Goal: Answer question/provide support: Share knowledge or assist other users

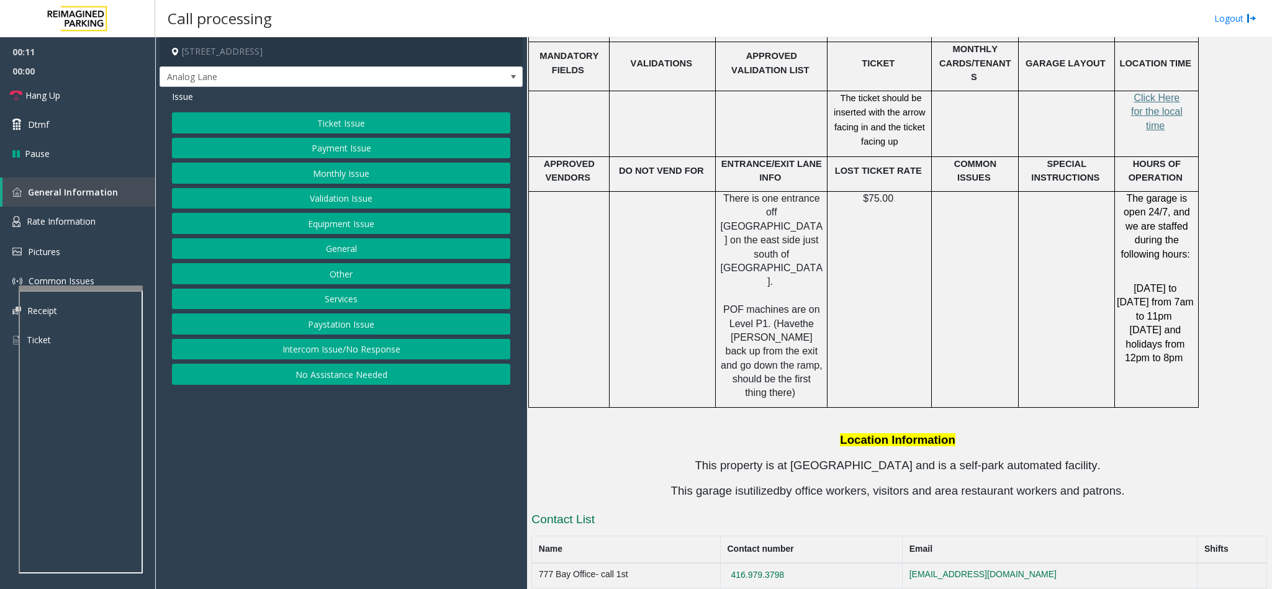
scroll to position [2479, 0]
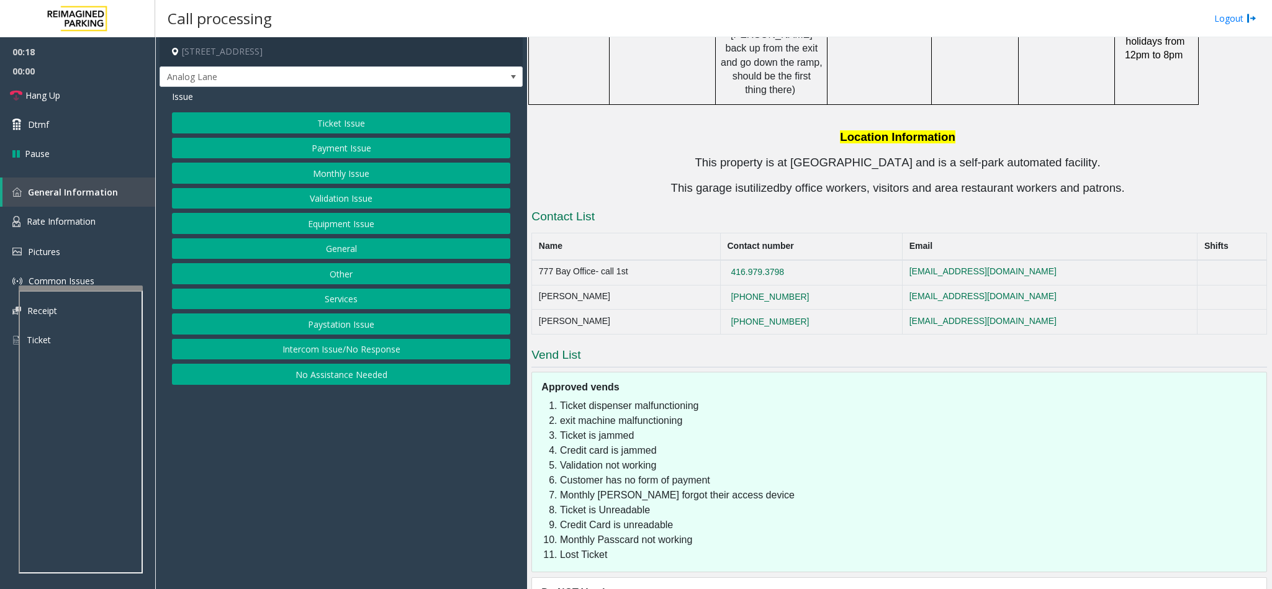
click at [363, 352] on button "Intercom Issue/No Response" at bounding box center [341, 349] width 338 height 21
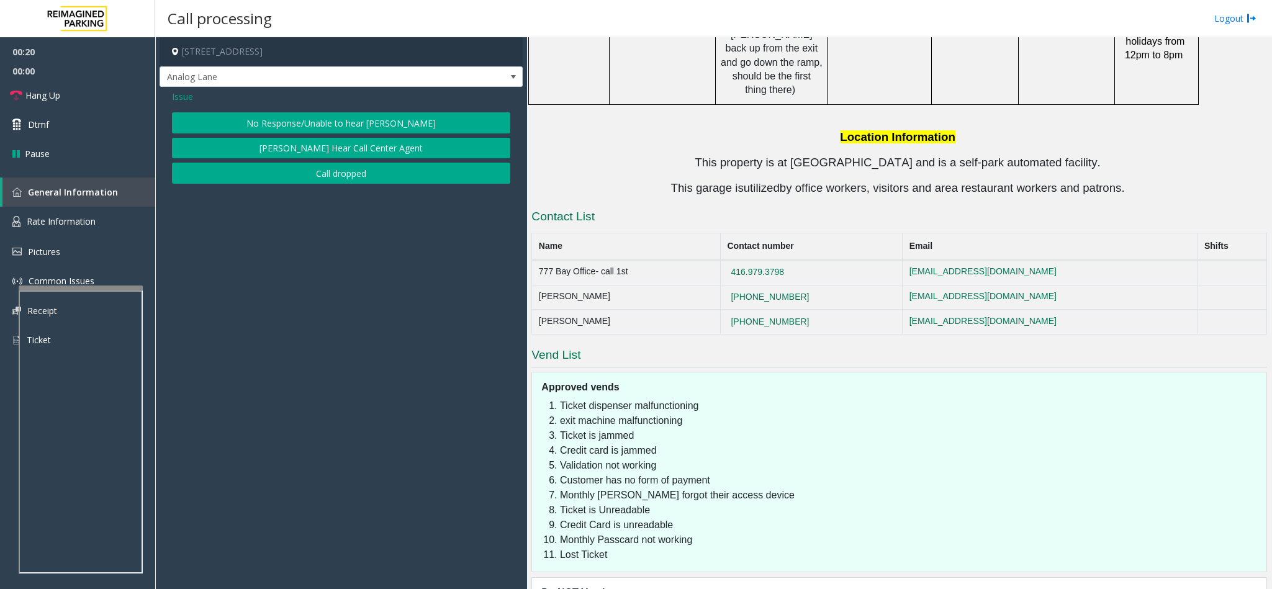
click at [315, 121] on button "No Response/Unable to hear [PERSON_NAME]" at bounding box center [341, 122] width 338 height 21
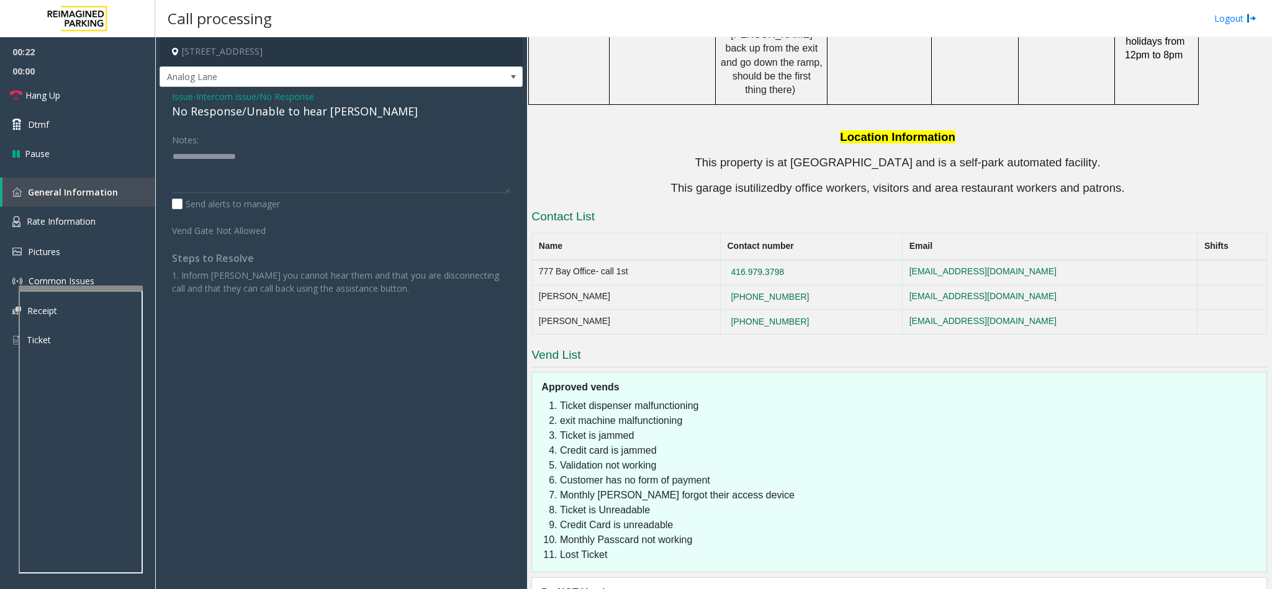
click at [175, 97] on span "Issue" at bounding box center [182, 96] width 21 height 13
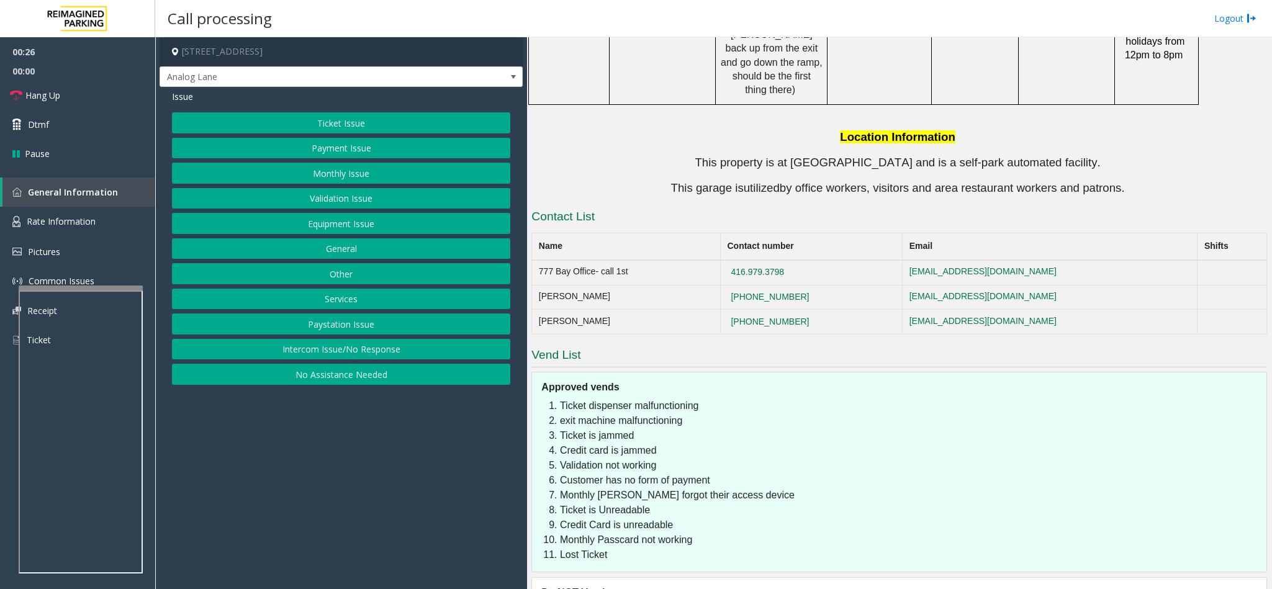
click at [340, 351] on button "Intercom Issue/No Response" at bounding box center [341, 349] width 338 height 21
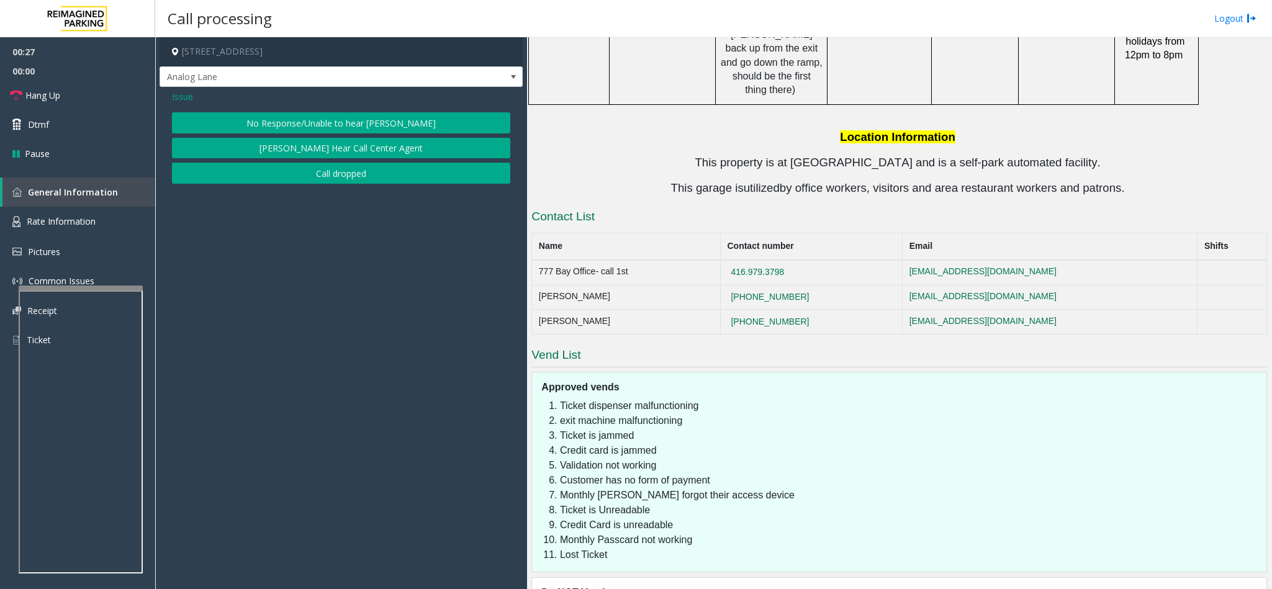
click at [295, 127] on button "No Response/Unable to hear [PERSON_NAME]" at bounding box center [341, 122] width 338 height 21
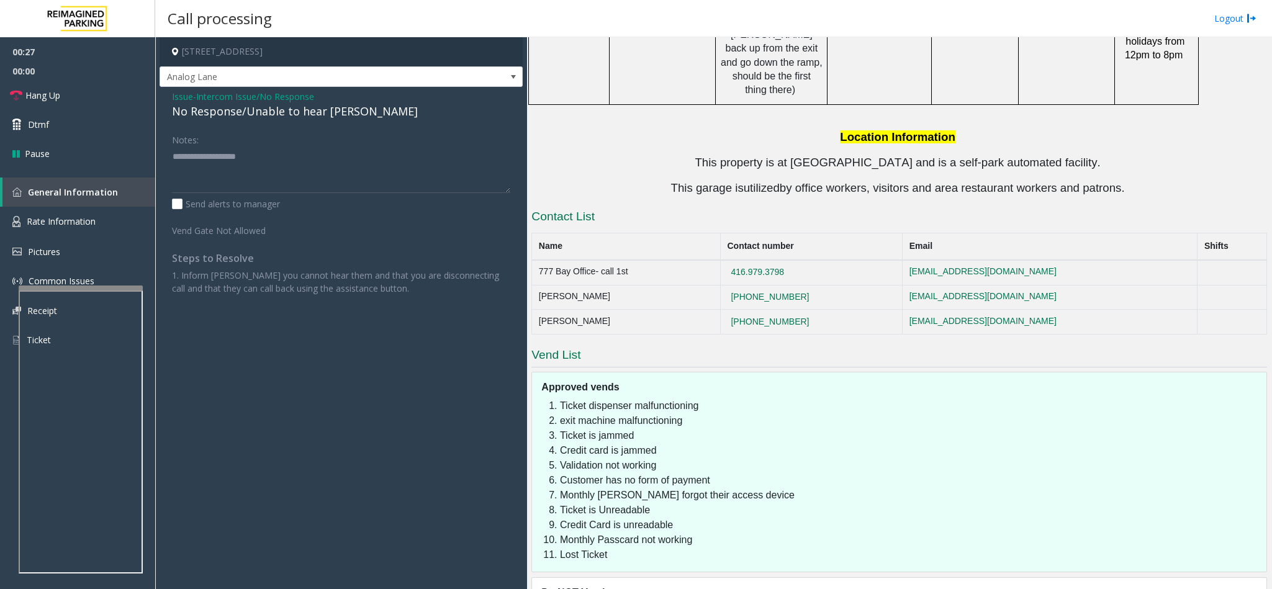
click at [242, 102] on span "Intercom Issue/No Response" at bounding box center [255, 96] width 118 height 13
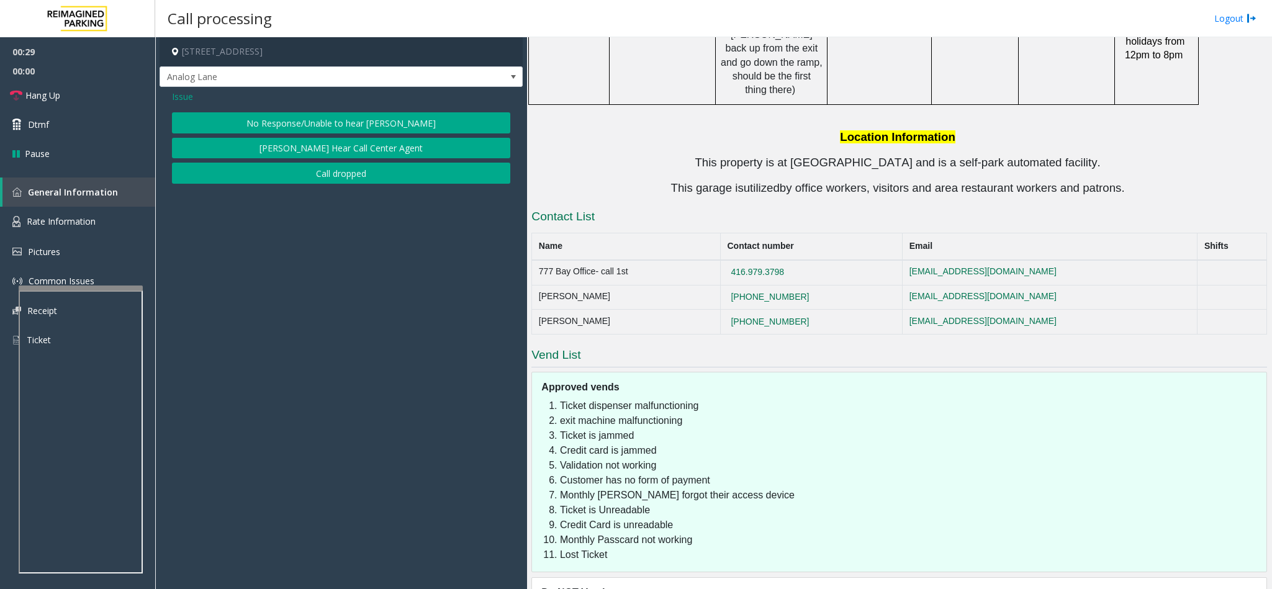
click at [283, 114] on button "No Response/Unable to hear [PERSON_NAME]" at bounding box center [341, 122] width 338 height 21
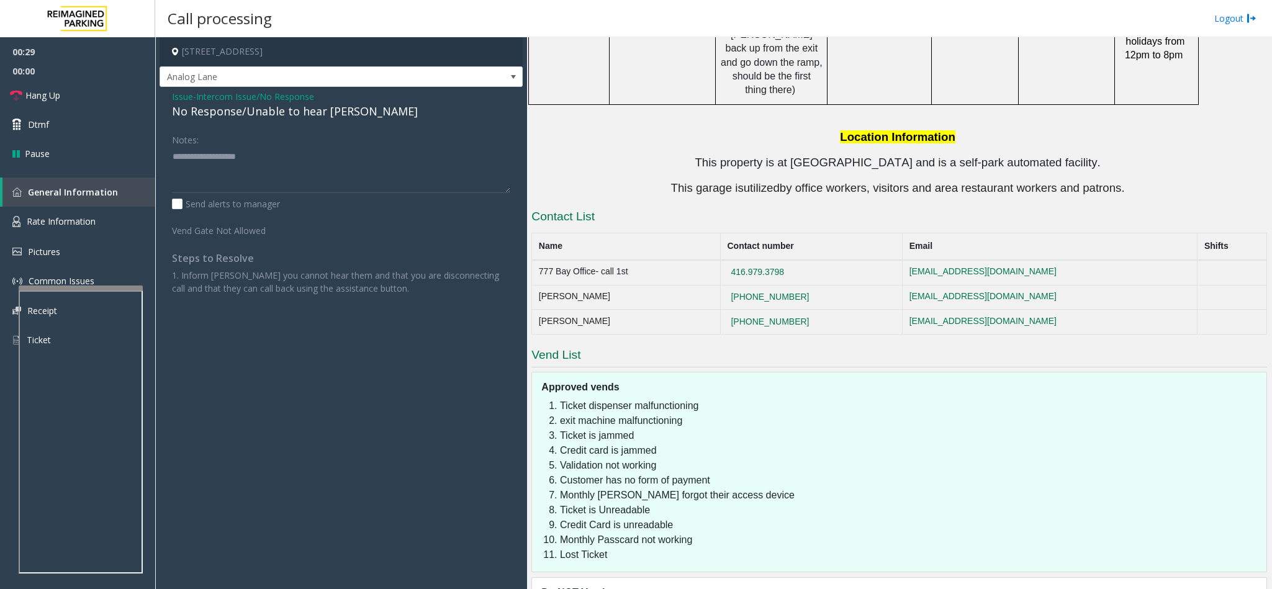
click at [255, 112] on div "No Response/Unable to hear [PERSON_NAME]" at bounding box center [341, 111] width 338 height 17
click at [323, 155] on textarea at bounding box center [341, 169] width 338 height 47
type textarea "**********"
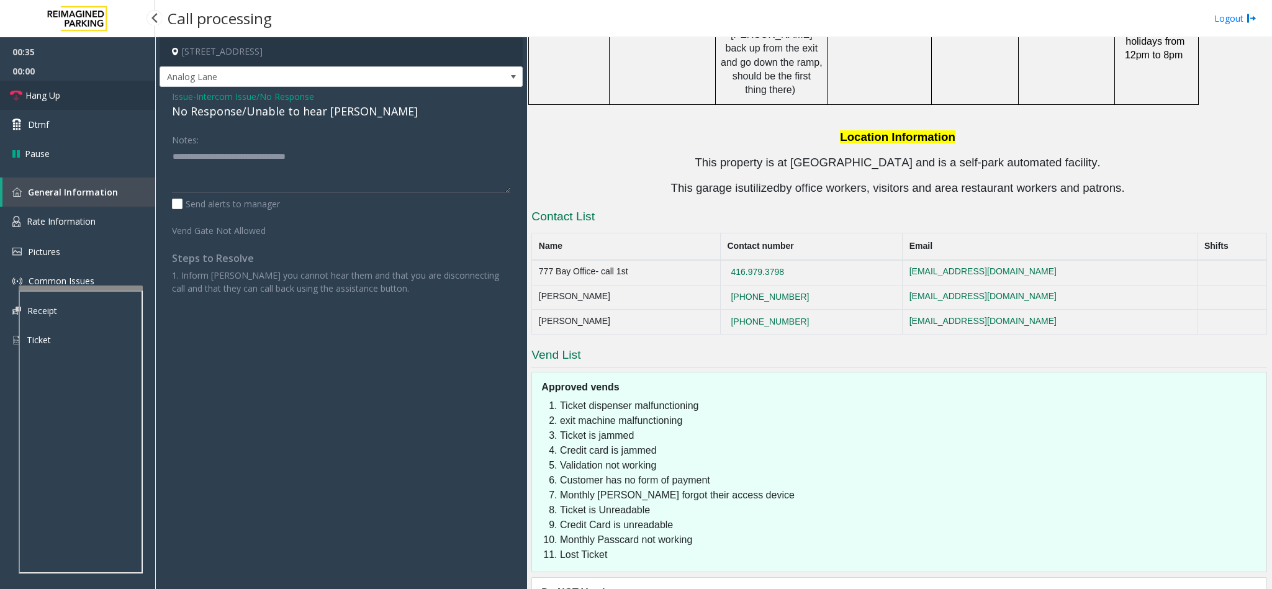
click at [97, 95] on link "Hang Up" at bounding box center [77, 95] width 155 height 29
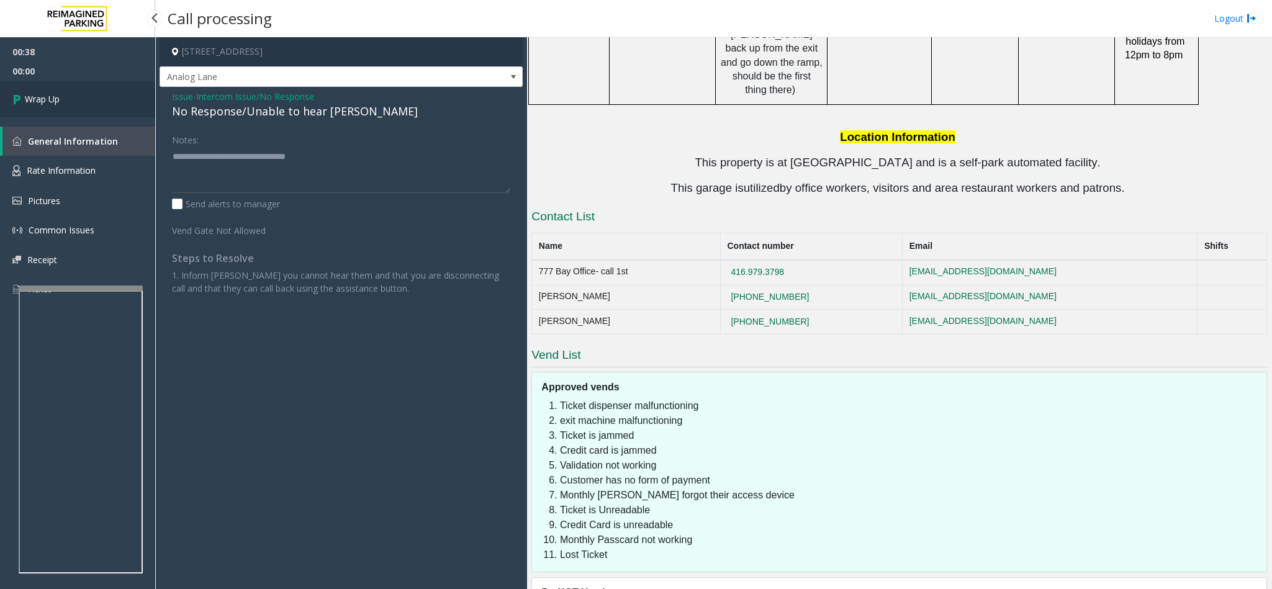
click at [99, 90] on link "Wrap Up" at bounding box center [77, 99] width 155 height 37
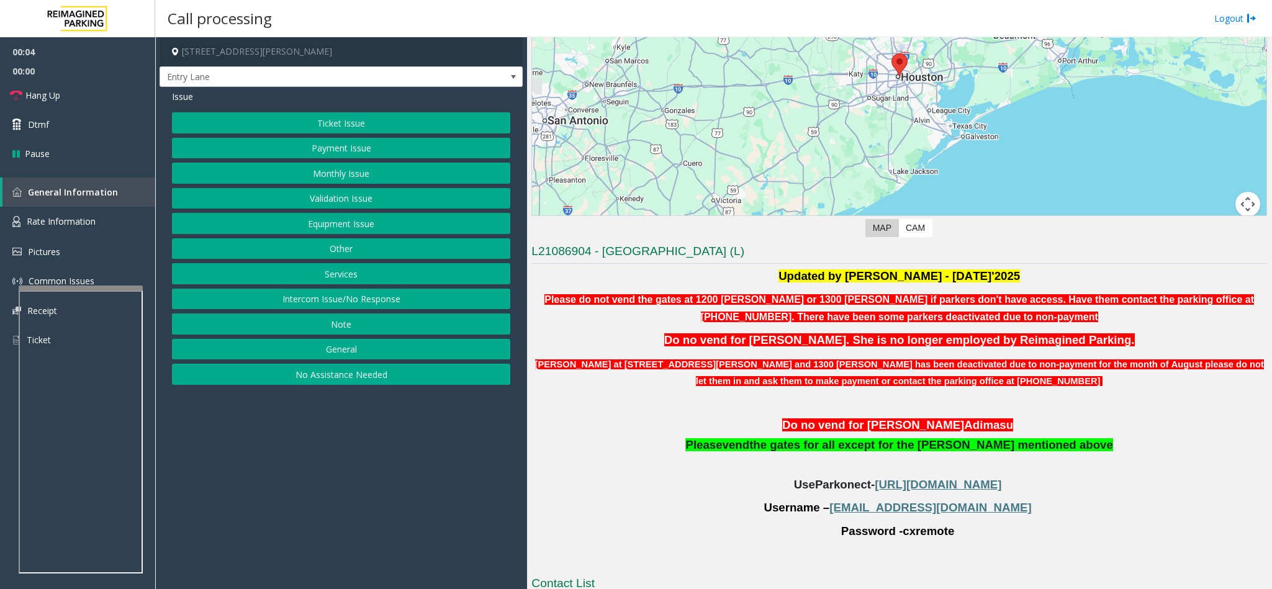
scroll to position [186, 0]
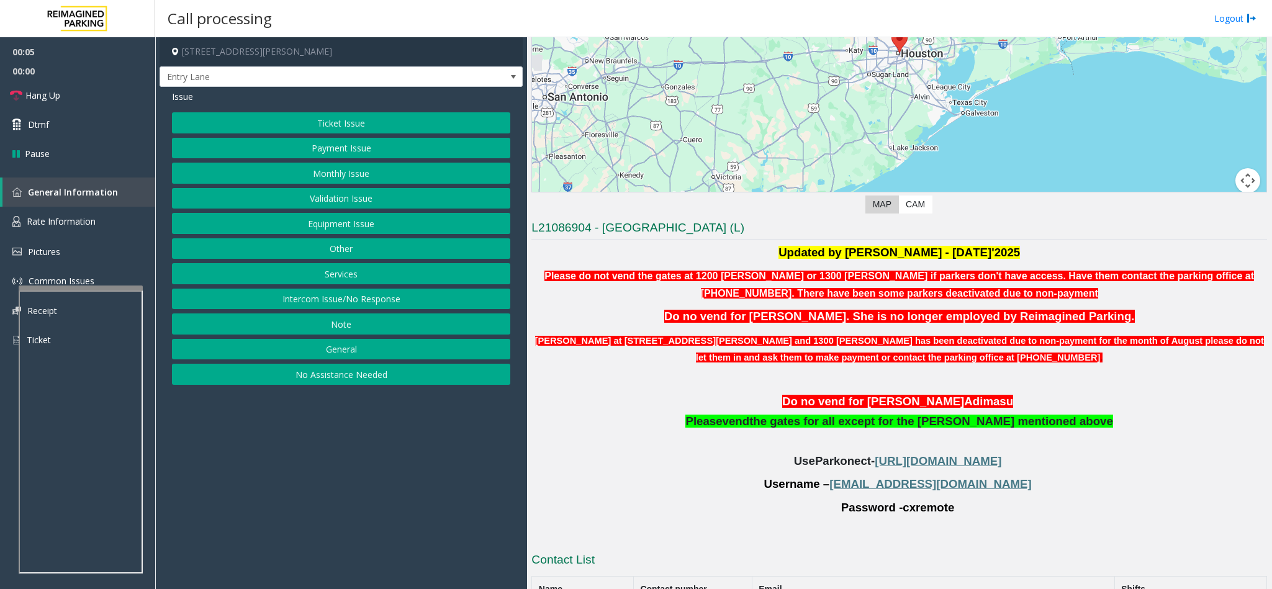
click at [310, 179] on button "Monthly Issue" at bounding box center [341, 173] width 338 height 21
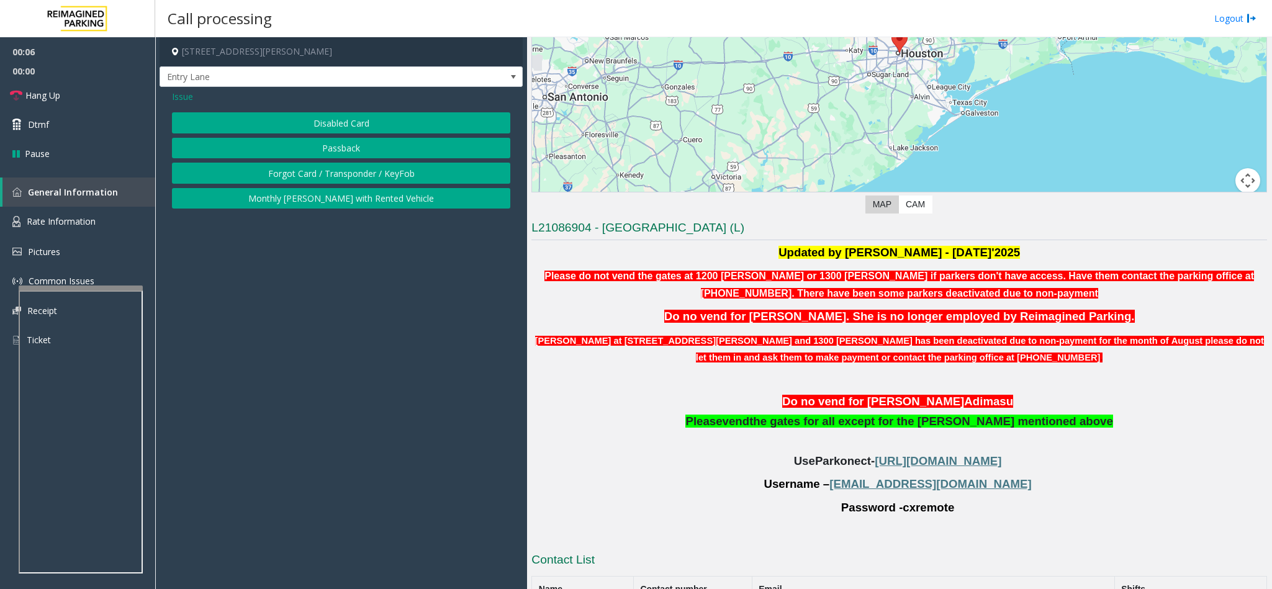
click at [300, 119] on button "Disabled Card" at bounding box center [341, 122] width 338 height 21
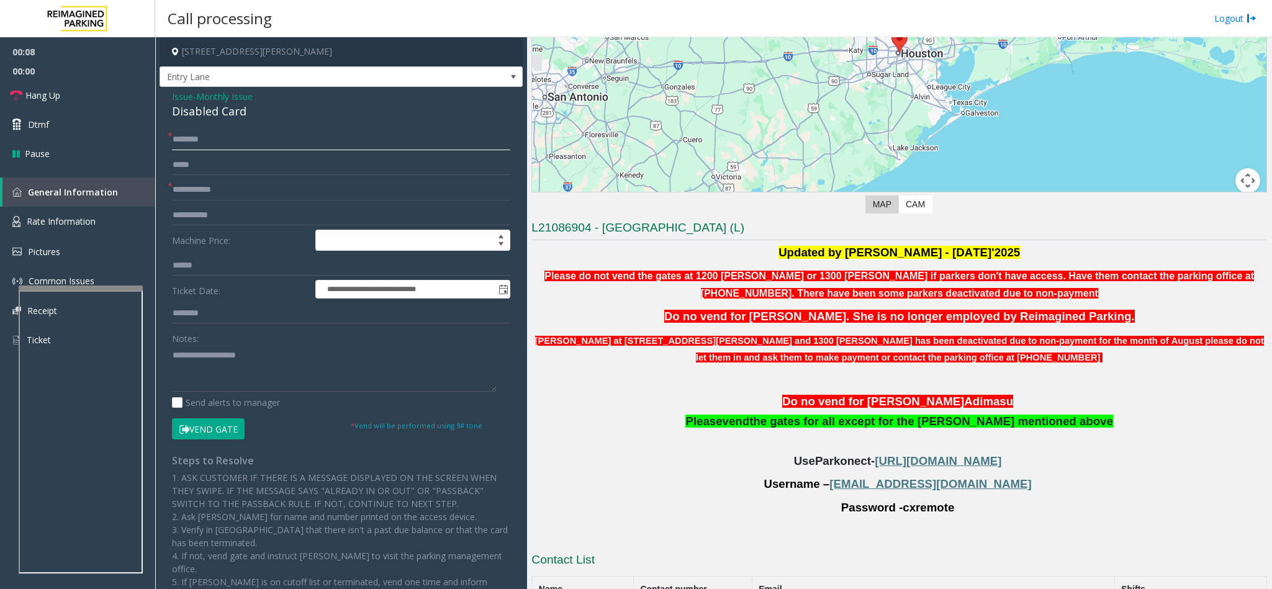
click at [212, 138] on input "text" at bounding box center [341, 139] width 338 height 21
type input "**********"
click at [218, 187] on input "text" at bounding box center [341, 189] width 338 height 21
click at [196, 119] on div "Disabled Card" at bounding box center [341, 111] width 338 height 17
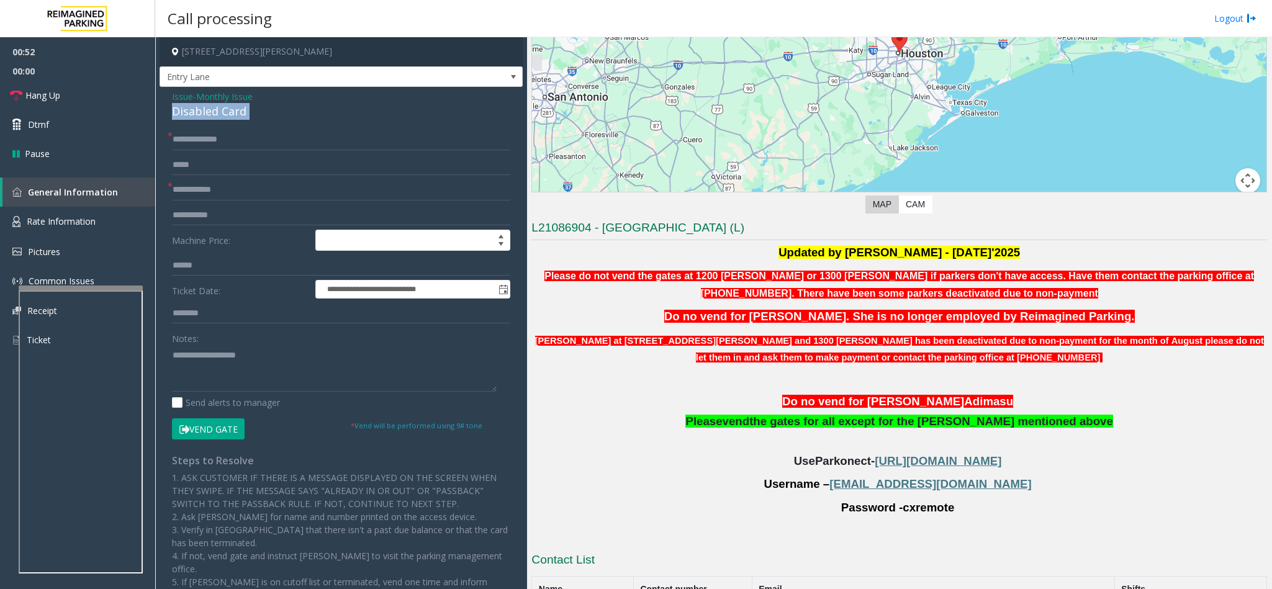
click at [196, 119] on div "Disabled Card" at bounding box center [341, 111] width 338 height 17
click at [174, 354] on textarea at bounding box center [334, 368] width 325 height 47
type textarea "**********"
click at [191, 196] on input "text" at bounding box center [341, 189] width 338 height 21
click at [189, 196] on input "text" at bounding box center [341, 189] width 338 height 21
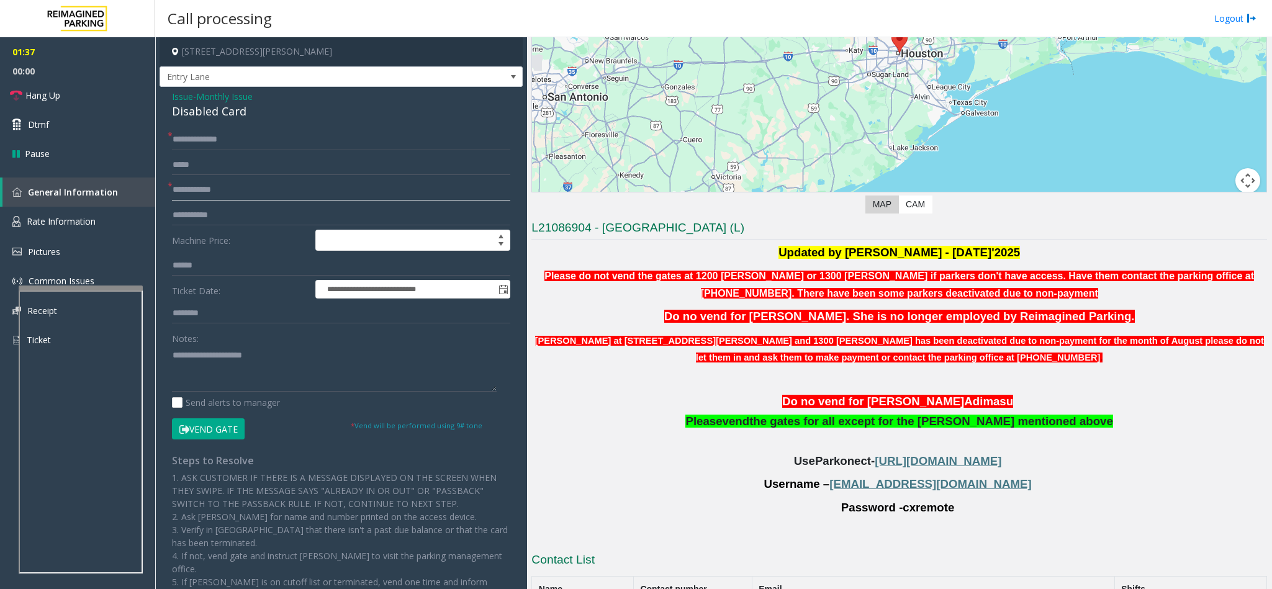
click at [230, 190] on input "text" at bounding box center [341, 189] width 338 height 21
type input "******"
click at [198, 429] on button "Vend Gate" at bounding box center [208, 428] width 73 height 21
click at [287, 346] on textarea at bounding box center [334, 368] width 325 height 47
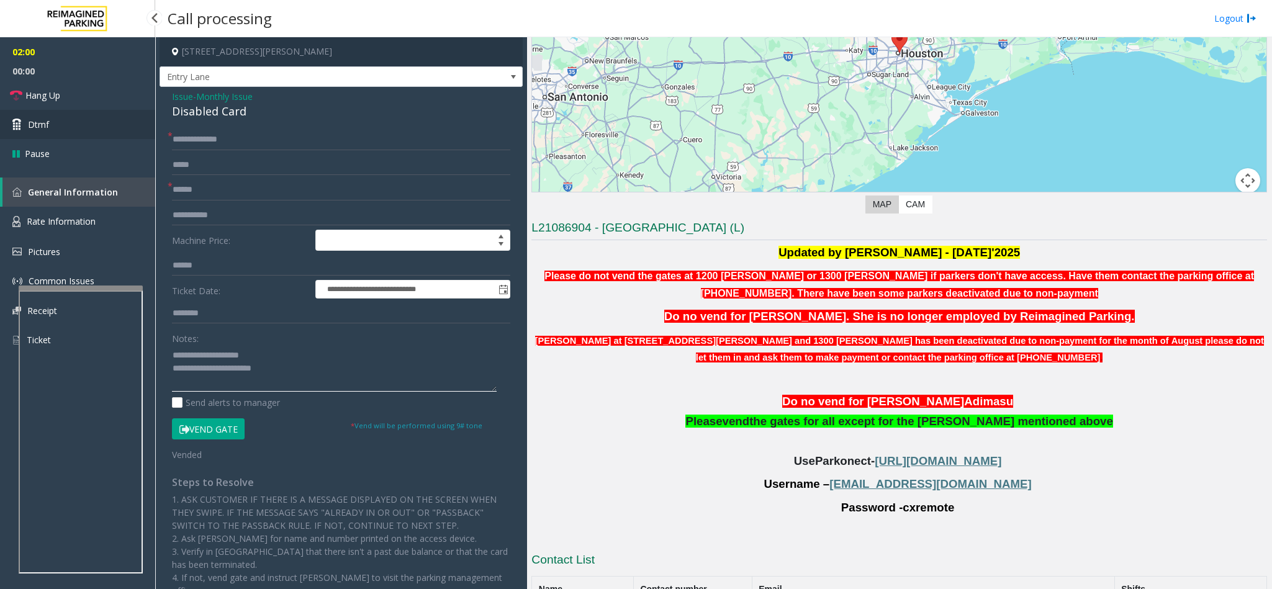
type textarea "**********"
click at [56, 117] on link "Dtmf" at bounding box center [77, 124] width 155 height 29
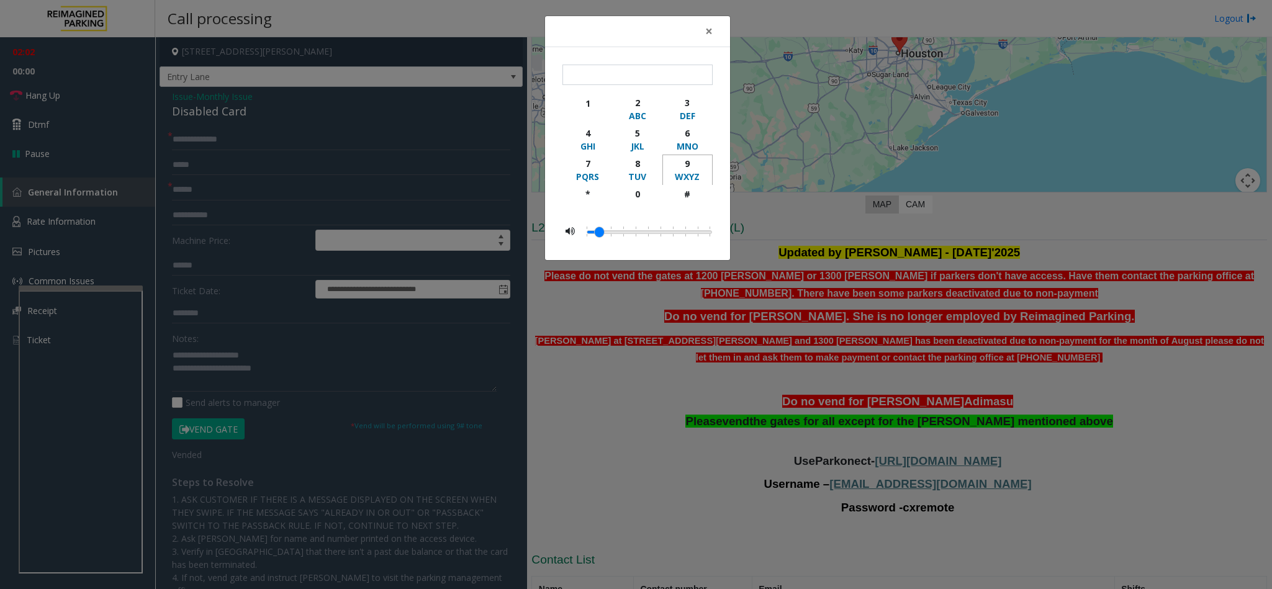
click at [693, 170] on div "9" at bounding box center [687, 163] width 34 height 13
click at [692, 192] on div "#" at bounding box center [687, 193] width 34 height 13
type input "**"
click at [710, 32] on span "×" at bounding box center [708, 30] width 7 height 17
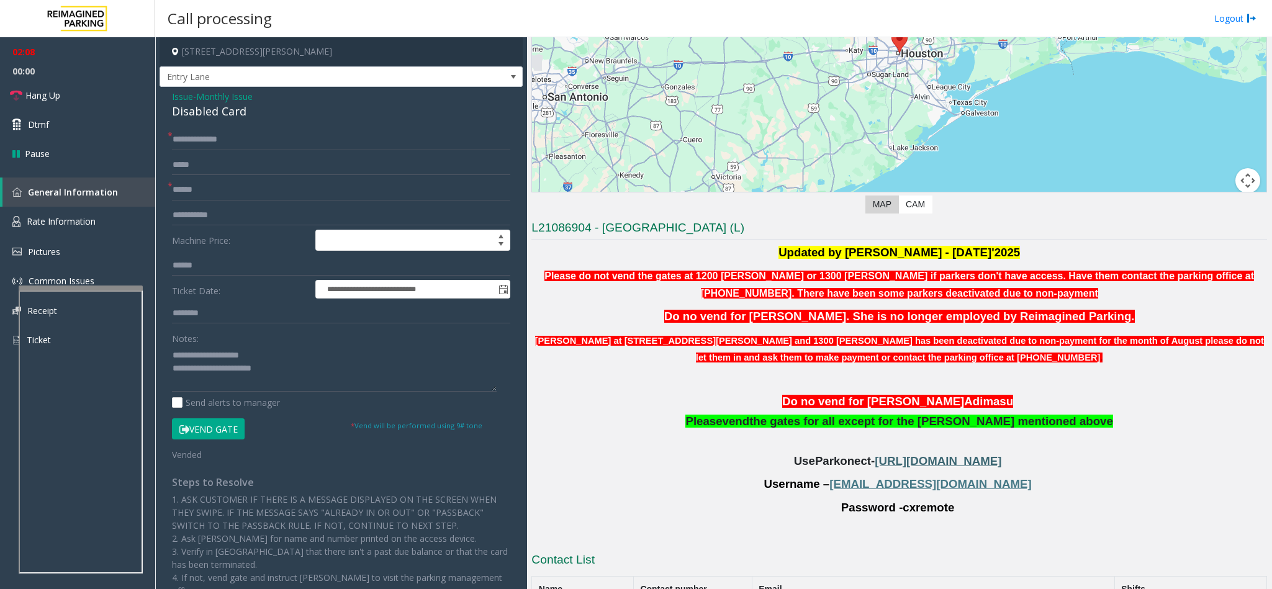
click at [883, 467] on span "[URL][DOMAIN_NAME]" at bounding box center [938, 460] width 127 height 13
copy span "[EMAIL_ADDRESS][DOMAIN_NAME]"
drag, startPoint x: 870, startPoint y: 487, endPoint x: 971, endPoint y: 475, distance: 101.8
click at [971, 475] on div "Updated by [PERSON_NAME] - [DATE]'2025 Please do not vend the gates at 1200 [PE…" at bounding box center [899, 392] width 736 height 295
copy span "cxremote"
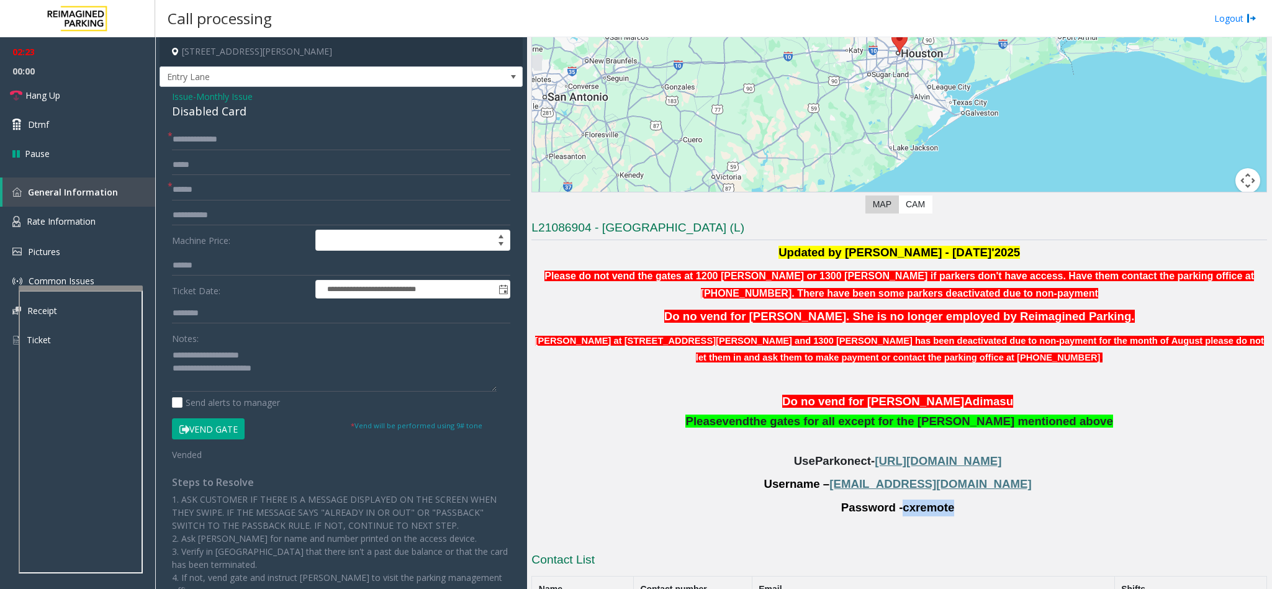
drag, startPoint x: 896, startPoint y: 515, endPoint x: 939, endPoint y: 518, distance: 42.3
click at [939, 515] on span "cxremote" at bounding box center [929, 508] width 52 height 14
click at [65, 84] on link "Hang Up" at bounding box center [77, 95] width 155 height 29
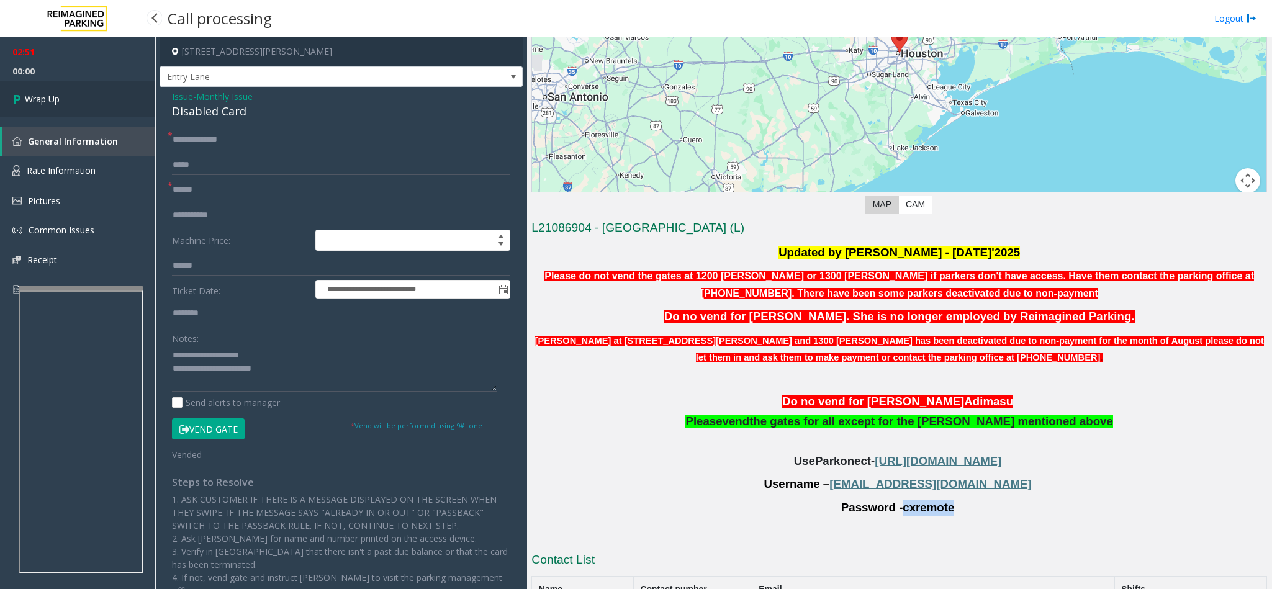
click at [66, 88] on link "Wrap Up" at bounding box center [77, 99] width 155 height 37
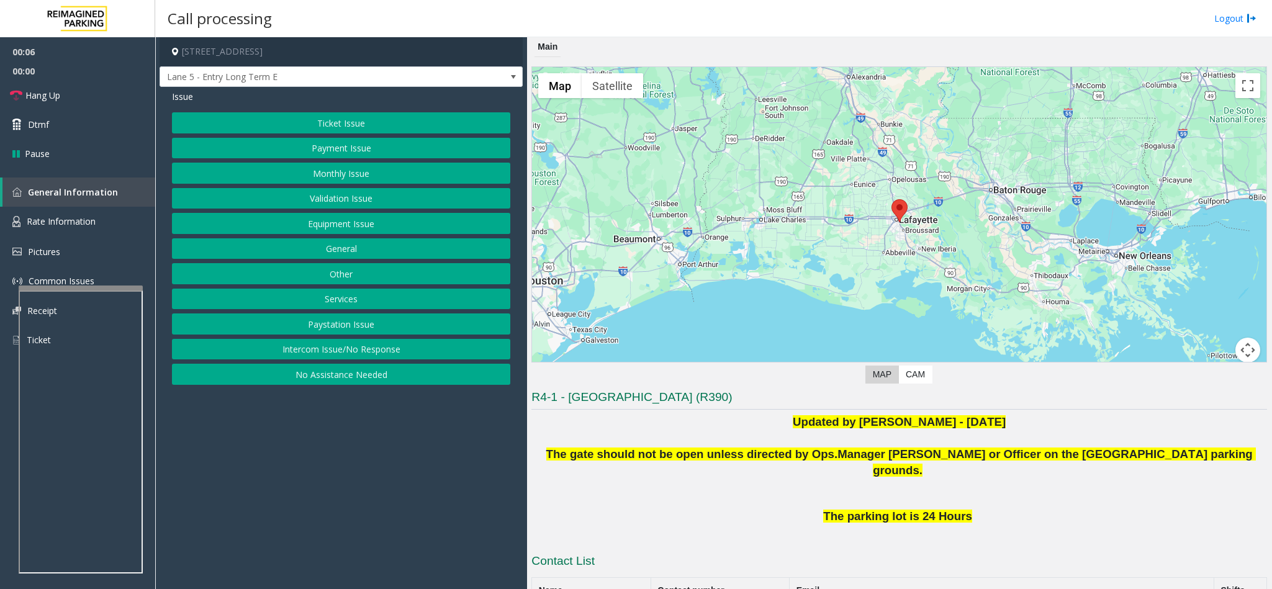
click at [348, 347] on button "Intercom Issue/No Response" at bounding box center [341, 349] width 338 height 21
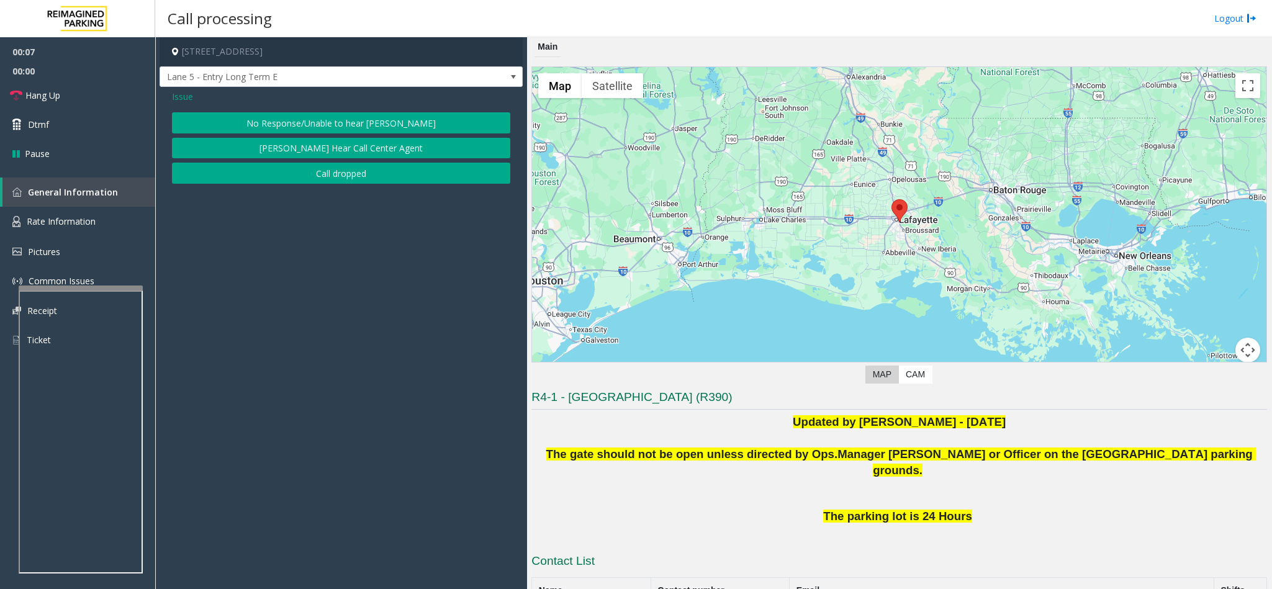
click at [302, 112] on button "No Response/Unable to hear [PERSON_NAME]" at bounding box center [341, 122] width 338 height 21
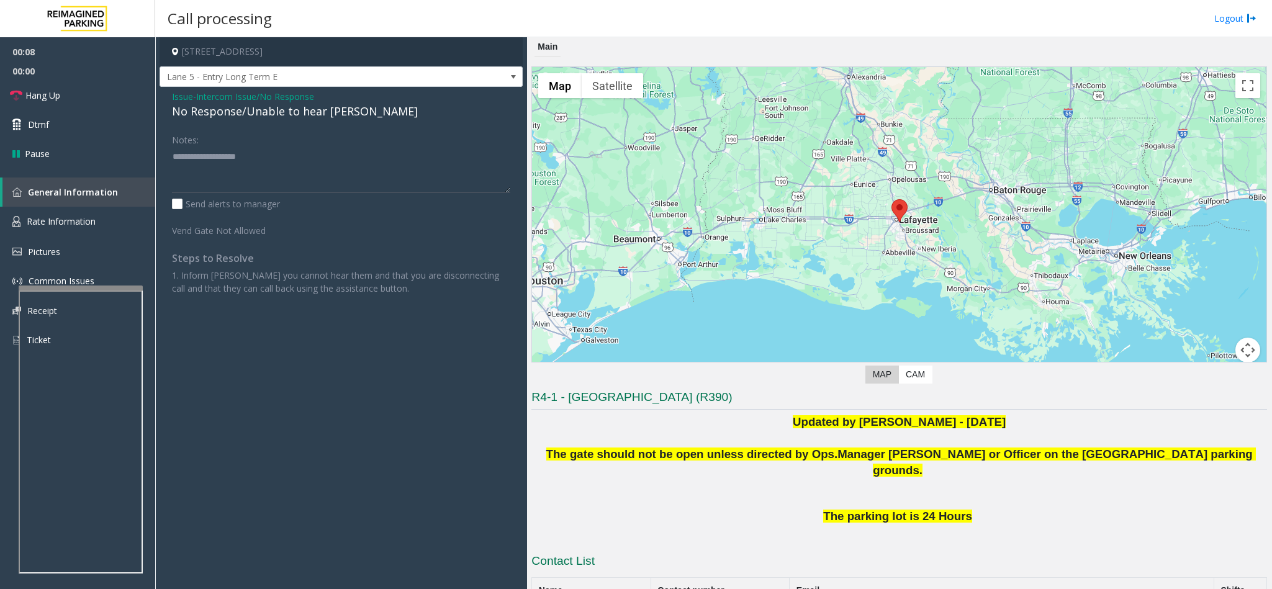
click at [256, 109] on div "No Response/Unable to hear [PERSON_NAME]" at bounding box center [341, 111] width 338 height 17
click at [335, 158] on textarea at bounding box center [341, 169] width 338 height 47
type textarea "**********"
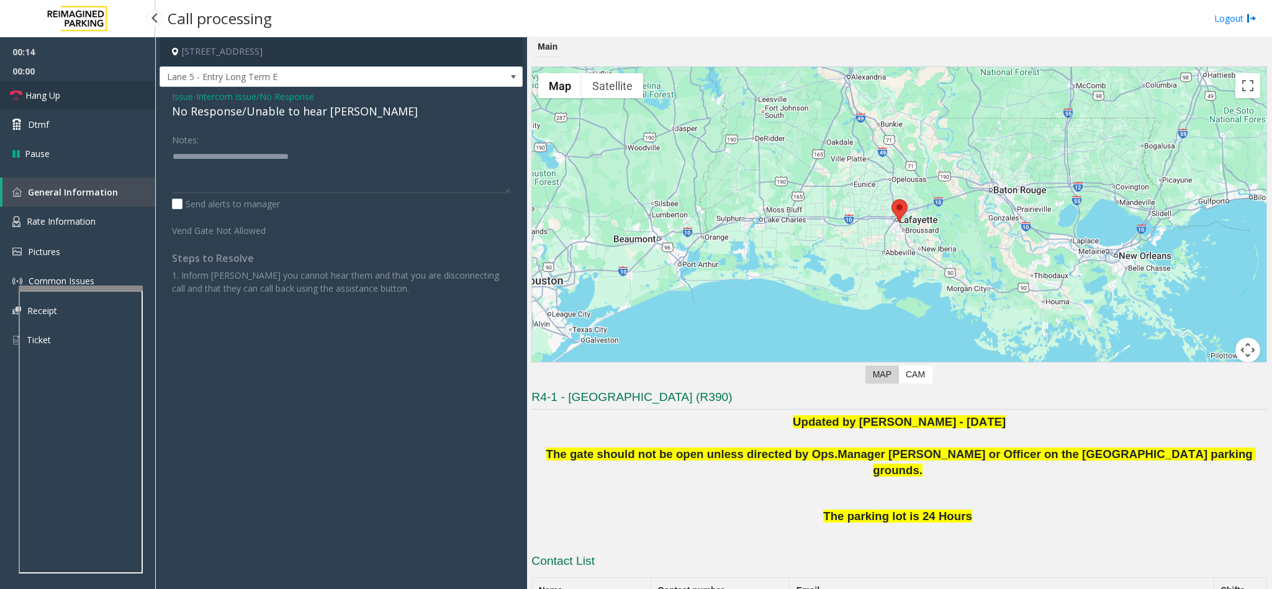
click at [88, 90] on link "Hang Up" at bounding box center [77, 95] width 155 height 29
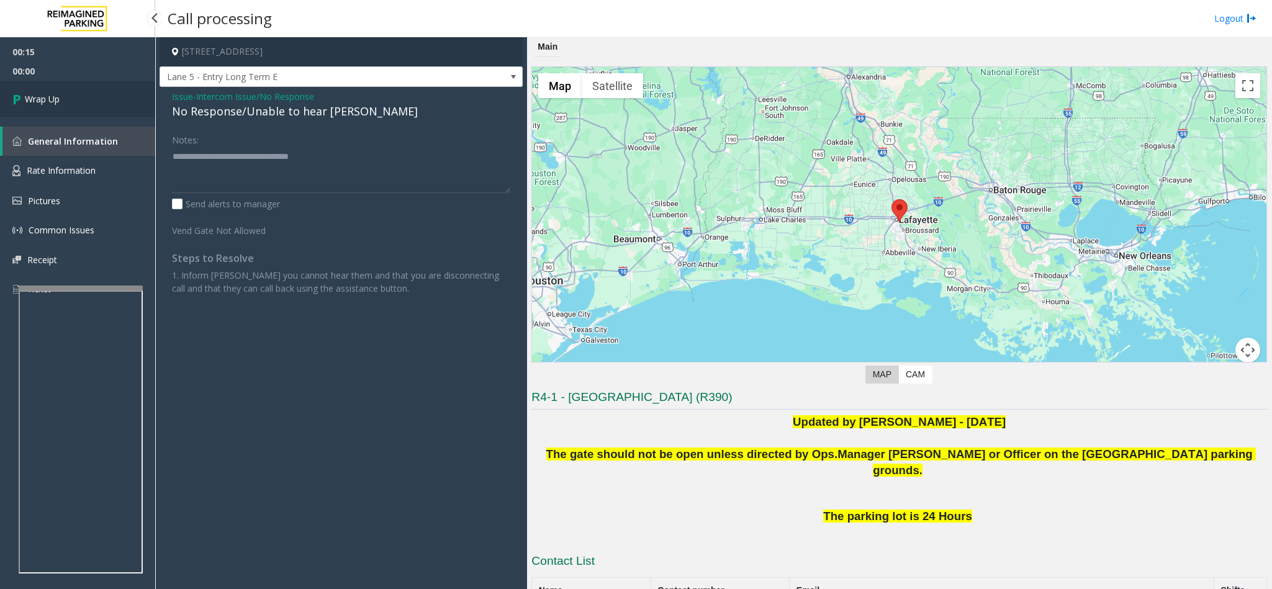
click at [81, 99] on link "Wrap Up" at bounding box center [77, 99] width 155 height 37
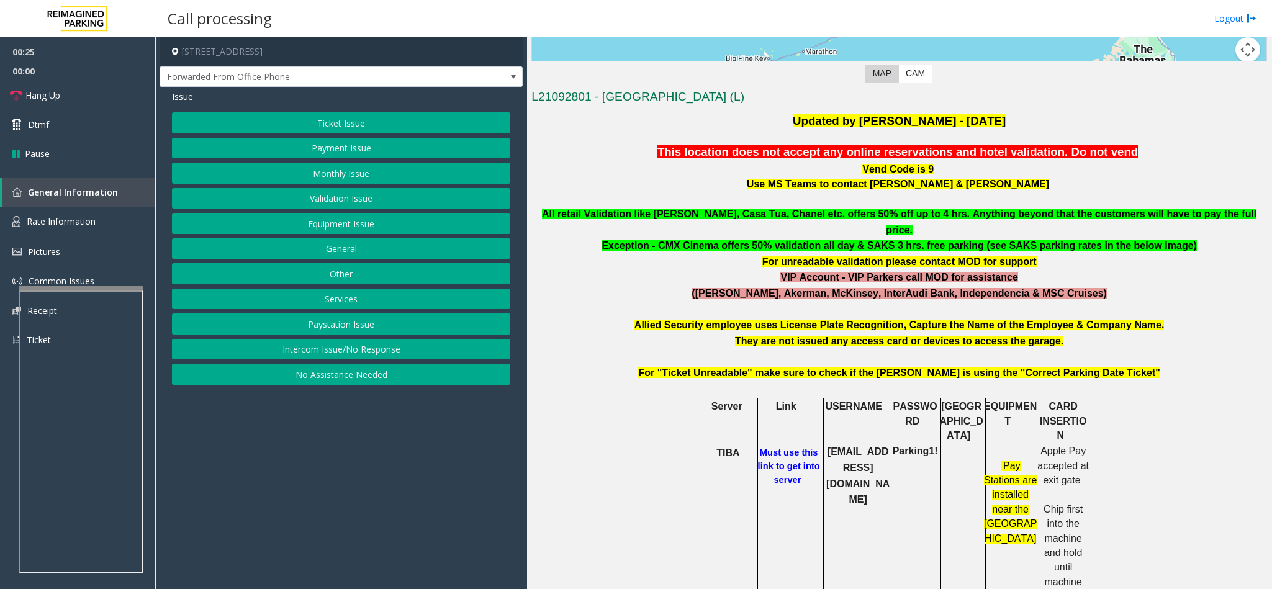
scroll to position [372, 0]
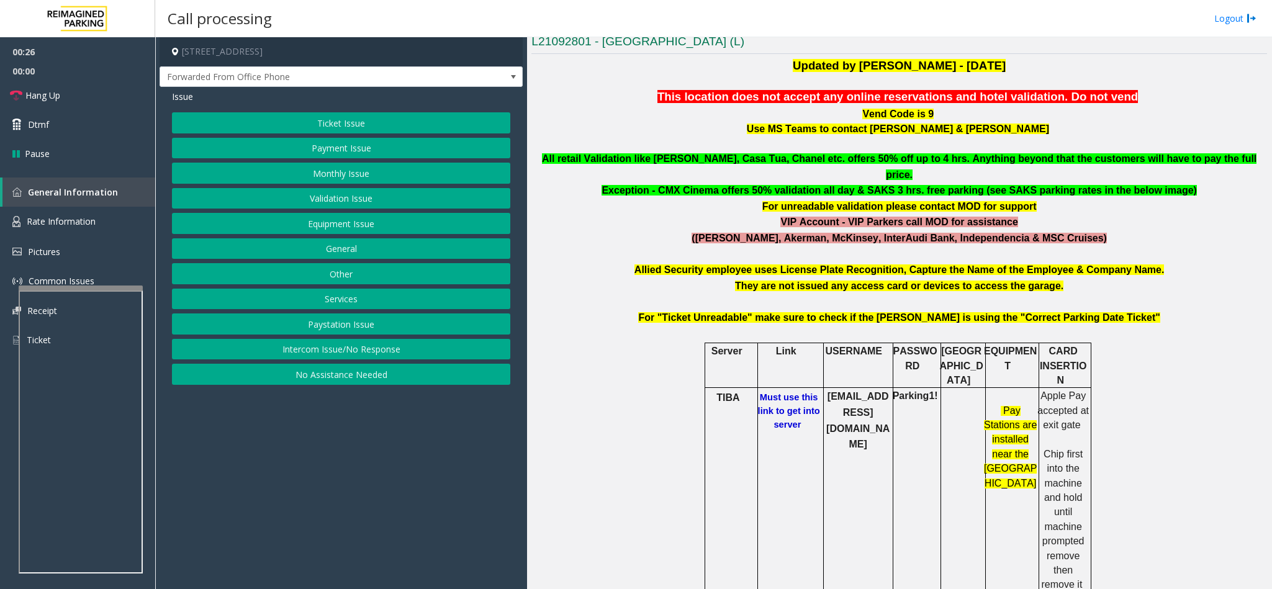
click at [779, 392] on b "Must use this link to get into server" at bounding box center [789, 410] width 62 height 37
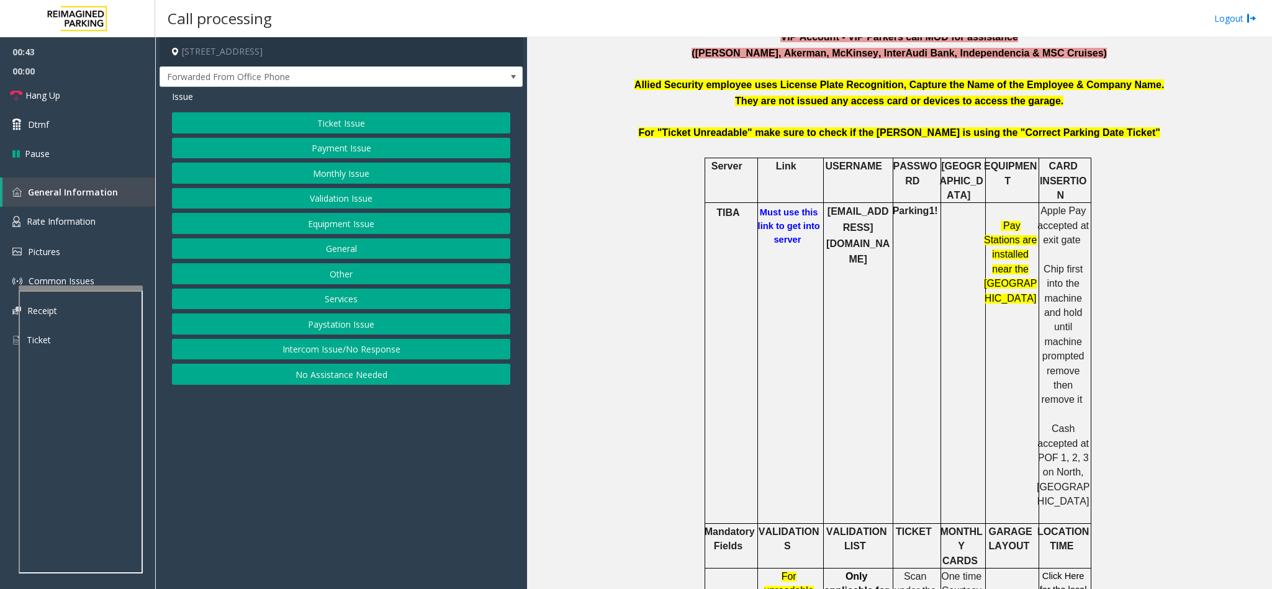
scroll to position [559, 0]
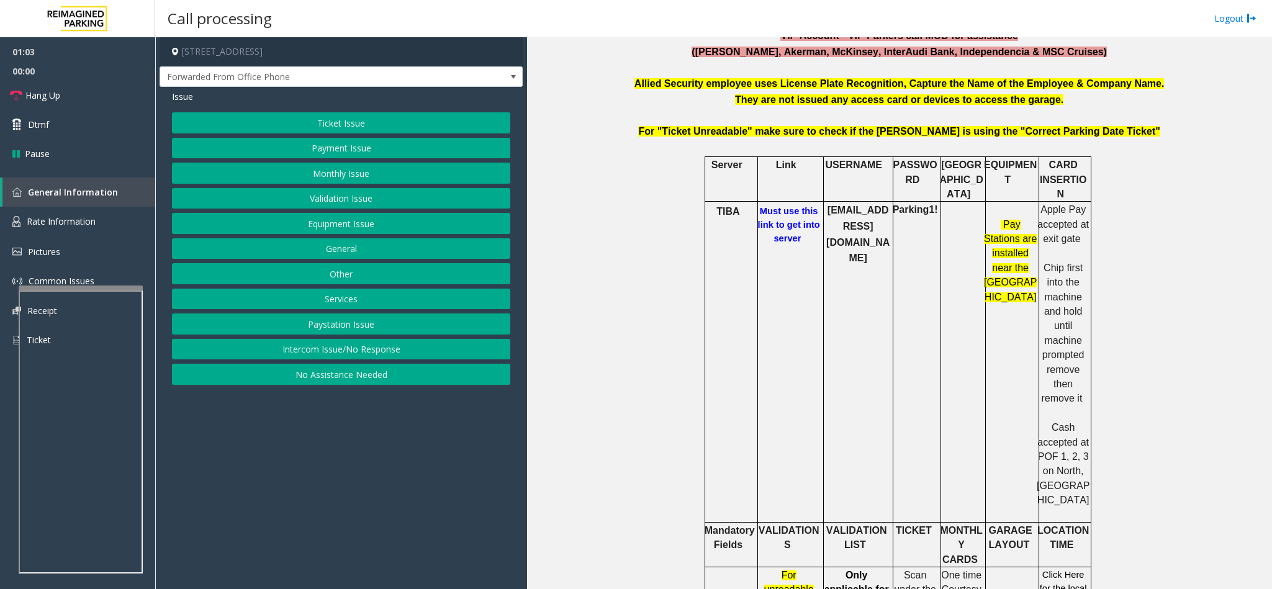
click at [337, 153] on button "Payment Issue" at bounding box center [341, 148] width 338 height 21
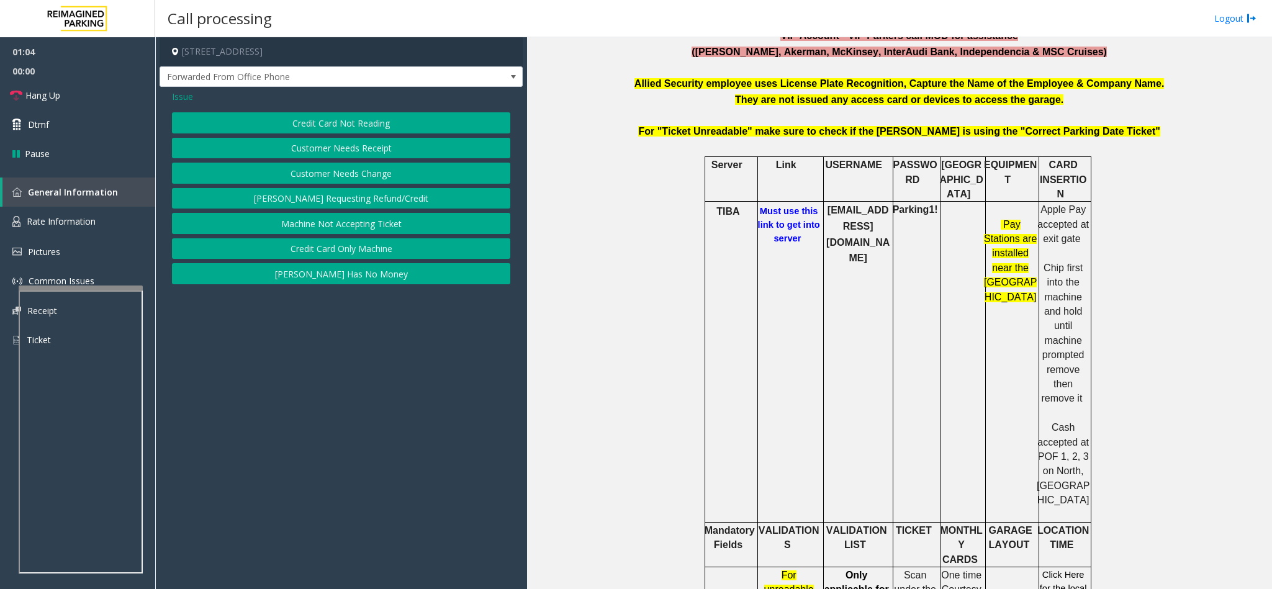
click at [307, 114] on button "Credit Card Not Reading" at bounding box center [341, 122] width 338 height 21
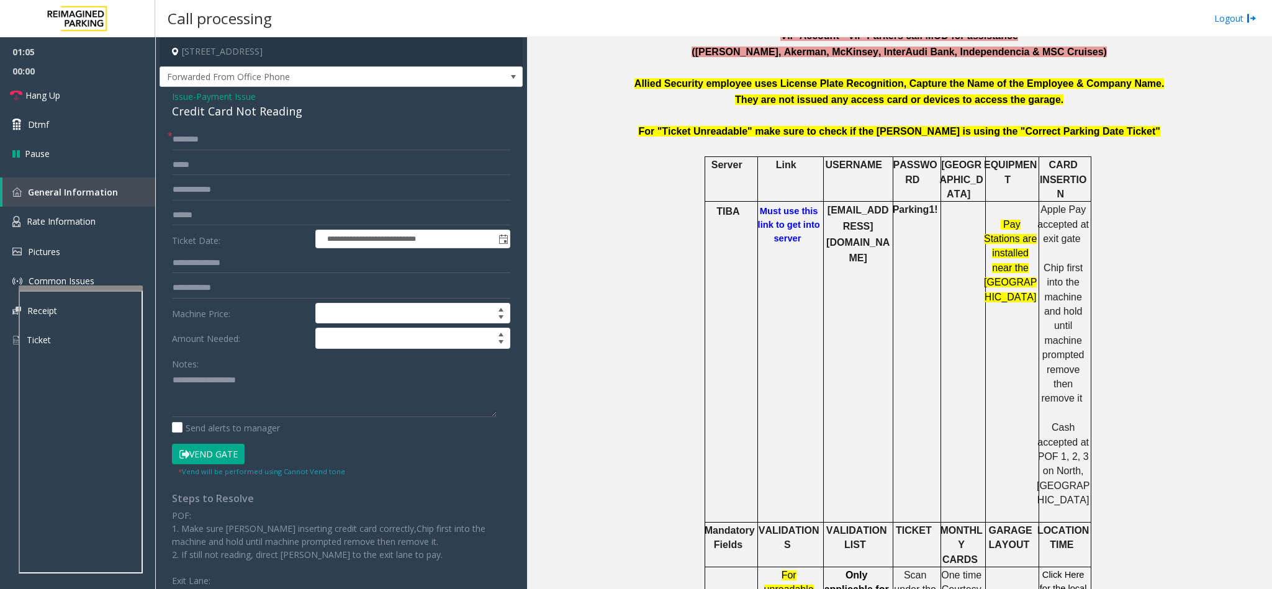
click at [194, 109] on div "Credit Card Not Reading" at bounding box center [341, 111] width 338 height 17
type textarea "**********"
click at [205, 138] on input "text" at bounding box center [341, 139] width 338 height 21
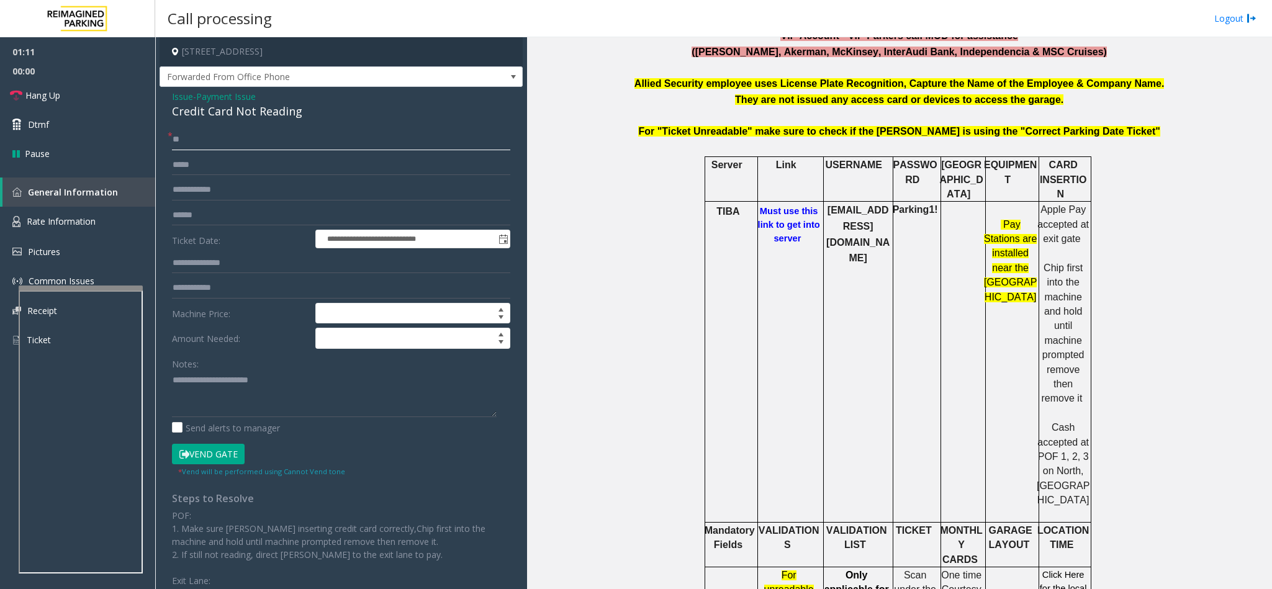
type input "**"
click at [173, 389] on textarea at bounding box center [334, 394] width 325 height 47
click at [172, 378] on textarea at bounding box center [334, 394] width 325 height 47
click at [354, 386] on textarea at bounding box center [334, 394] width 325 height 47
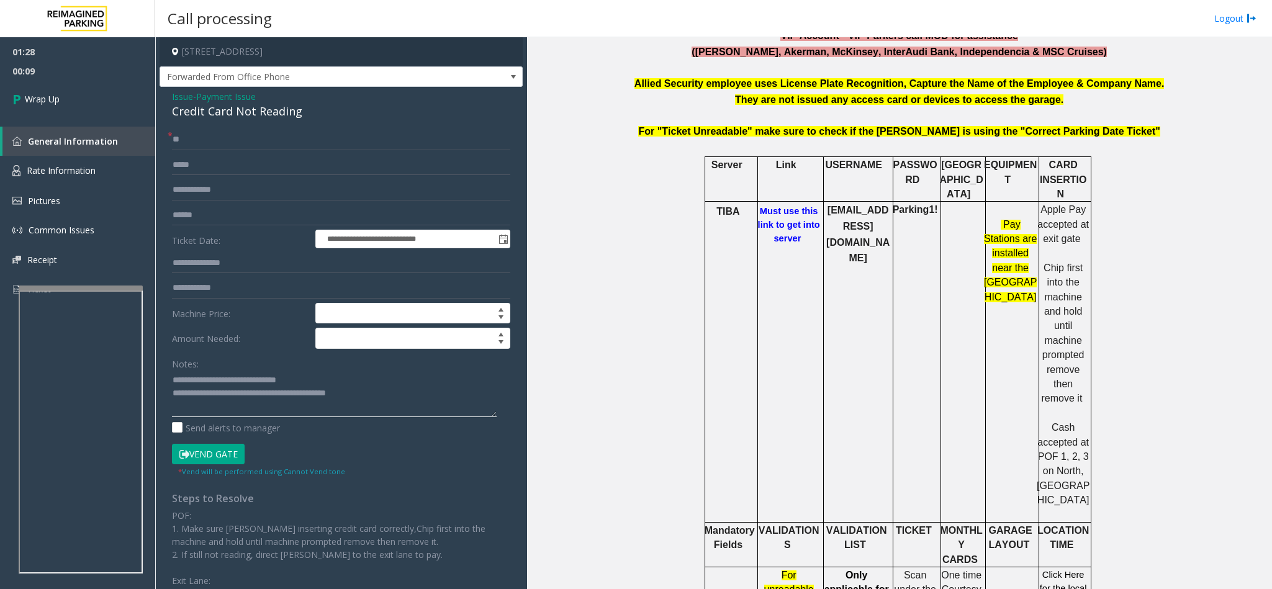
click at [197, 395] on textarea at bounding box center [334, 394] width 325 height 47
click at [346, 394] on textarea at bounding box center [334, 394] width 325 height 47
type textarea "**********"
click at [118, 84] on link "Wrap Up" at bounding box center [77, 99] width 155 height 37
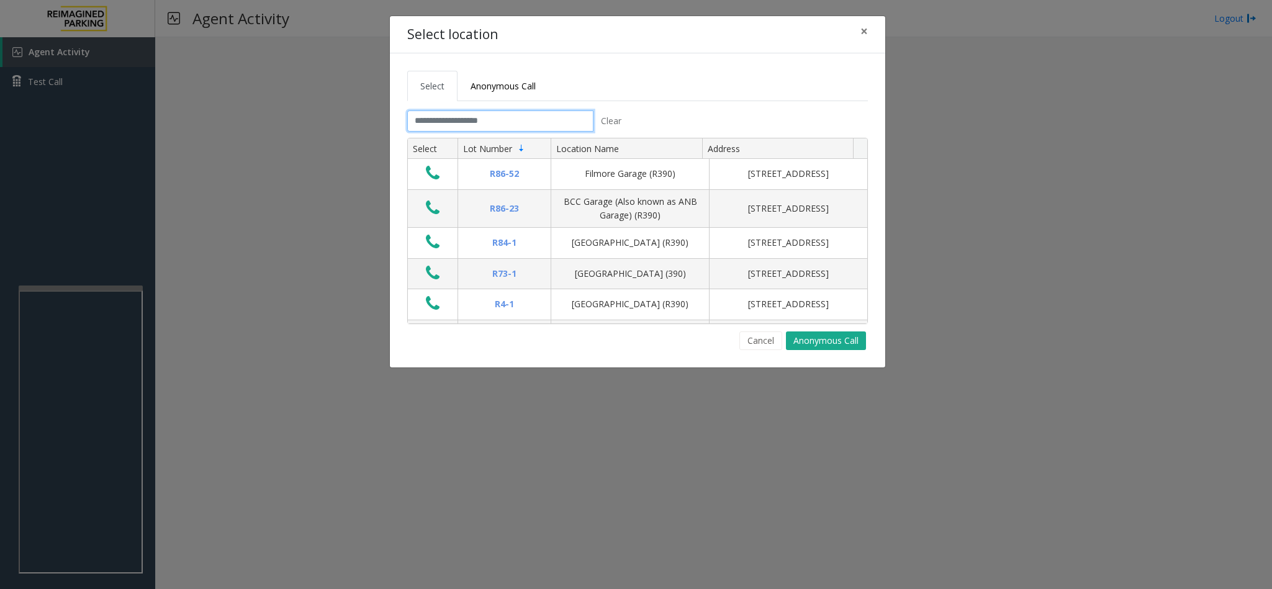
click at [445, 121] on input "text" at bounding box center [500, 120] width 186 height 21
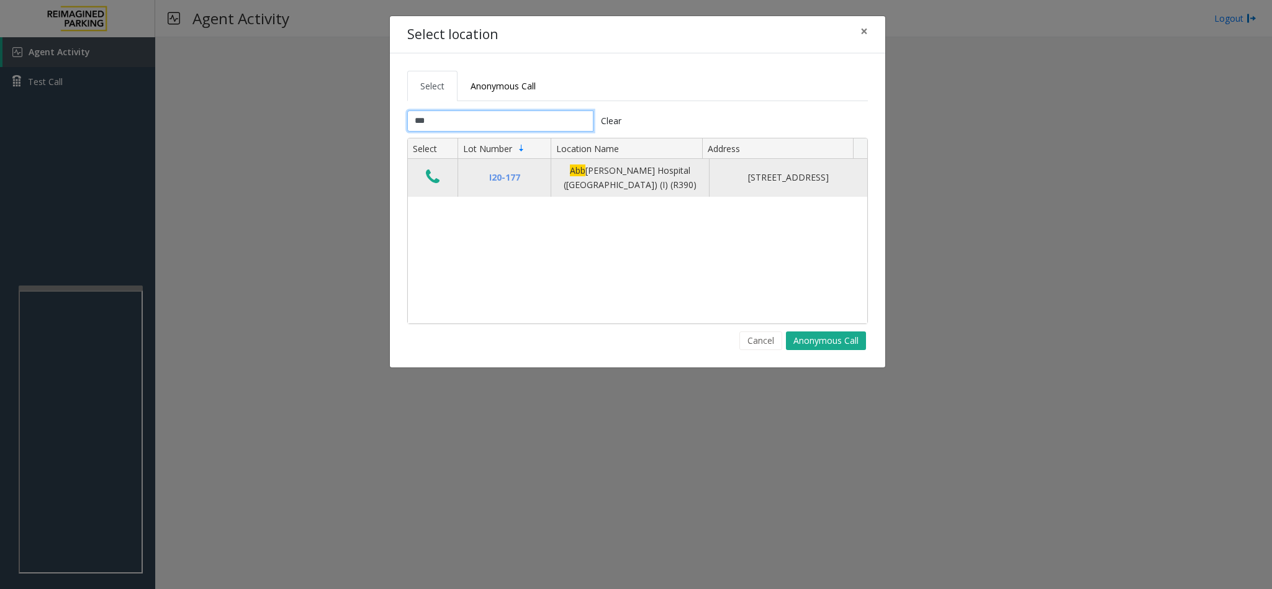
type input "***"
click at [431, 179] on icon "Data table" at bounding box center [433, 176] width 14 height 17
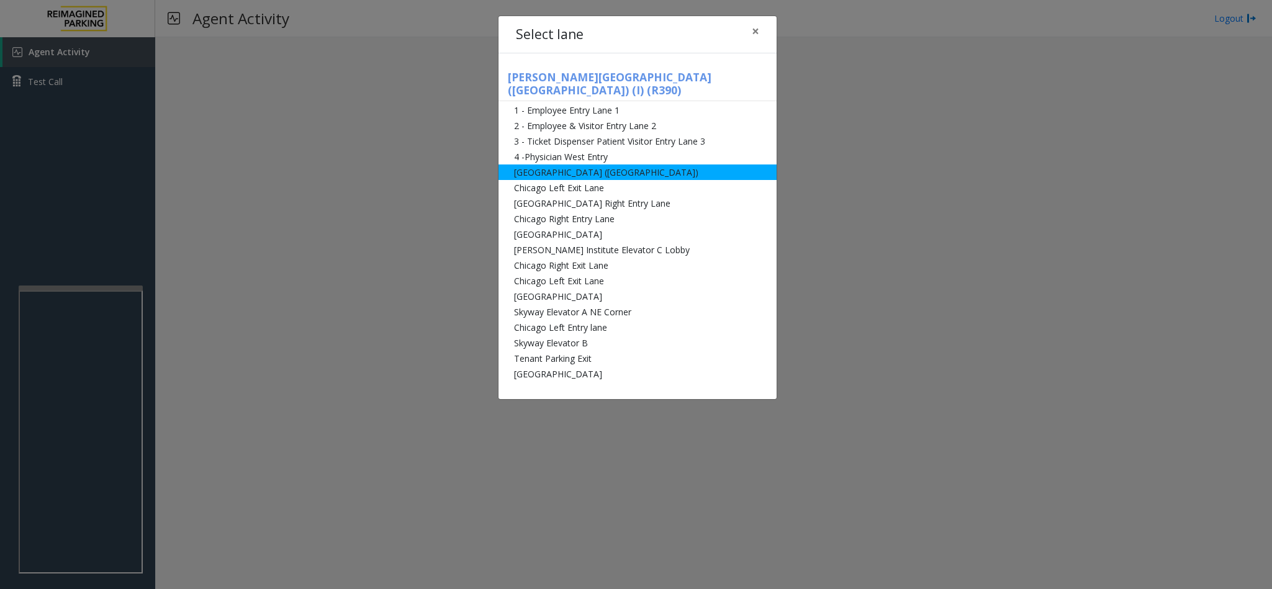
click at [665, 164] on li "[GEOGRAPHIC_DATA] ([GEOGRAPHIC_DATA])" at bounding box center [637, 172] width 278 height 16
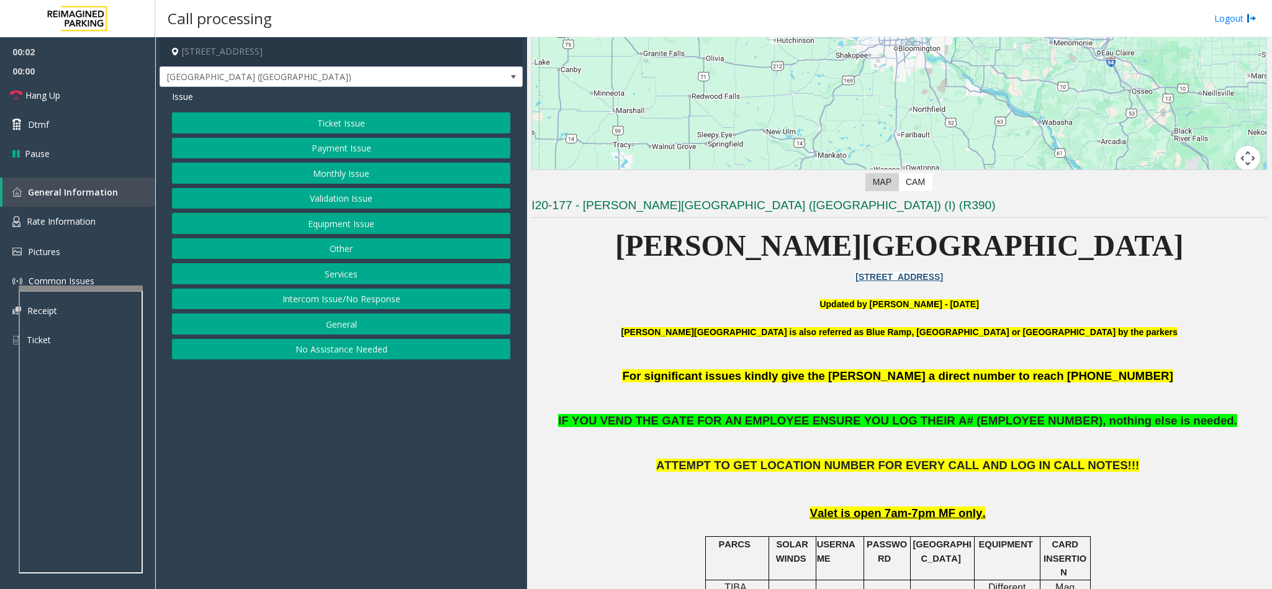
scroll to position [279, 0]
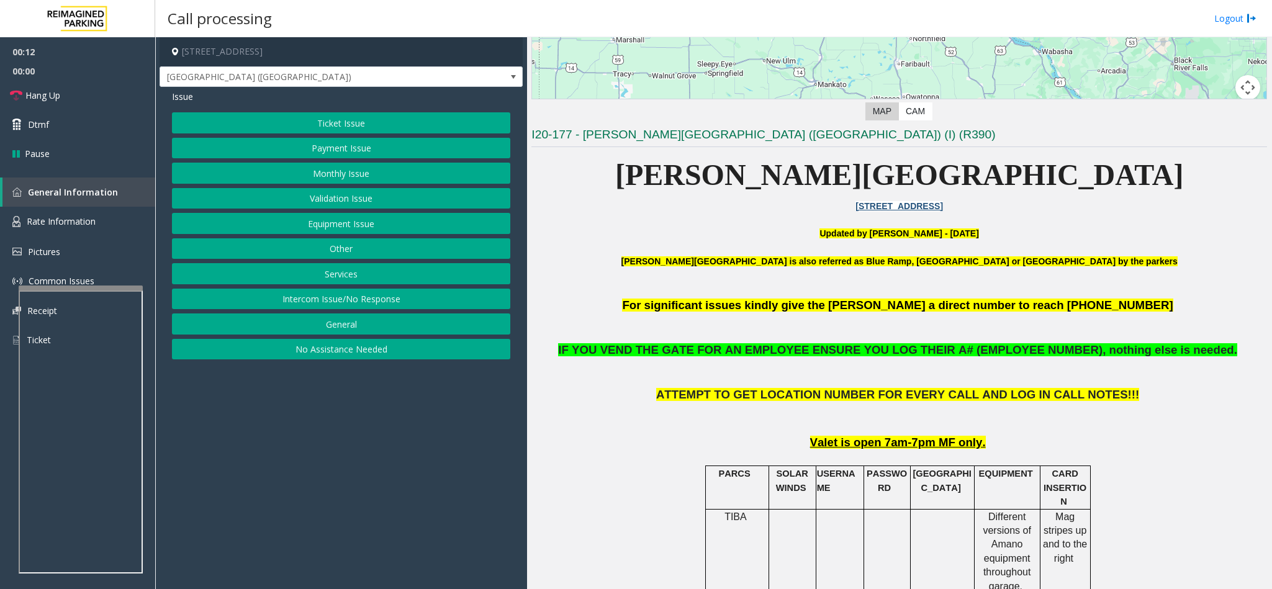
click at [315, 169] on button "Monthly Issue" at bounding box center [341, 173] width 338 height 21
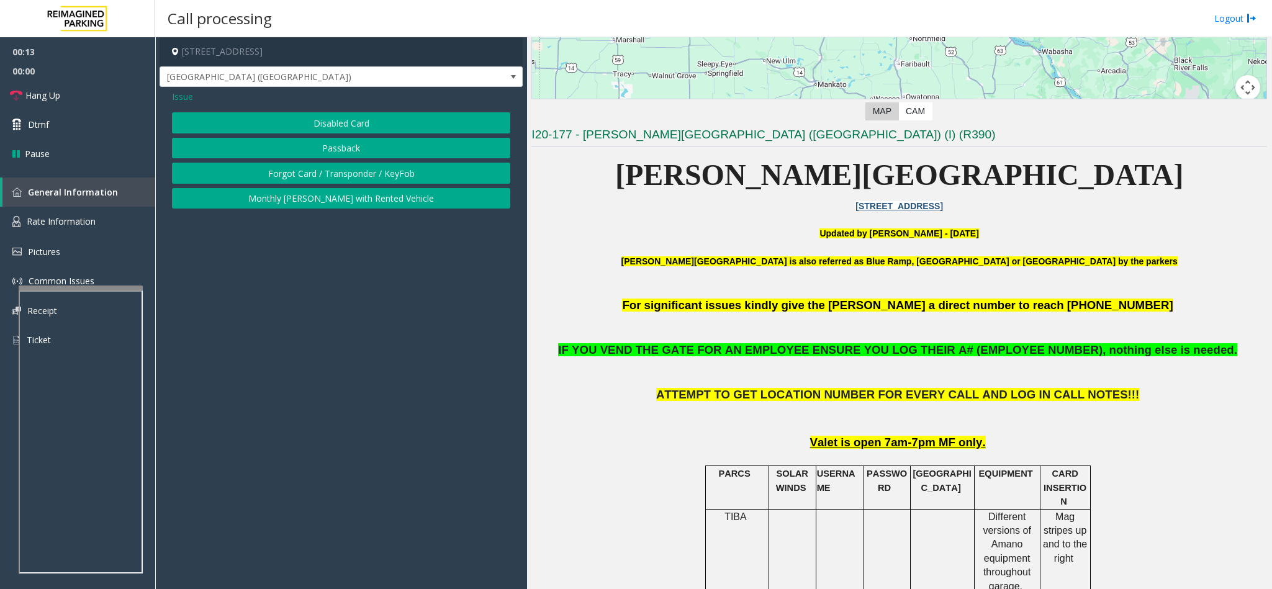
click at [317, 121] on button "Disabled Card" at bounding box center [341, 122] width 338 height 21
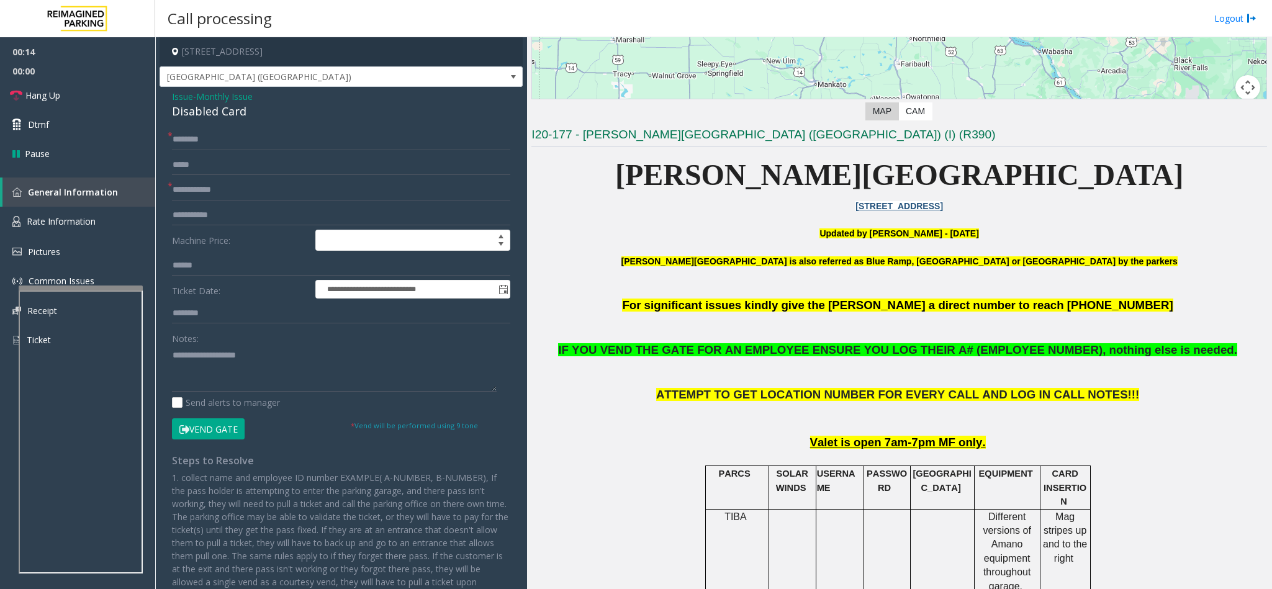
click at [191, 107] on div "Disabled Card" at bounding box center [341, 111] width 338 height 17
click at [194, 104] on div "Disabled Card" at bounding box center [341, 111] width 338 height 17
click at [172, 350] on textarea at bounding box center [334, 368] width 325 height 47
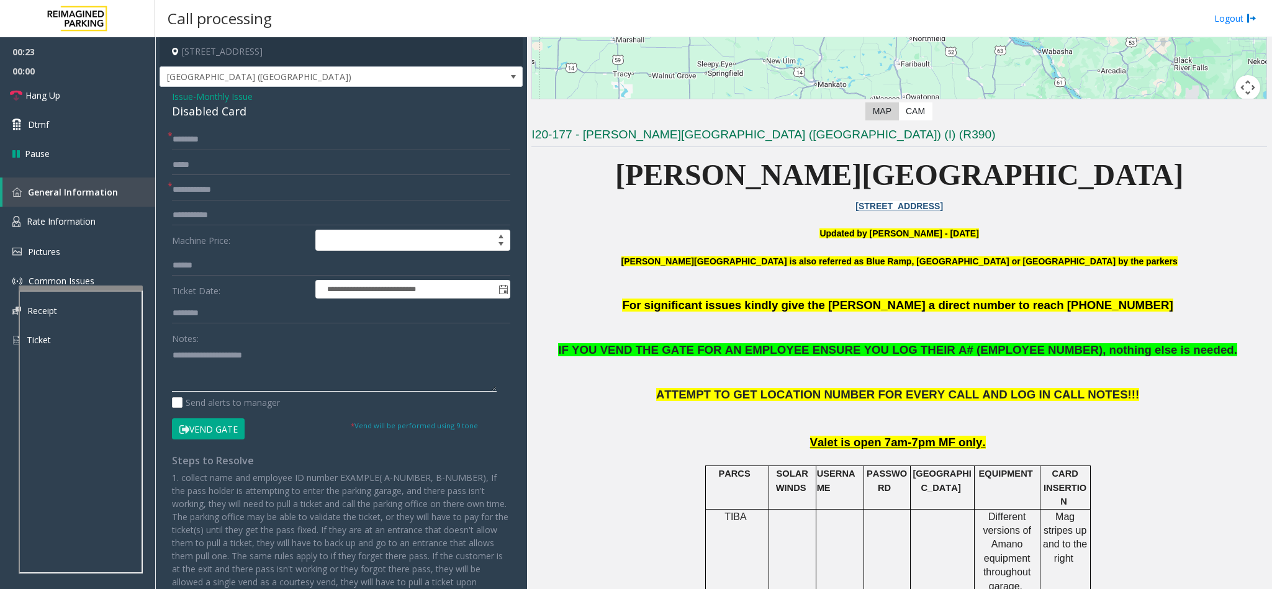
type textarea "**********"
click at [194, 136] on input "text" at bounding box center [341, 139] width 338 height 21
type input "**"
click at [222, 425] on button "Vend Gate" at bounding box center [208, 428] width 73 height 21
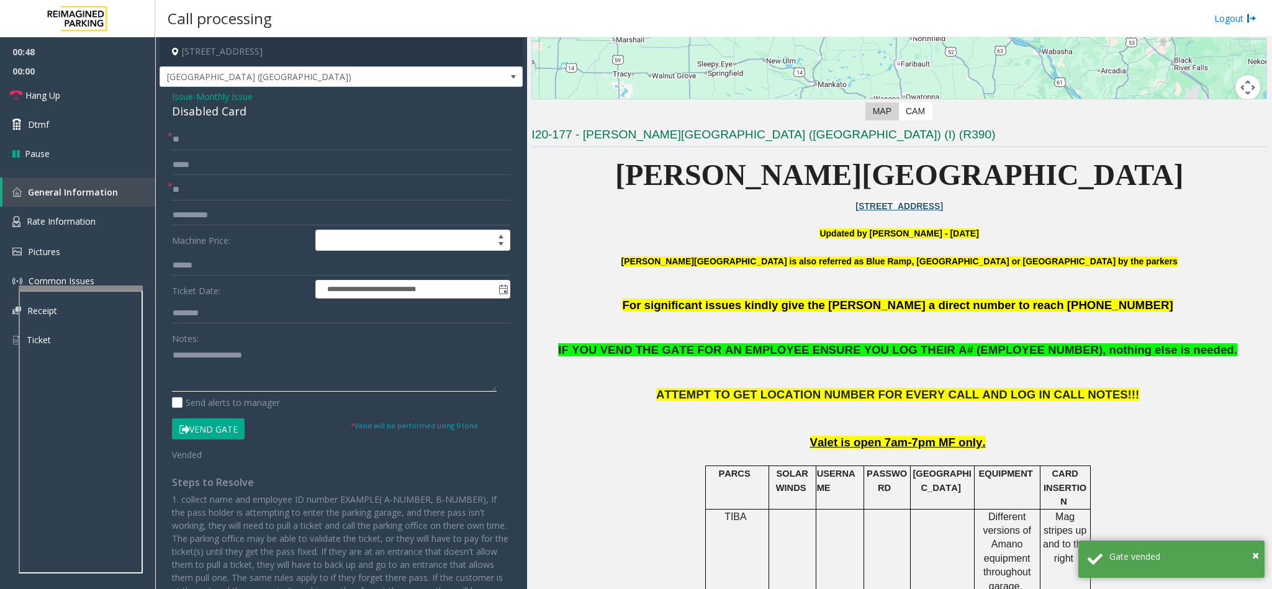
click at [272, 354] on textarea at bounding box center [334, 368] width 325 height 47
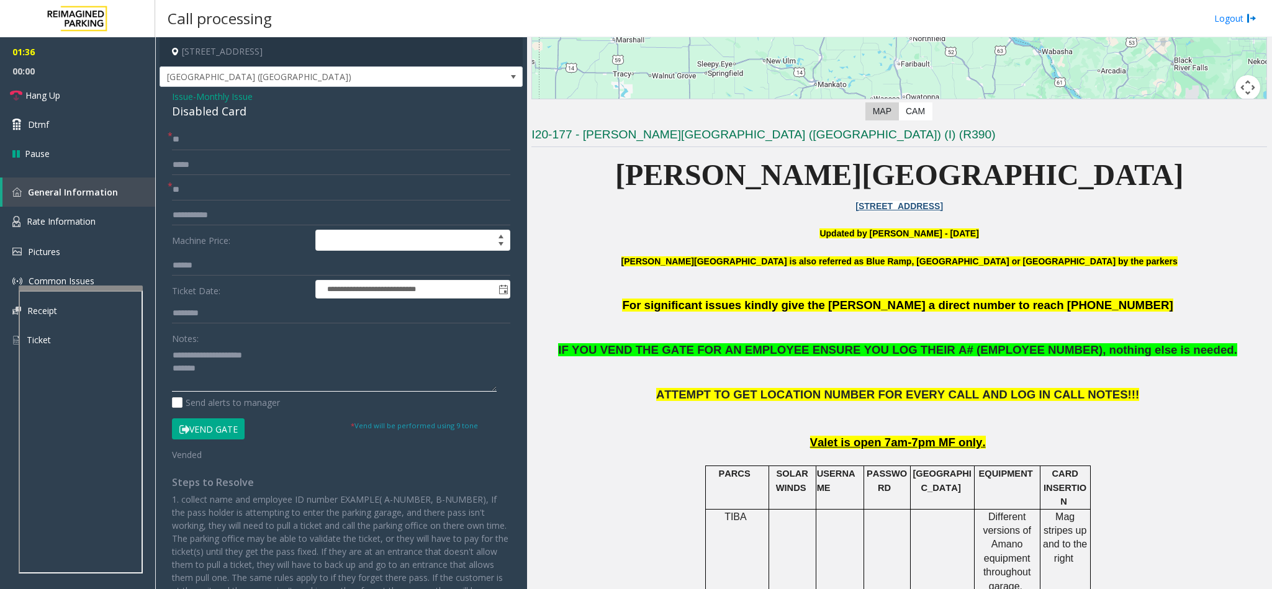
type textarea "**********"
click at [201, 425] on button "Vend Gate" at bounding box center [208, 428] width 73 height 21
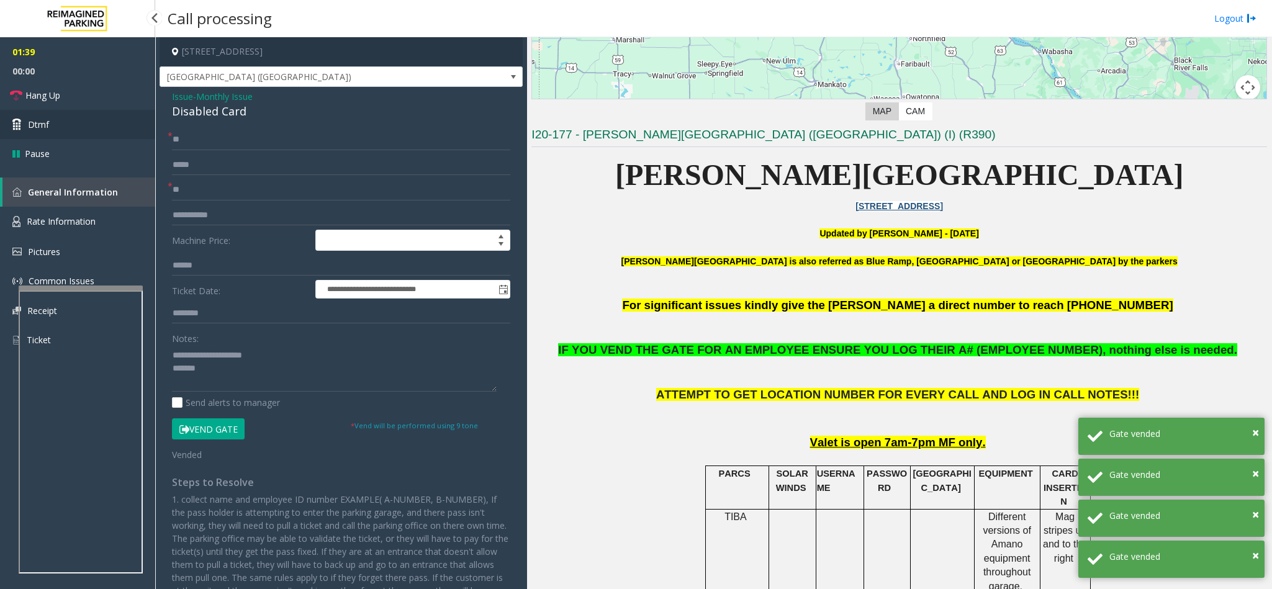
click at [94, 125] on link "Dtmf" at bounding box center [77, 124] width 155 height 29
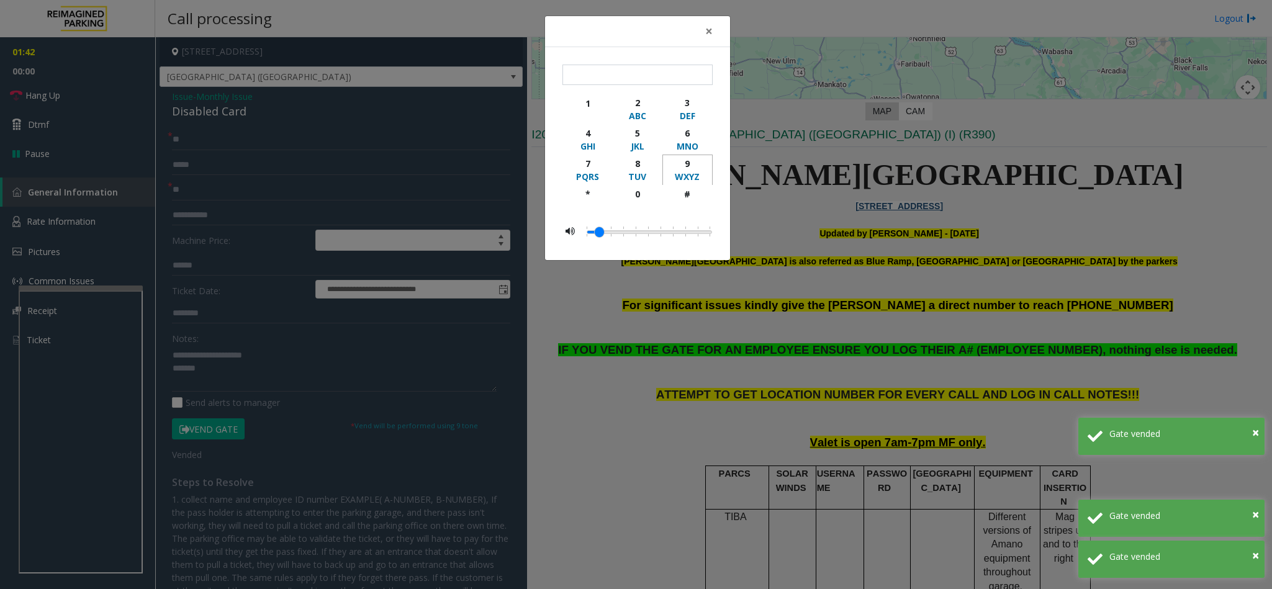
click at [683, 168] on div "9" at bounding box center [687, 163] width 34 height 13
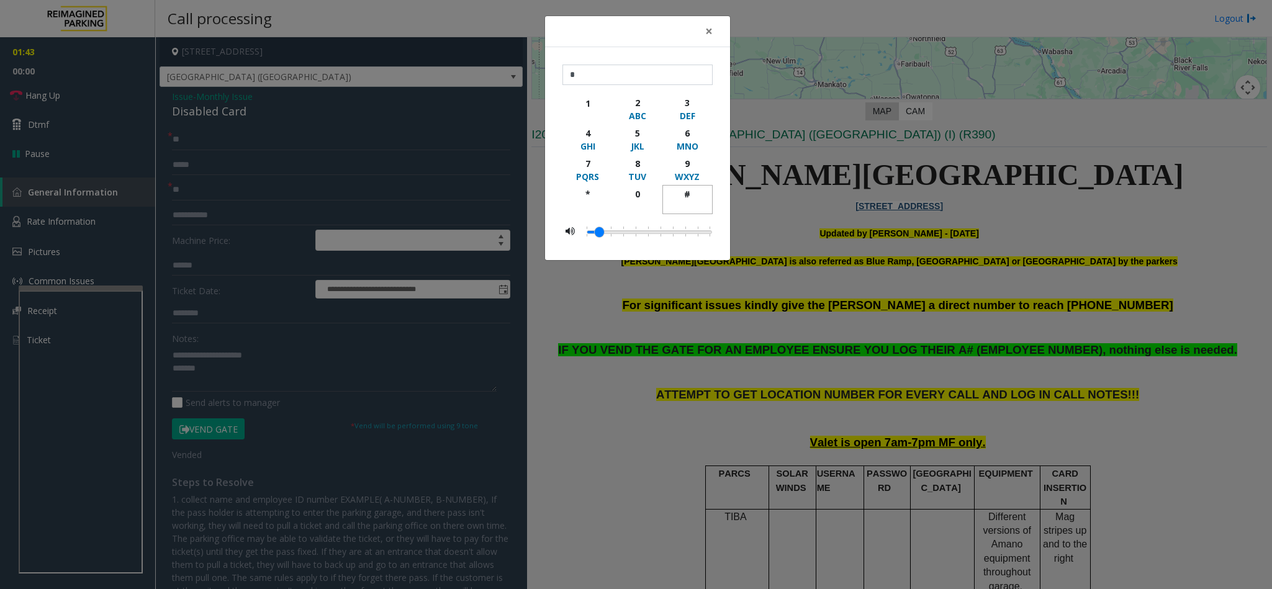
click at [688, 194] on div "#" at bounding box center [687, 193] width 34 height 13
type input "**"
click at [708, 28] on span "×" at bounding box center [708, 30] width 7 height 17
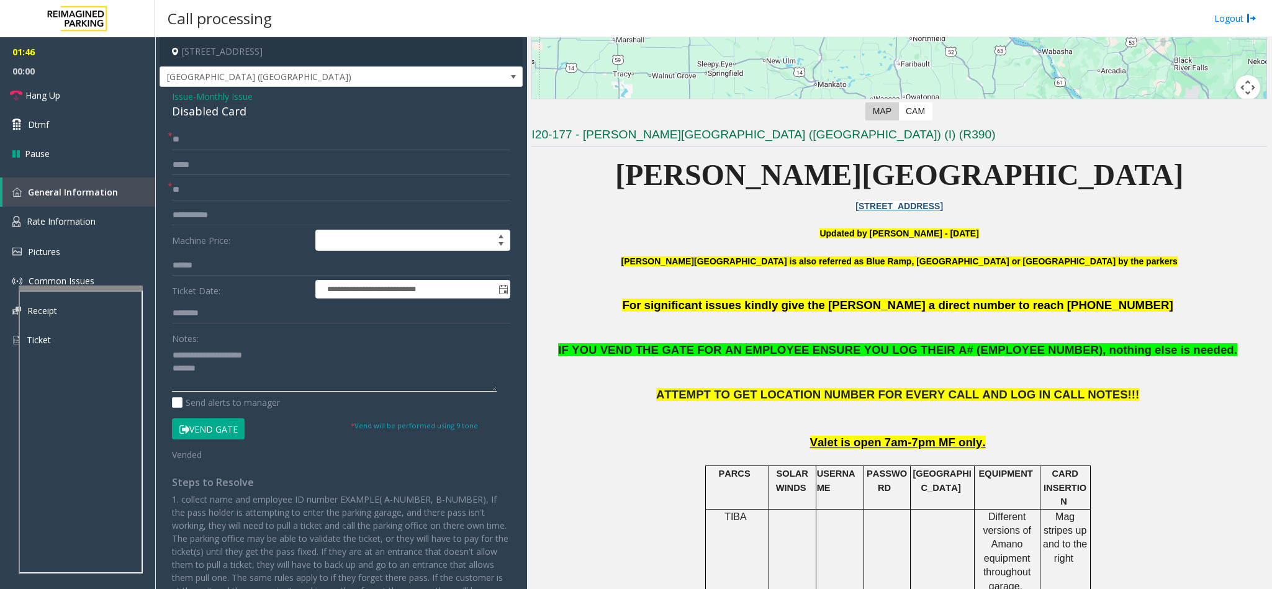
click at [235, 371] on textarea at bounding box center [334, 368] width 325 height 47
click at [66, 86] on link "Hang Up" at bounding box center [77, 95] width 155 height 29
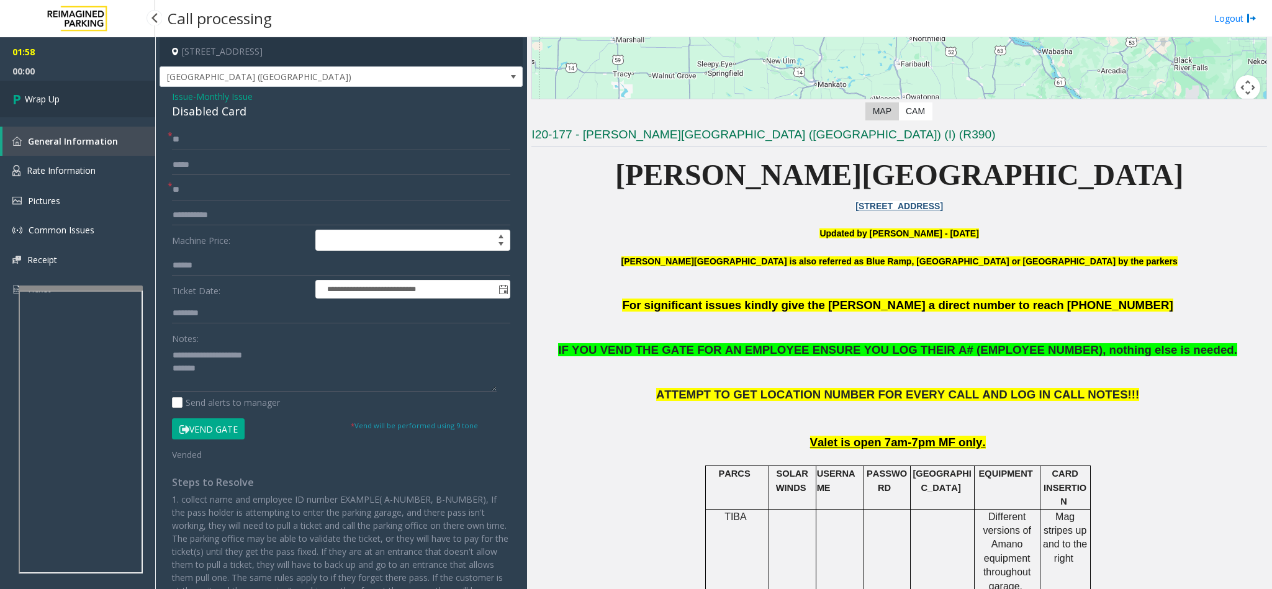
click at [66, 86] on link "Wrap Up" at bounding box center [77, 99] width 155 height 37
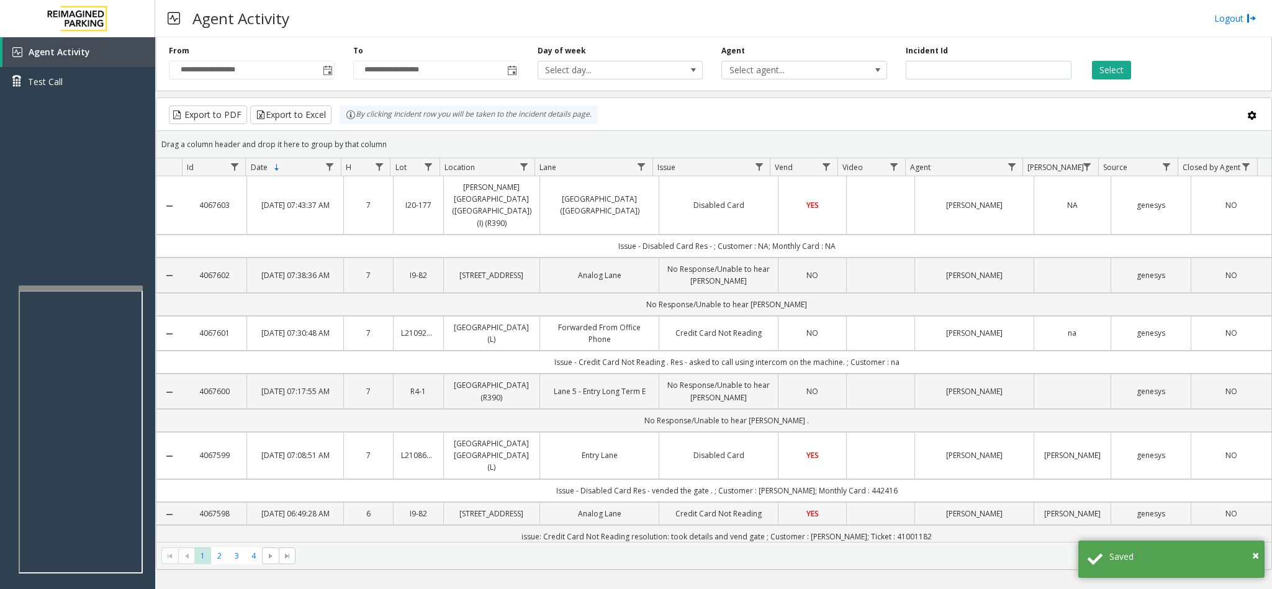
click at [724, 199] on link "Disabled Card" at bounding box center [719, 205] width 104 height 12
click at [568, 207] on td "[GEOGRAPHIC_DATA] ([GEOGRAPHIC_DATA])" at bounding box center [598, 205] width 119 height 58
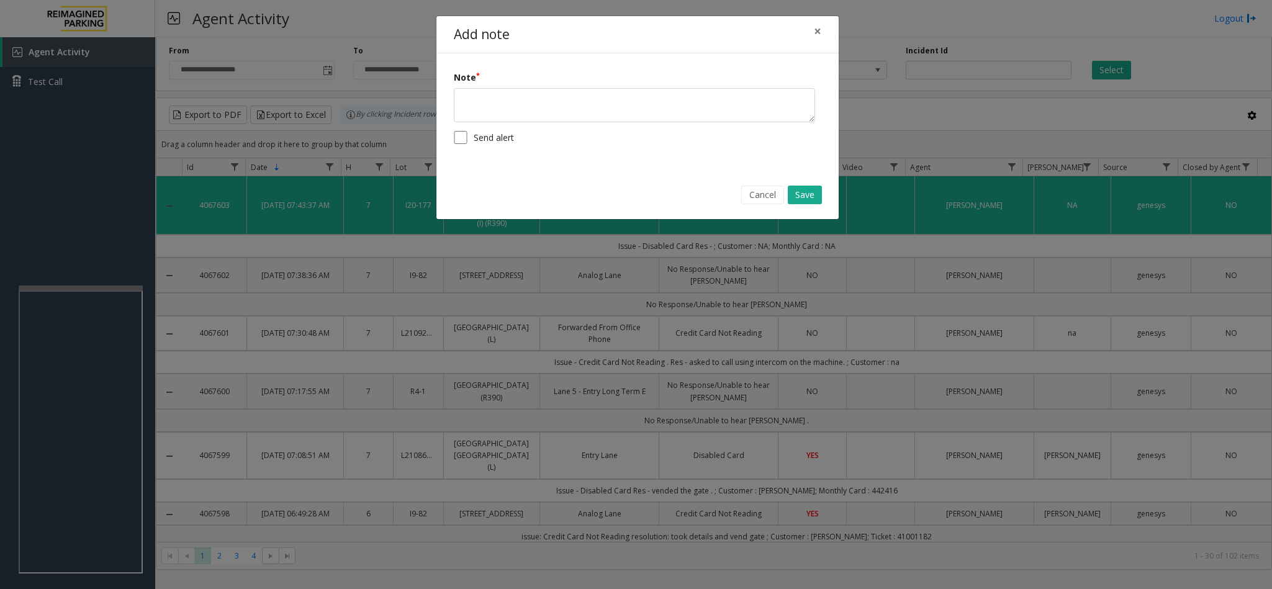
click at [559, 300] on div "Add note × Note Send alert Cancel Save" at bounding box center [636, 294] width 1272 height 589
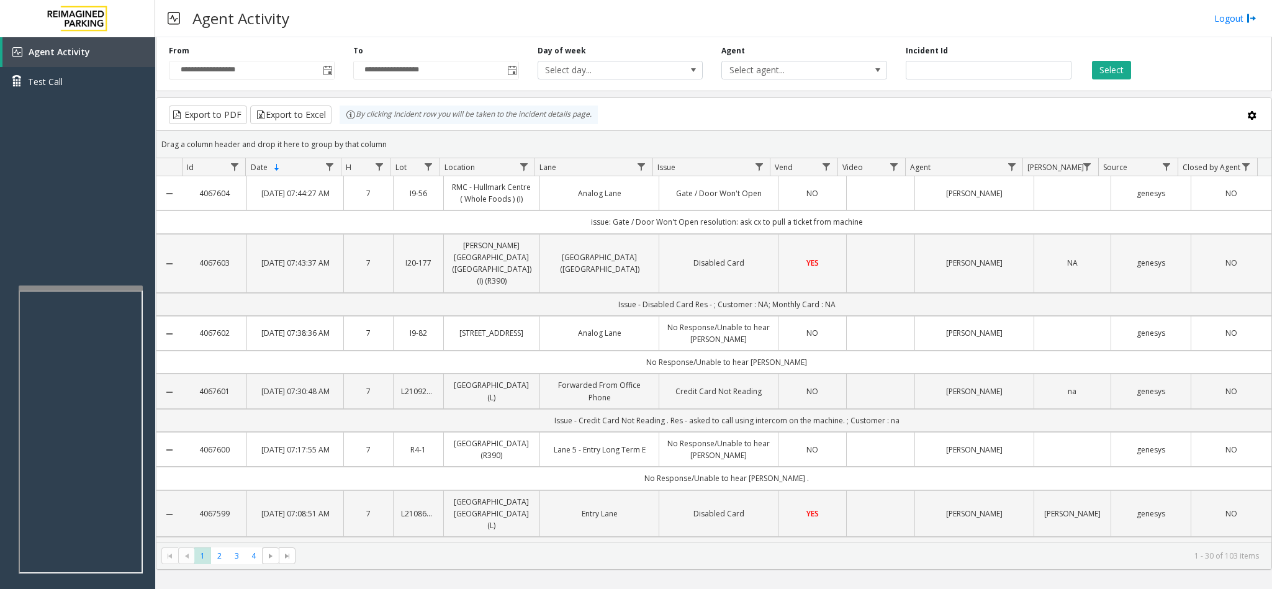
click at [580, 268] on td "[GEOGRAPHIC_DATA] ([GEOGRAPHIC_DATA])" at bounding box center [598, 263] width 119 height 59
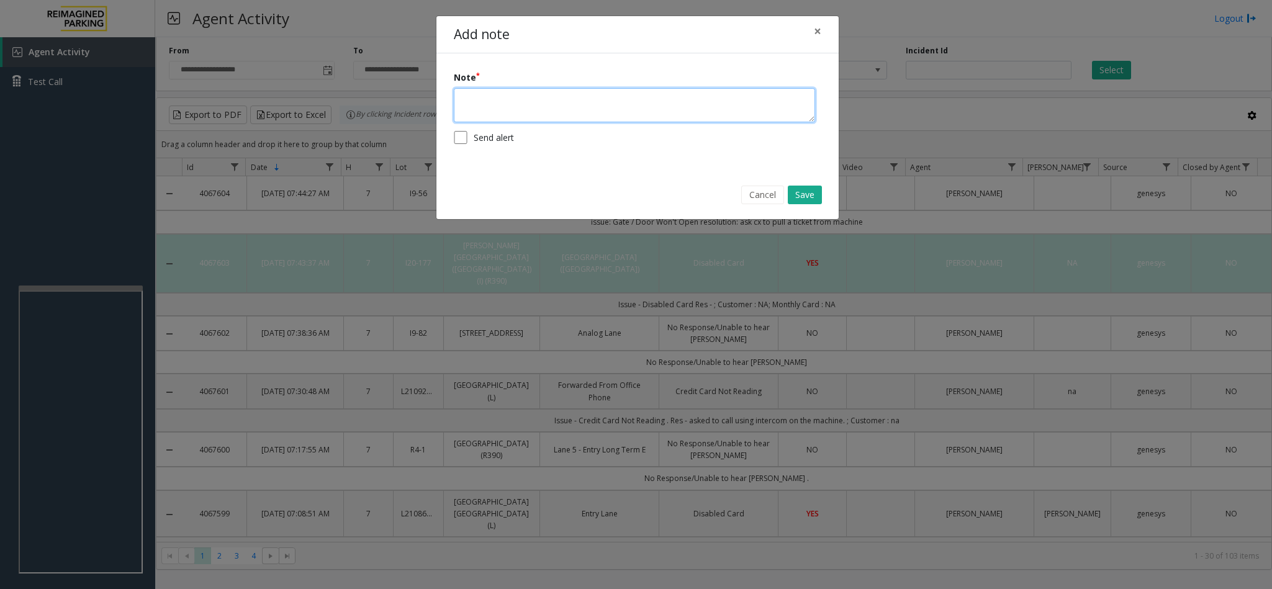
click at [499, 105] on textarea at bounding box center [634, 105] width 361 height 34
type textarea "**********"
click at [800, 194] on button "Save" at bounding box center [805, 195] width 34 height 19
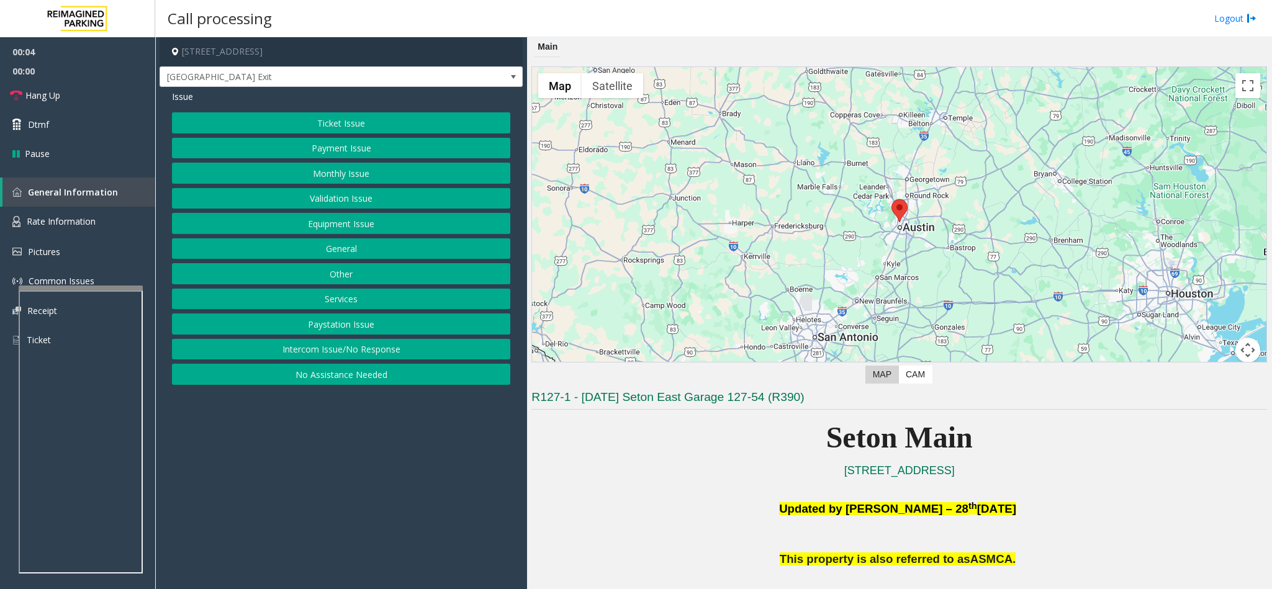
scroll to position [93, 0]
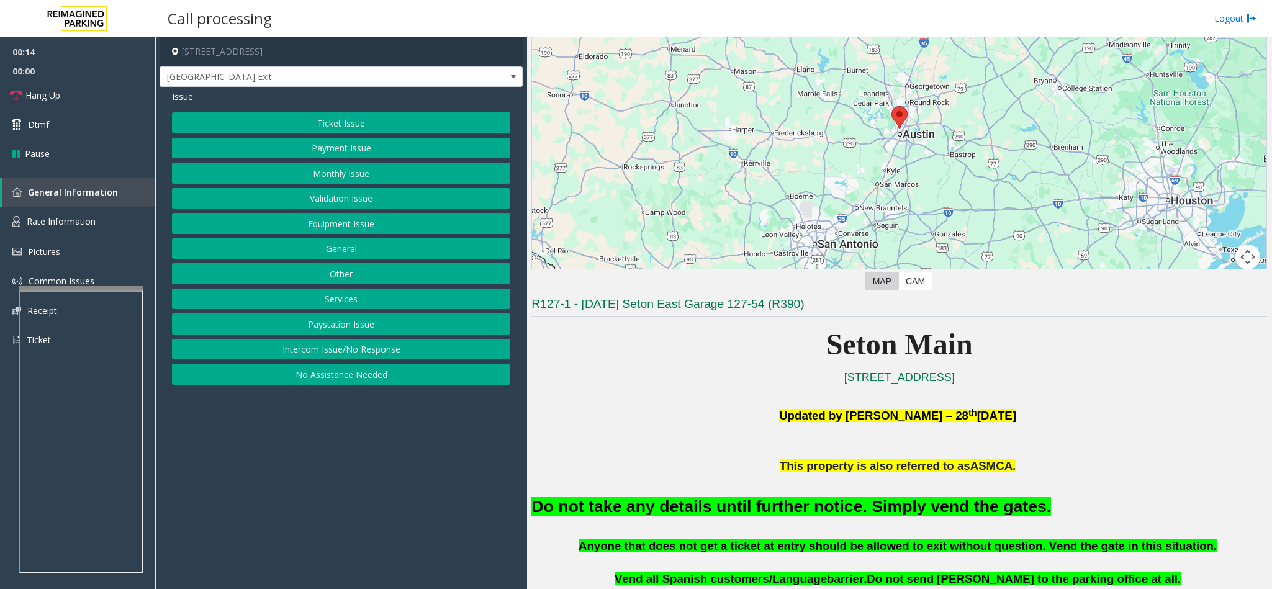
click at [300, 226] on button "Equipment Issue" at bounding box center [341, 223] width 338 height 21
click at [300, 226] on button "Gate / Door Won't Open" at bounding box center [341, 223] width 338 height 21
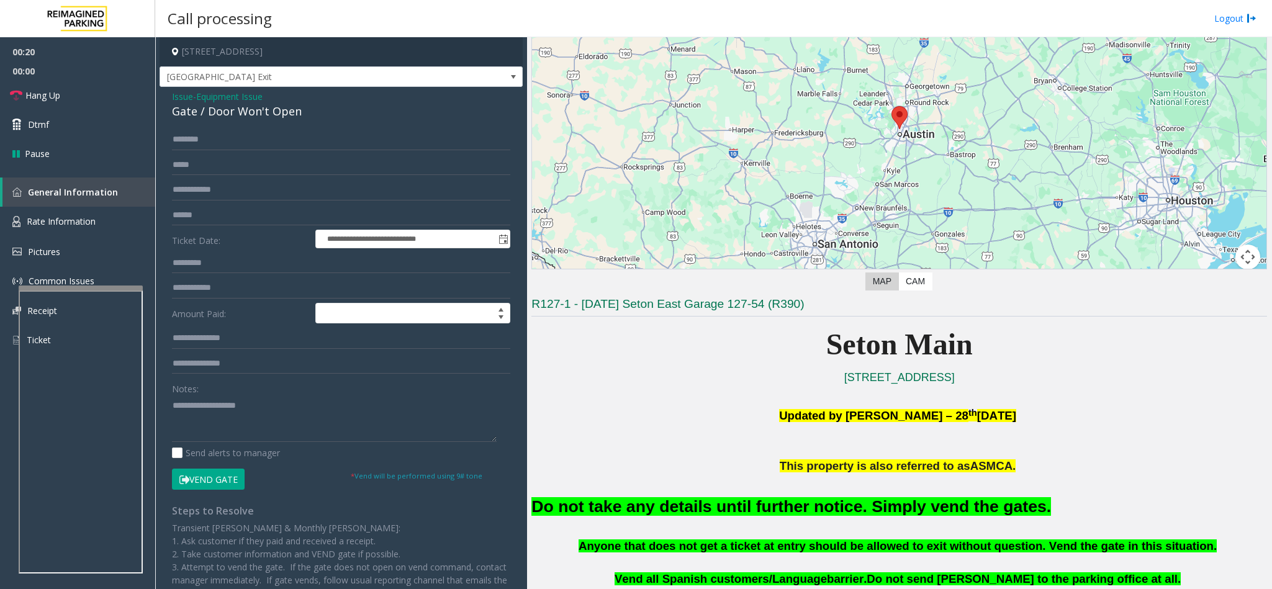
click at [181, 95] on span "Issue" at bounding box center [182, 96] width 21 height 13
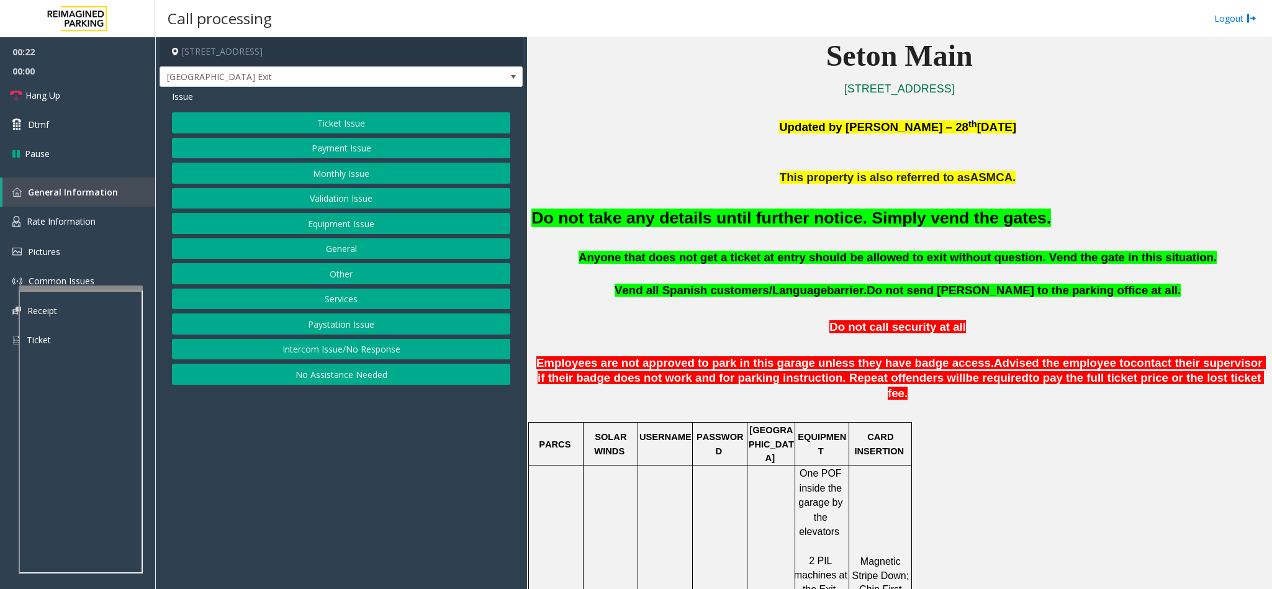
scroll to position [466, 0]
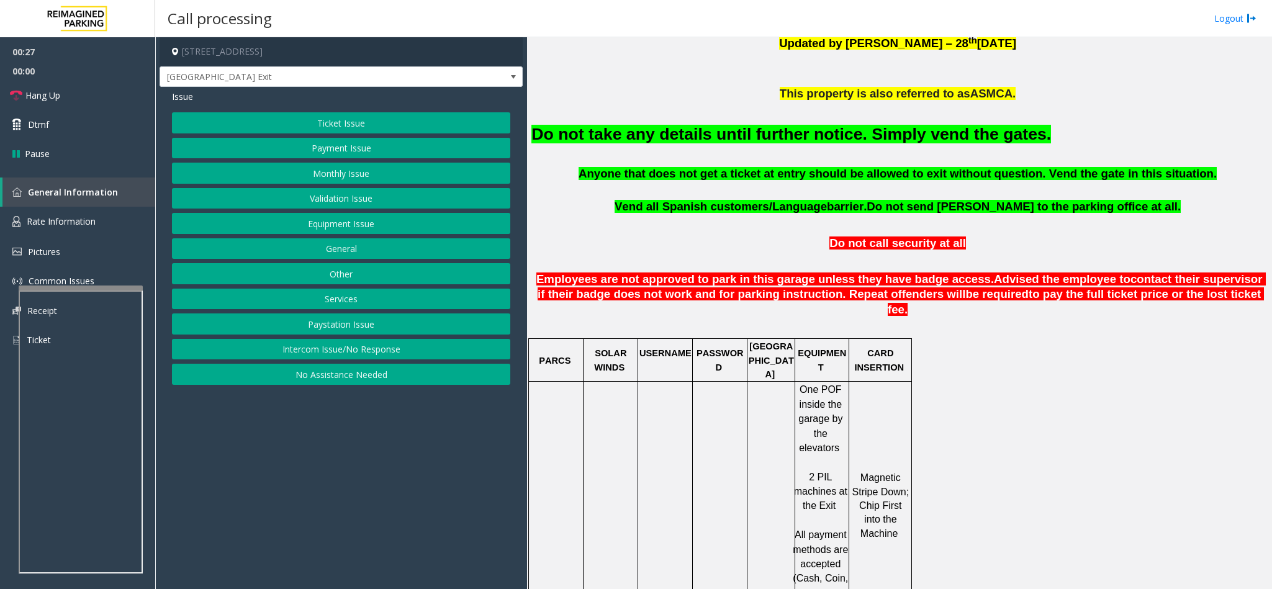
click at [353, 120] on button "Ticket Issue" at bounding box center [341, 122] width 338 height 21
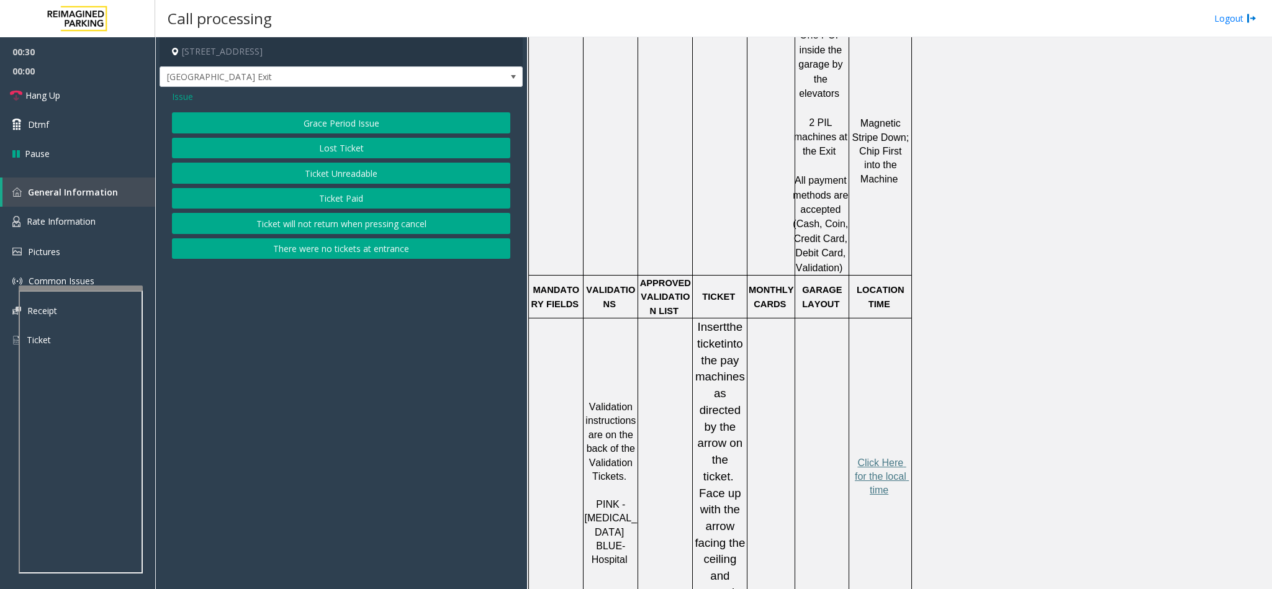
scroll to position [838, 0]
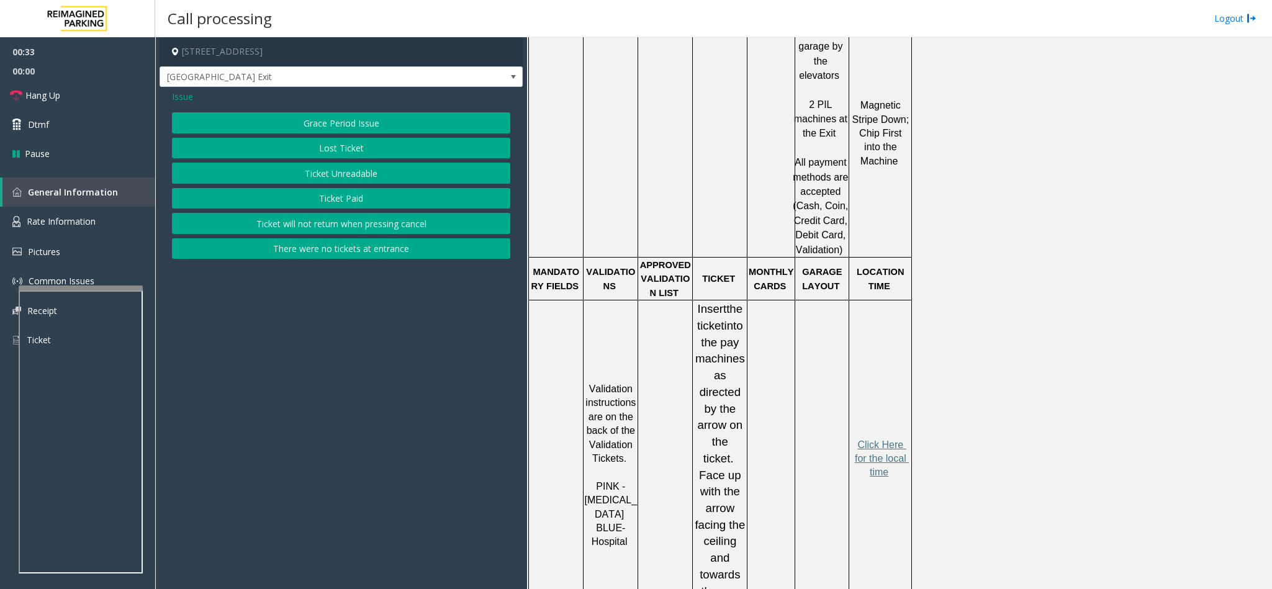
click at [181, 95] on span "Issue" at bounding box center [182, 96] width 21 height 13
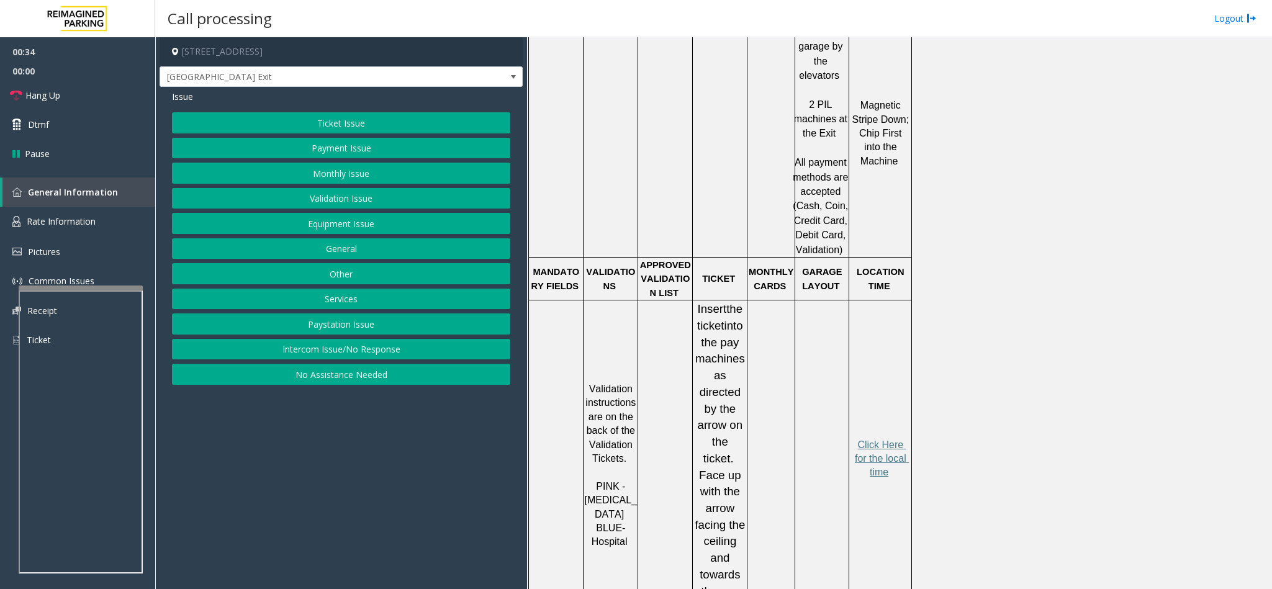
click at [299, 231] on button "Equipment Issue" at bounding box center [341, 223] width 338 height 21
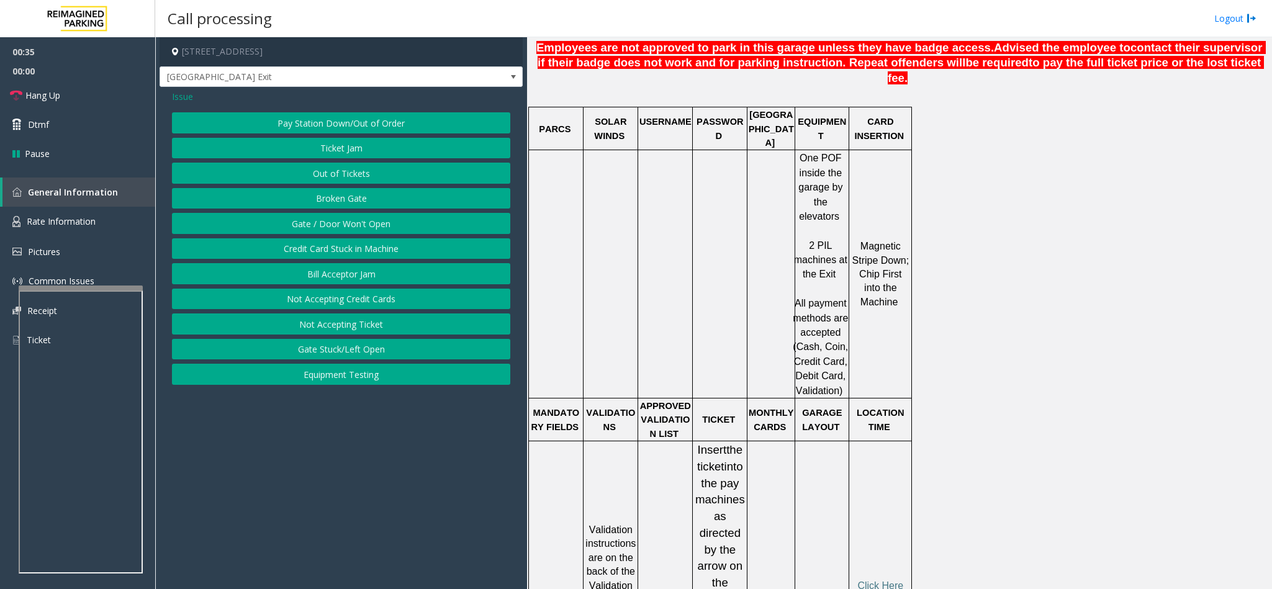
scroll to position [466, 0]
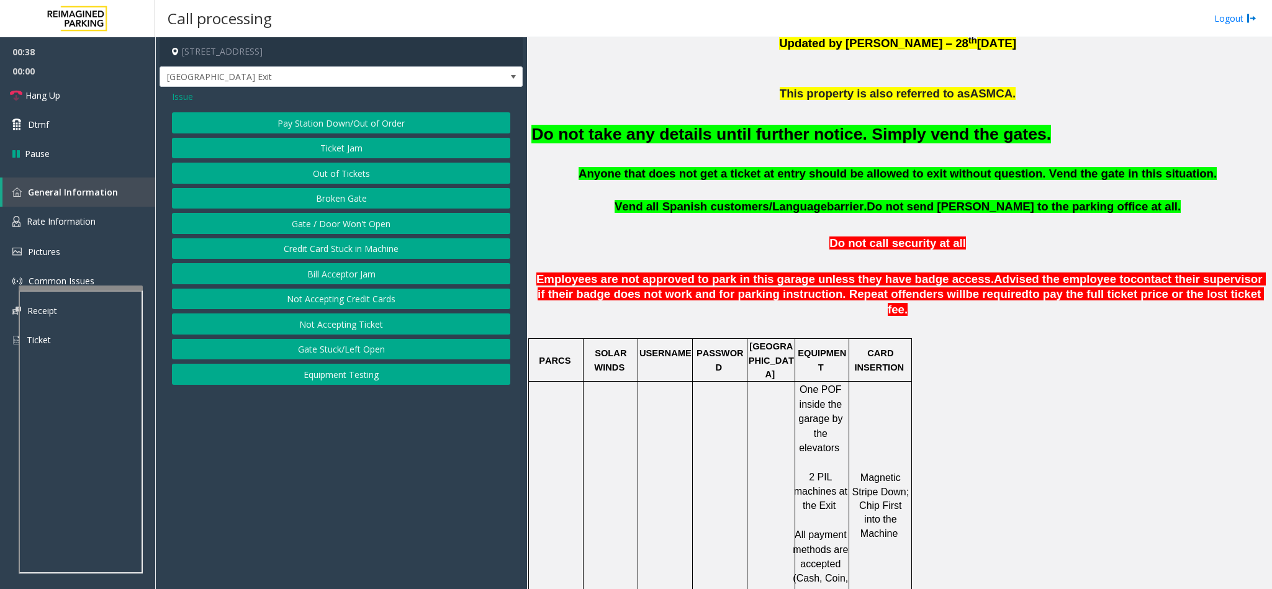
click at [327, 222] on button "Gate / Door Won't Open" at bounding box center [341, 223] width 338 height 21
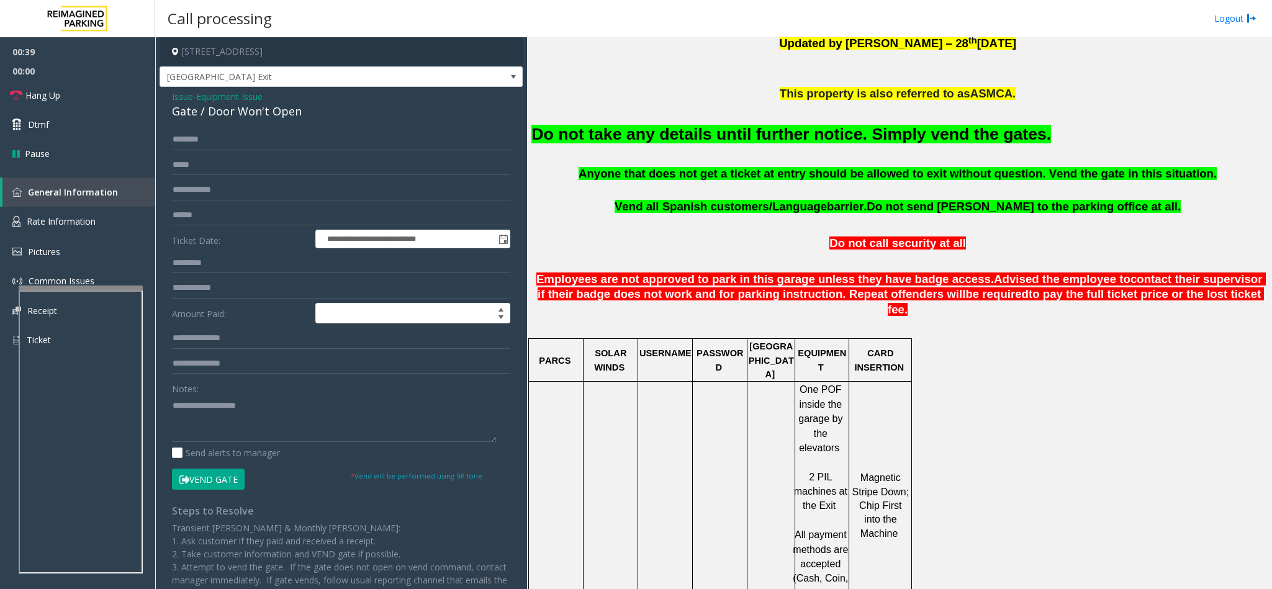
click at [169, 97] on div "**********" at bounding box center [341, 369] width 363 height 564
click at [194, 97] on span "- Equipment Issue" at bounding box center [228, 97] width 70 height 12
click at [187, 94] on span "Issue" at bounding box center [182, 96] width 21 height 13
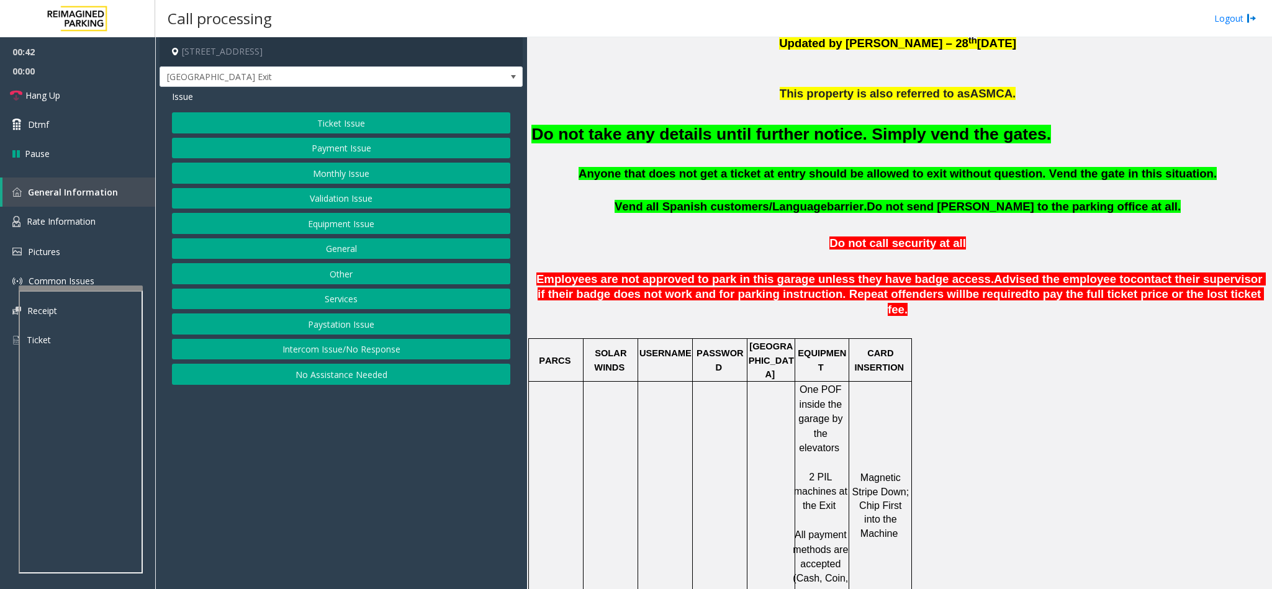
click at [330, 125] on button "Ticket Issue" at bounding box center [341, 122] width 338 height 21
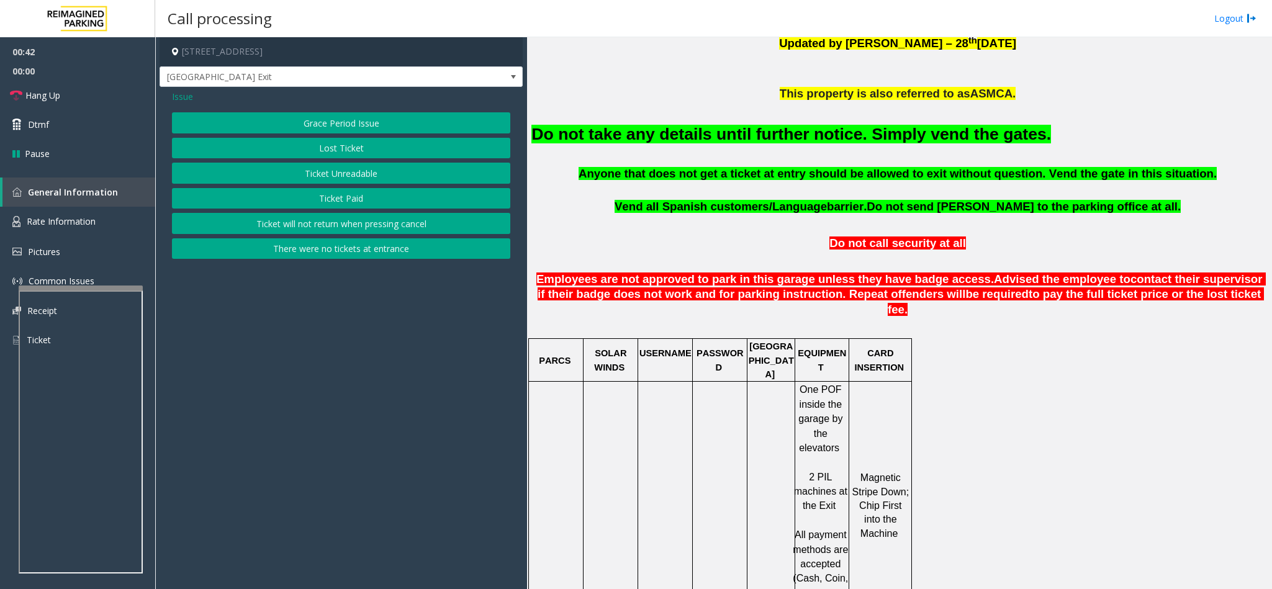
click at [333, 166] on button "Ticket Unreadable" at bounding box center [341, 173] width 338 height 21
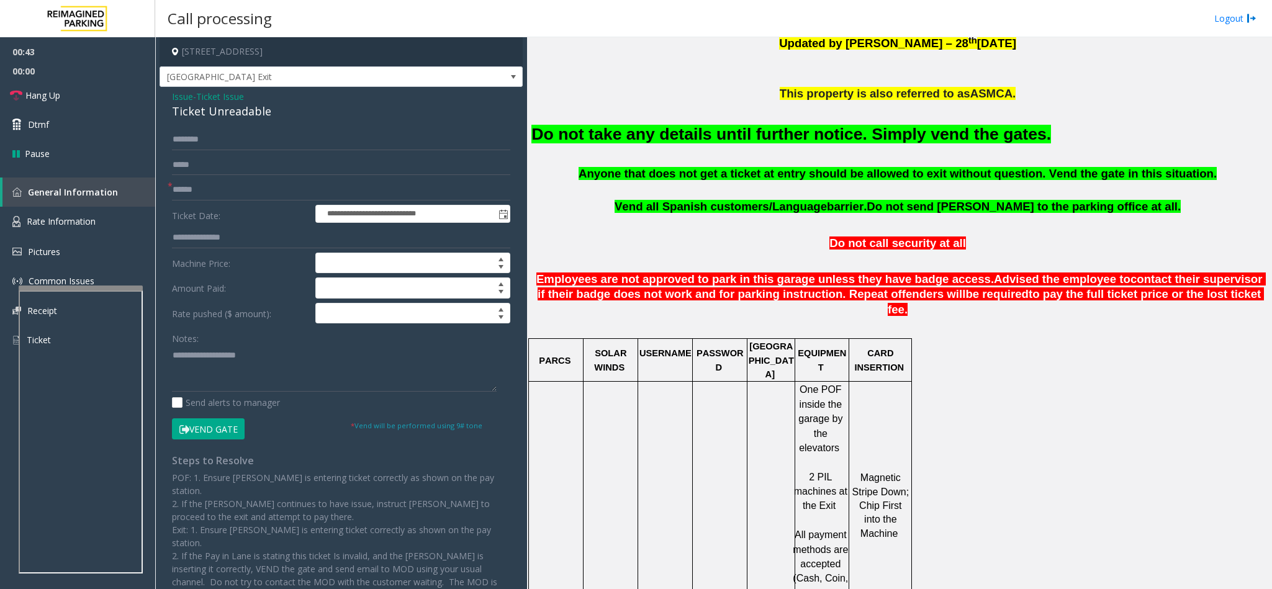
click at [227, 434] on button "Vend Gate" at bounding box center [208, 428] width 73 height 21
click at [235, 361] on textarea at bounding box center [334, 368] width 325 height 47
click at [69, 96] on link "Hang Up" at bounding box center [77, 95] width 155 height 29
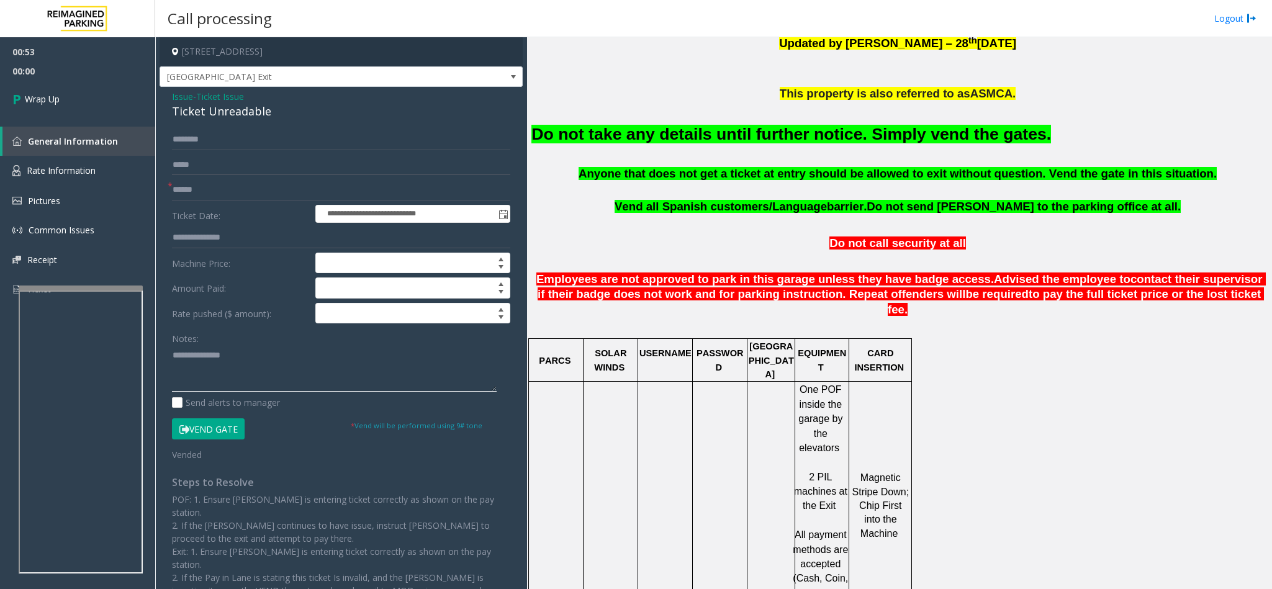
click at [261, 371] on textarea at bounding box center [334, 368] width 325 height 47
type textarea "**********"
click at [184, 192] on input "text" at bounding box center [341, 189] width 338 height 21
type input "**"
click at [313, 369] on textarea at bounding box center [334, 368] width 325 height 47
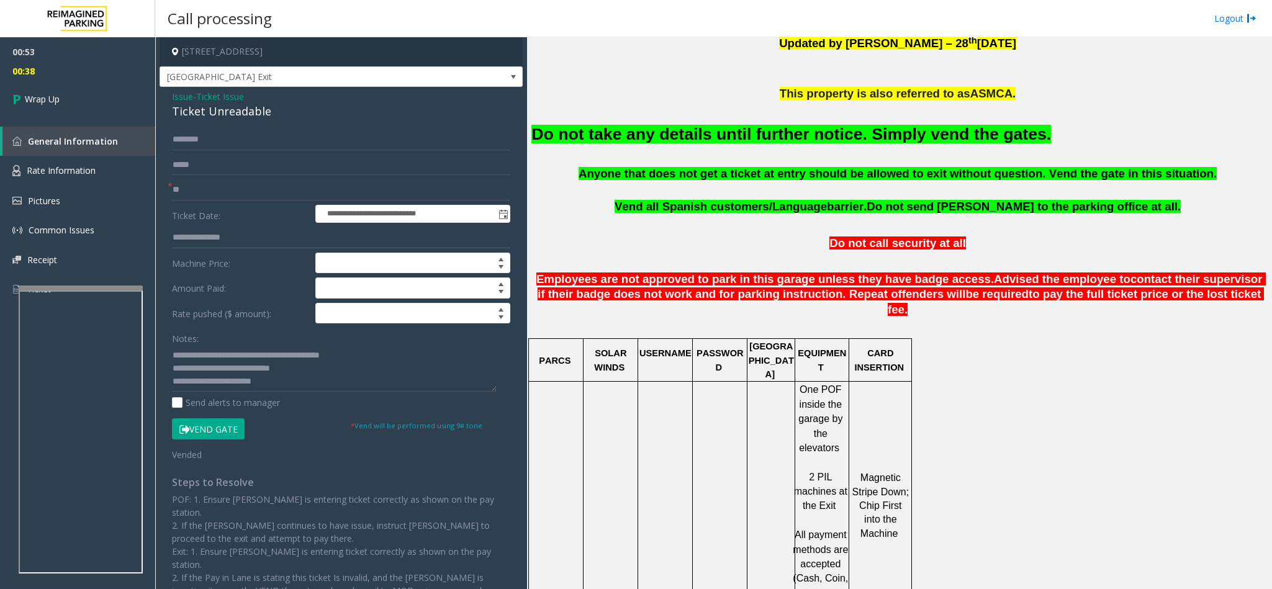
click at [663, 138] on font "Do not take any details until further notice. Simply vend the gates." at bounding box center [791, 134] width 520 height 19
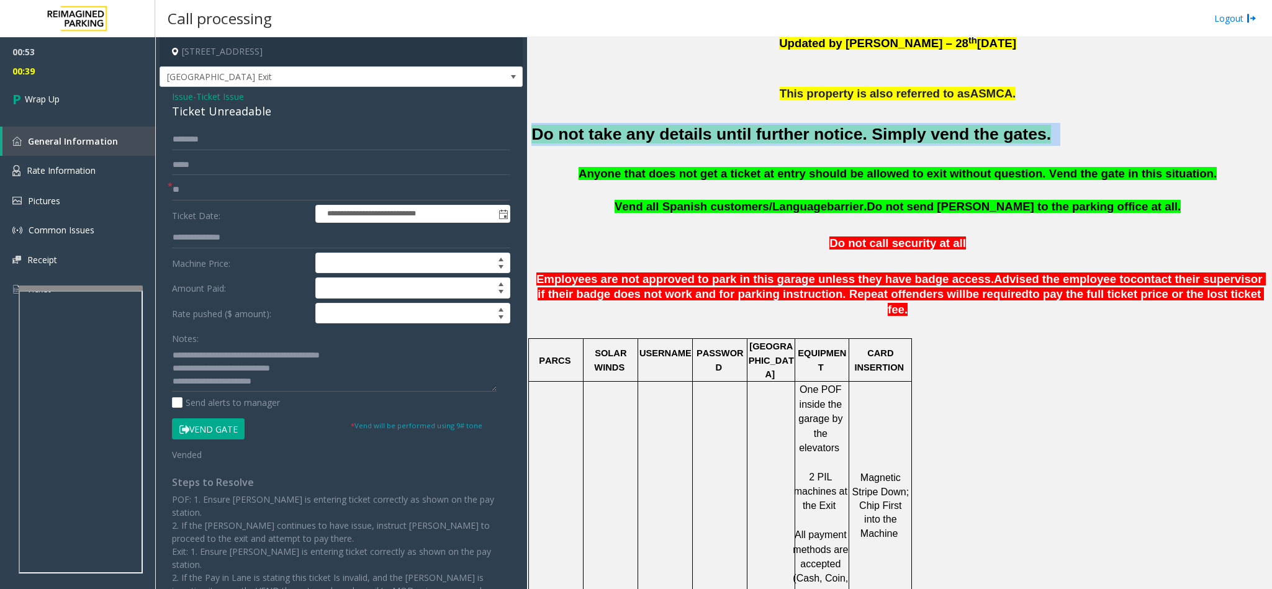
click at [663, 138] on font "Do not take any details until further notice. Simply vend the gates." at bounding box center [791, 134] width 520 height 19
copy h2 "Do not take any details until further notice. Simply vend the gates."
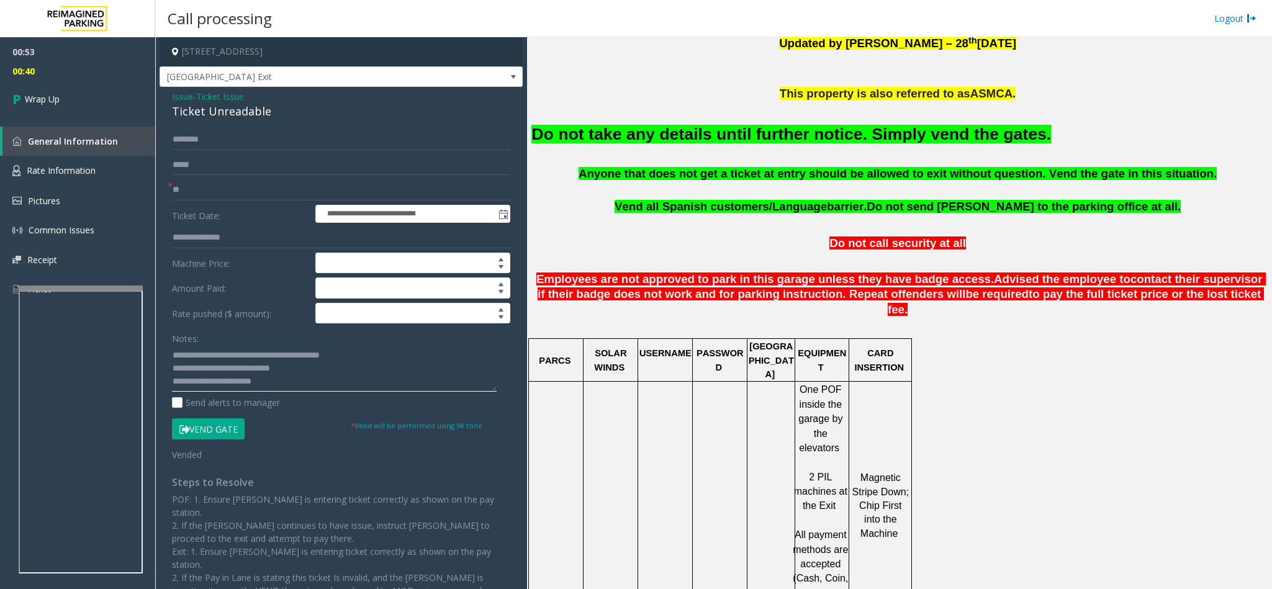
click at [273, 390] on textarea at bounding box center [334, 368] width 325 height 47
paste textarea "**********"
type textarea "**********"
click at [106, 105] on link "Wrap Up" at bounding box center [77, 99] width 155 height 37
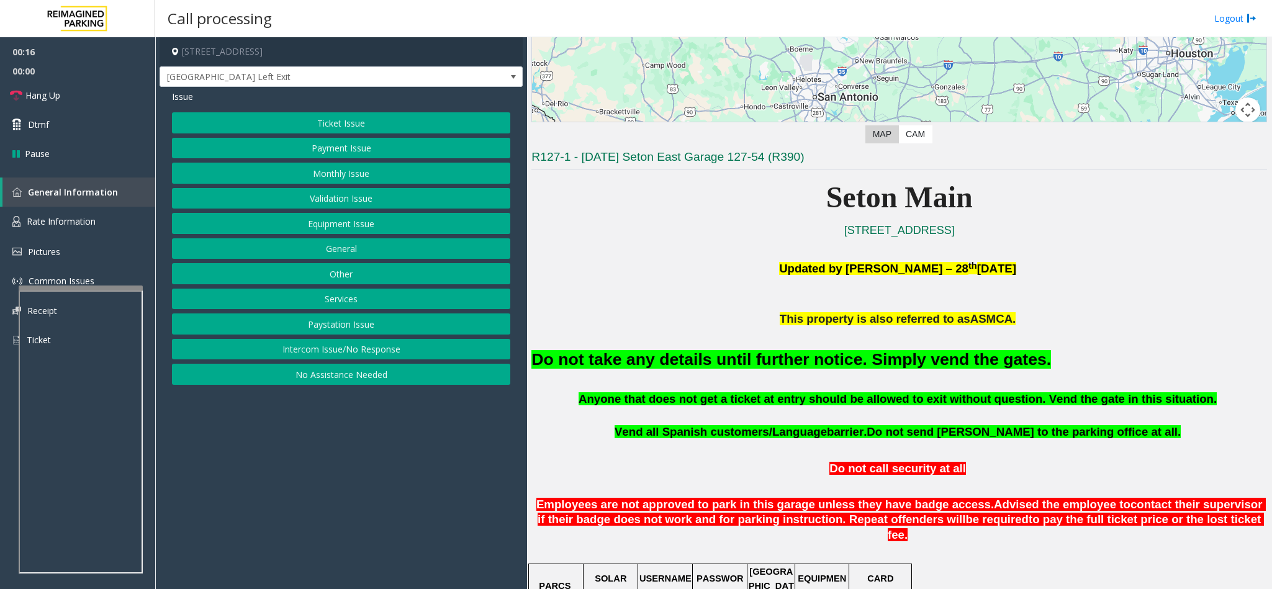
scroll to position [186, 0]
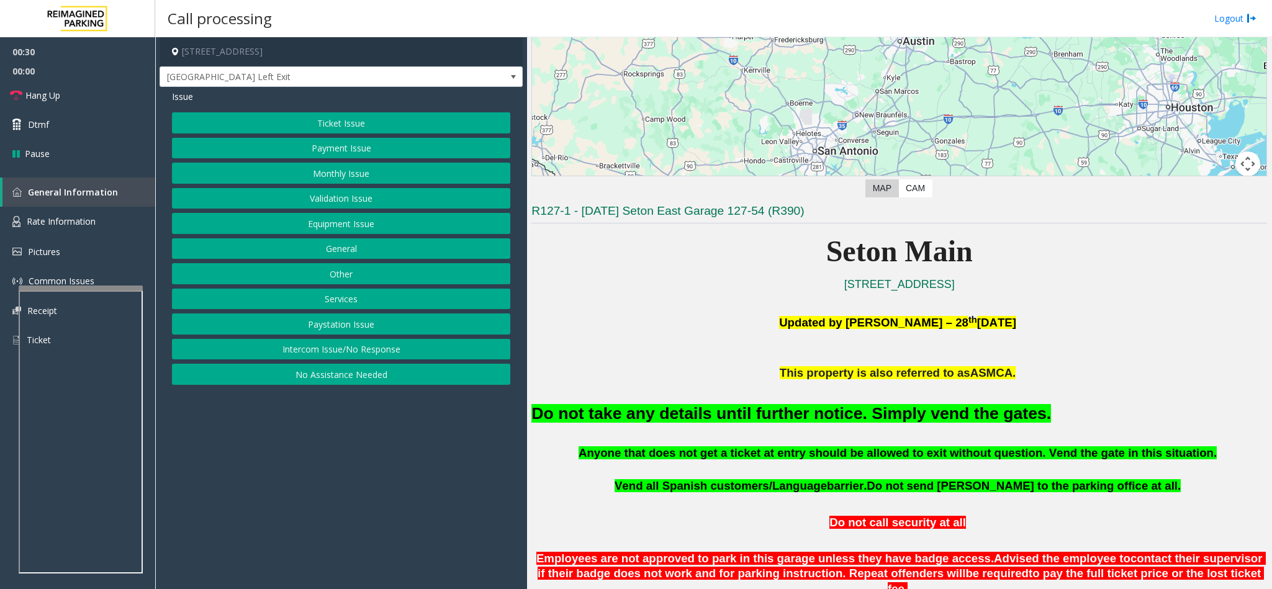
click at [325, 230] on button "Equipment Issue" at bounding box center [341, 223] width 338 height 21
click at [326, 231] on button "Gate / Door Won't Open" at bounding box center [341, 223] width 338 height 21
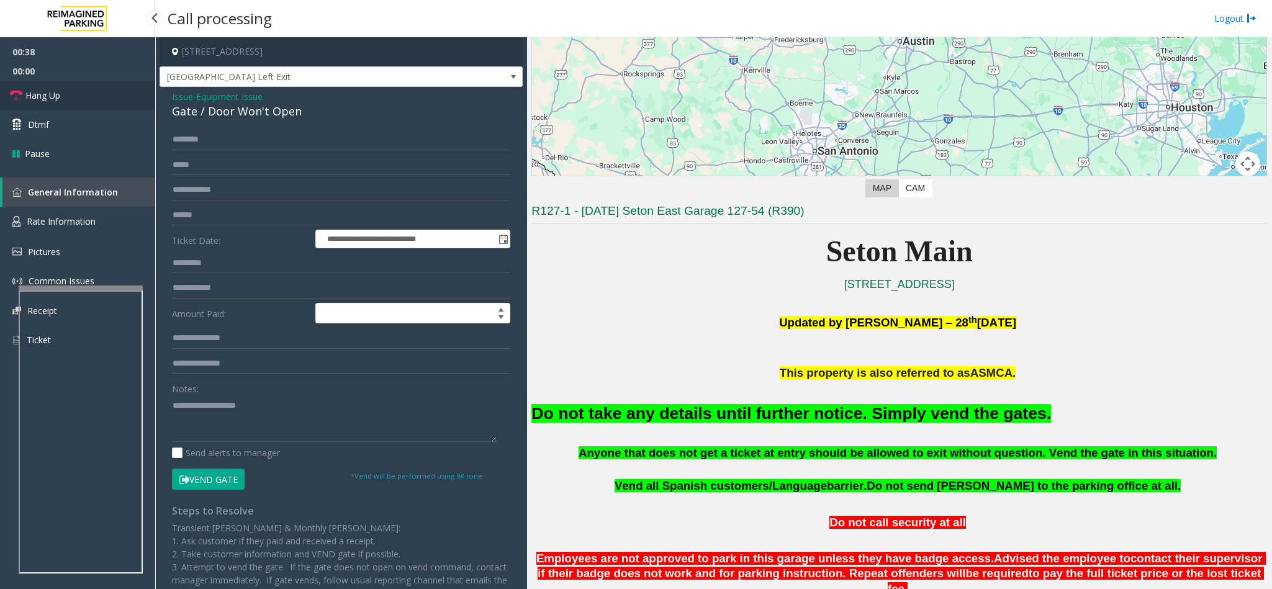
click at [80, 96] on link "Hang Up" at bounding box center [77, 95] width 155 height 29
click at [233, 401] on textarea at bounding box center [334, 418] width 325 height 47
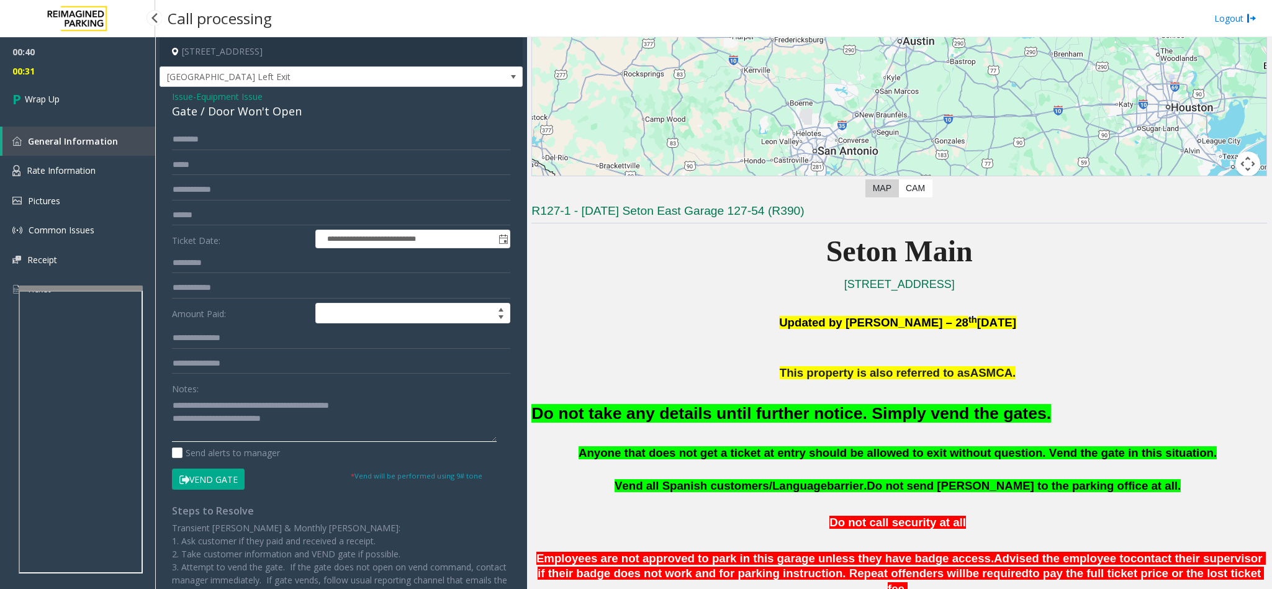
type textarea "**********"
drag, startPoint x: 82, startPoint y: 118, endPoint x: 84, endPoint y: 106, distance: 12.1
click at [82, 112] on div "00:40 00:31 Wrap Up General Information Rate Information Pictures Common Issues…" at bounding box center [77, 175] width 155 height 277
click at [88, 93] on link "Wrap Up" at bounding box center [77, 99] width 155 height 37
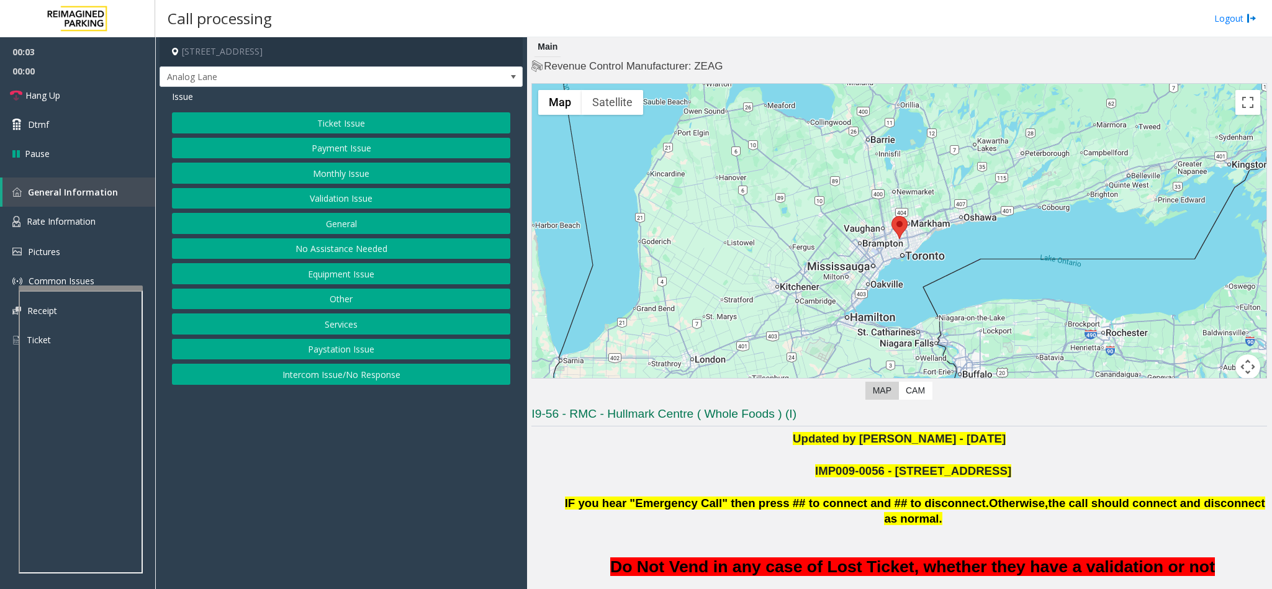
drag, startPoint x: 350, startPoint y: 379, endPoint x: 349, endPoint y: 212, distance: 166.4
click at [354, 377] on button "Intercom Issue/No Response" at bounding box center [341, 374] width 338 height 21
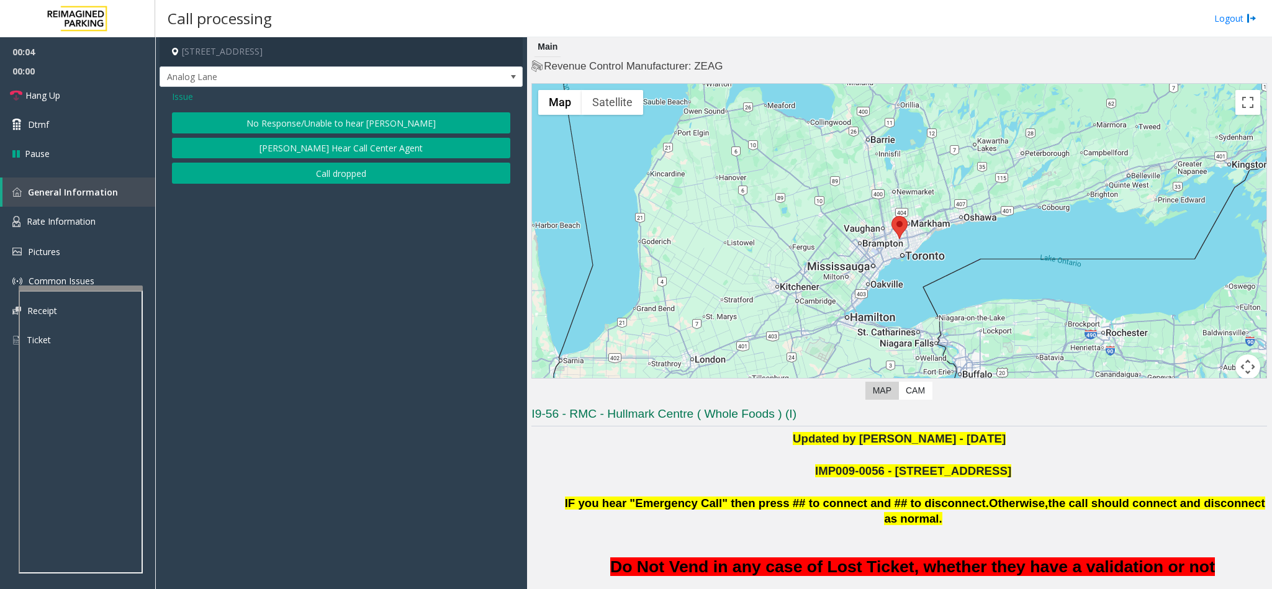
click at [291, 128] on button "No Response/Unable to hear [PERSON_NAME]" at bounding box center [341, 122] width 338 height 21
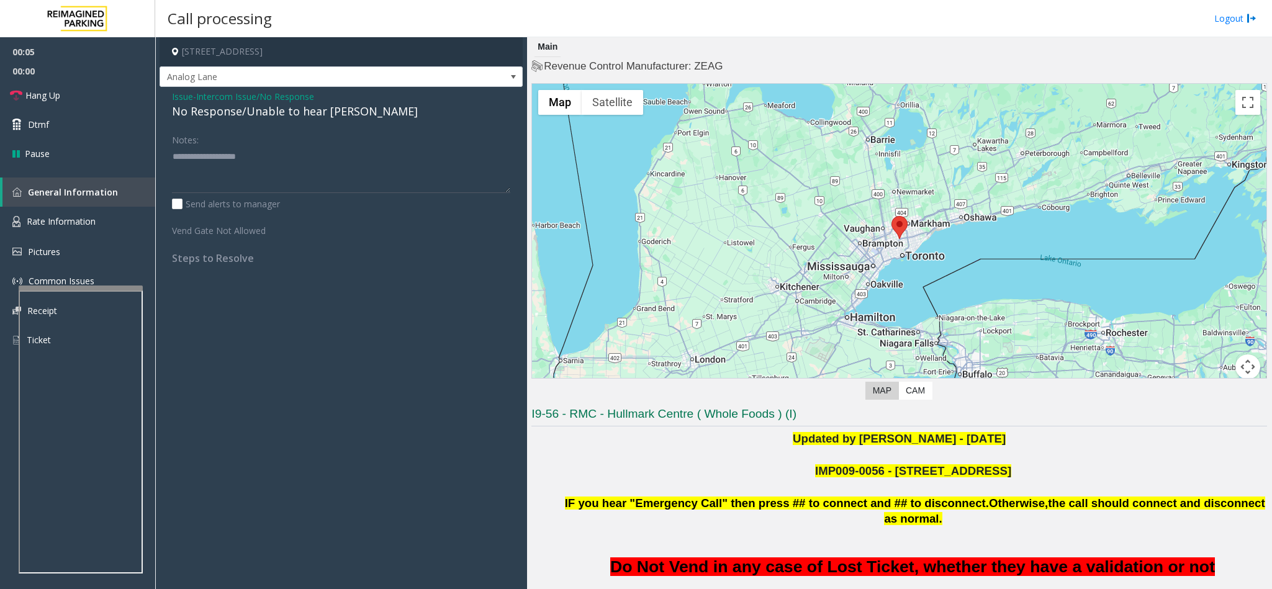
click at [238, 110] on div "No Response/Unable to hear [PERSON_NAME]" at bounding box center [341, 111] width 338 height 17
click at [320, 156] on textarea at bounding box center [341, 169] width 338 height 47
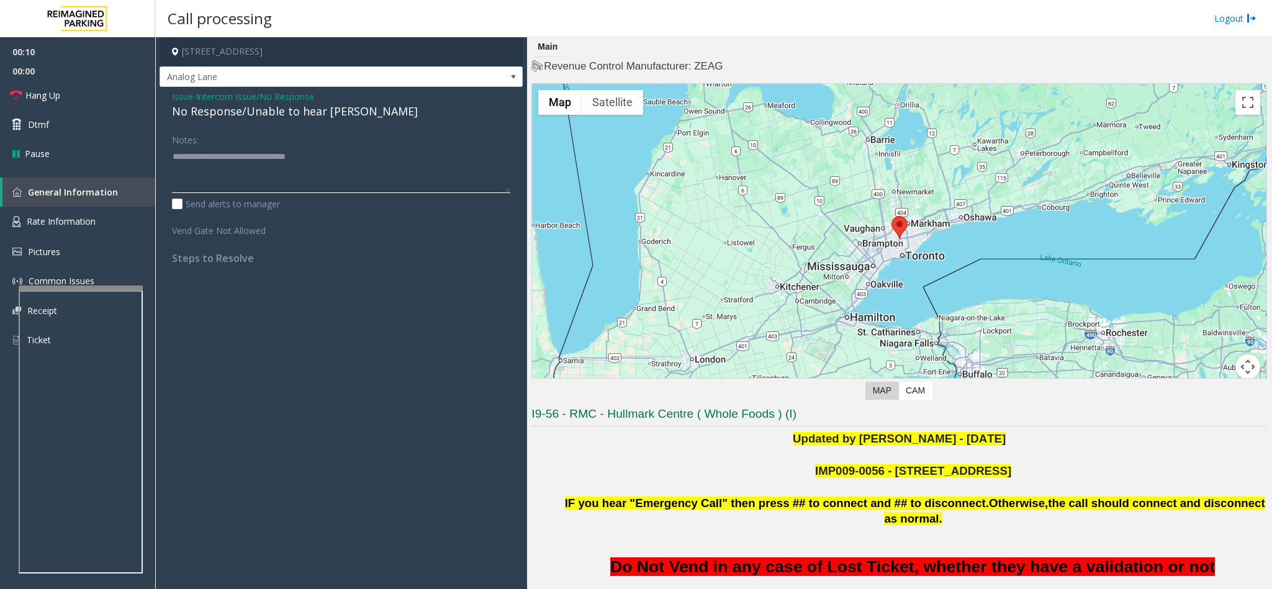
type textarea "**********"
click at [110, 91] on link "Hang Up" at bounding box center [77, 95] width 155 height 29
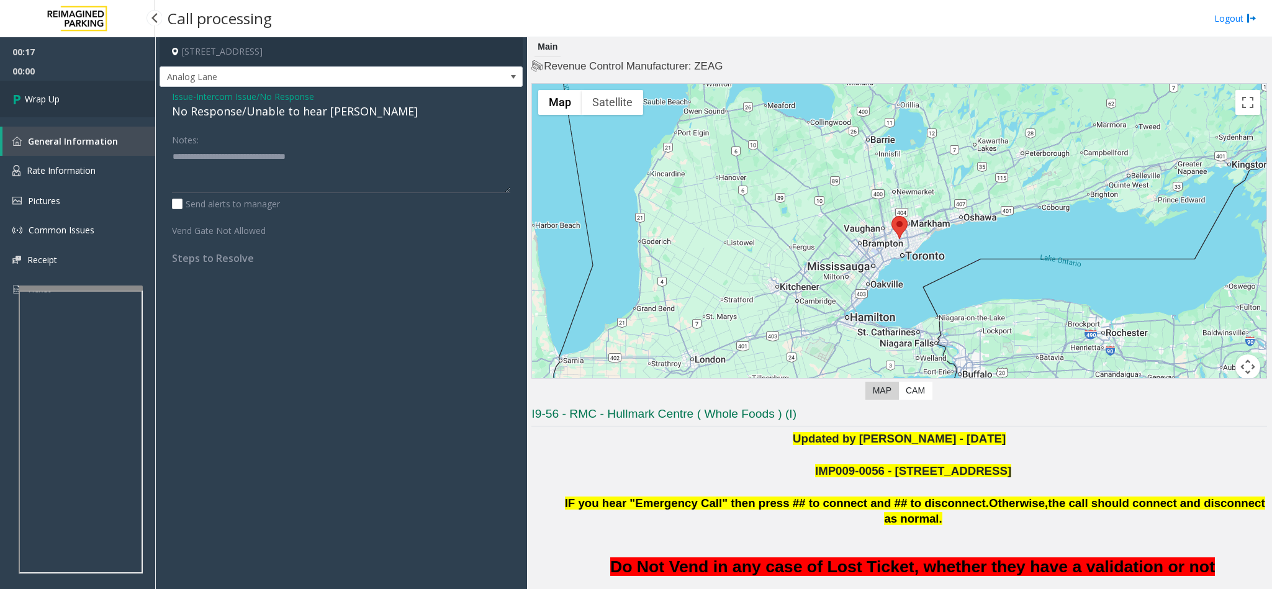
click at [110, 91] on link "Wrap Up" at bounding box center [77, 99] width 155 height 37
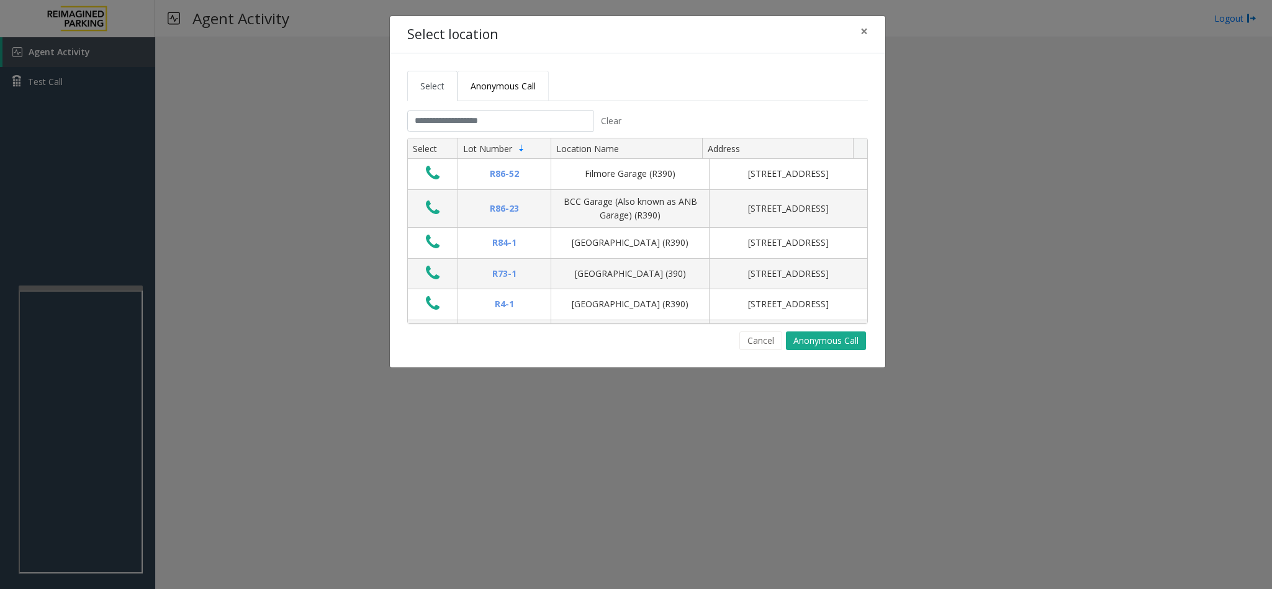
click at [508, 88] on span "Anonymous Call" at bounding box center [503, 86] width 65 height 12
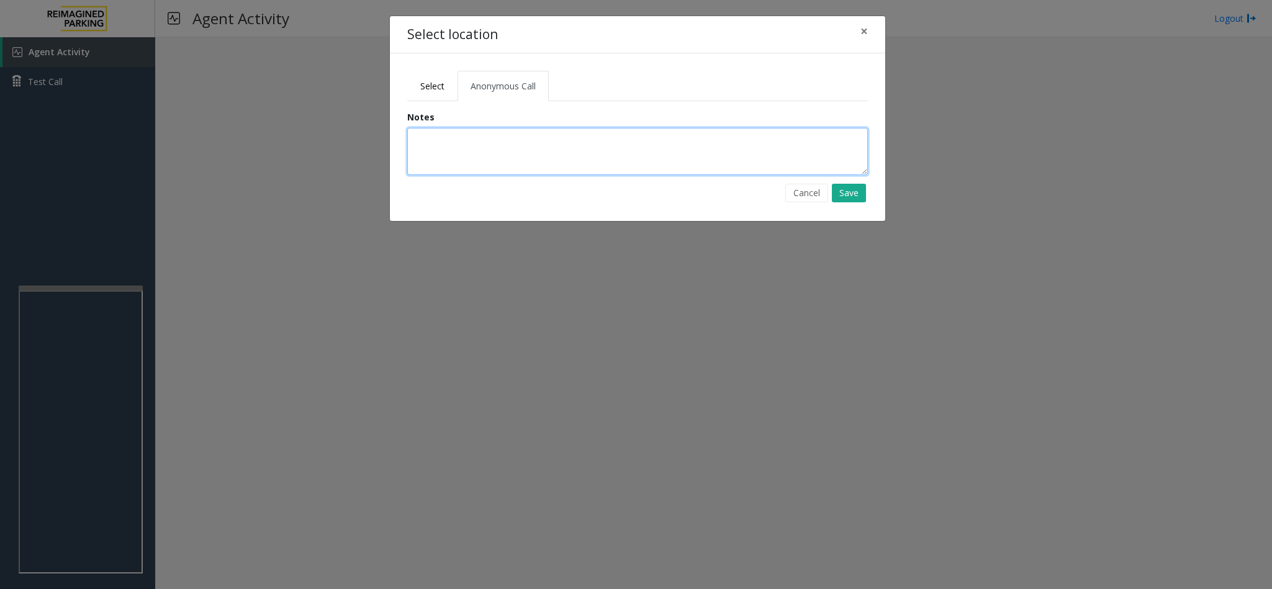
click at [464, 156] on textarea at bounding box center [637, 151] width 461 height 47
click at [425, 134] on textarea "**********" at bounding box center [637, 151] width 461 height 47
type textarea "**********"
click at [855, 197] on button "Save" at bounding box center [849, 193] width 34 height 19
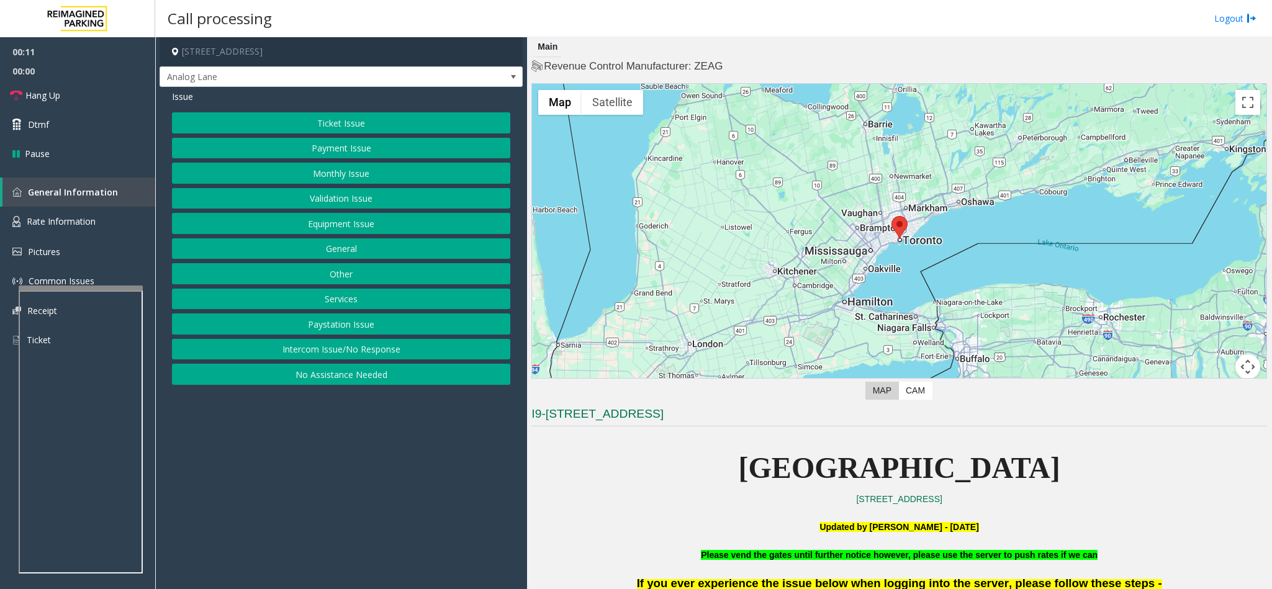
click at [343, 354] on button "Intercom Issue/No Response" at bounding box center [341, 349] width 338 height 21
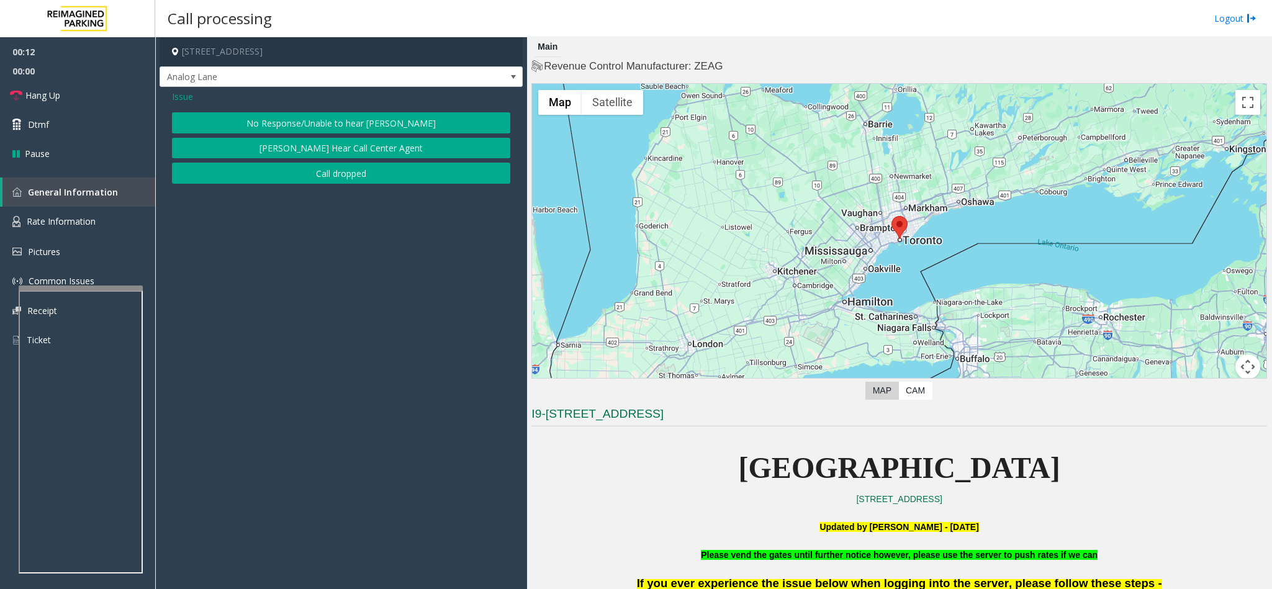
click at [315, 120] on button "No Response/Unable to hear [PERSON_NAME]" at bounding box center [341, 122] width 338 height 21
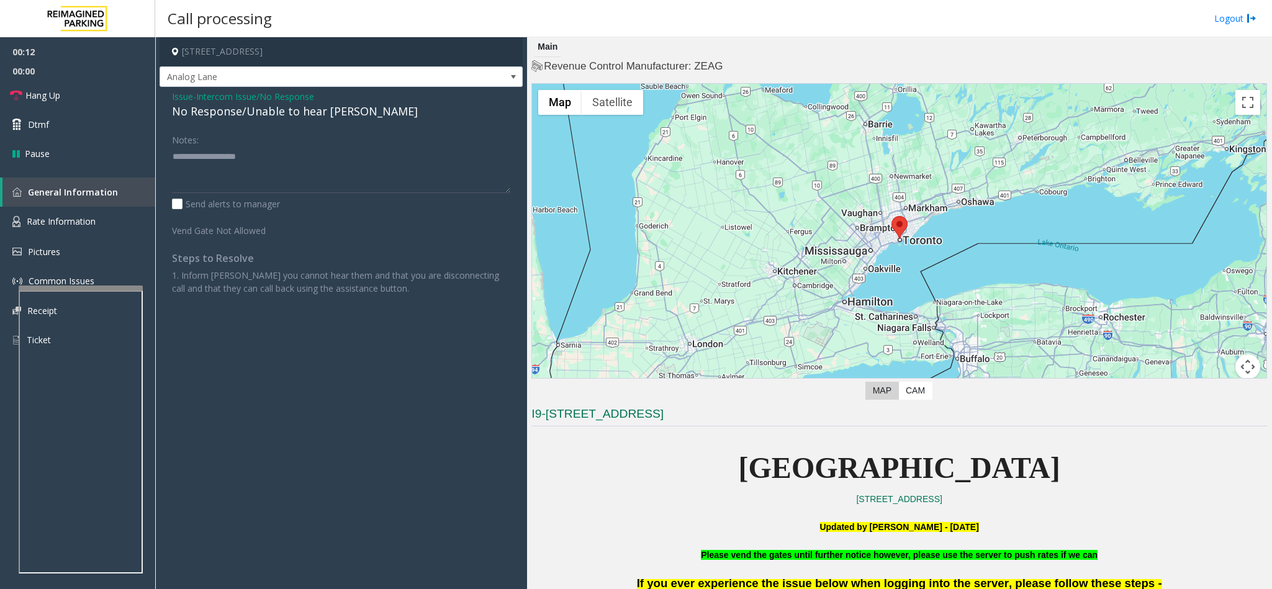
click at [257, 110] on div "No Response/Unable to hear [PERSON_NAME]" at bounding box center [341, 111] width 338 height 17
type textarea "**********"
click at [119, 106] on link "Hang Up" at bounding box center [77, 95] width 155 height 29
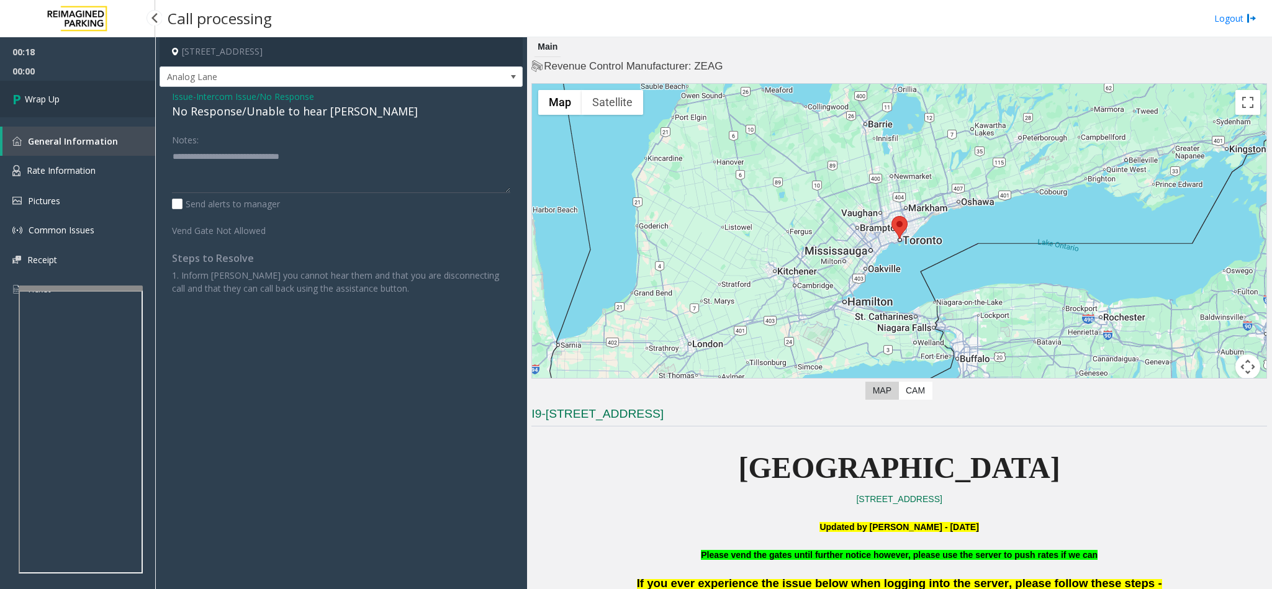
click at [116, 99] on link "Wrap Up" at bounding box center [77, 99] width 155 height 37
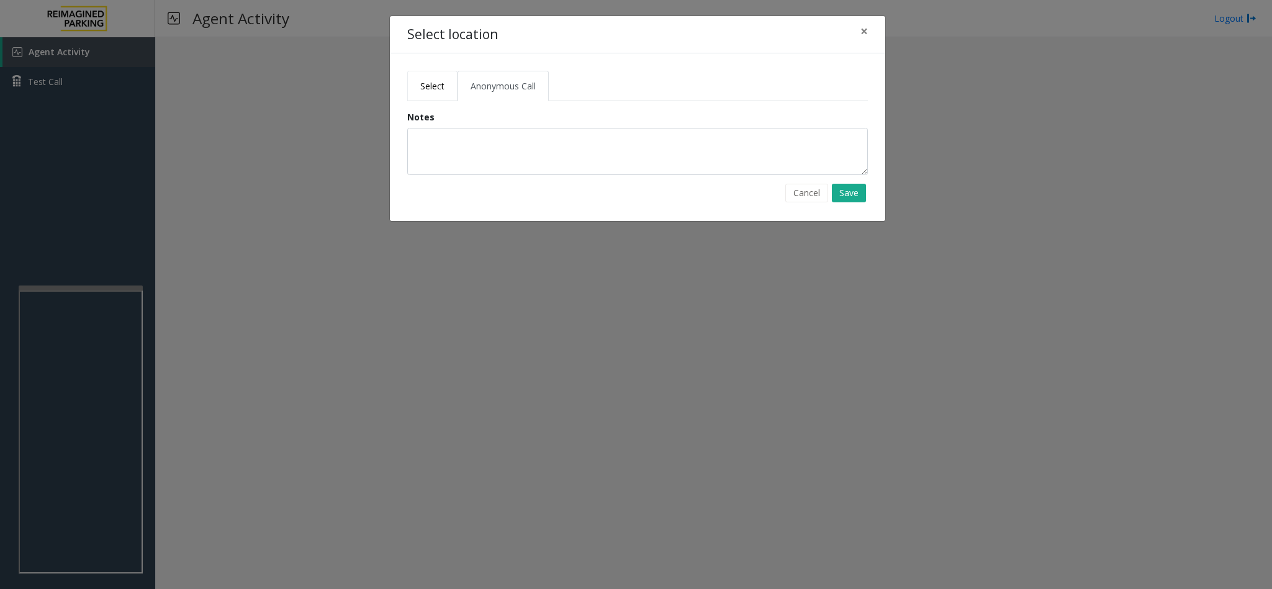
click at [433, 79] on link "Select" at bounding box center [432, 86] width 50 height 30
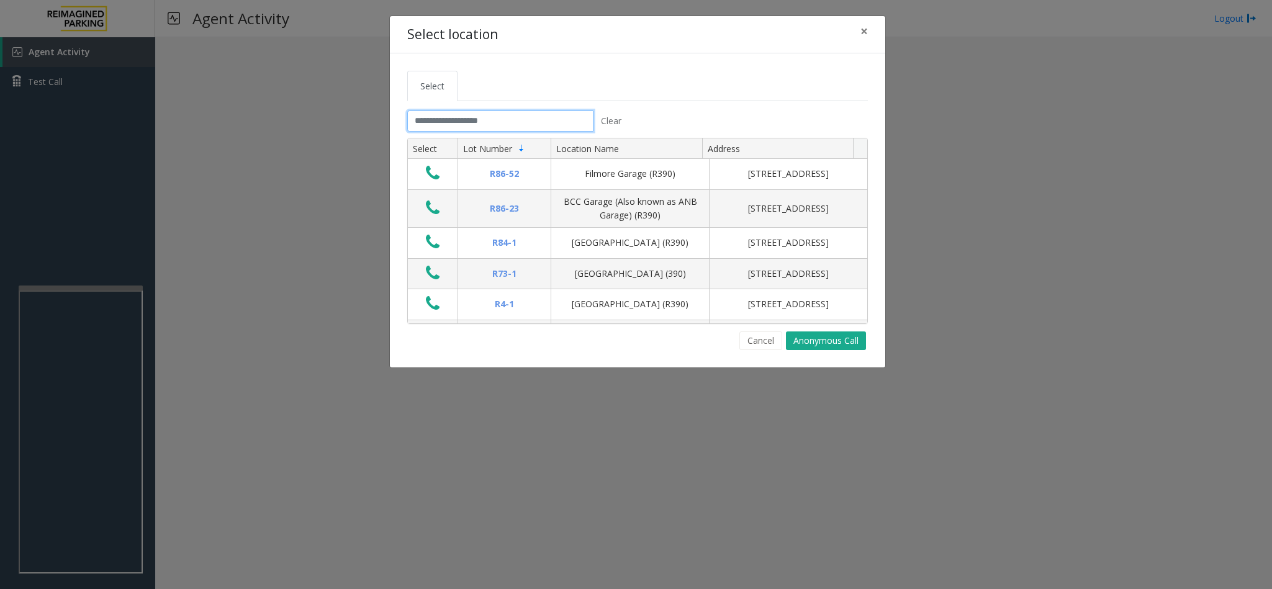
click at [471, 127] on input "text" at bounding box center [500, 120] width 186 height 21
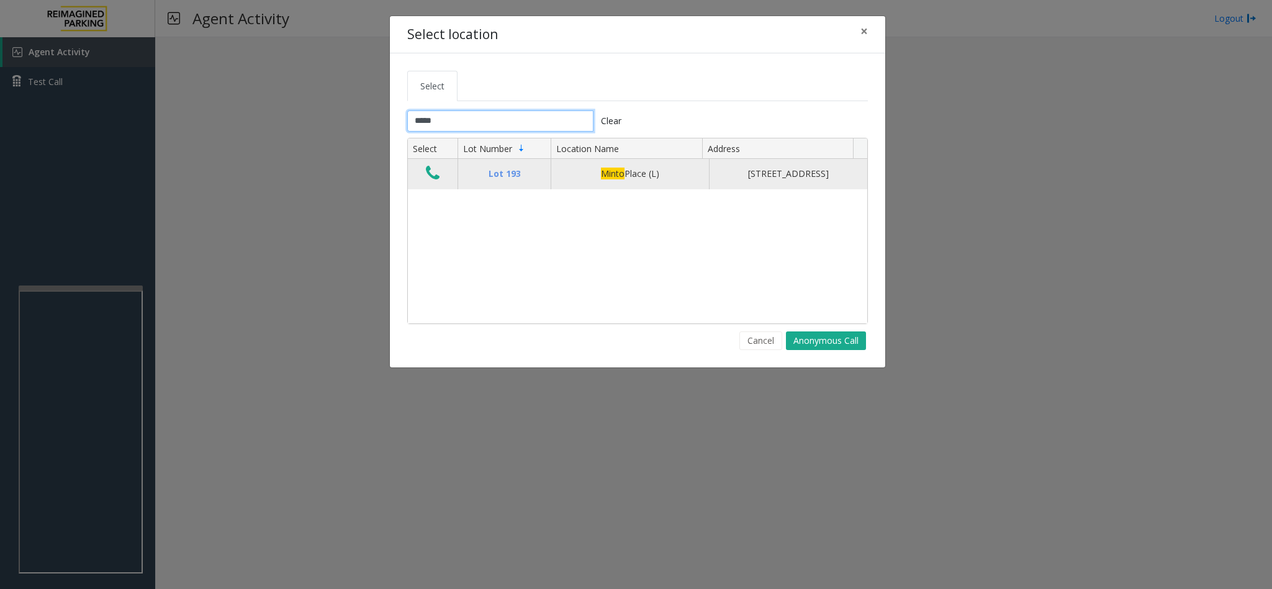
type input "*****"
click at [429, 173] on icon "Data table" at bounding box center [433, 172] width 14 height 17
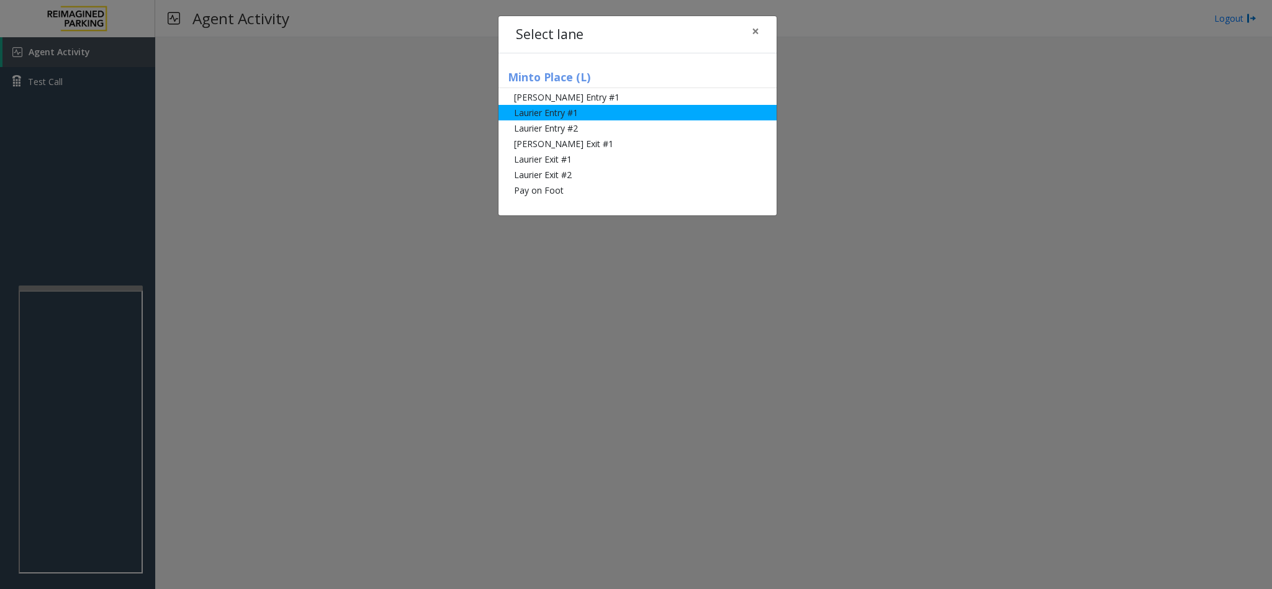
click at [542, 106] on li "Laurier Entry #1" at bounding box center [637, 113] width 278 height 16
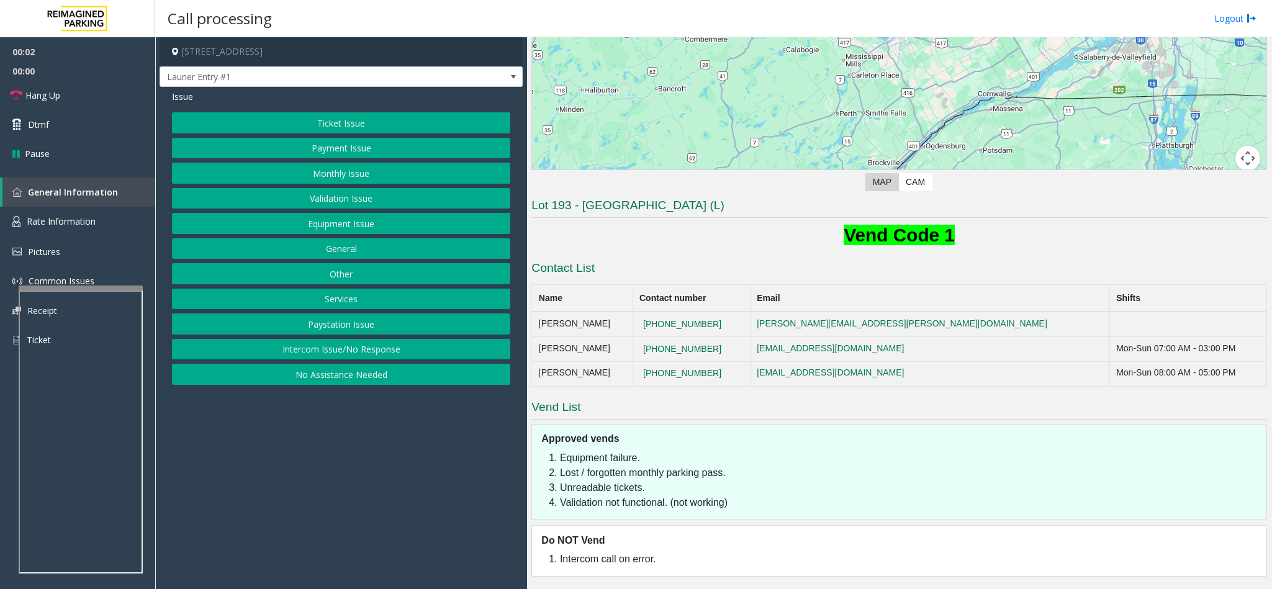
scroll to position [211, 0]
click at [330, 169] on button "Monthly Issue" at bounding box center [341, 173] width 338 height 21
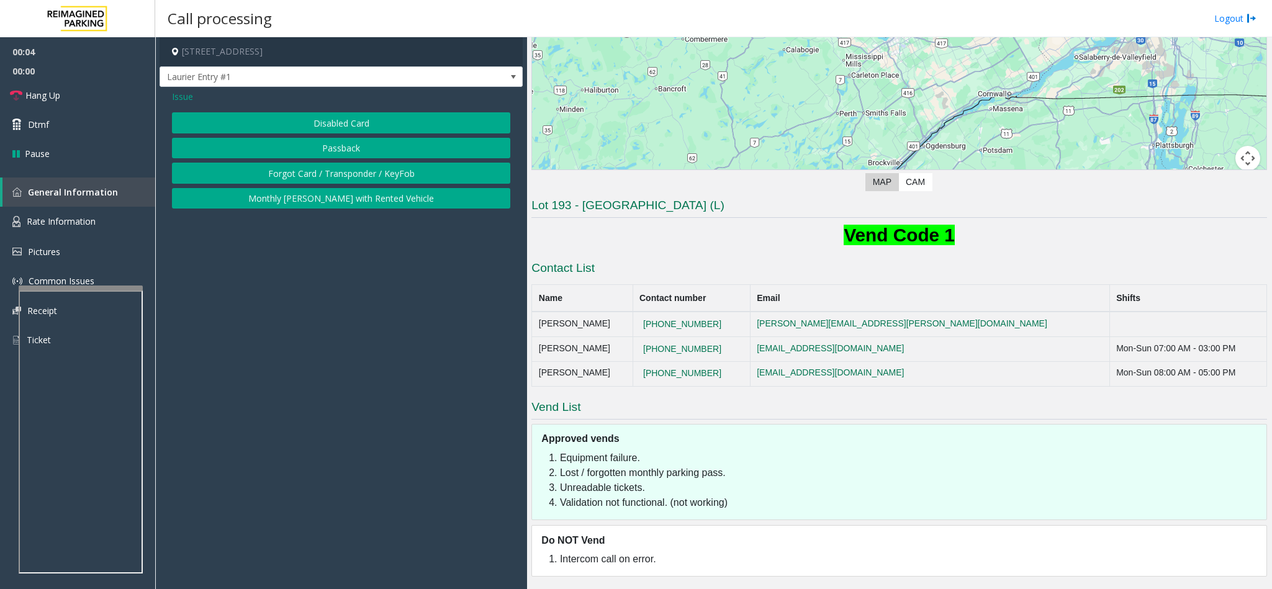
click at [317, 118] on button "Disabled Card" at bounding box center [341, 122] width 338 height 21
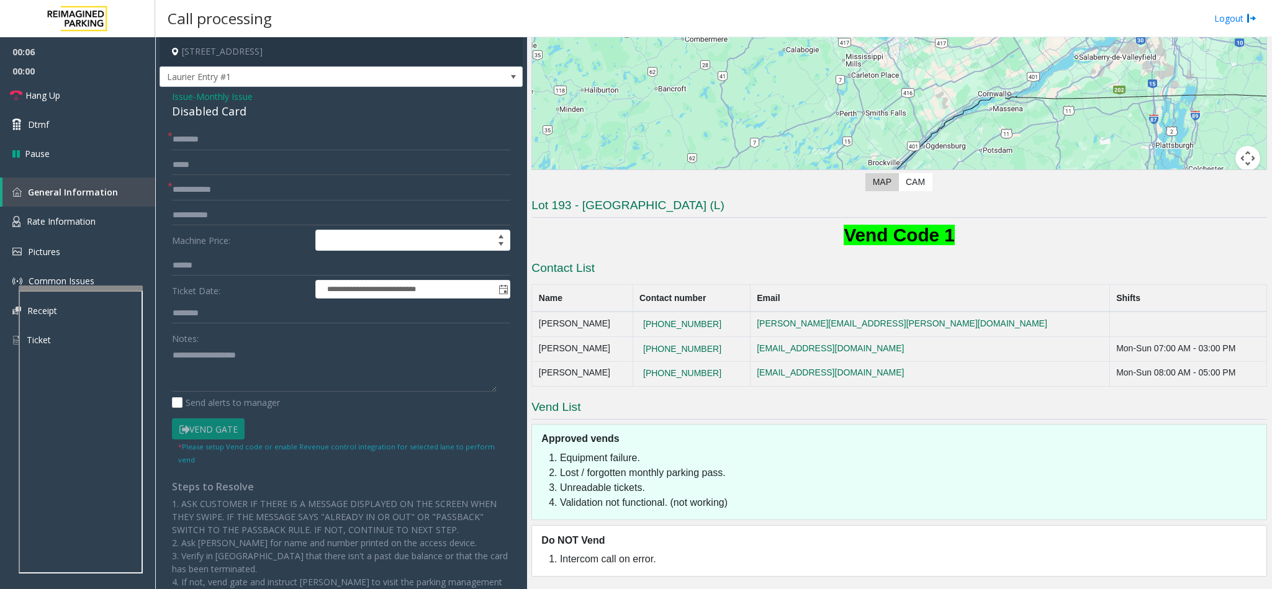
click at [202, 114] on div "Disabled Card" at bounding box center [341, 111] width 338 height 17
click at [173, 356] on textarea at bounding box center [334, 368] width 325 height 47
type textarea "**********"
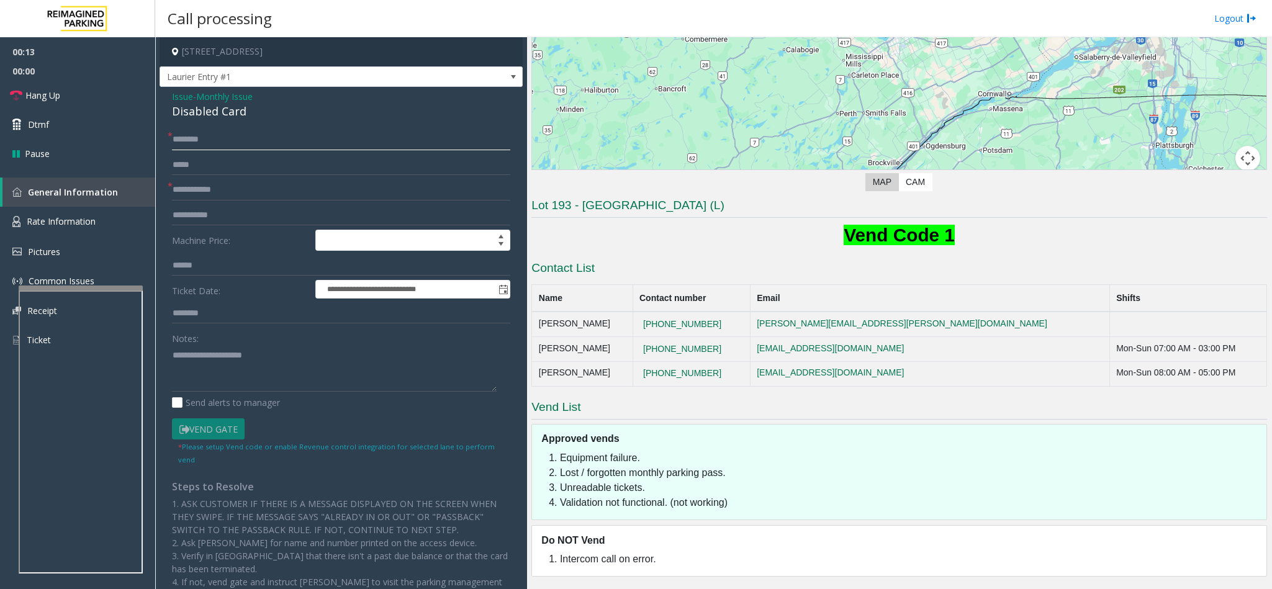
click at [207, 146] on input "text" at bounding box center [341, 139] width 338 height 21
type input "**********"
click at [209, 188] on input "text" at bounding box center [341, 189] width 338 height 21
type input "**********"
click at [79, 119] on link "Dtmf" at bounding box center [77, 124] width 155 height 29
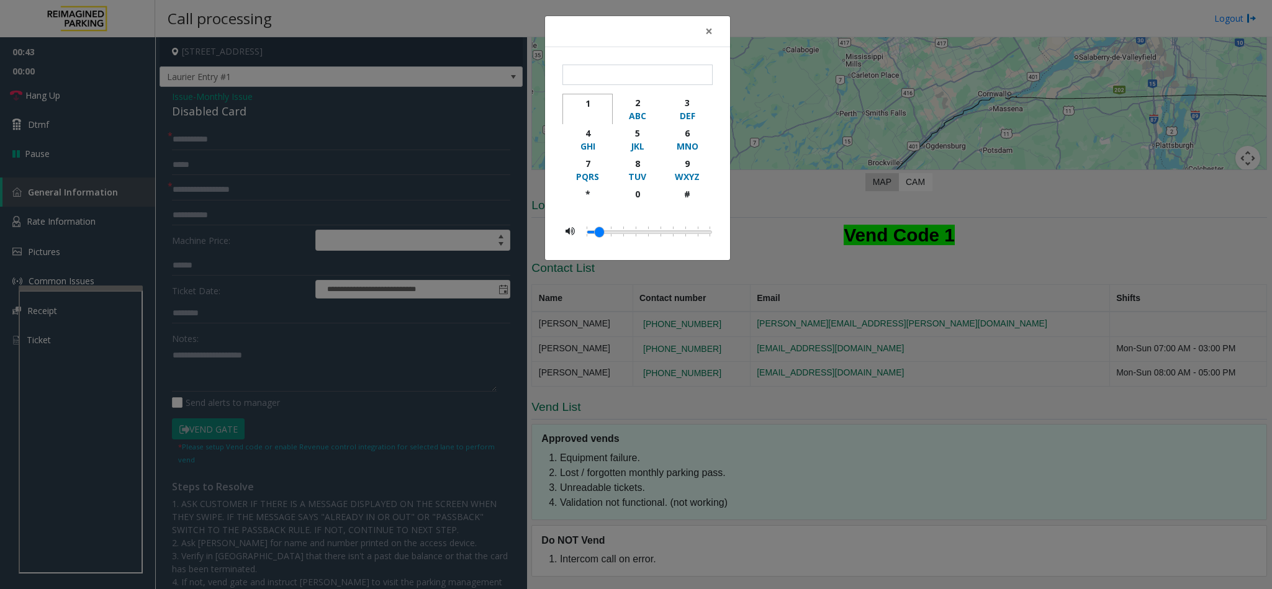
click at [595, 104] on div "1" at bounding box center [587, 103] width 34 height 13
type input "*"
click at [705, 27] on span "×" at bounding box center [708, 30] width 7 height 17
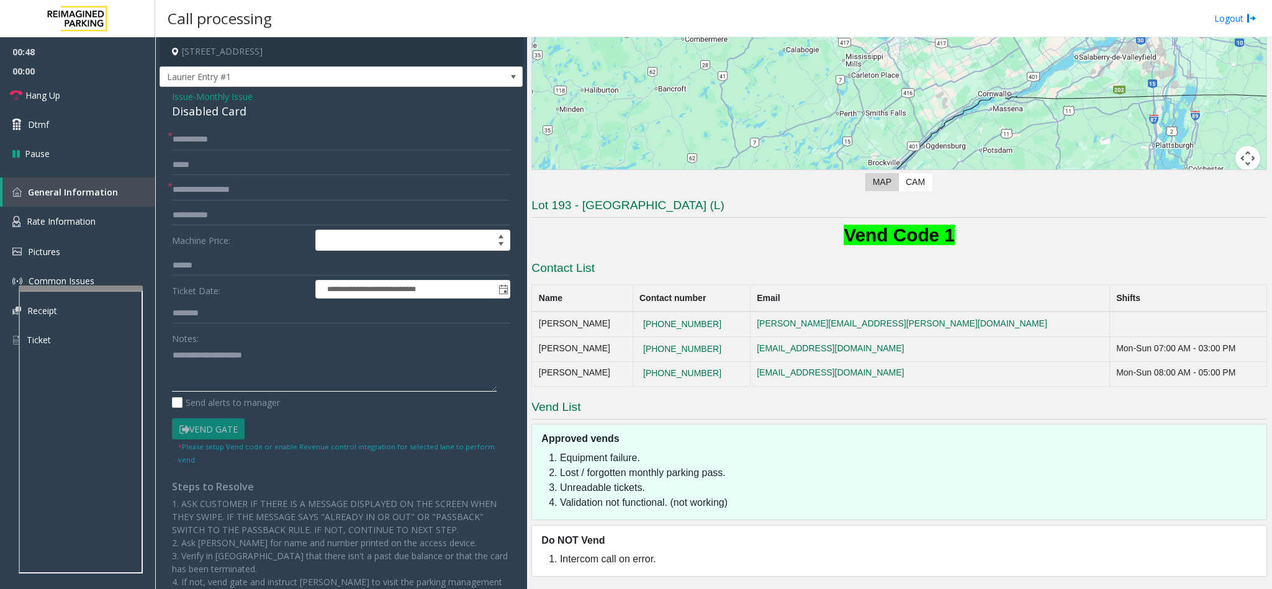
click at [287, 367] on textarea at bounding box center [334, 368] width 325 height 47
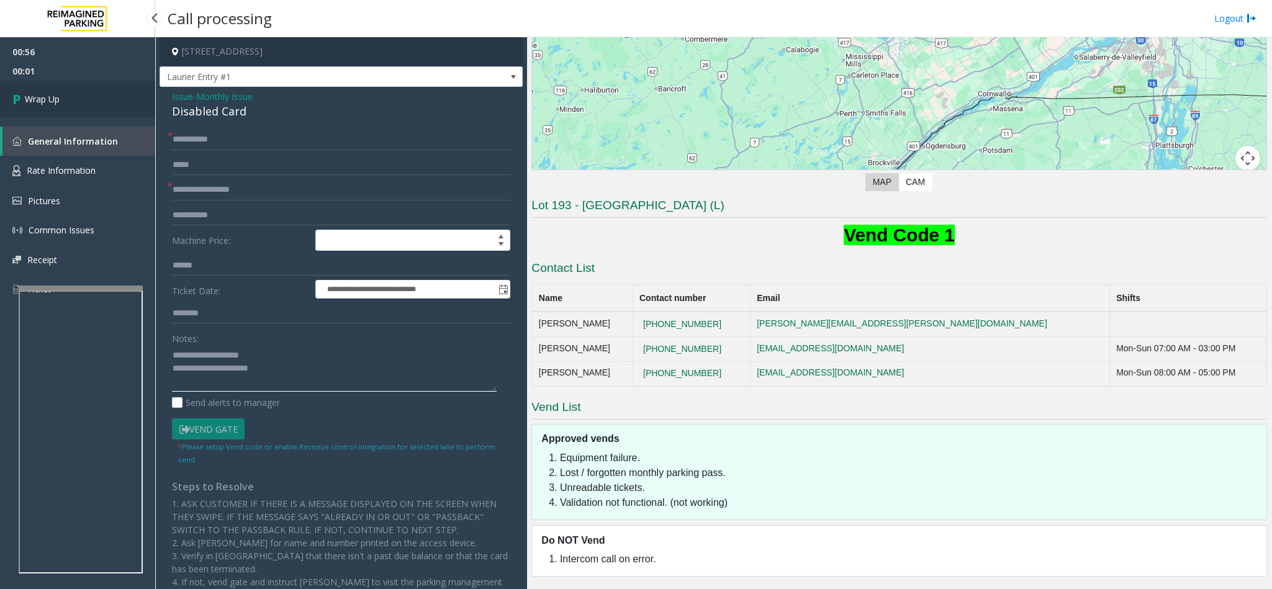
type textarea "**********"
click at [62, 83] on link "Wrap Up" at bounding box center [77, 99] width 155 height 37
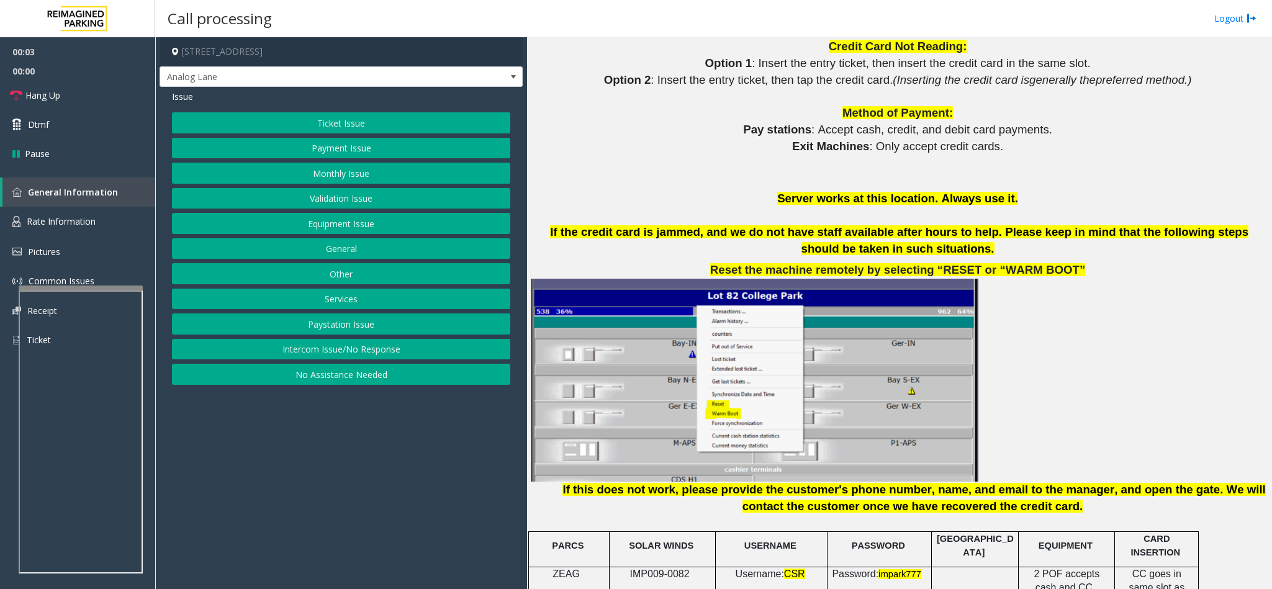
scroll to position [1397, 0]
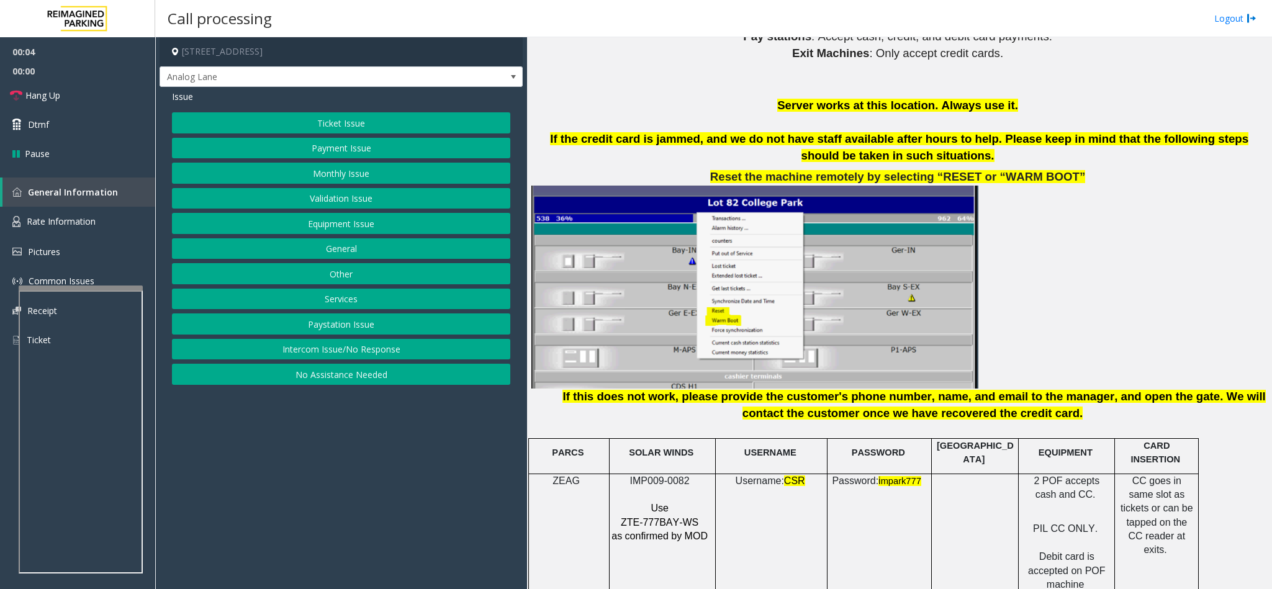
click at [637, 488] on p at bounding box center [661, 495] width 100 height 14
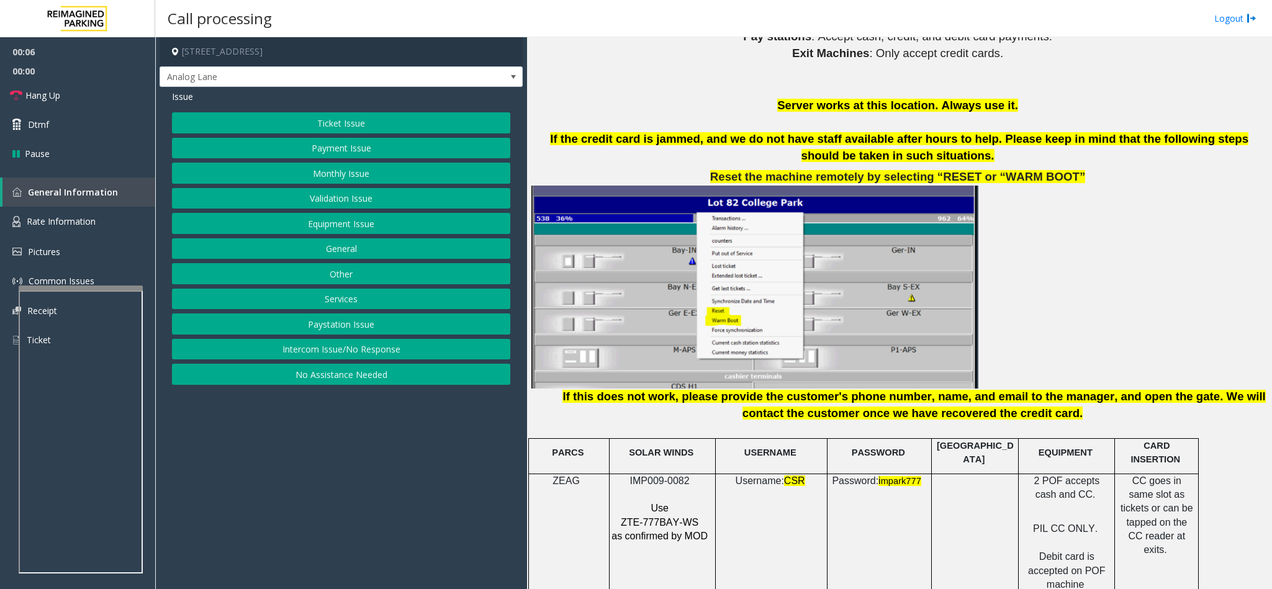
click at [650, 475] on span "IMP009-0082" at bounding box center [660, 480] width 60 height 11
copy p "IMP009-0082"
click at [393, 222] on button "Equipment Issue" at bounding box center [341, 223] width 338 height 21
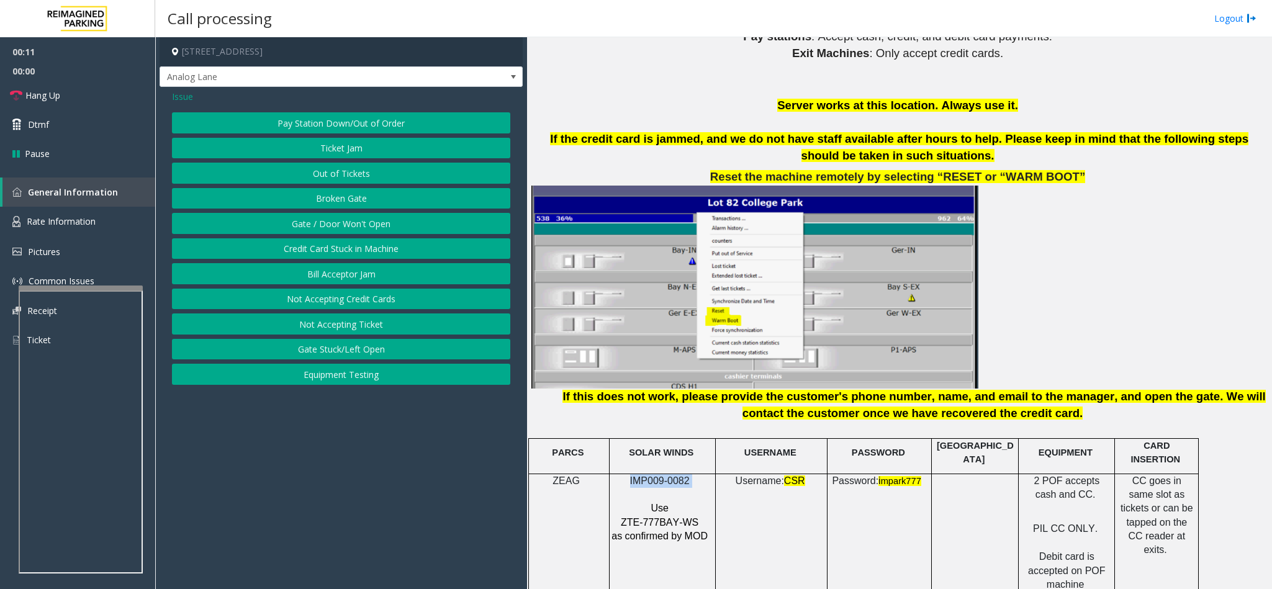
click at [334, 124] on button "Pay Station Down/Out of Order" at bounding box center [341, 122] width 338 height 21
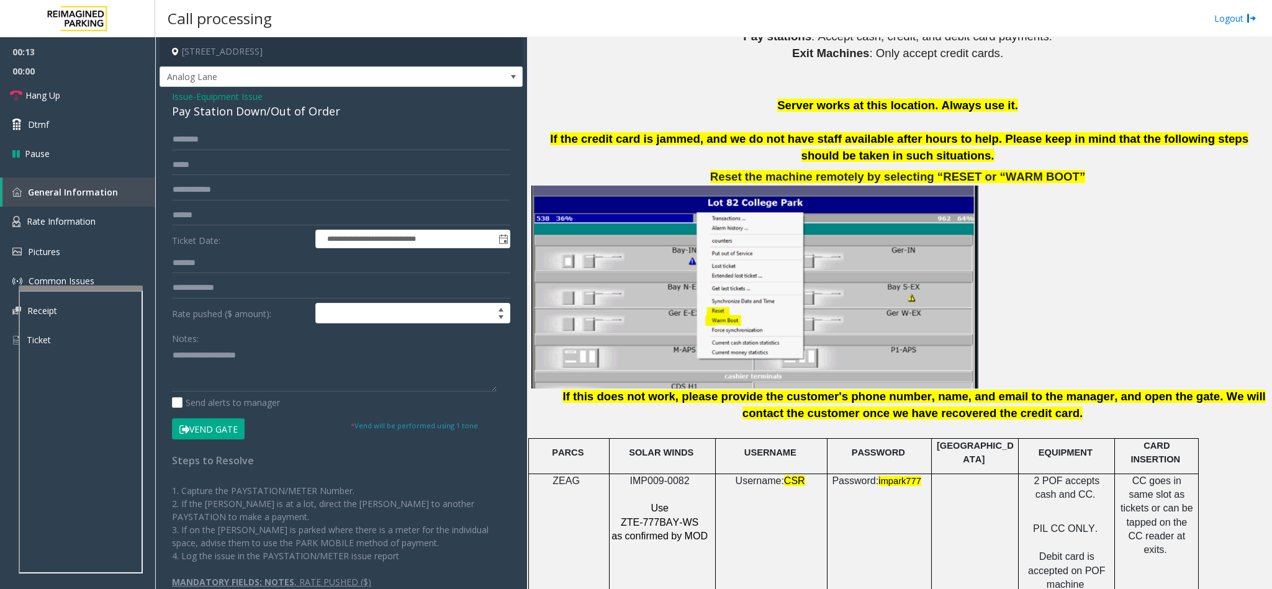
click at [232, 112] on div "Pay Station Down/Out of Order" at bounding box center [341, 111] width 338 height 17
click at [251, 99] on span "Equipment Issue" at bounding box center [229, 96] width 66 height 13
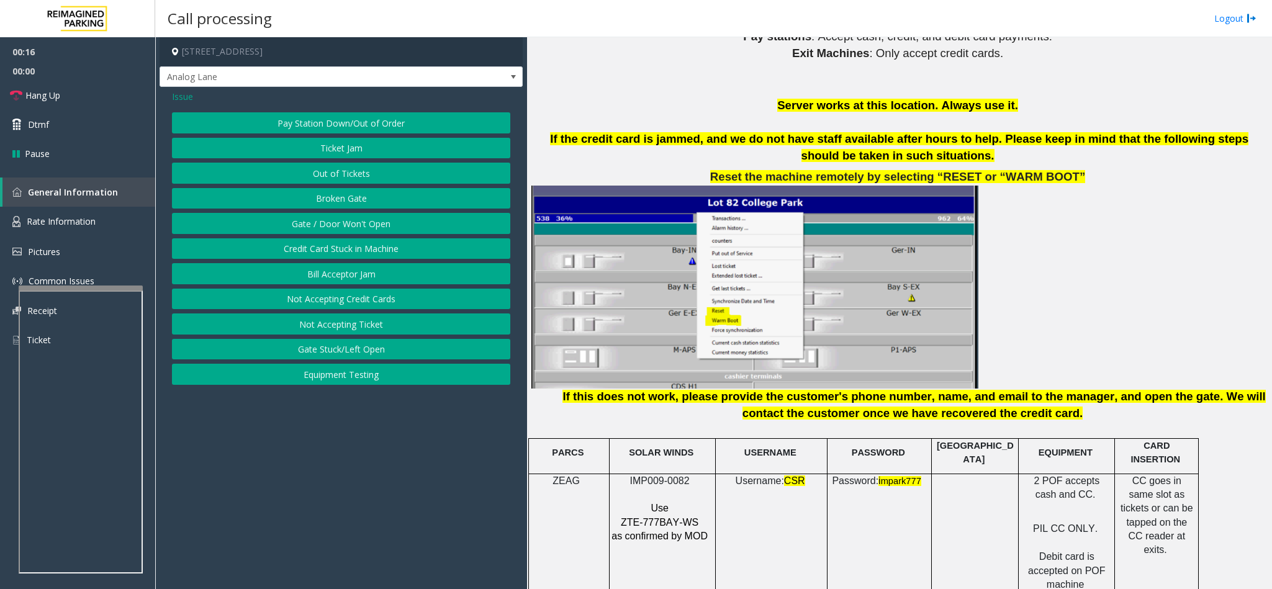
click at [318, 120] on button "Pay Station Down/Out of Order" at bounding box center [341, 122] width 338 height 21
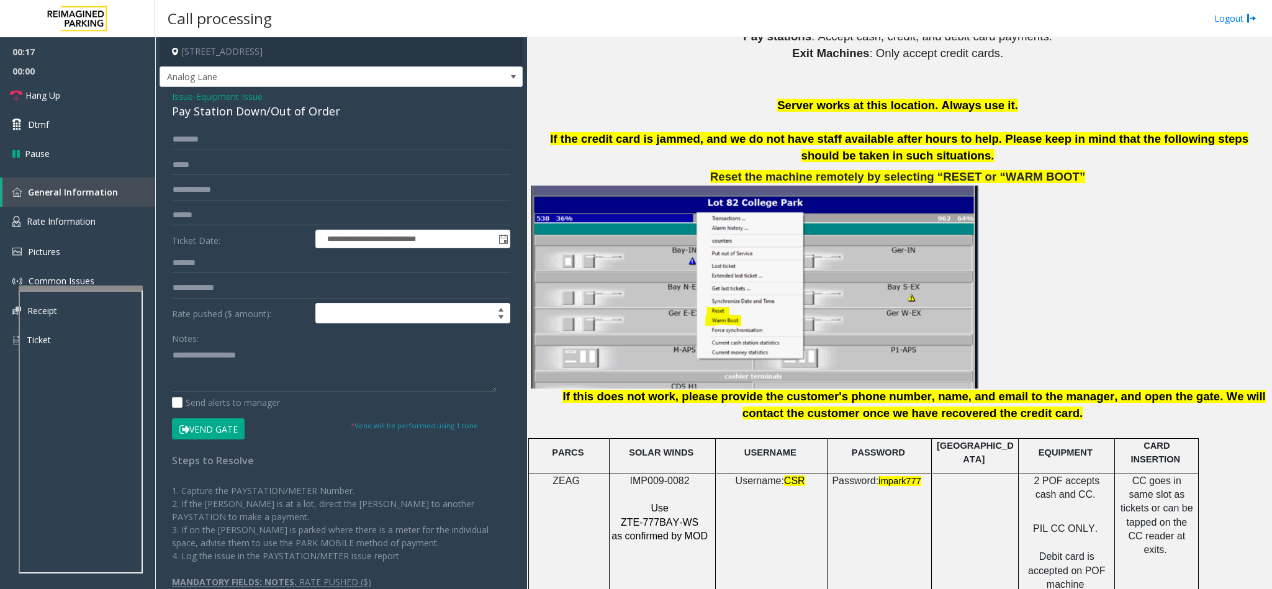
click at [284, 114] on div "Pay Station Down/Out of Order" at bounding box center [341, 111] width 338 height 17
click at [173, 358] on textarea at bounding box center [334, 368] width 325 height 47
type textarea "**********"
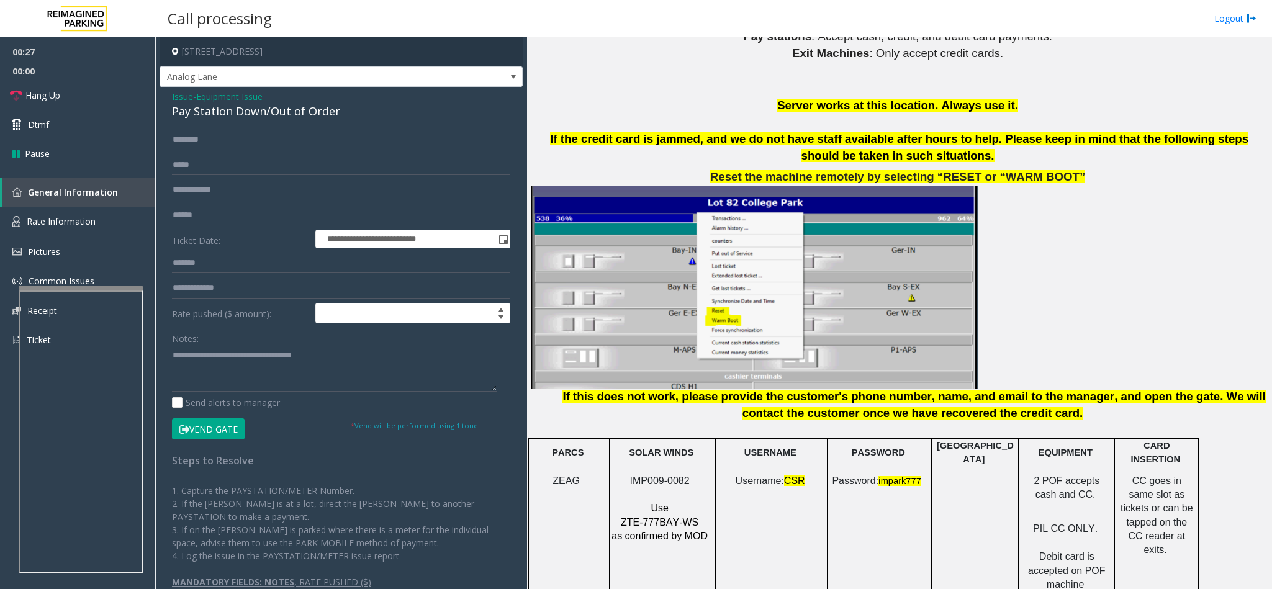
click at [191, 138] on input "text" at bounding box center [341, 139] width 338 height 21
type input "*******"
click at [421, 361] on textarea at bounding box center [334, 368] width 325 height 47
type textarea "**********"
click at [198, 205] on input "text" at bounding box center [341, 215] width 338 height 21
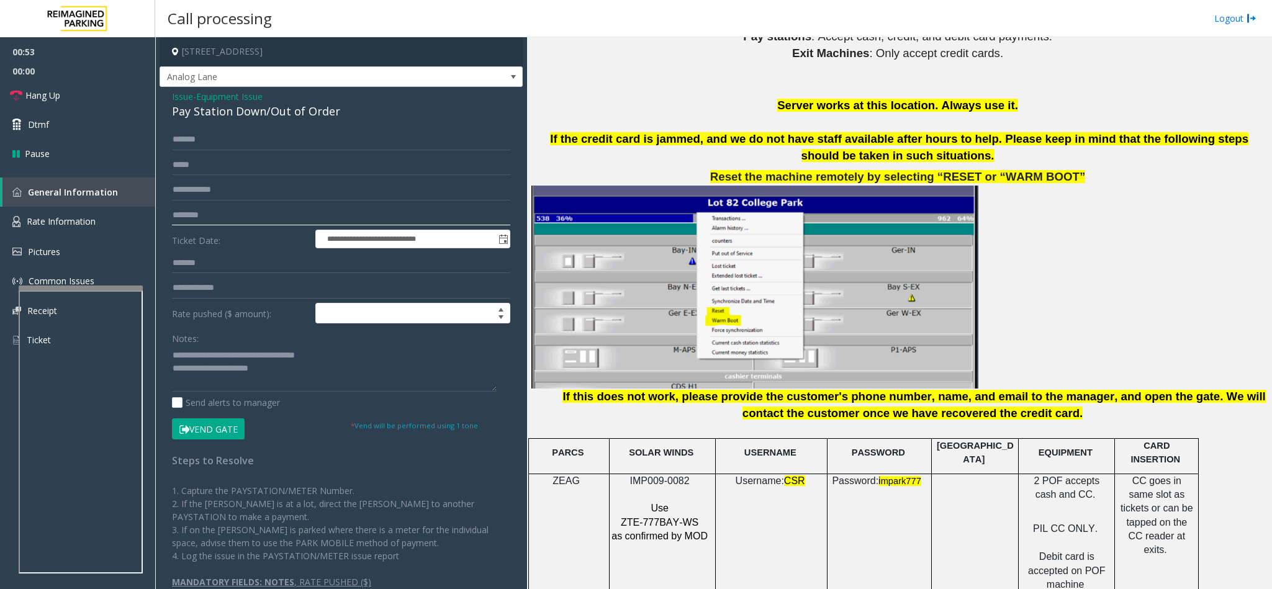
type input "********"
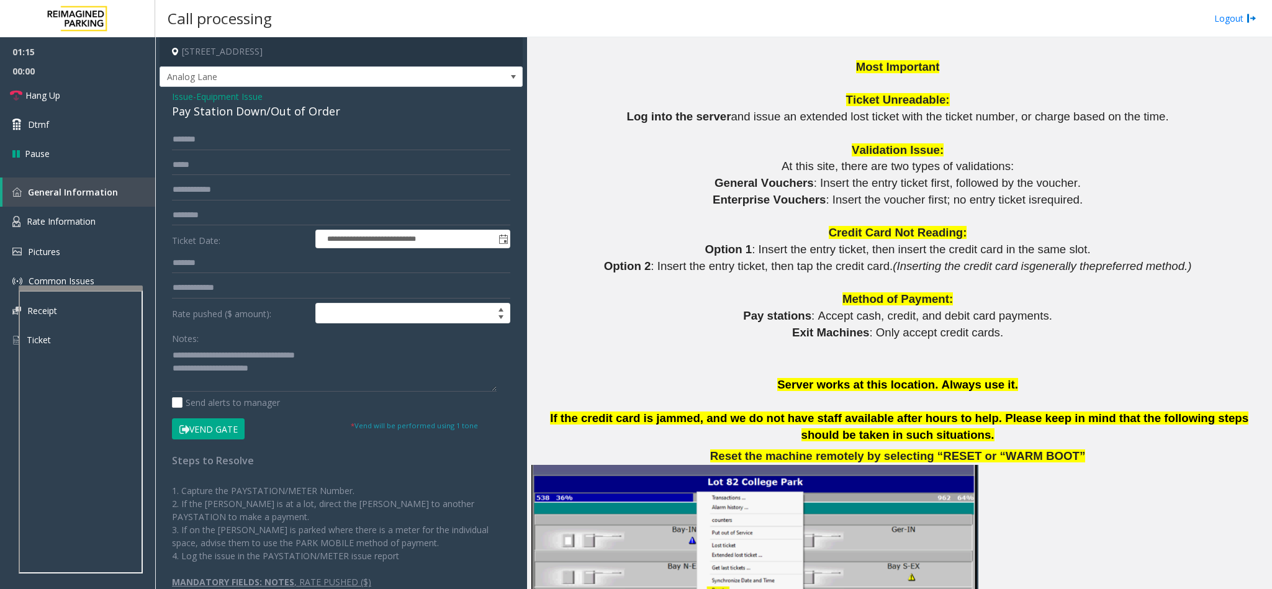
scroll to position [1304, 0]
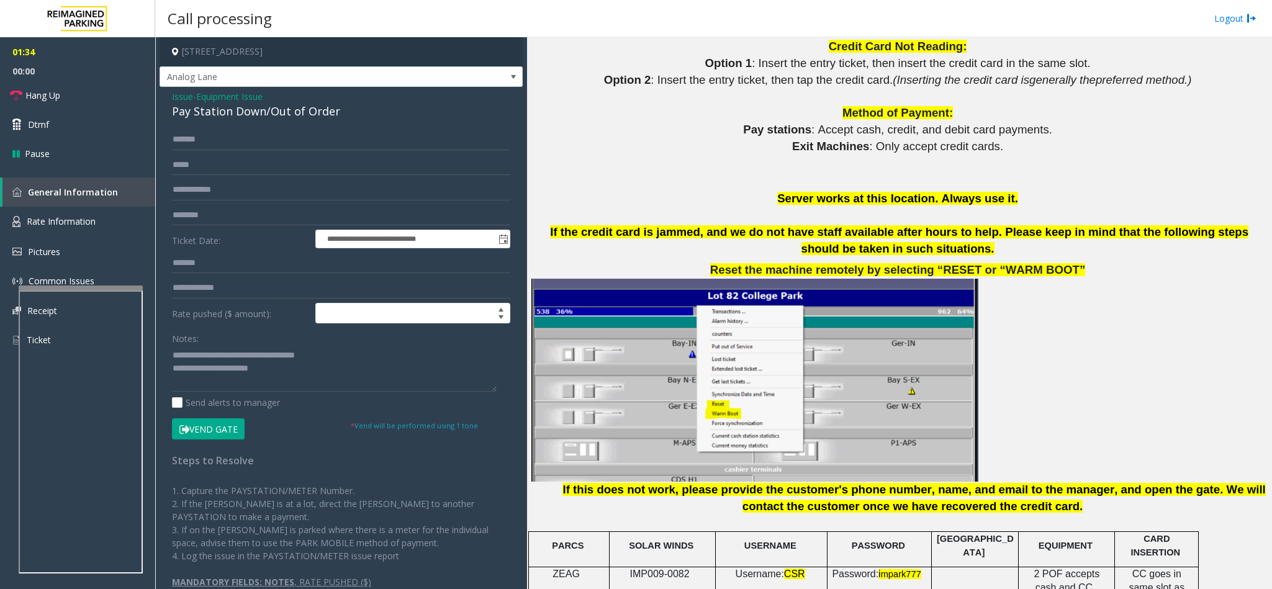
click at [637, 569] on span "IMP009-0082" at bounding box center [660, 574] width 60 height 11
copy p "IMP009-0082"
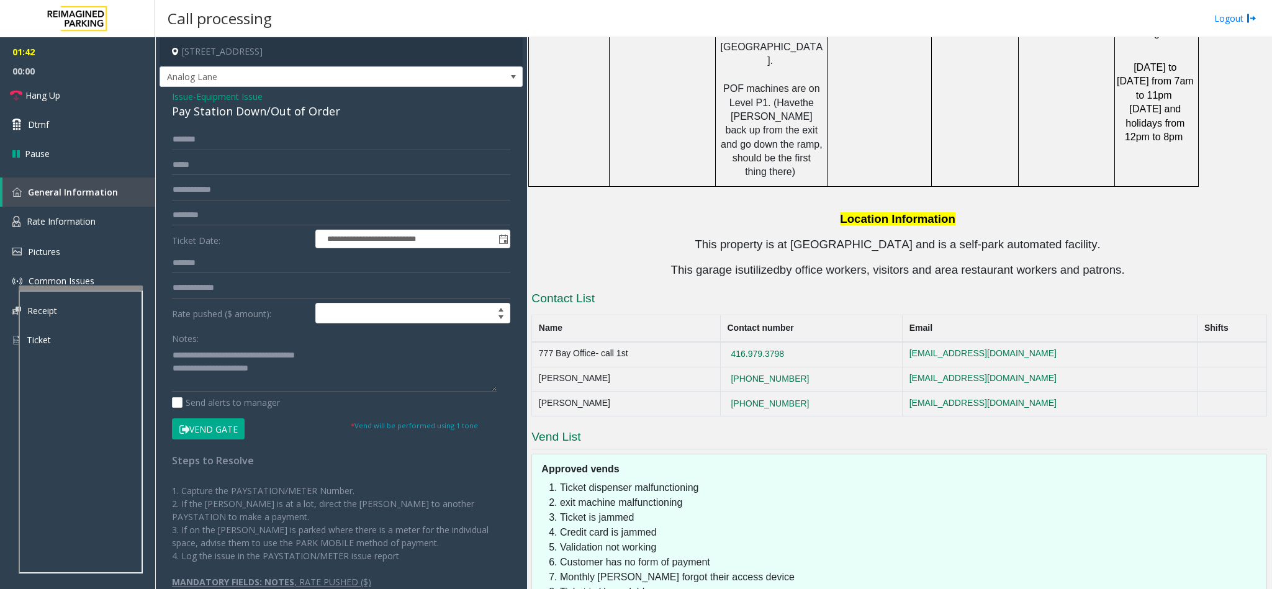
scroll to position [2479, 0]
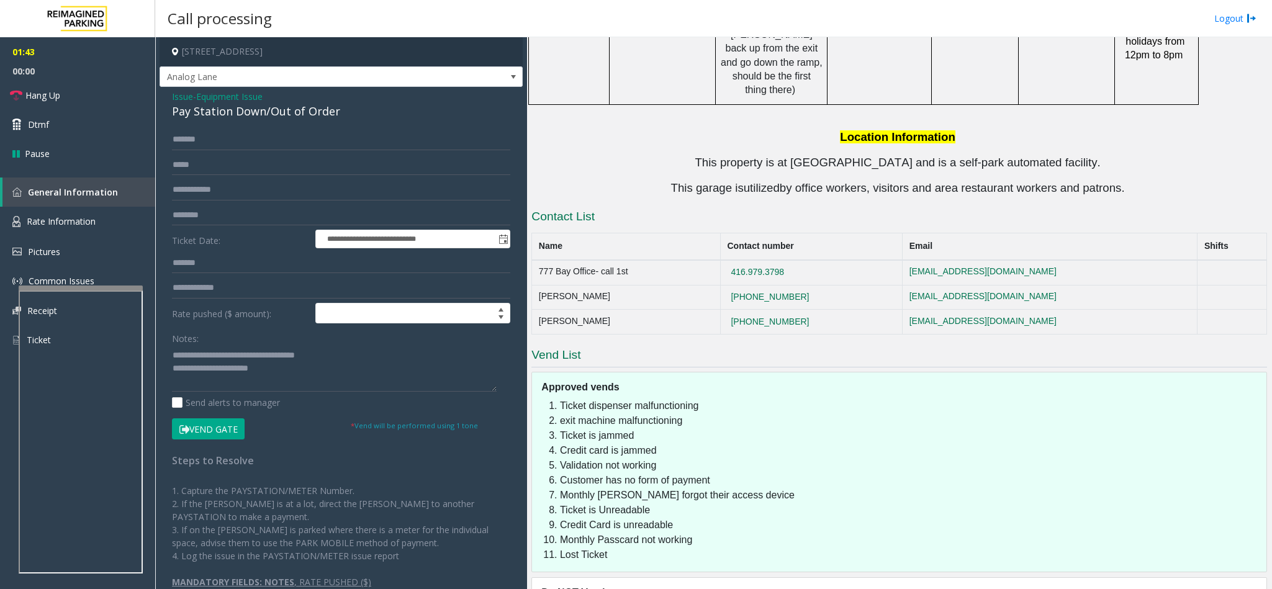
click at [207, 426] on button "Vend Gate" at bounding box center [208, 428] width 73 height 21
click at [281, 371] on textarea at bounding box center [334, 368] width 325 height 47
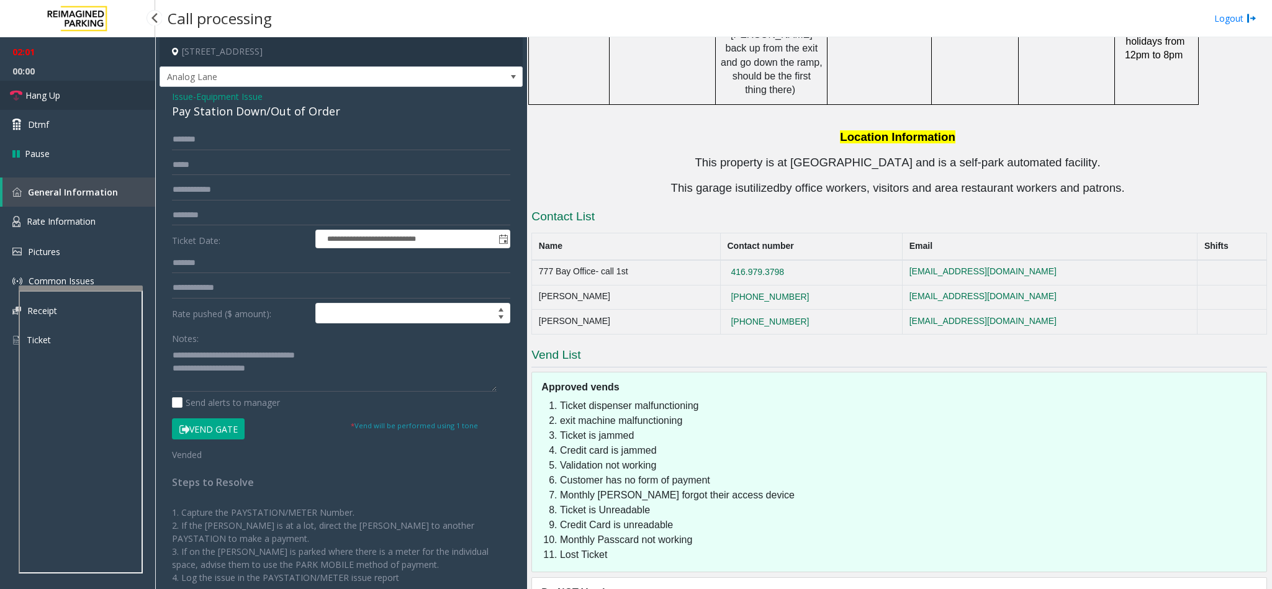
click at [56, 101] on span "Hang Up" at bounding box center [42, 95] width 35 height 13
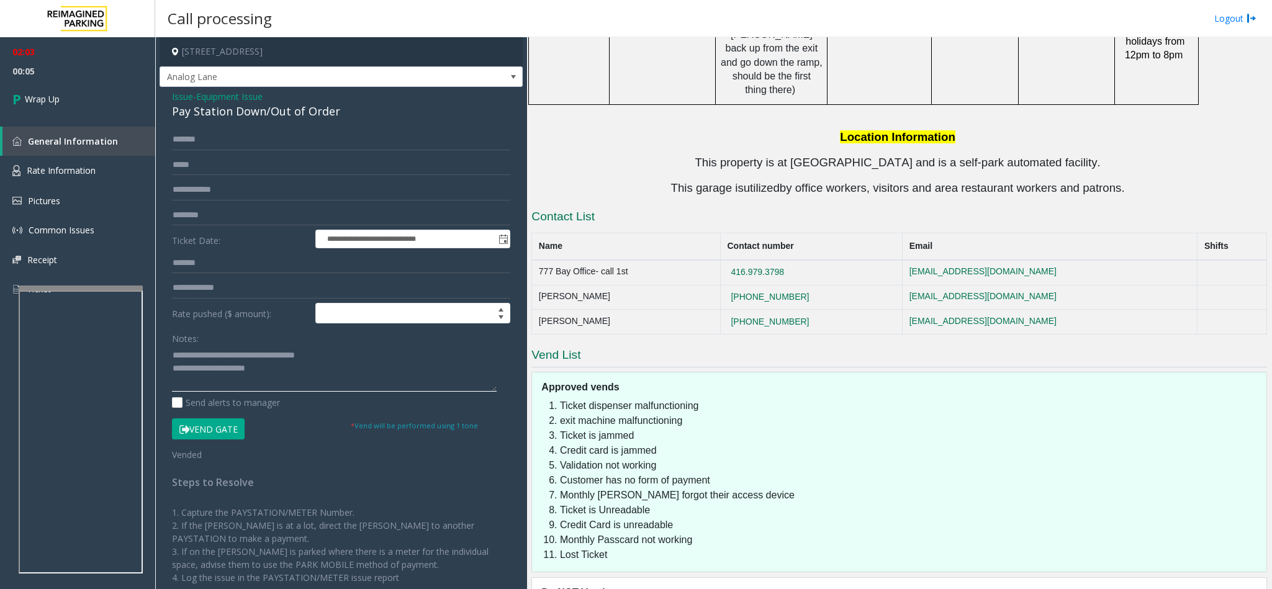
click at [326, 367] on textarea at bounding box center [334, 368] width 325 height 47
type textarea "**********"
click at [110, 82] on link "Wrap Up" at bounding box center [77, 99] width 155 height 37
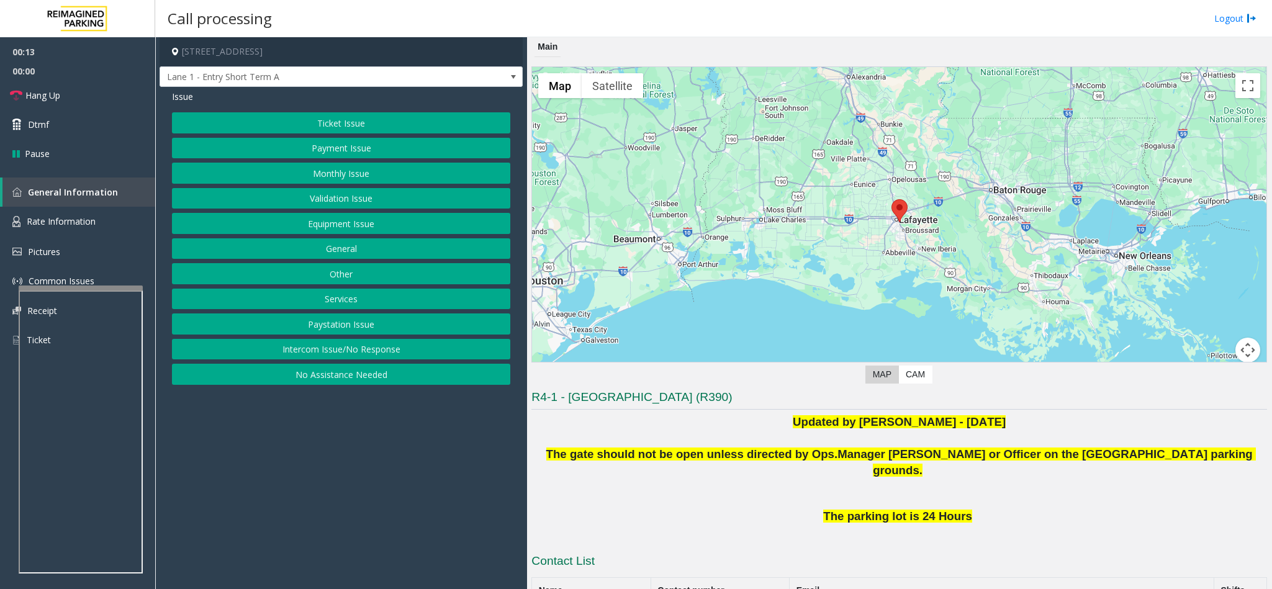
click at [360, 385] on button "No Assistance Needed" at bounding box center [341, 374] width 338 height 21
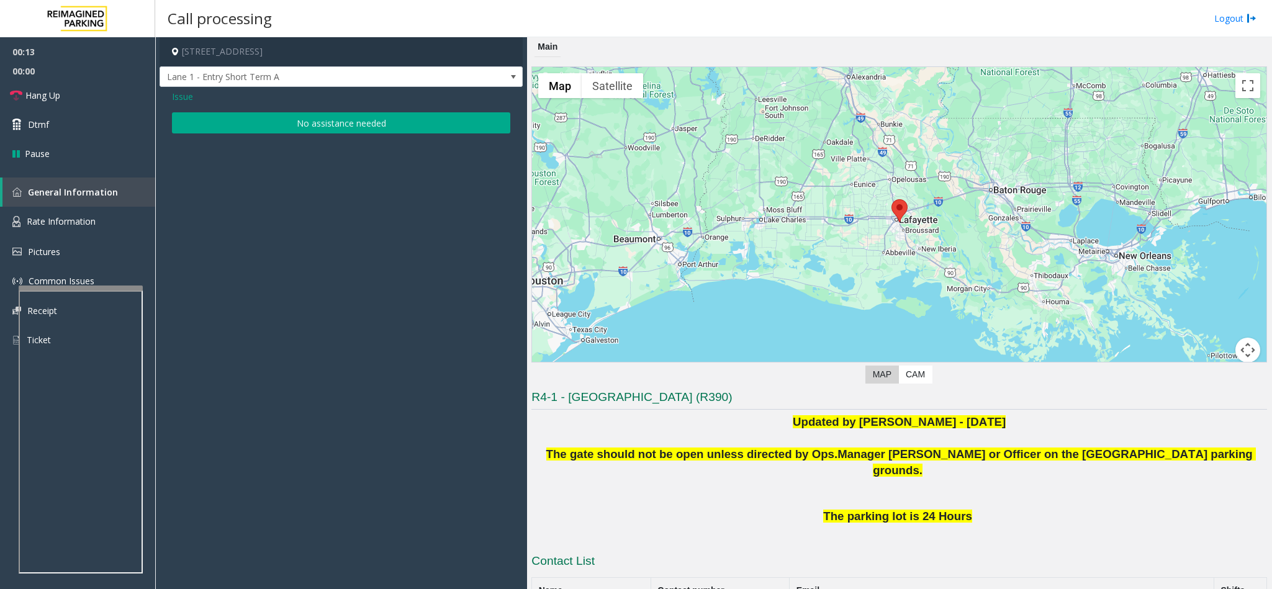
click at [256, 122] on button "No assistance needed" at bounding box center [341, 122] width 338 height 21
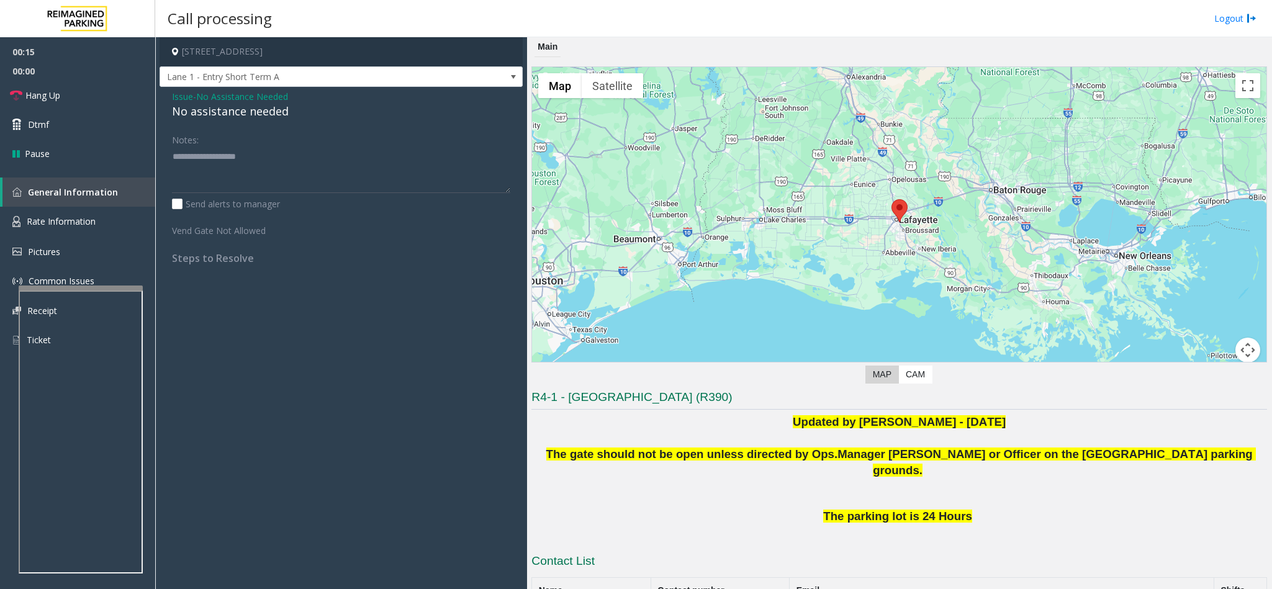
click at [229, 114] on div "No assistance needed" at bounding box center [341, 111] width 338 height 17
click at [276, 151] on textarea at bounding box center [341, 169] width 338 height 47
type textarea "**********"
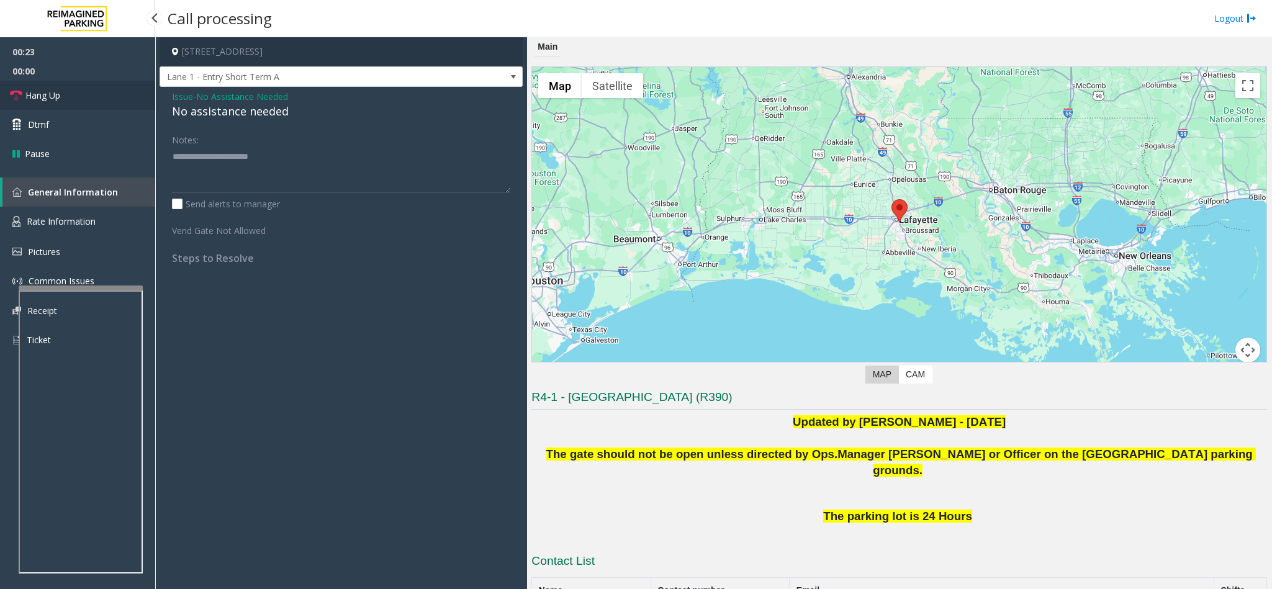
click at [66, 95] on link "Hang Up" at bounding box center [77, 95] width 155 height 29
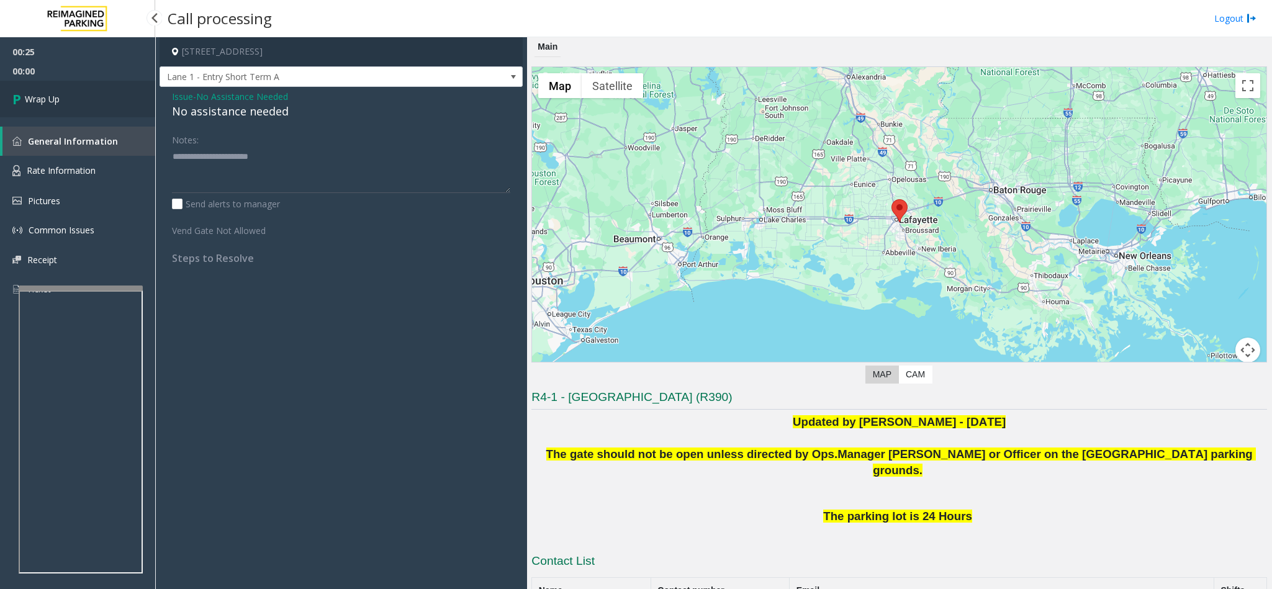
click at [66, 95] on link "Wrap Up" at bounding box center [77, 99] width 155 height 37
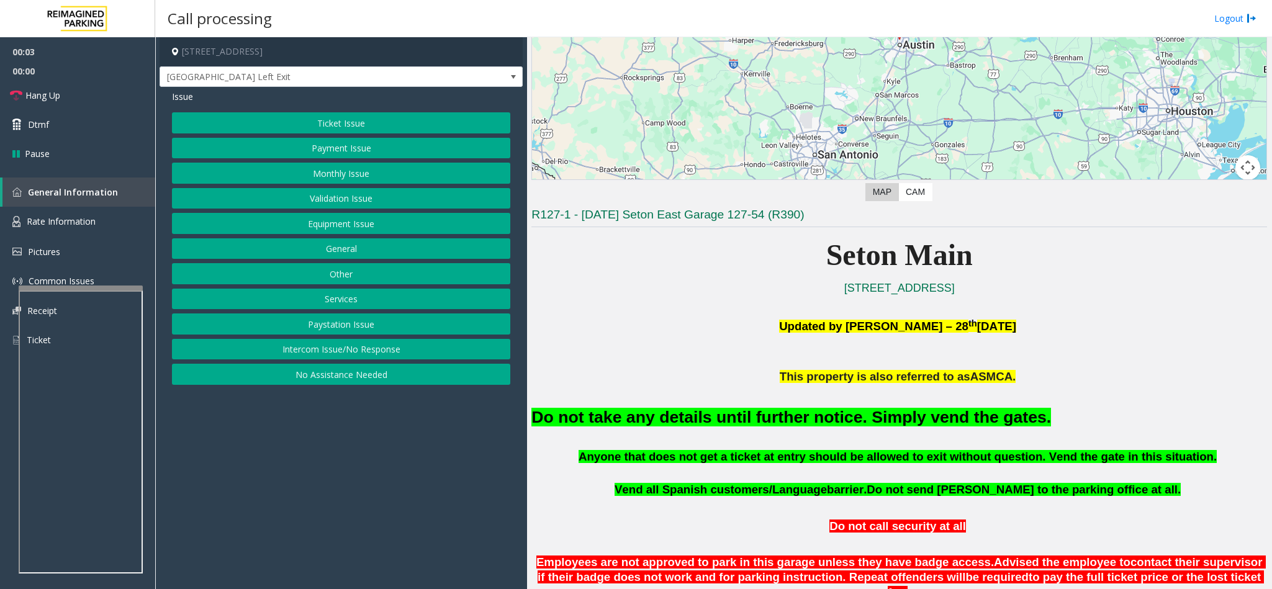
scroll to position [186, 0]
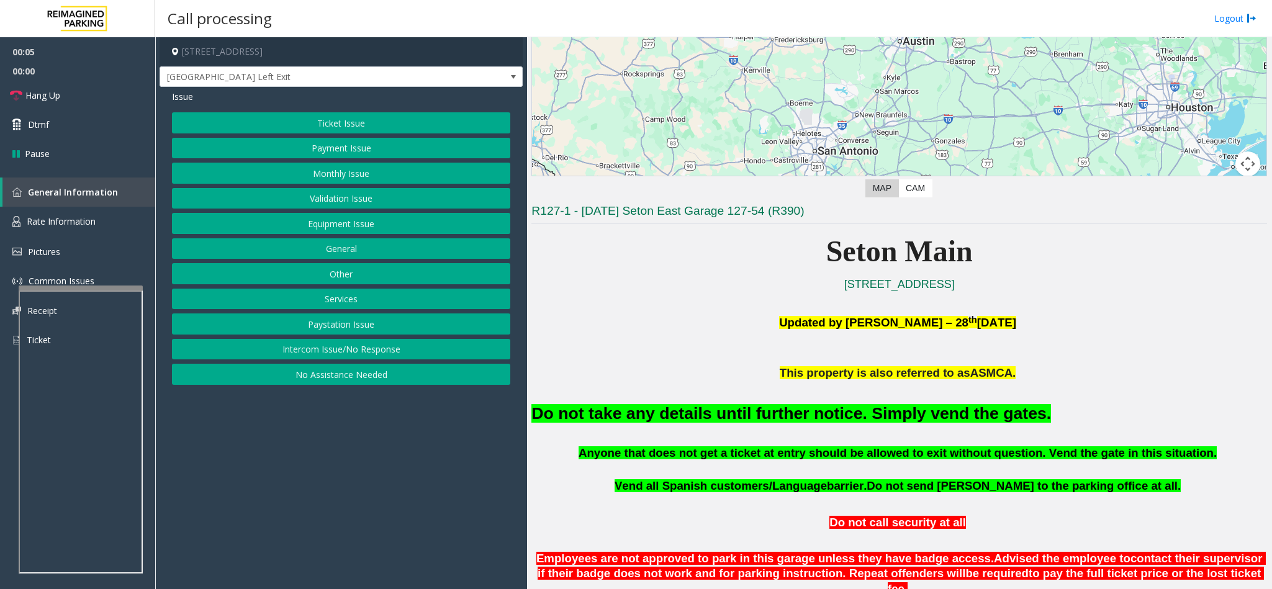
click at [330, 125] on button "Ticket Issue" at bounding box center [341, 122] width 338 height 21
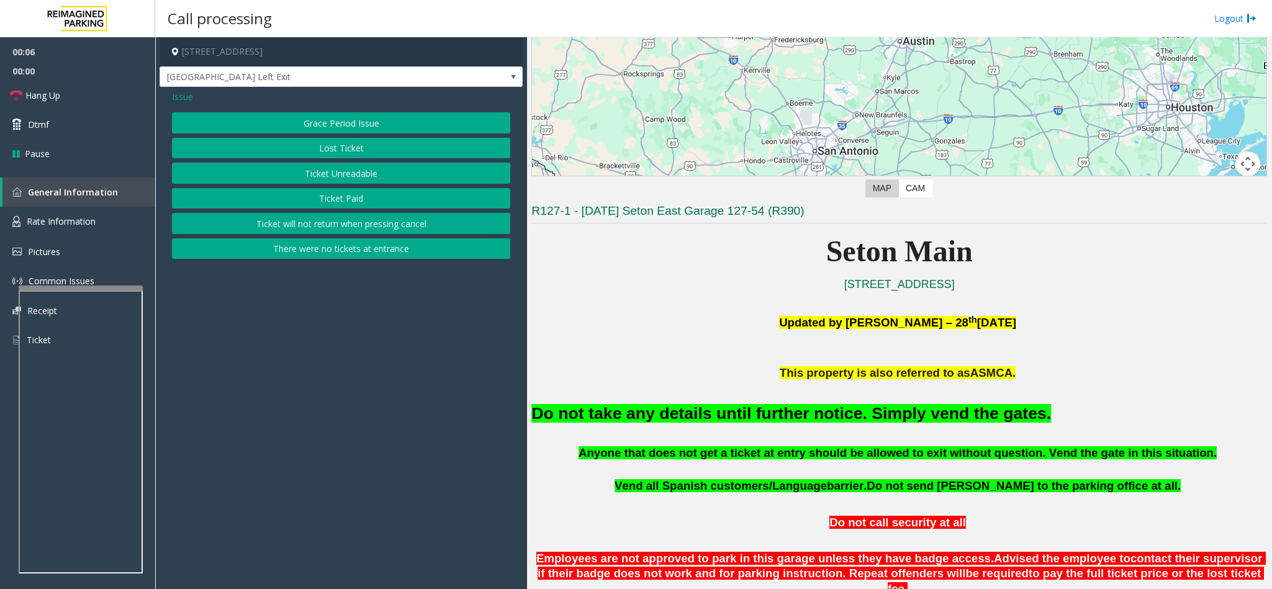
click at [347, 194] on button "Ticket Paid" at bounding box center [341, 198] width 338 height 21
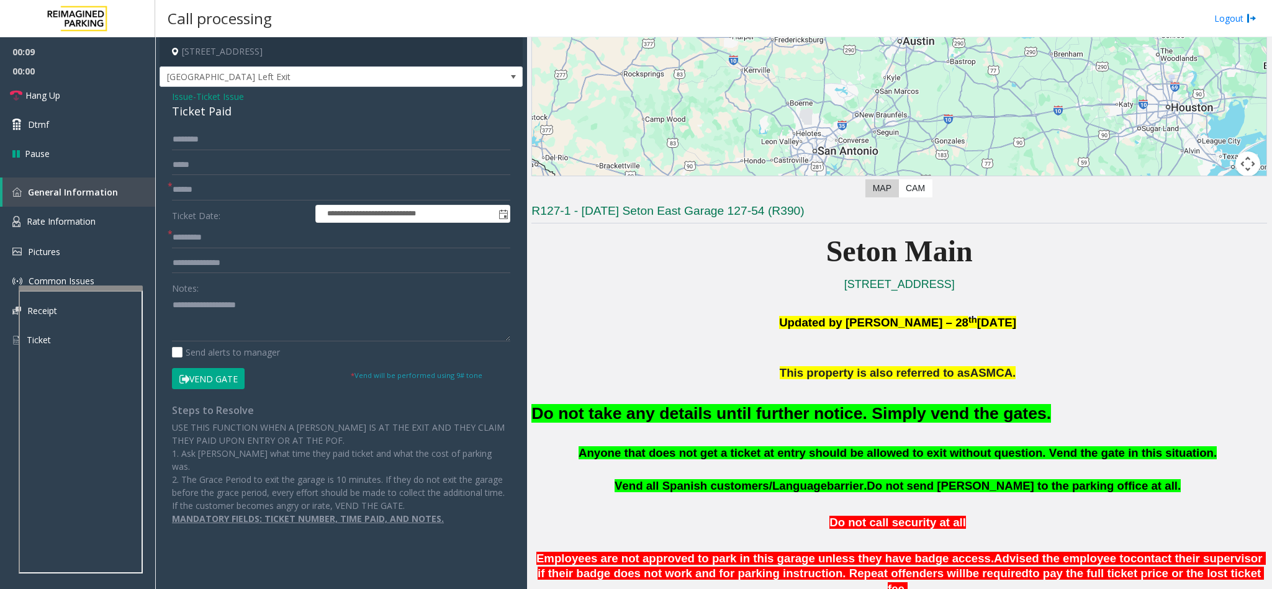
click at [865, 408] on font "Do not take any details until further notice. Simply vend the gates." at bounding box center [791, 413] width 520 height 19
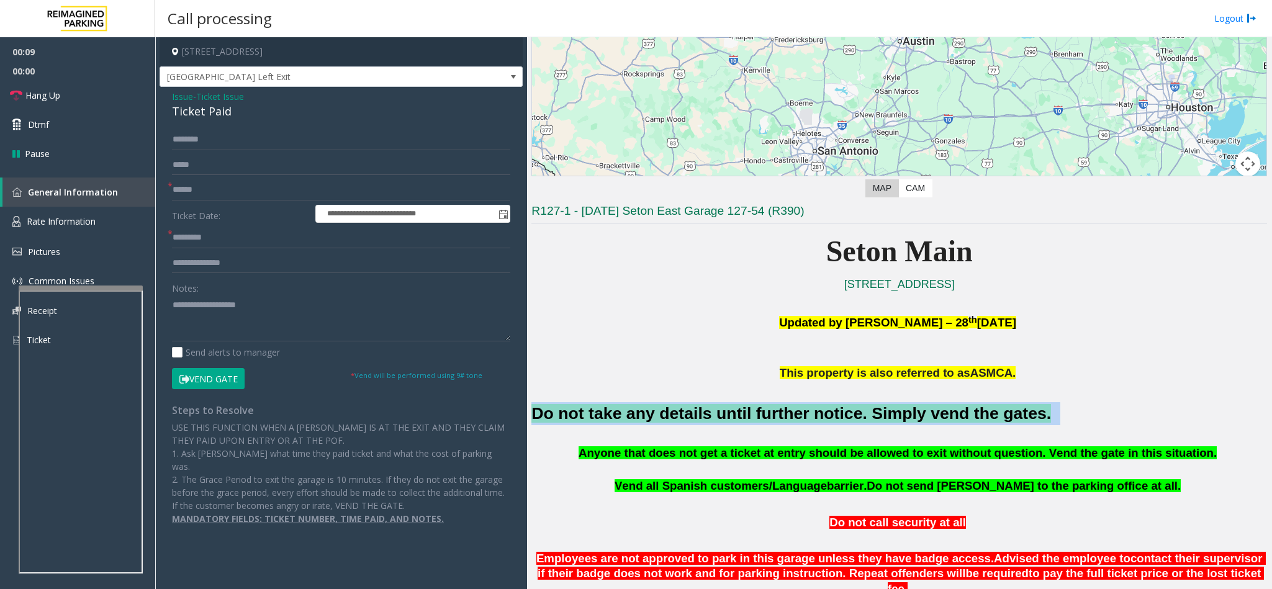
click at [865, 408] on font "Do not take any details until further notice. Simply vend the gates." at bounding box center [791, 413] width 520 height 19
copy h2 "Do not take any details until further notice. Simply vend the gates."
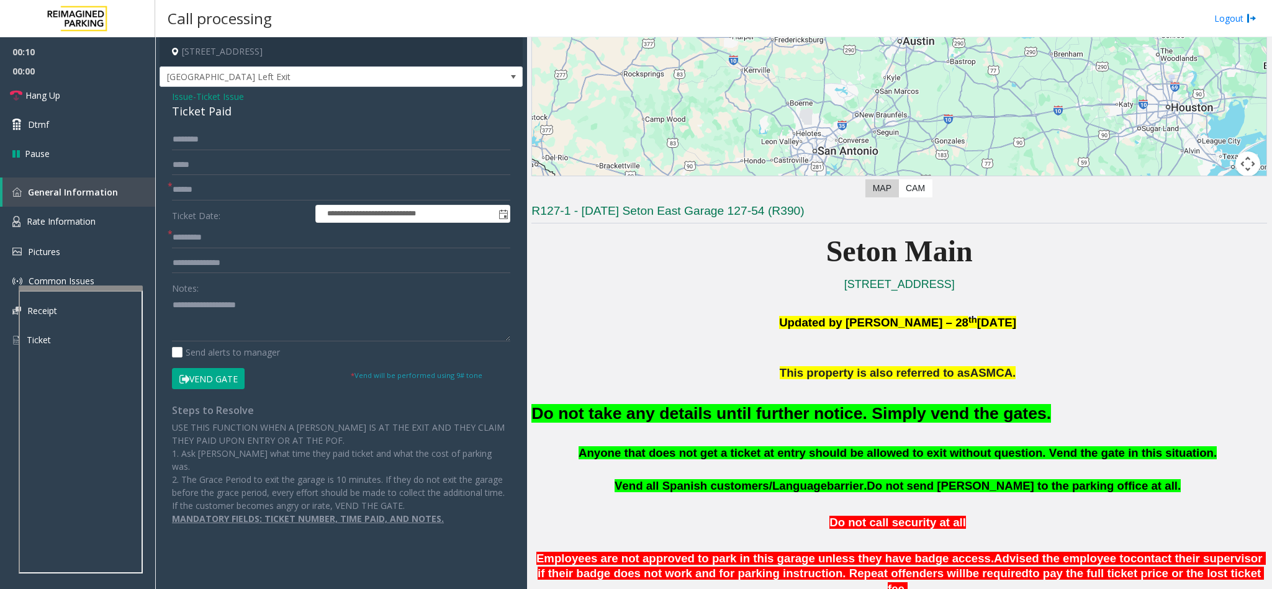
click at [198, 294] on label "Notes:" at bounding box center [185, 285] width 27 height 17
click at [197, 317] on textarea at bounding box center [341, 318] width 338 height 47
paste textarea "**********"
type textarea "**********"
click at [198, 378] on button "Vend Gate" at bounding box center [208, 378] width 73 height 21
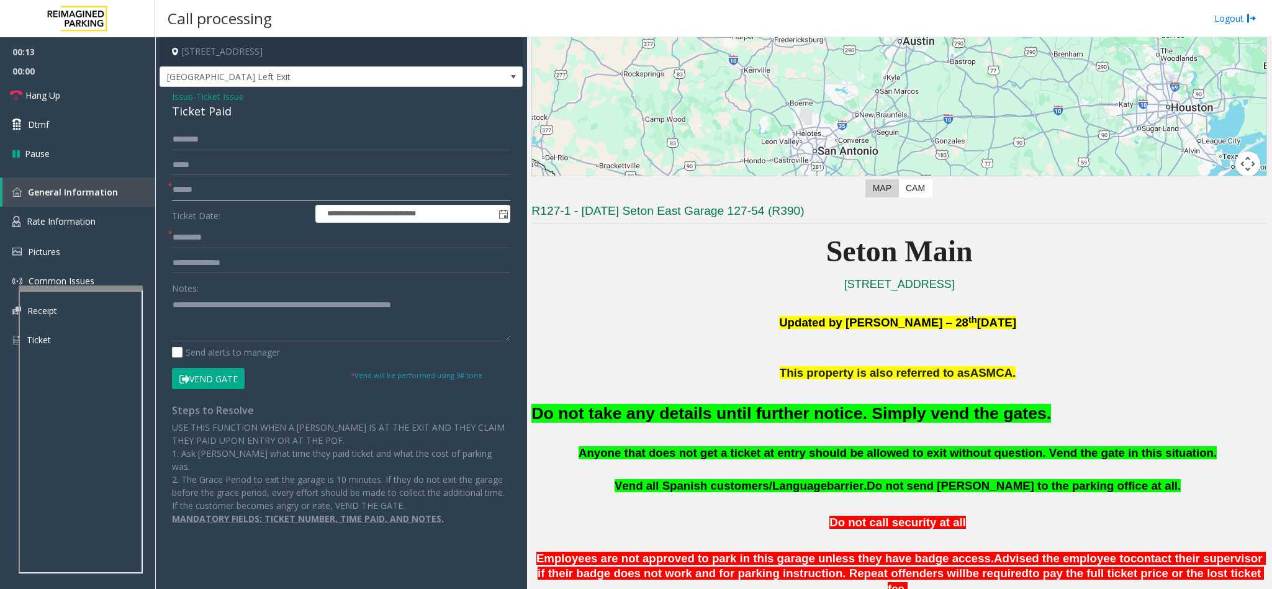
click at [189, 182] on input "text" at bounding box center [341, 189] width 338 height 21
type input "**"
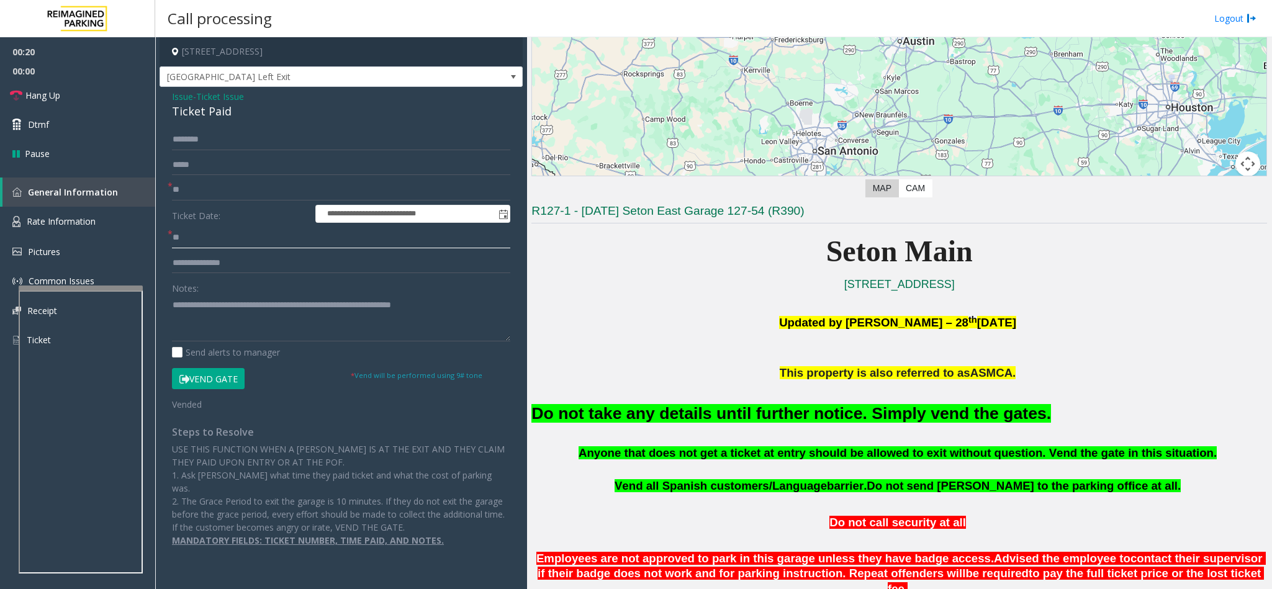
type input "**"
click at [222, 380] on button "Vend Gate" at bounding box center [208, 378] width 73 height 21
click at [73, 122] on link "Dtmf" at bounding box center [77, 124] width 155 height 29
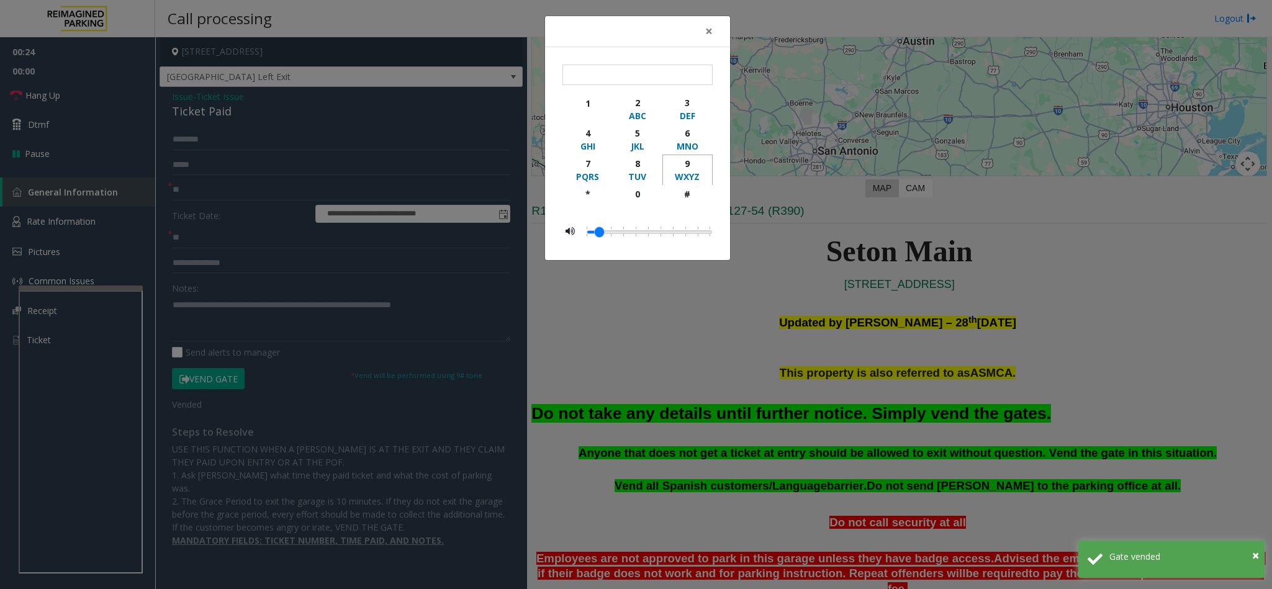
click at [680, 157] on button "9 WXYZ" at bounding box center [687, 170] width 50 height 30
click at [682, 199] on div "#" at bounding box center [687, 193] width 34 height 13
type input "**"
click at [708, 26] on span "×" at bounding box center [708, 30] width 7 height 17
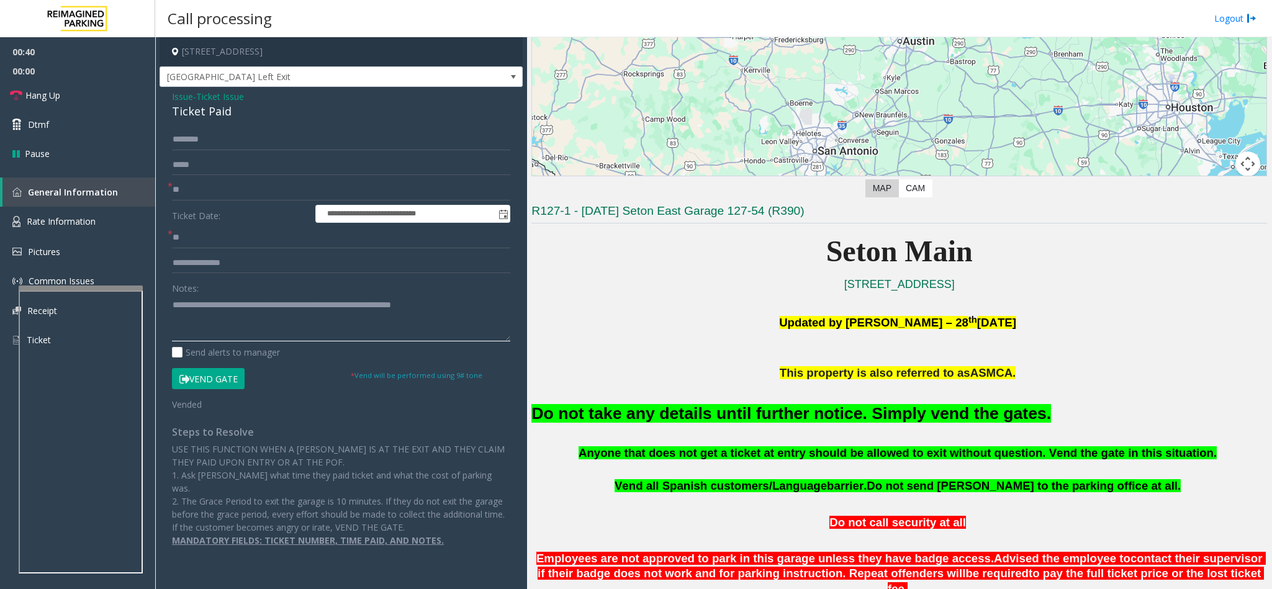
click at [460, 306] on textarea at bounding box center [341, 318] width 338 height 47
click at [75, 101] on link "Hang Up" at bounding box center [77, 95] width 155 height 29
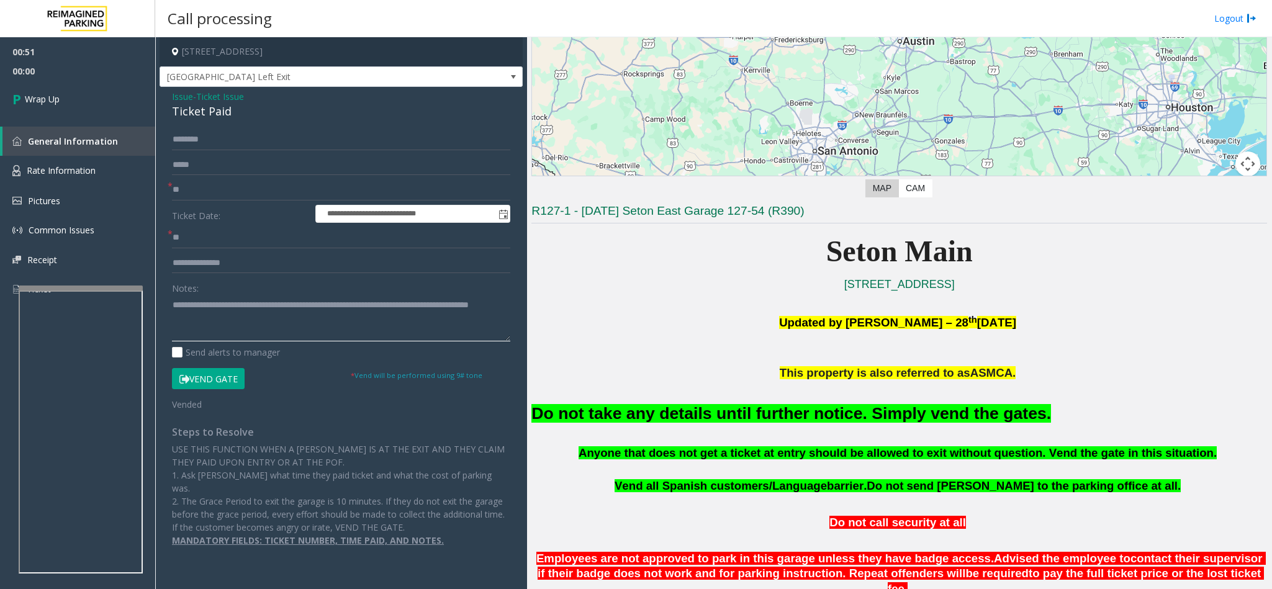
click at [220, 317] on textarea at bounding box center [341, 318] width 338 height 47
type textarea "**********"
click at [80, 91] on link "Wrap Up" at bounding box center [77, 99] width 155 height 37
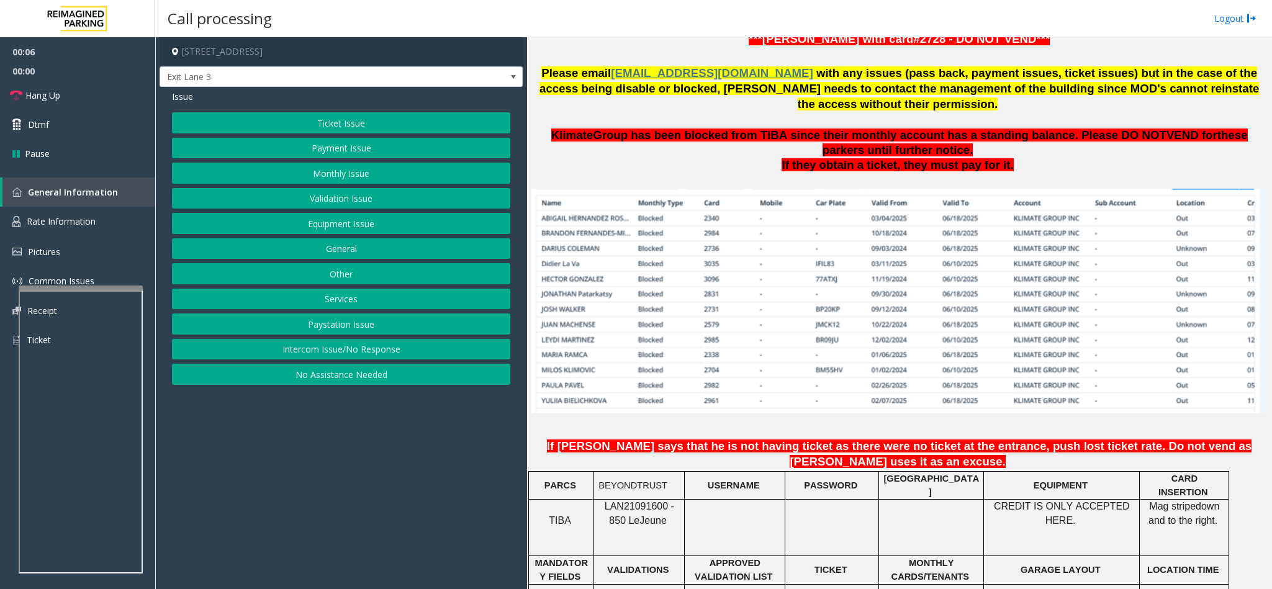
scroll to position [838, 0]
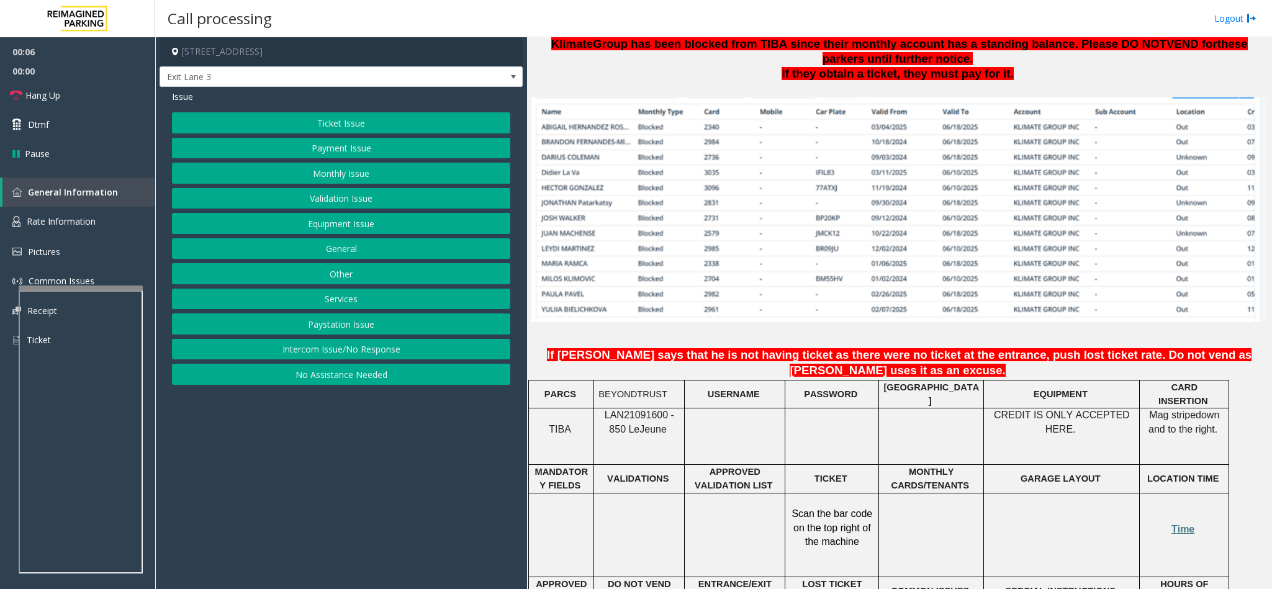
click at [615, 410] on span "LAN21091600 - 850 Le" at bounding box center [640, 422] width 70 height 24
copy span "LAN21091600"
click at [384, 178] on button "Monthly Issue" at bounding box center [341, 173] width 338 height 21
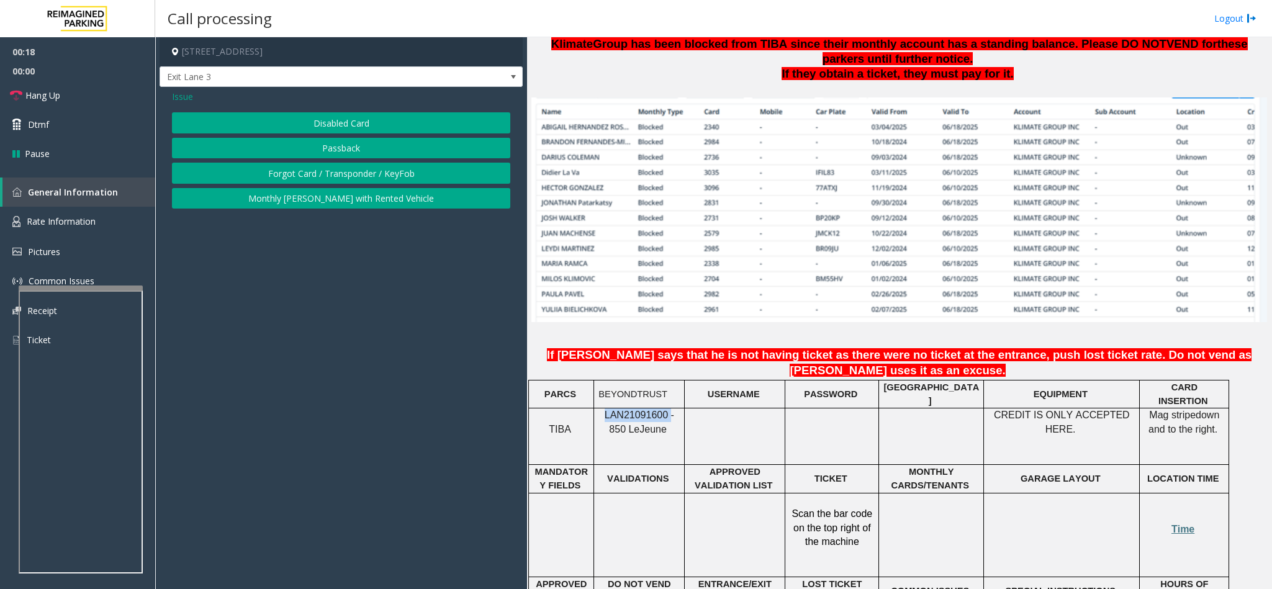
click at [332, 125] on button "Disabled Card" at bounding box center [341, 122] width 338 height 21
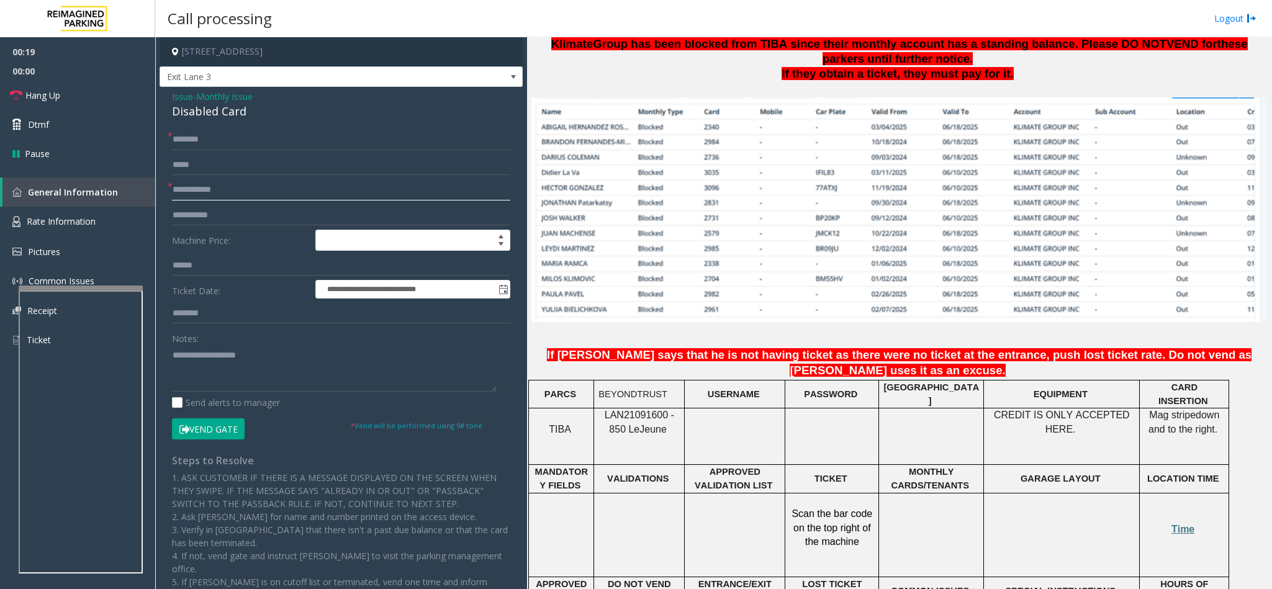
click at [239, 192] on input "text" at bounding box center [341, 189] width 338 height 21
type input "****"
click at [197, 429] on button "Vend Gate" at bounding box center [208, 428] width 73 height 21
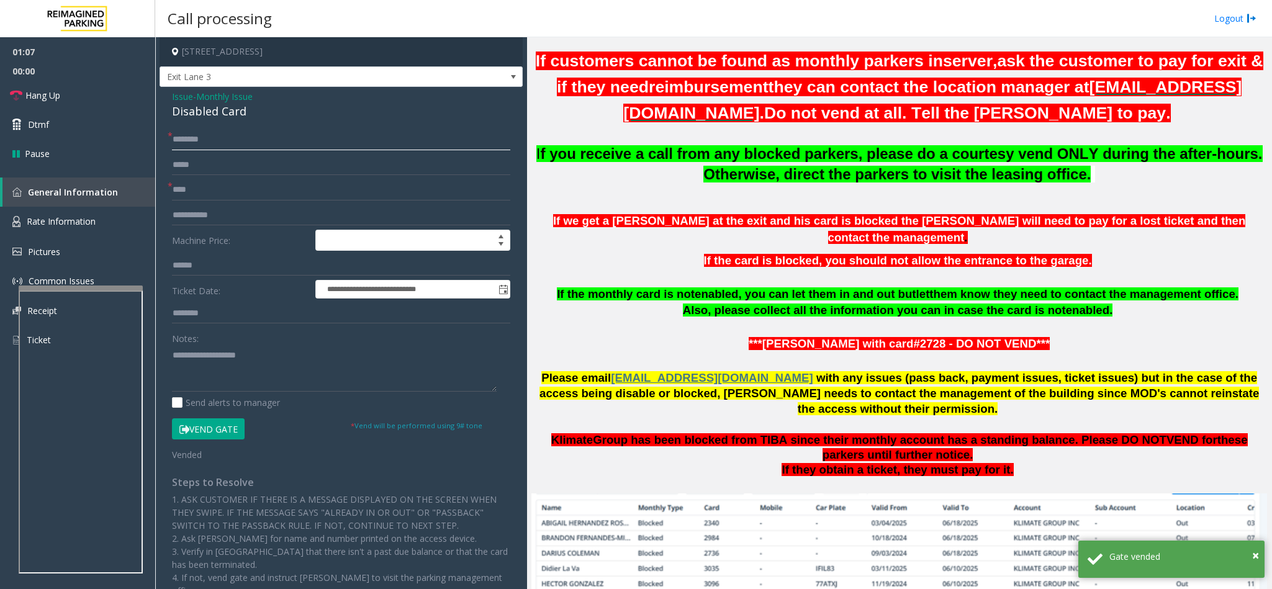
scroll to position [372, 0]
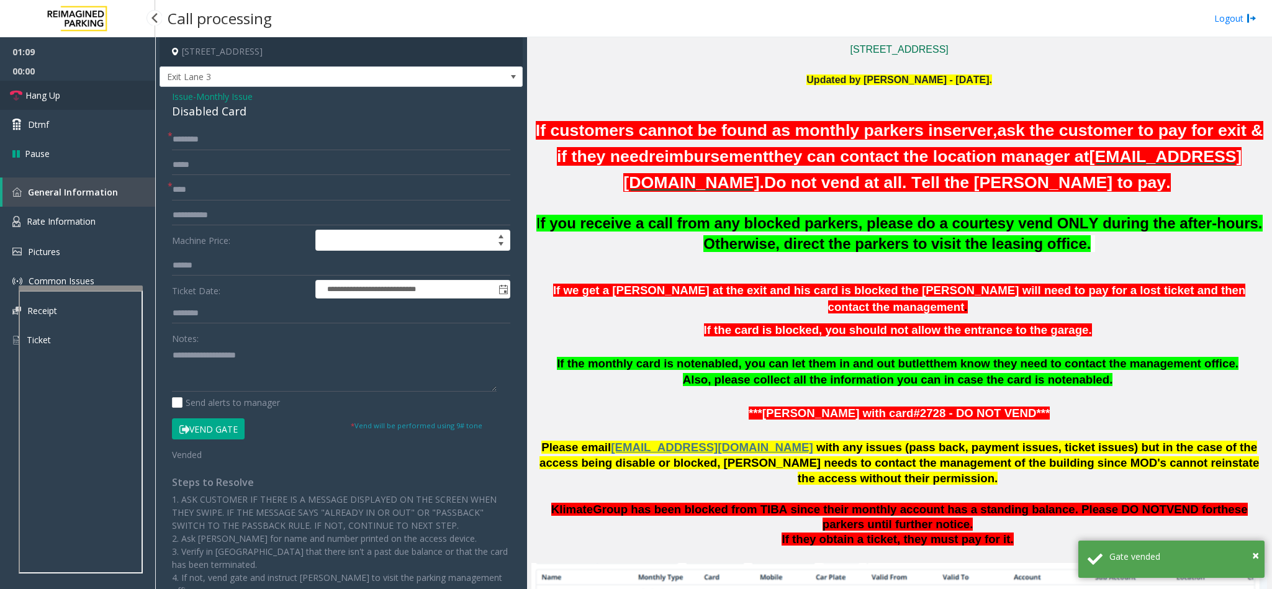
click at [64, 84] on link "Hang Up" at bounding box center [77, 95] width 155 height 29
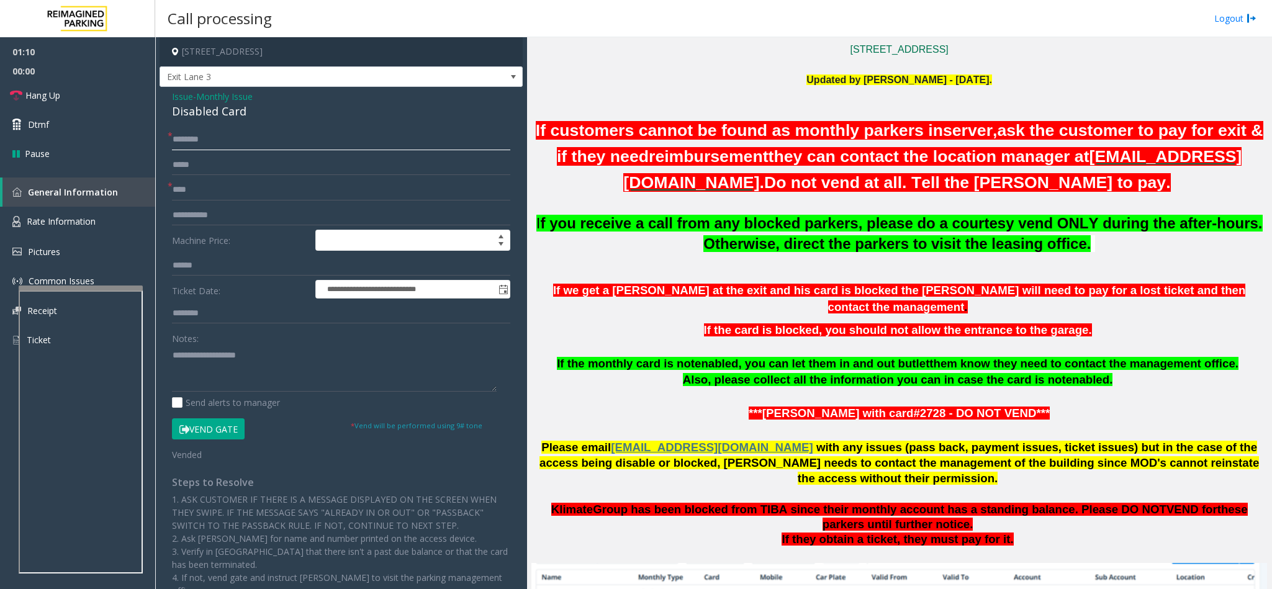
click at [296, 129] on input "text" at bounding box center [341, 139] width 338 height 21
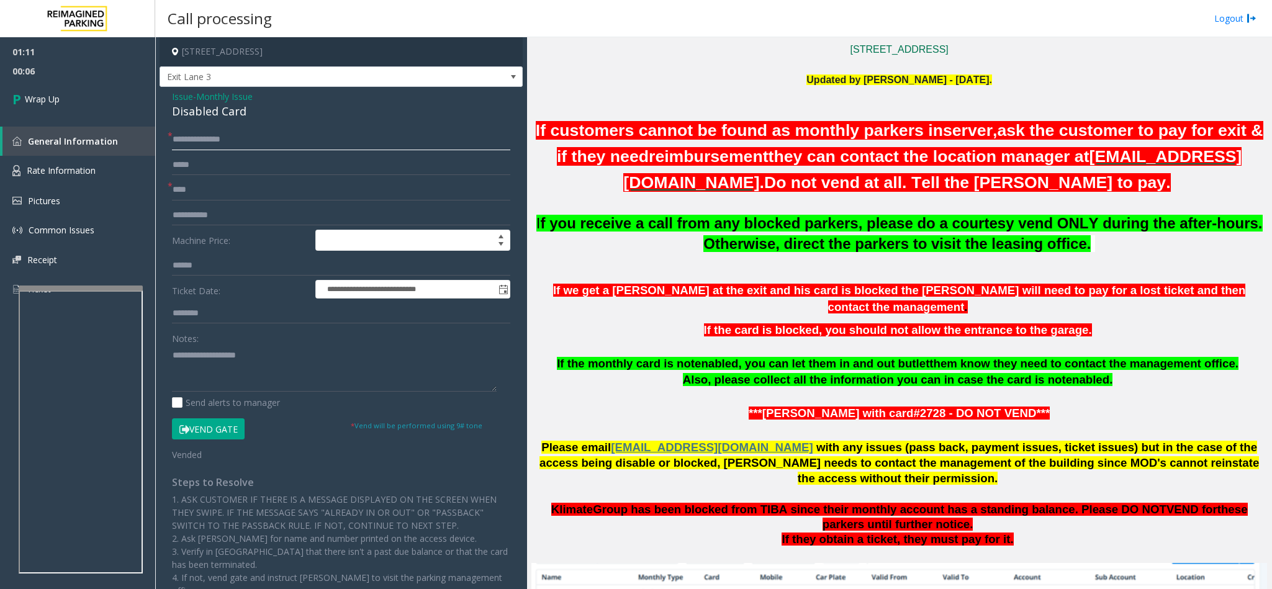
type input "**********"
click at [194, 110] on div "Disabled Card" at bounding box center [341, 111] width 338 height 17
copy div "Disabled Card"
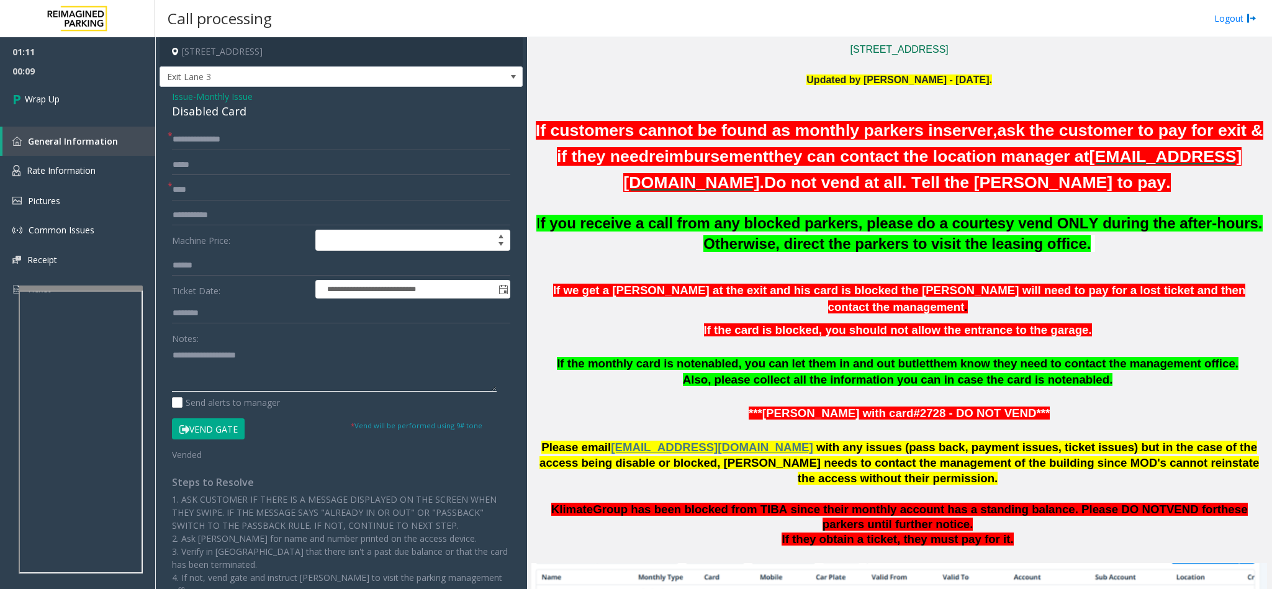
click at [225, 365] on textarea at bounding box center [334, 368] width 325 height 47
paste textarea "**********"
click at [172, 356] on textarea at bounding box center [334, 368] width 325 height 47
click at [287, 367] on textarea at bounding box center [334, 368] width 325 height 47
type textarea "**********"
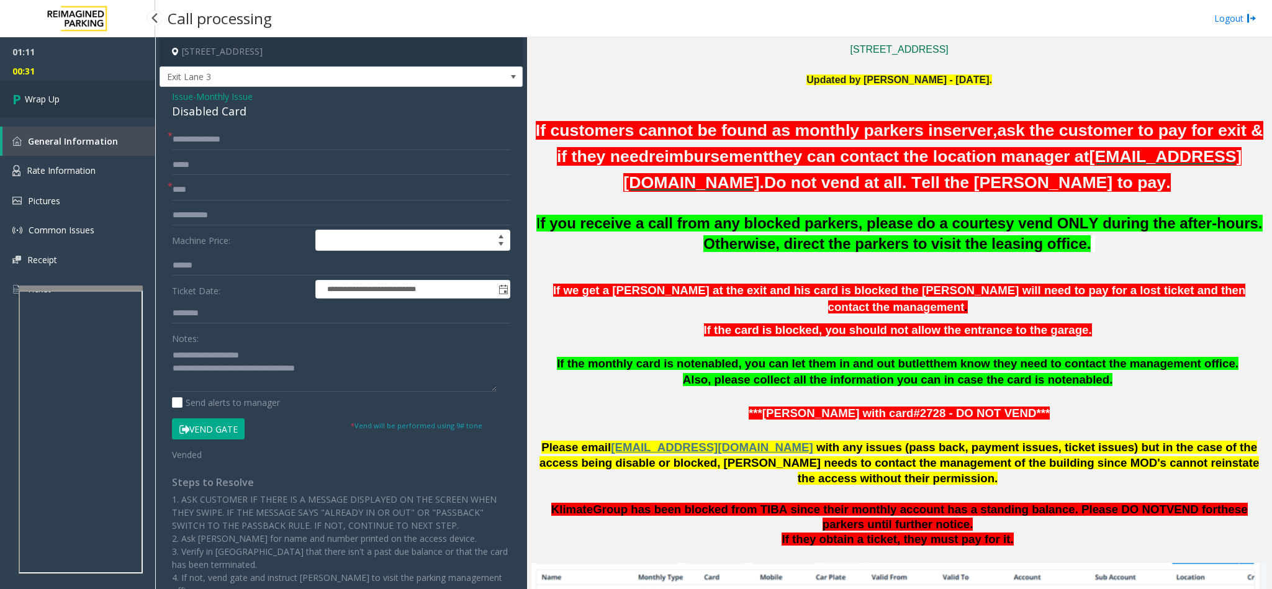
click at [112, 106] on link "Wrap Up" at bounding box center [77, 99] width 155 height 37
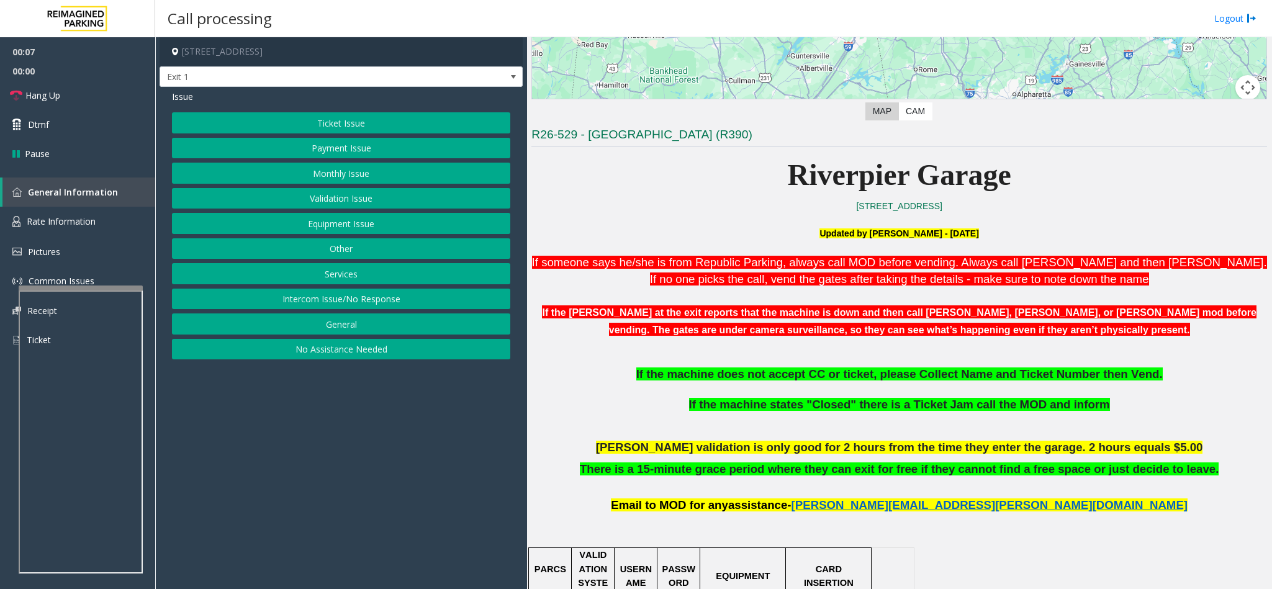
scroll to position [186, 0]
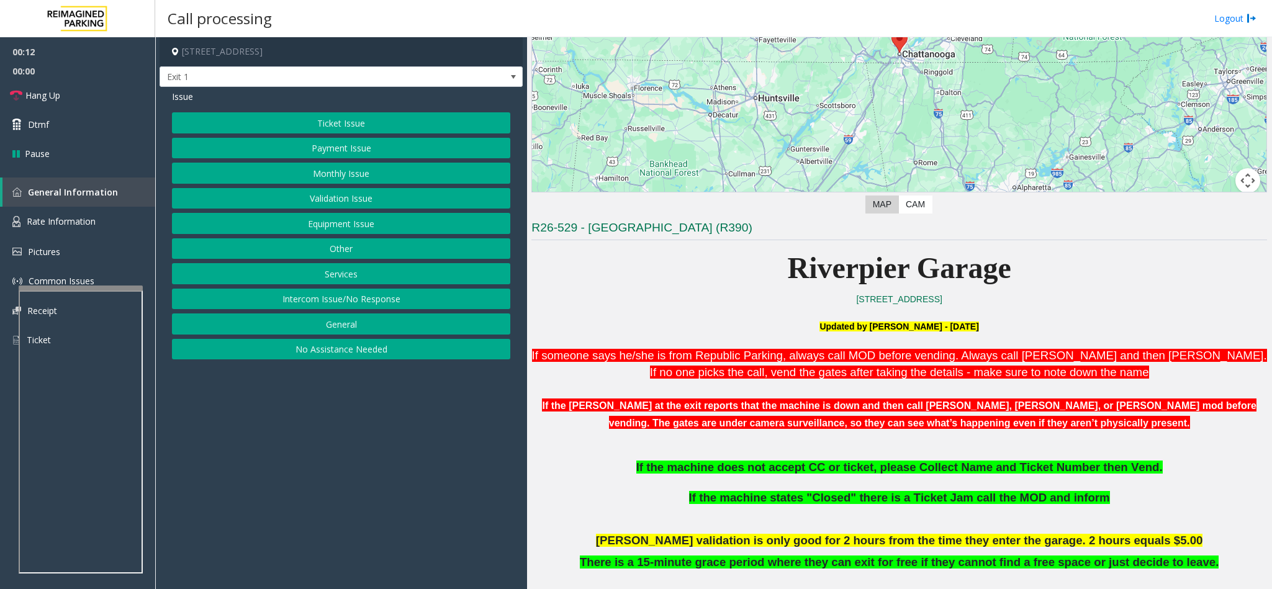
click at [298, 350] on button "No Assistance Needed" at bounding box center [341, 349] width 338 height 21
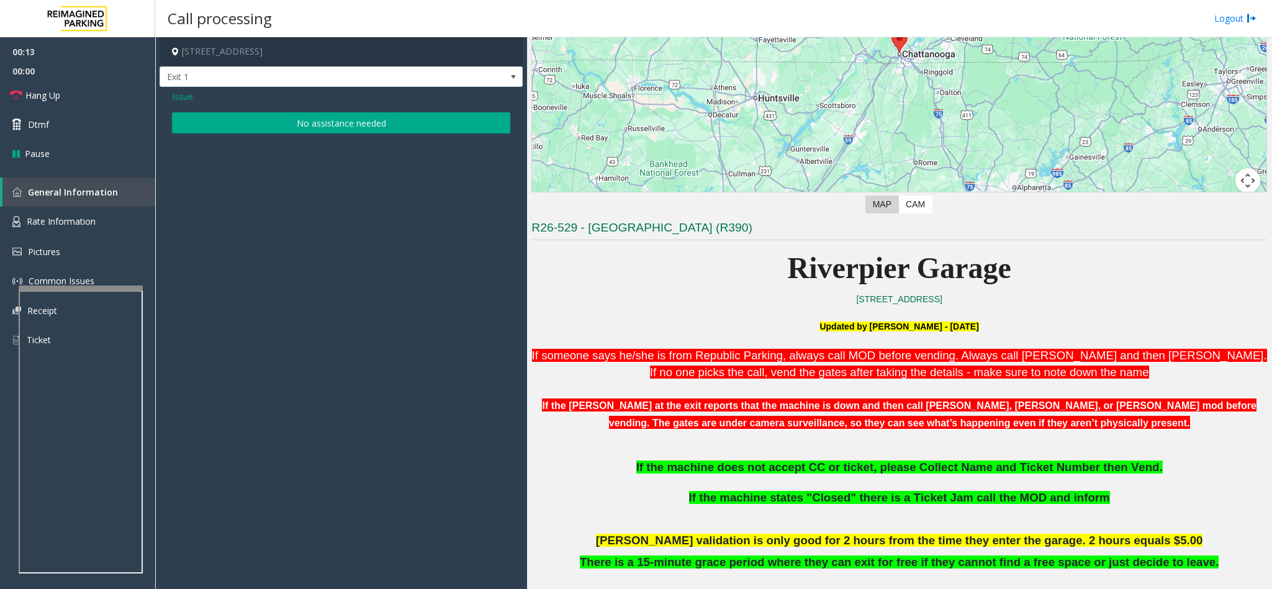
click at [300, 129] on button "No assistance needed" at bounding box center [341, 122] width 338 height 21
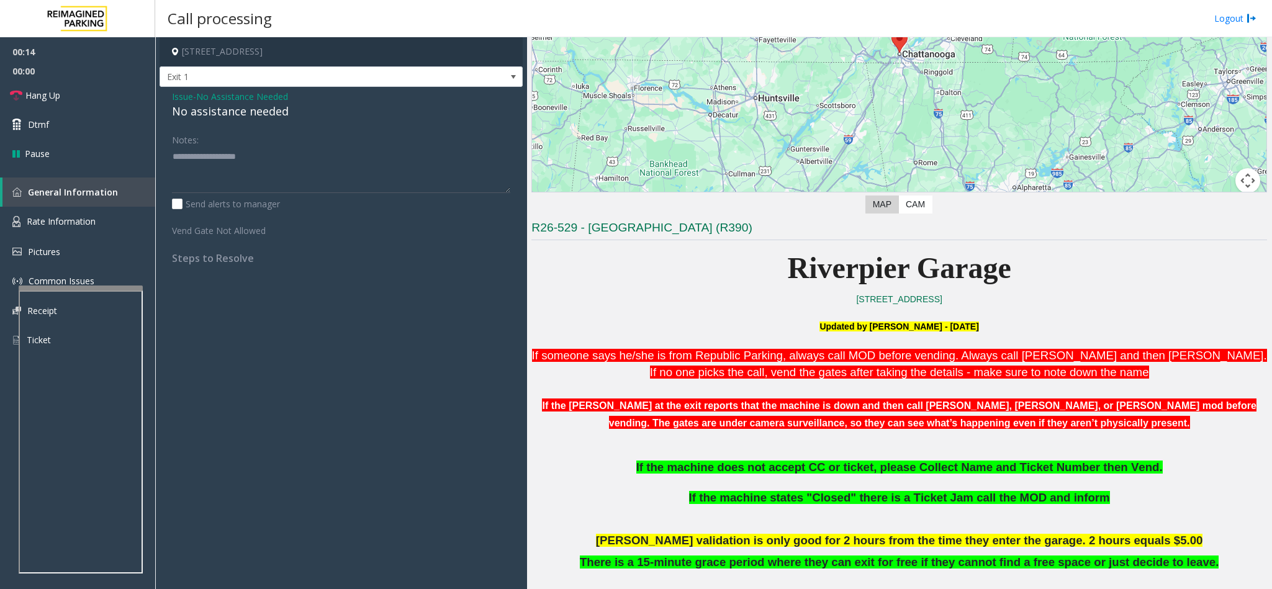
click at [263, 117] on div "No assistance needed" at bounding box center [341, 111] width 338 height 17
click at [304, 155] on textarea at bounding box center [341, 169] width 338 height 47
type textarea "**********"
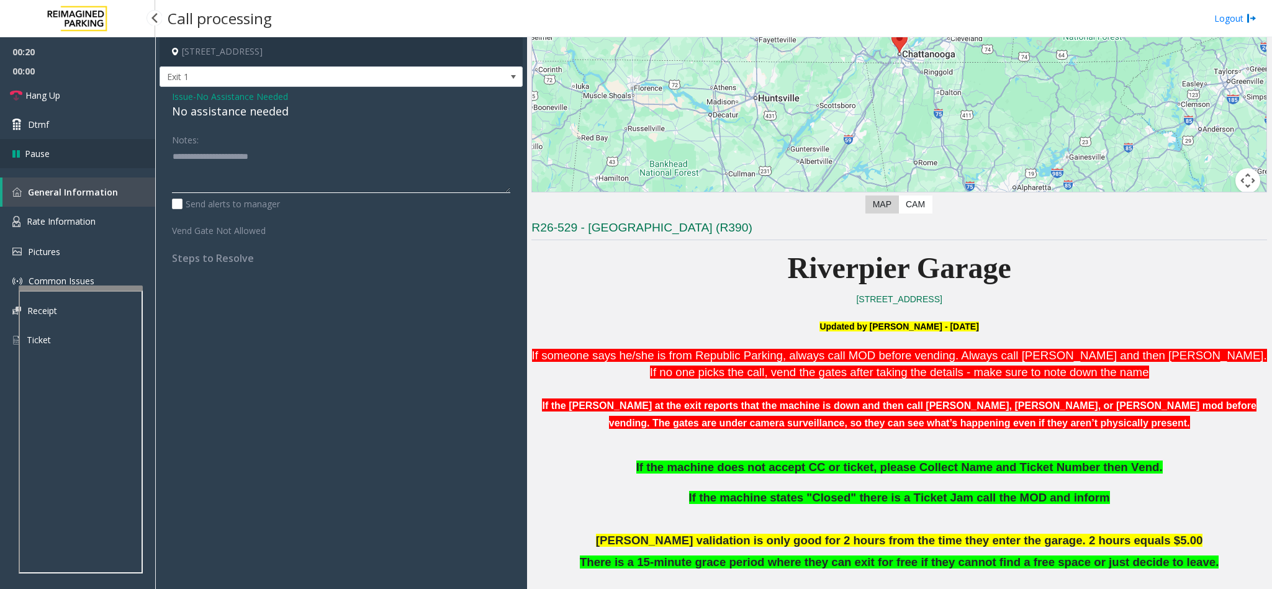
drag, startPoint x: 284, startPoint y: 149, endPoint x: 122, endPoint y: 145, distance: 162.1
click at [122, 145] on app-root "00:20 00:00 Hang Up Dtmf Pause General Information Rate Information Pictures Co…" at bounding box center [636, 294] width 1272 height 589
click at [187, 94] on span "Issue" at bounding box center [182, 96] width 21 height 13
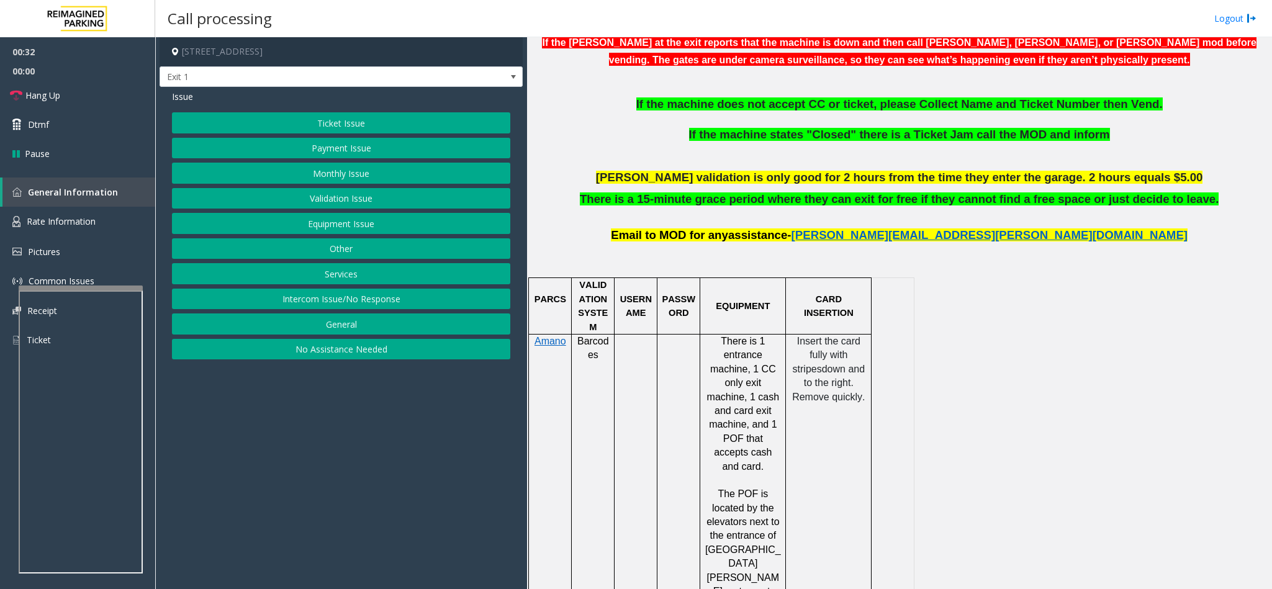
scroll to position [559, 0]
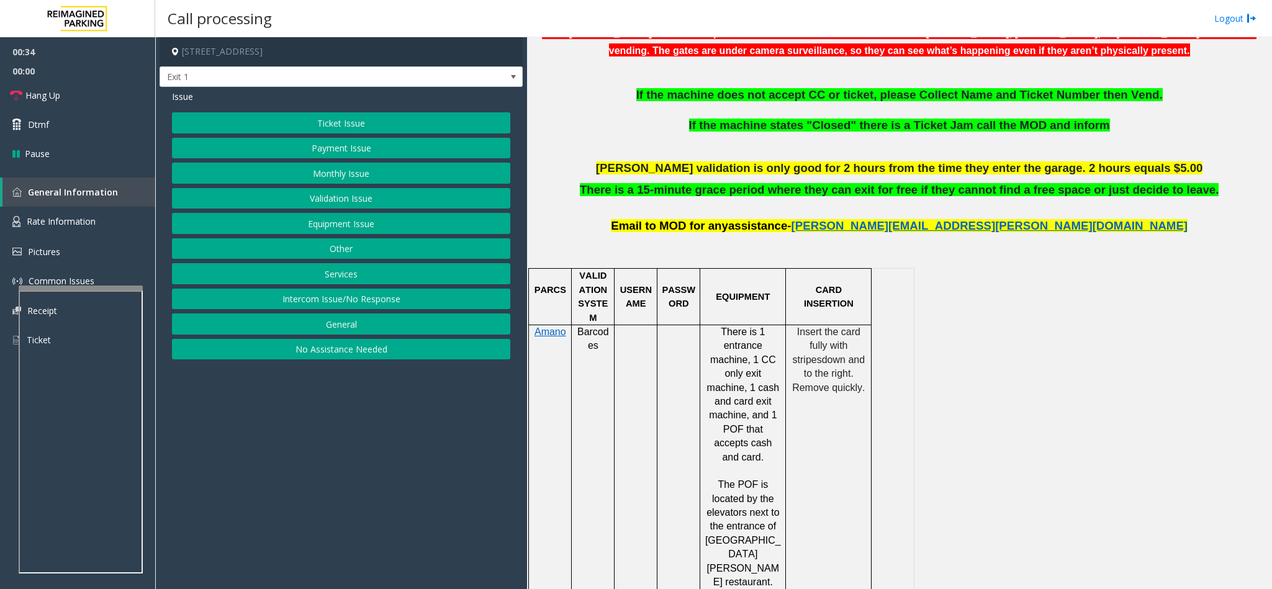
click at [353, 117] on button "Ticket Issue" at bounding box center [341, 122] width 338 height 21
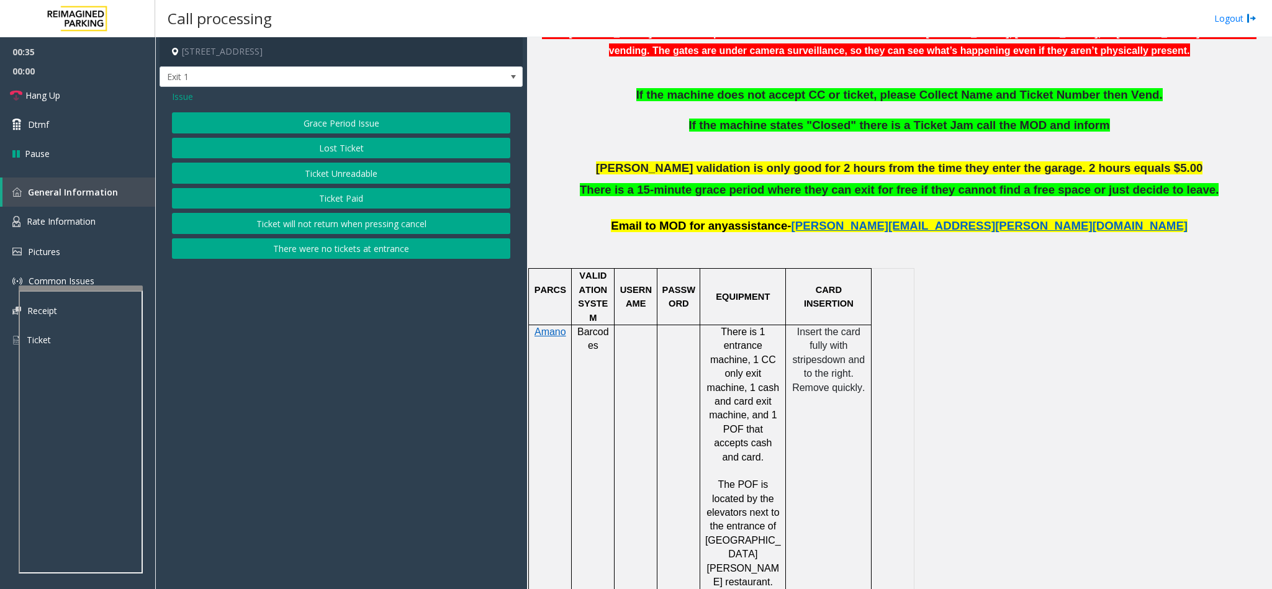
click at [332, 173] on button "Ticket Unreadable" at bounding box center [341, 173] width 338 height 21
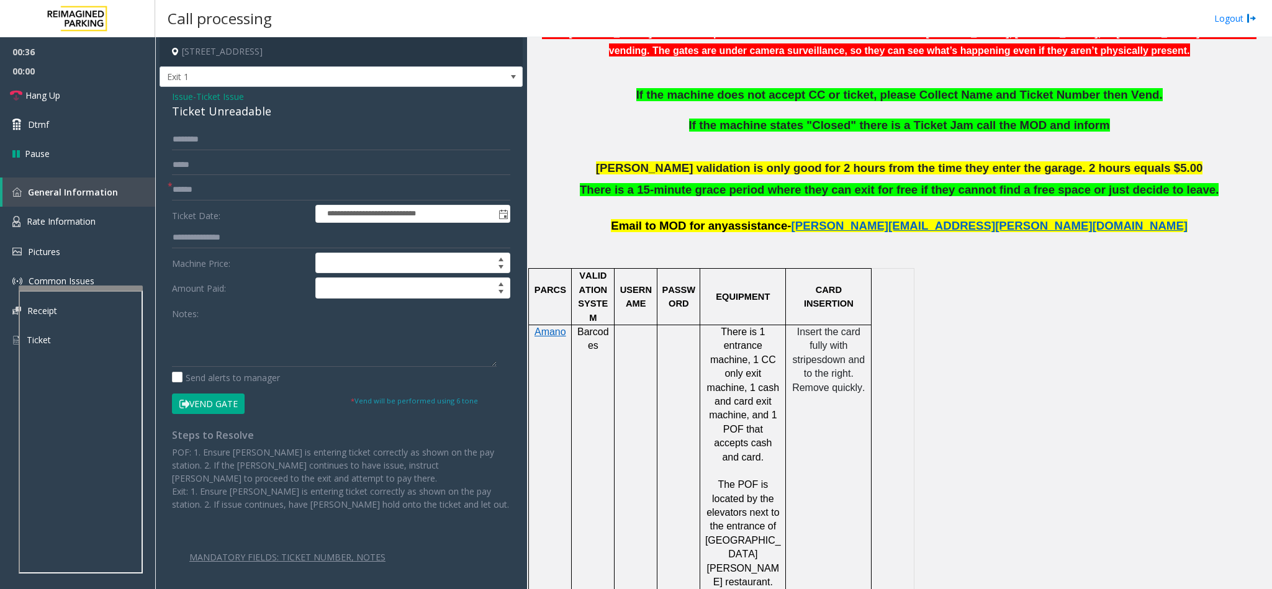
click at [205, 114] on div "Ticket Unreadable" at bounding box center [341, 111] width 338 height 17
click at [172, 328] on textarea at bounding box center [334, 343] width 325 height 47
click at [392, 330] on textarea at bounding box center [334, 343] width 325 height 47
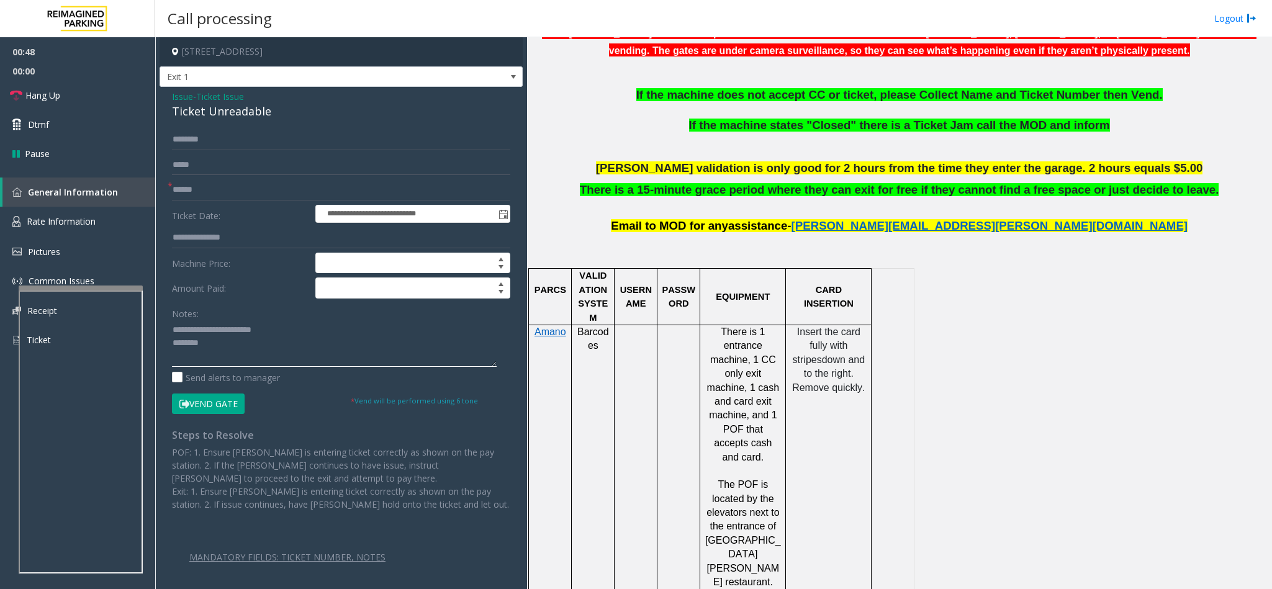
type textarea "**********"
click at [183, 184] on input "text" at bounding box center [341, 189] width 338 height 21
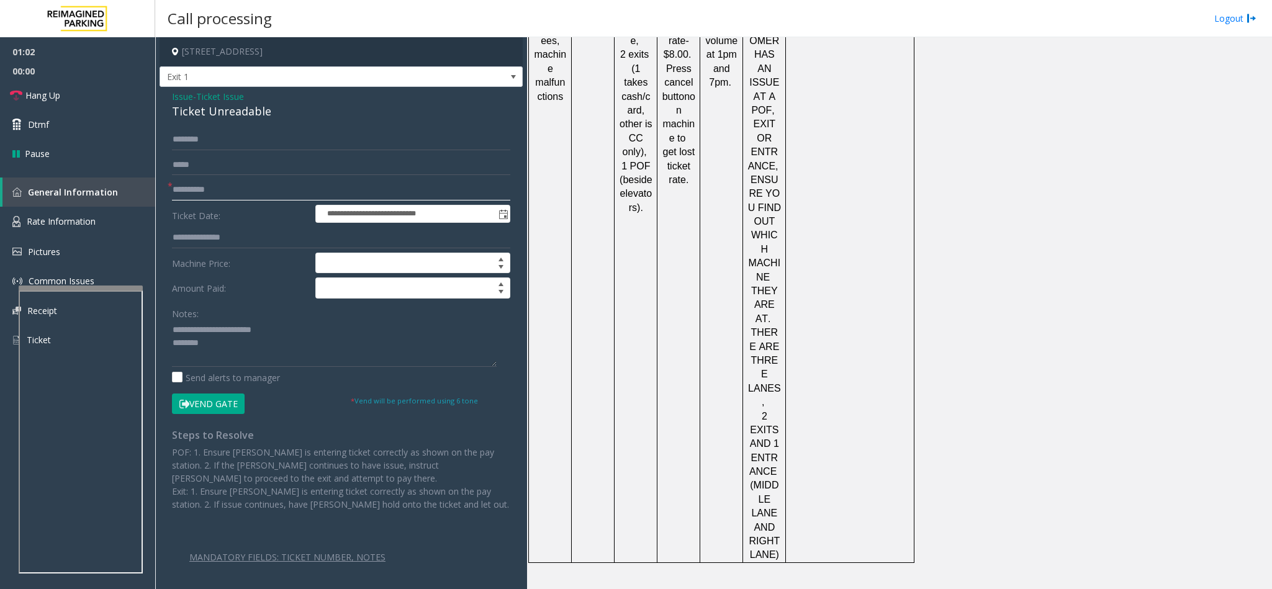
scroll to position [1591, 0]
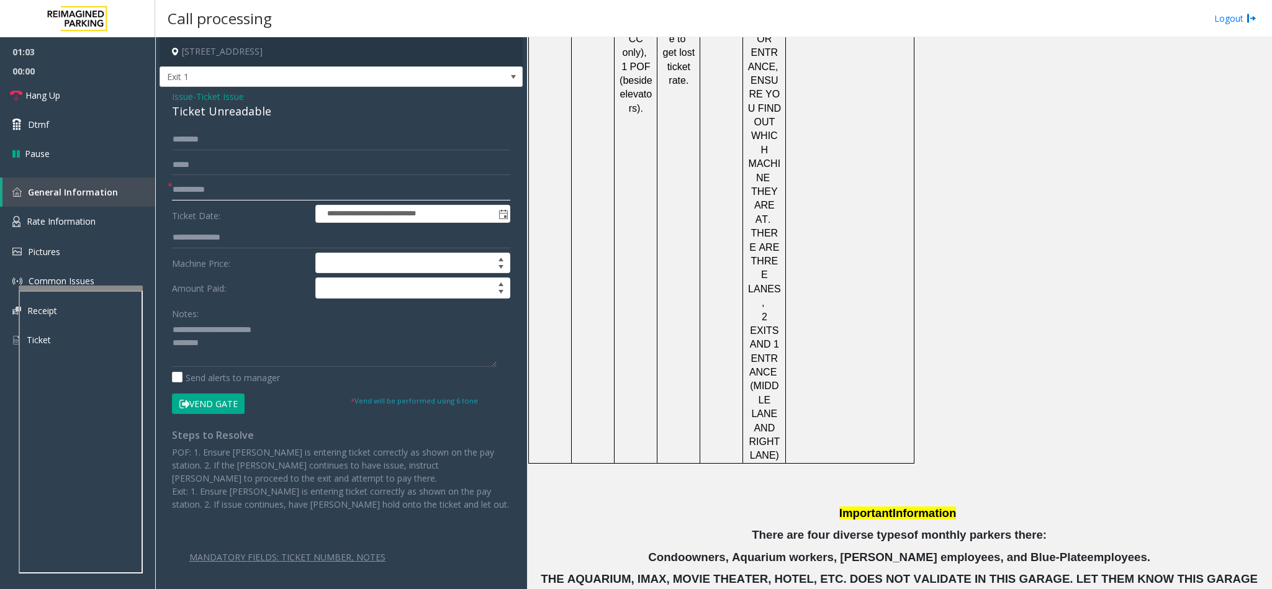
type input "**********"
click at [222, 405] on button "Vend Gate" at bounding box center [208, 404] width 73 height 21
click at [202, 345] on textarea at bounding box center [334, 343] width 325 height 47
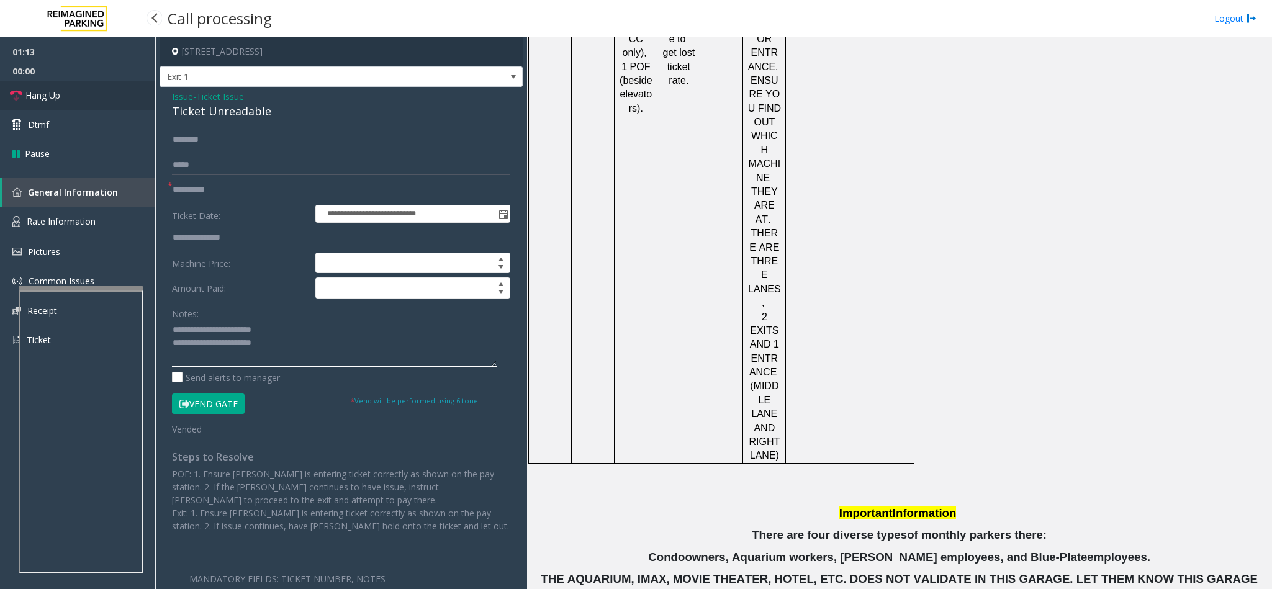
type textarea "**********"
click at [83, 99] on link "Hang Up" at bounding box center [77, 95] width 155 height 29
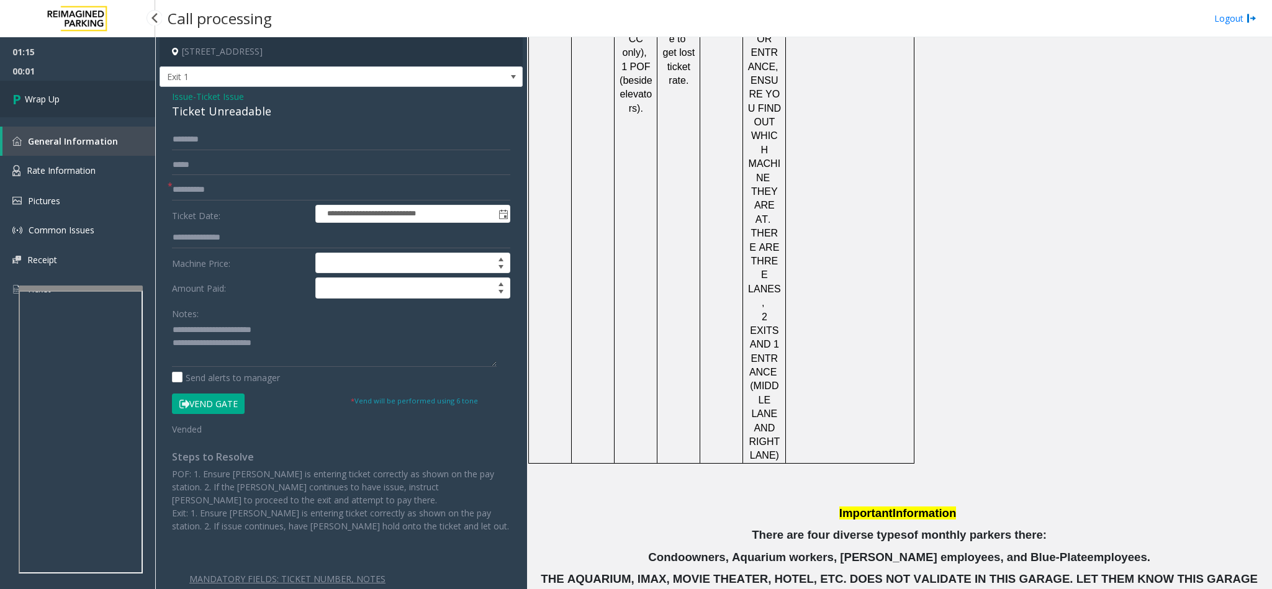
click at [83, 99] on link "Wrap Up" at bounding box center [77, 99] width 155 height 37
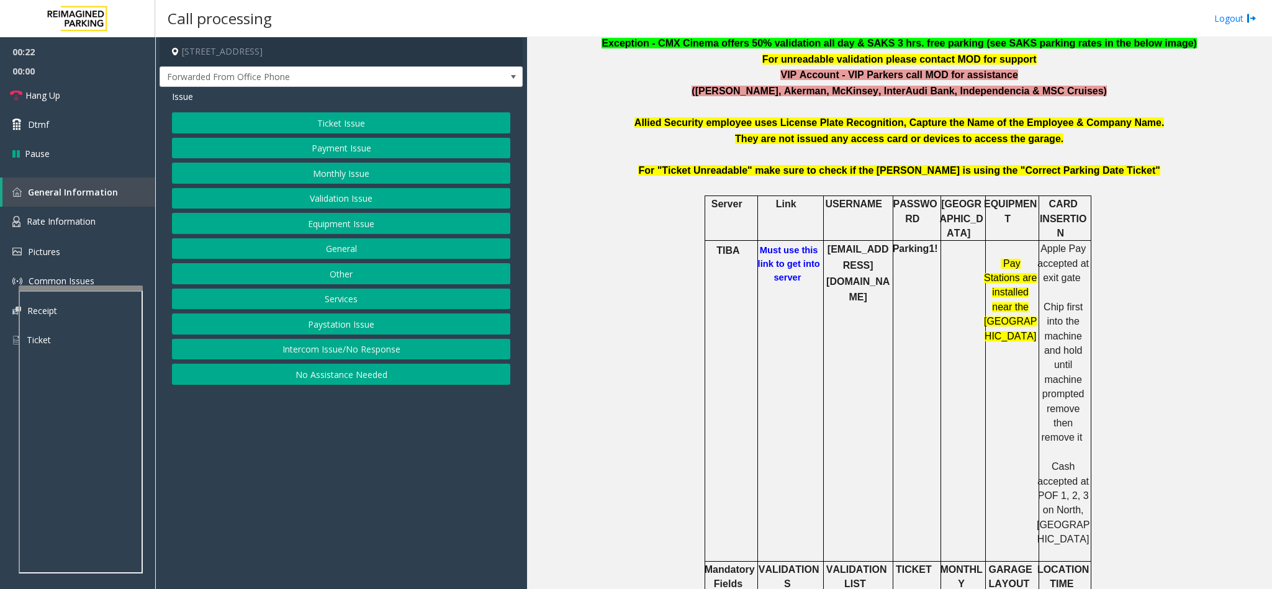
scroll to position [505, 0]
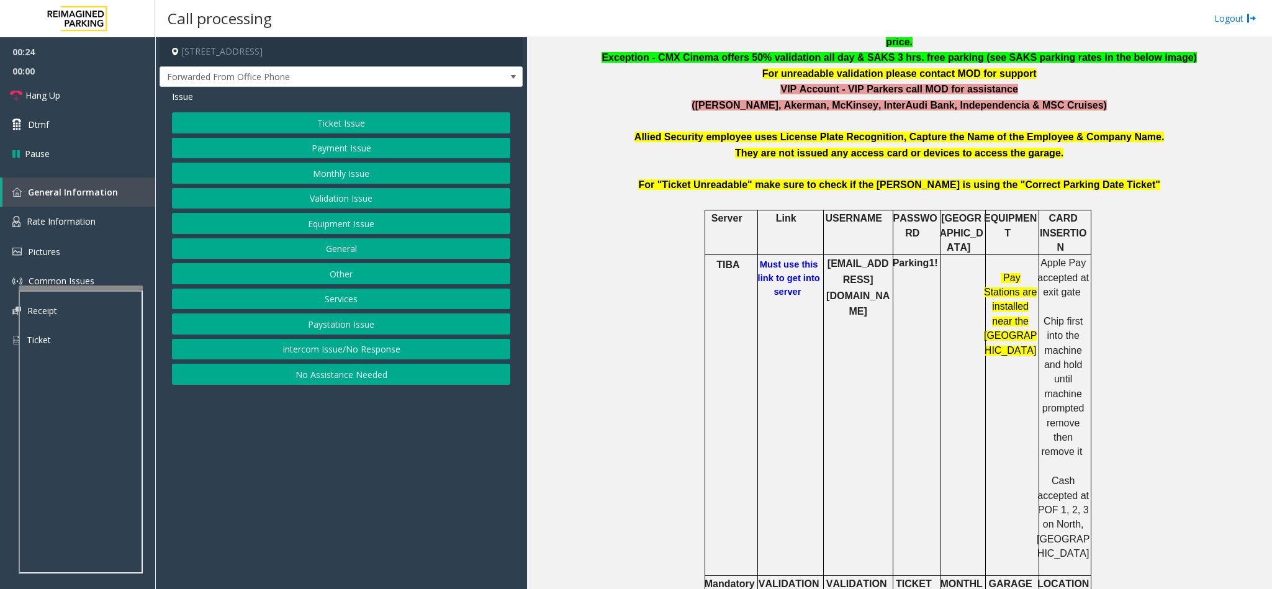
click at [777, 258] on h6 "Must use this link to get into server" at bounding box center [788, 278] width 67 height 41
click at [777, 259] on b "Must use this link to get into server" at bounding box center [789, 277] width 62 height 37
click at [373, 222] on button "Equipment Issue" at bounding box center [341, 223] width 338 height 21
click at [373, 222] on button "Gate / Door Won't Open" at bounding box center [341, 223] width 338 height 21
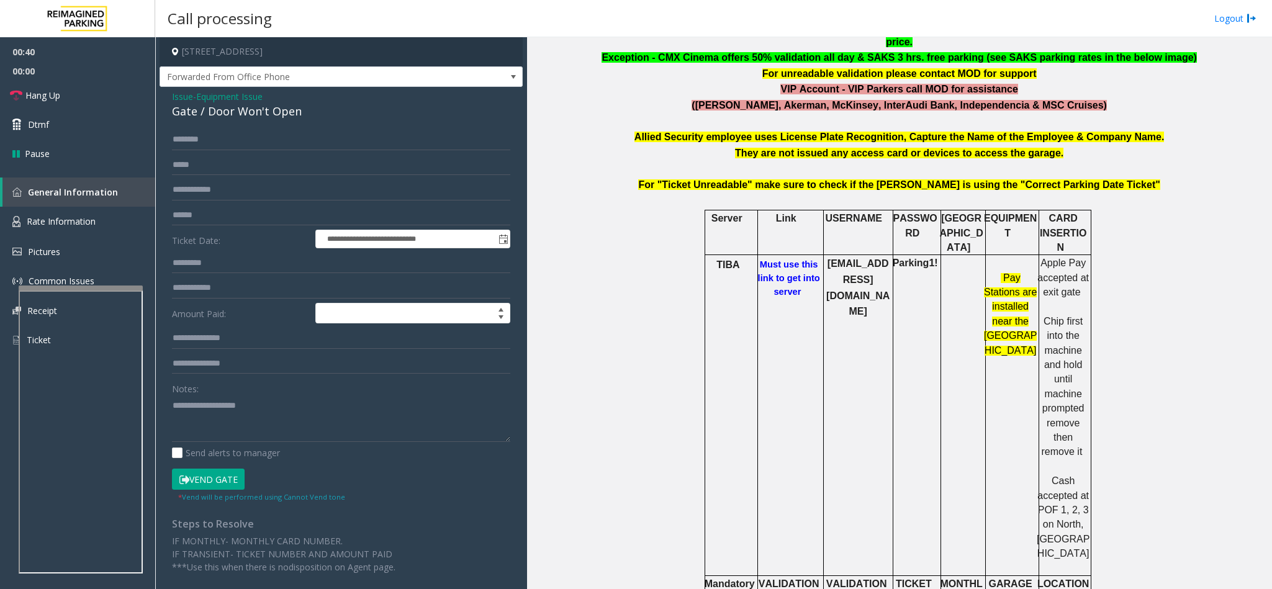
click at [182, 101] on span "Issue" at bounding box center [182, 96] width 21 height 13
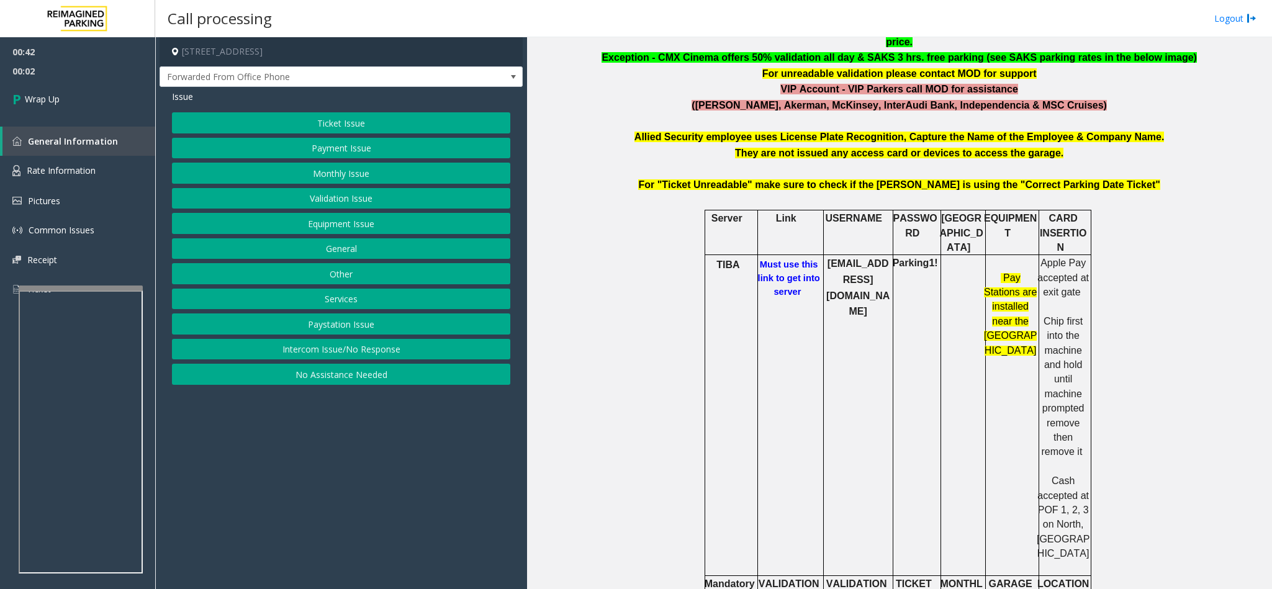
click at [325, 358] on button "Intercom Issue/No Response" at bounding box center [341, 349] width 338 height 21
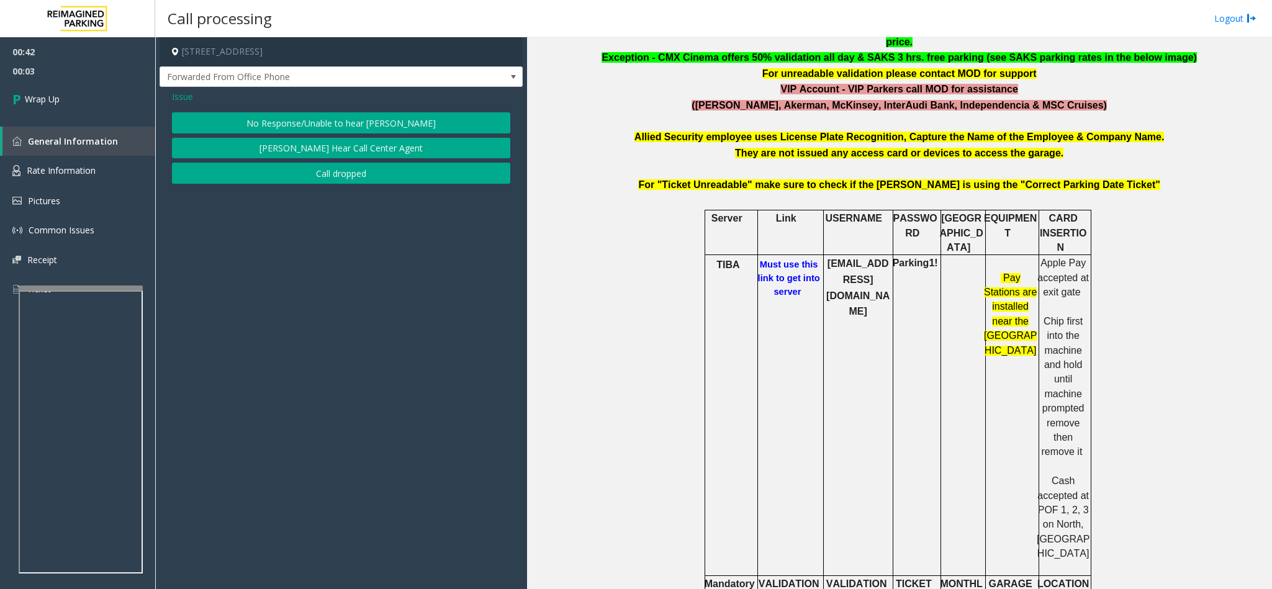
click at [287, 166] on button "Call dropped" at bounding box center [341, 173] width 338 height 21
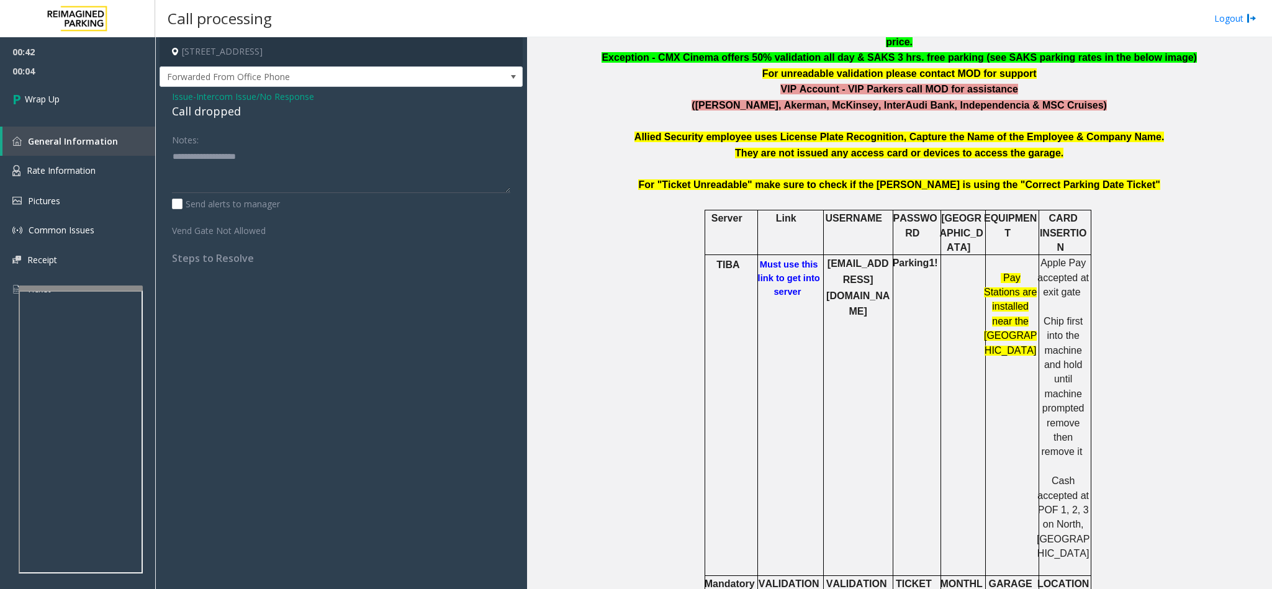
click at [203, 114] on div "Call dropped" at bounding box center [341, 111] width 338 height 17
type textarea "**********"
click at [45, 97] on span "Wrap Up" at bounding box center [42, 98] width 35 height 13
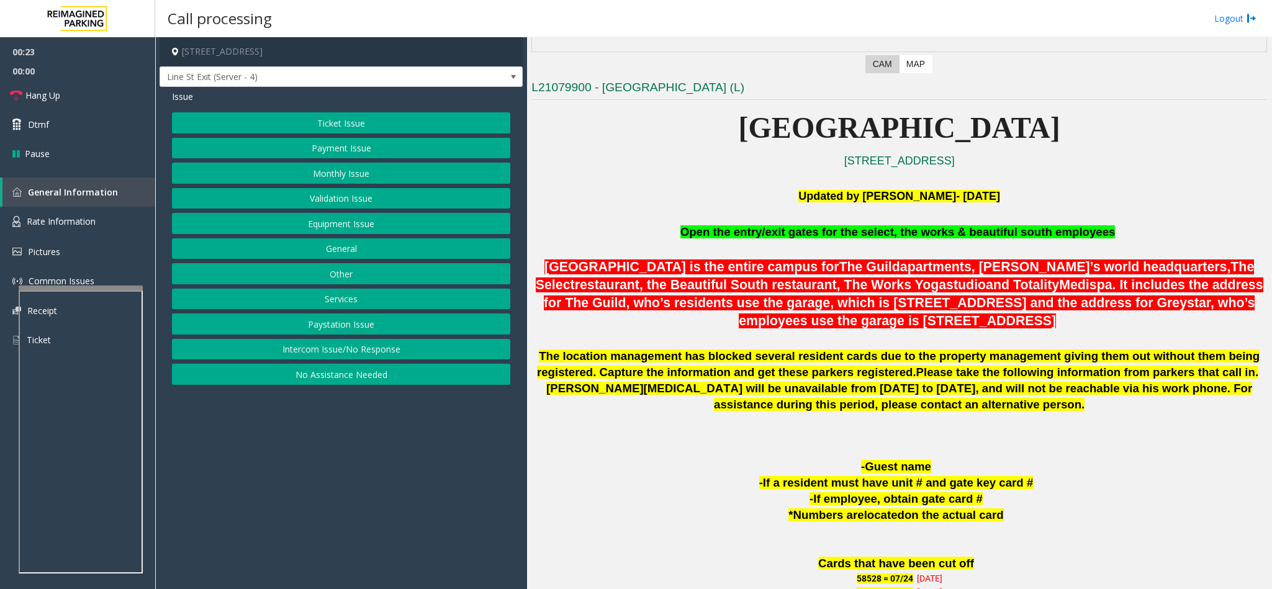
scroll to position [372, 0]
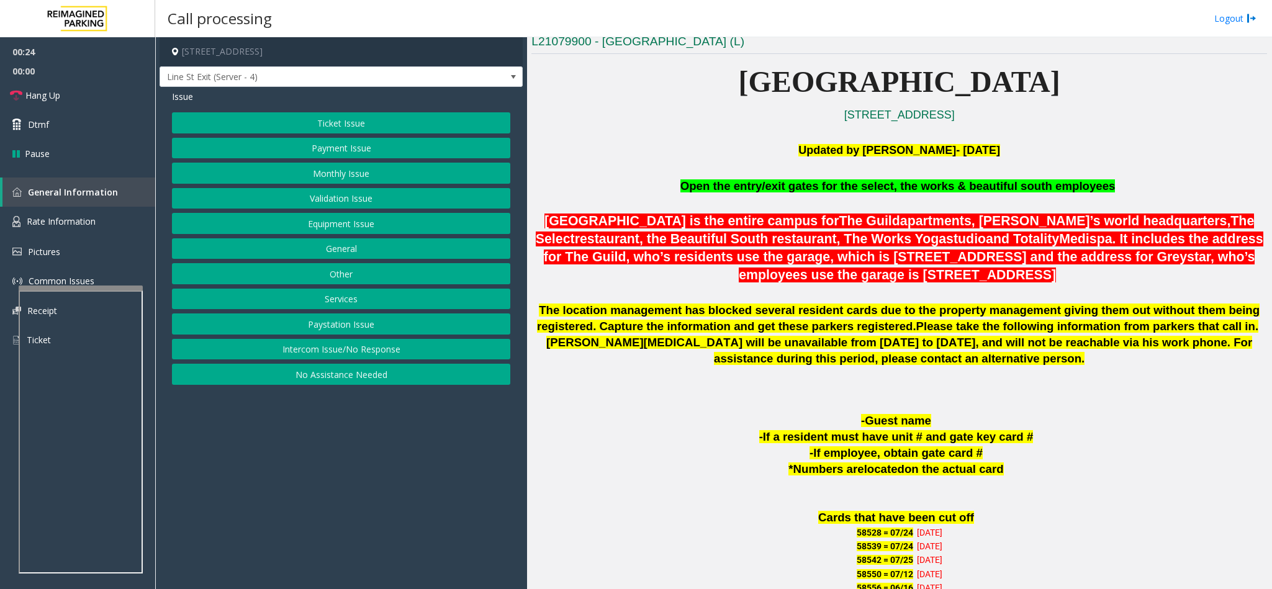
click at [346, 178] on button "Monthly Issue" at bounding box center [341, 173] width 338 height 21
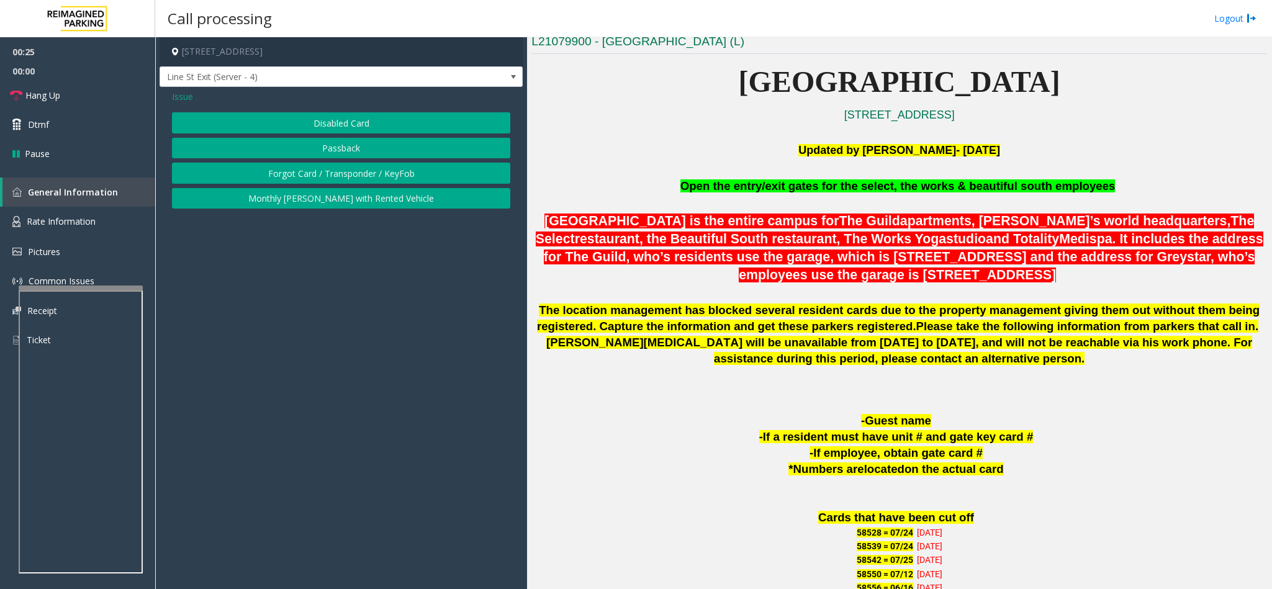
click at [321, 112] on div "Issue Disabled Card Passback Forgot Card / Transponder / KeyFob Monthly [PERSON…" at bounding box center [341, 151] width 363 height 128
click at [321, 115] on button "Disabled Card" at bounding box center [341, 122] width 338 height 21
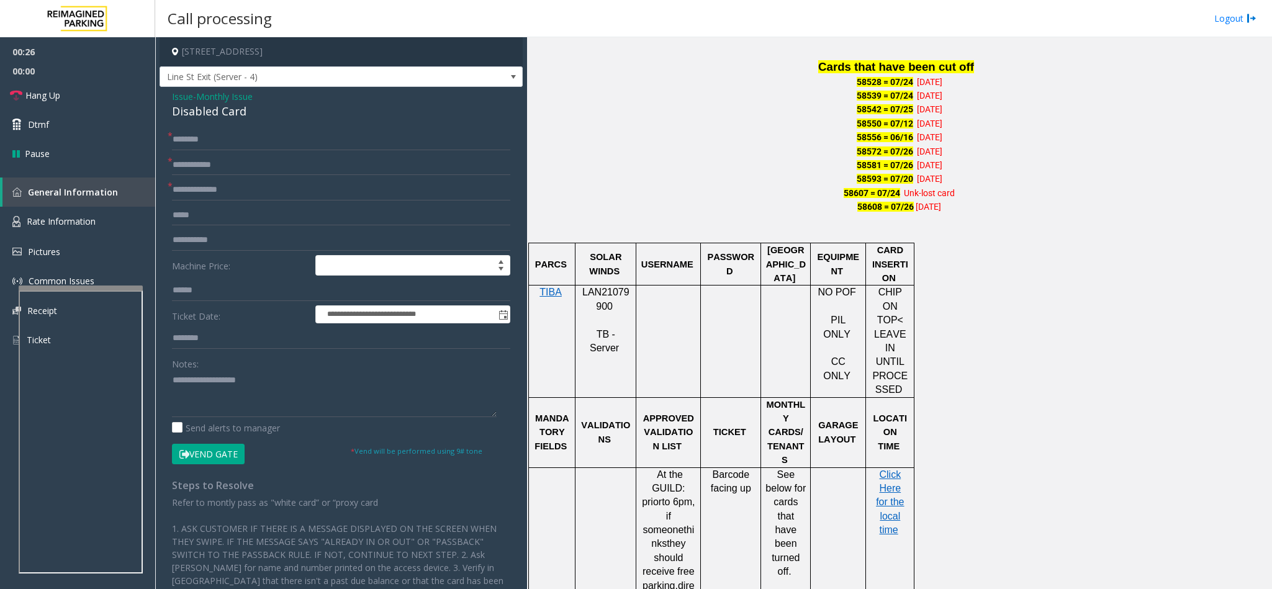
scroll to position [838, 0]
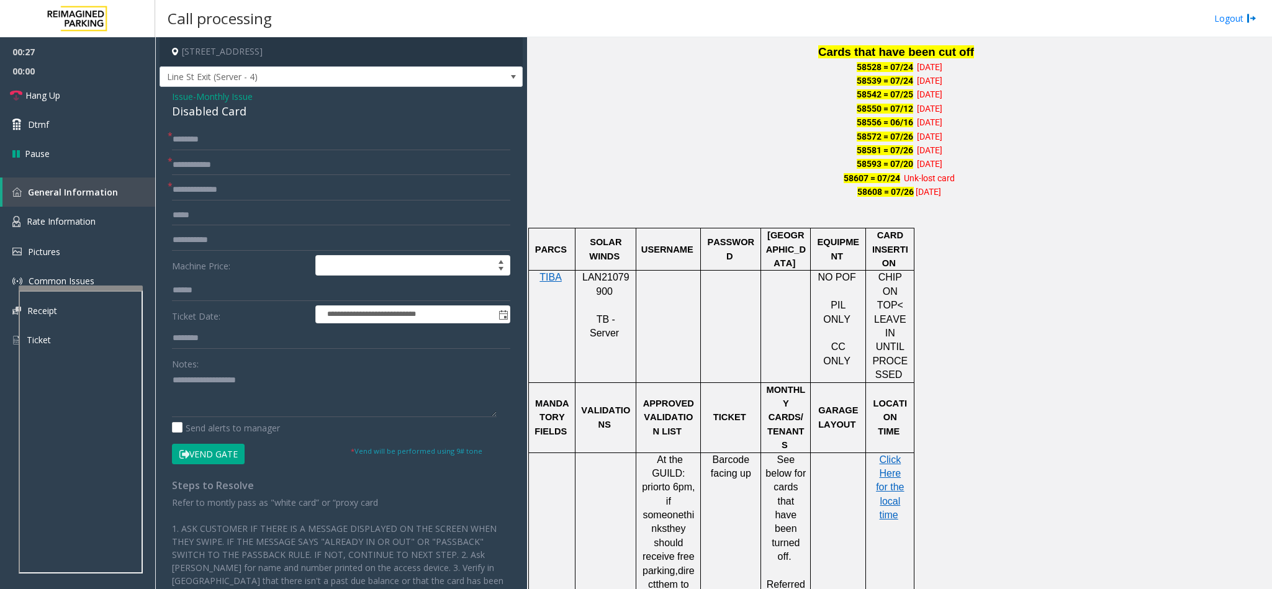
click at [603, 287] on p "LAN21079900" at bounding box center [606, 285] width 52 height 28
copy p "LAN21079900"
click at [181, 408] on textarea at bounding box center [334, 394] width 325 height 47
click at [172, 379] on textarea at bounding box center [334, 394] width 325 height 47
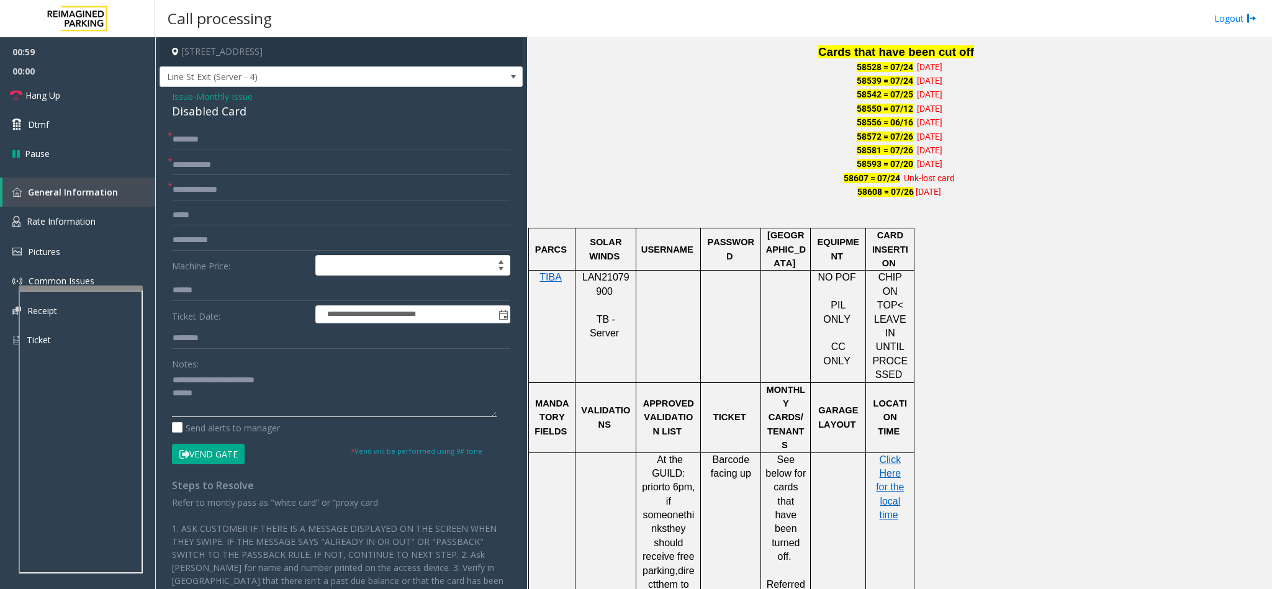
click at [211, 391] on textarea at bounding box center [334, 394] width 325 height 47
type textarea "**********"
click at [192, 140] on input "text" at bounding box center [341, 139] width 338 height 21
type input "**********"
click at [198, 460] on button "Vend Gate" at bounding box center [208, 454] width 73 height 21
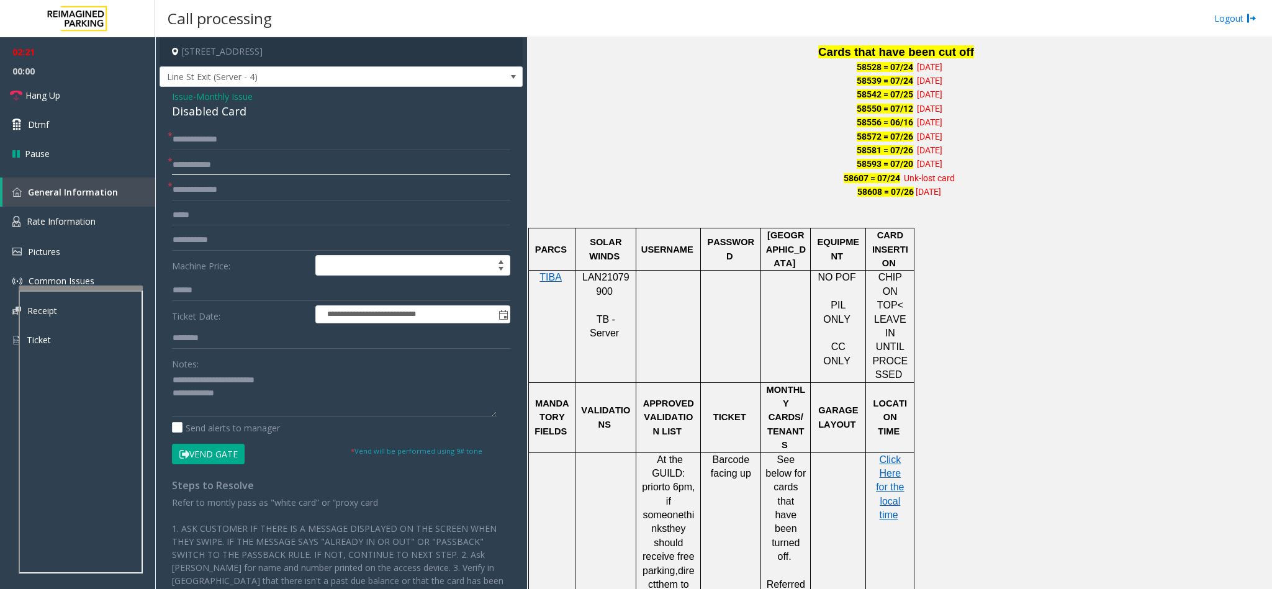
click at [196, 164] on input "text" at bounding box center [341, 165] width 338 height 21
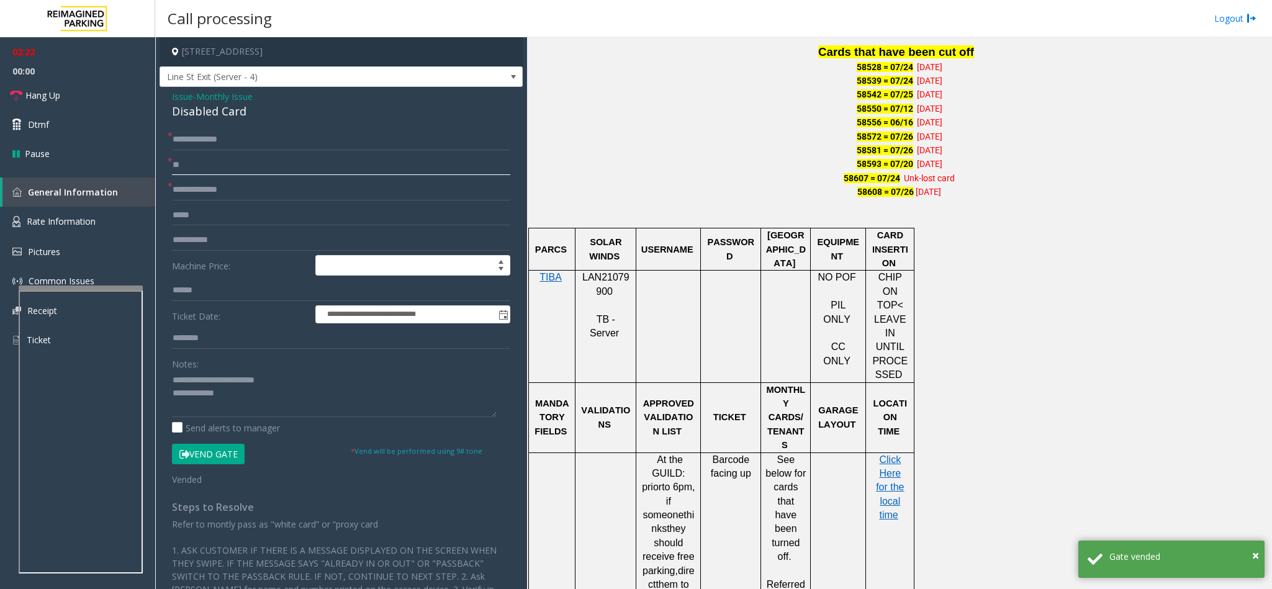
type input "**"
click at [243, 393] on textarea at bounding box center [334, 394] width 325 height 47
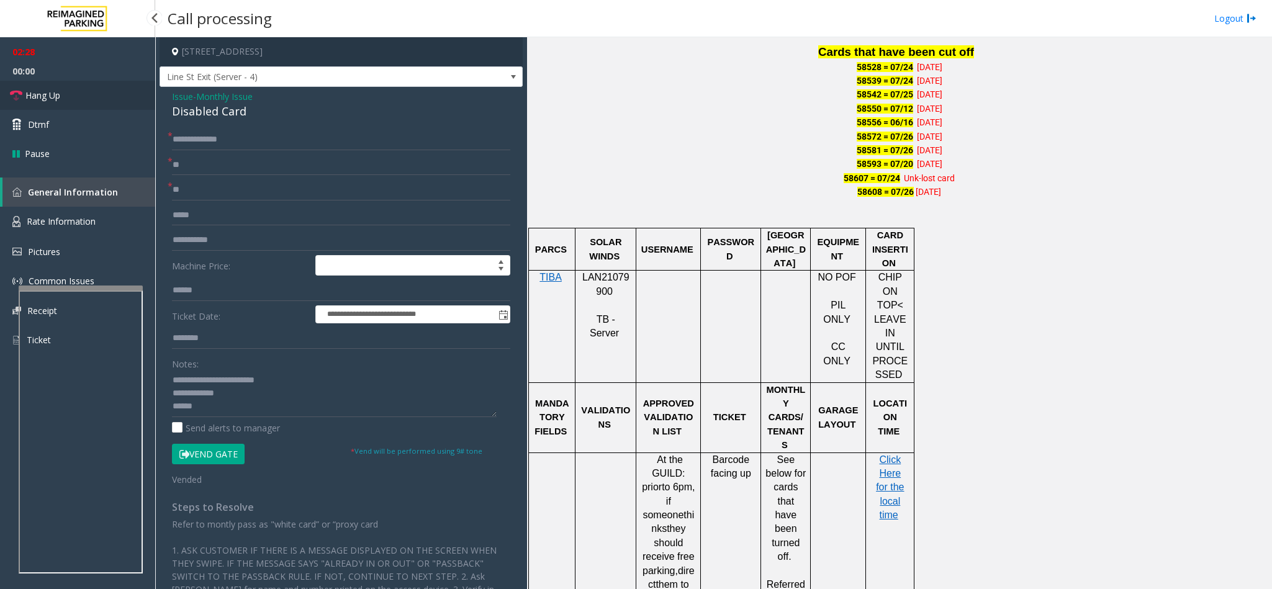
click at [92, 82] on link "Hang Up" at bounding box center [77, 95] width 155 height 29
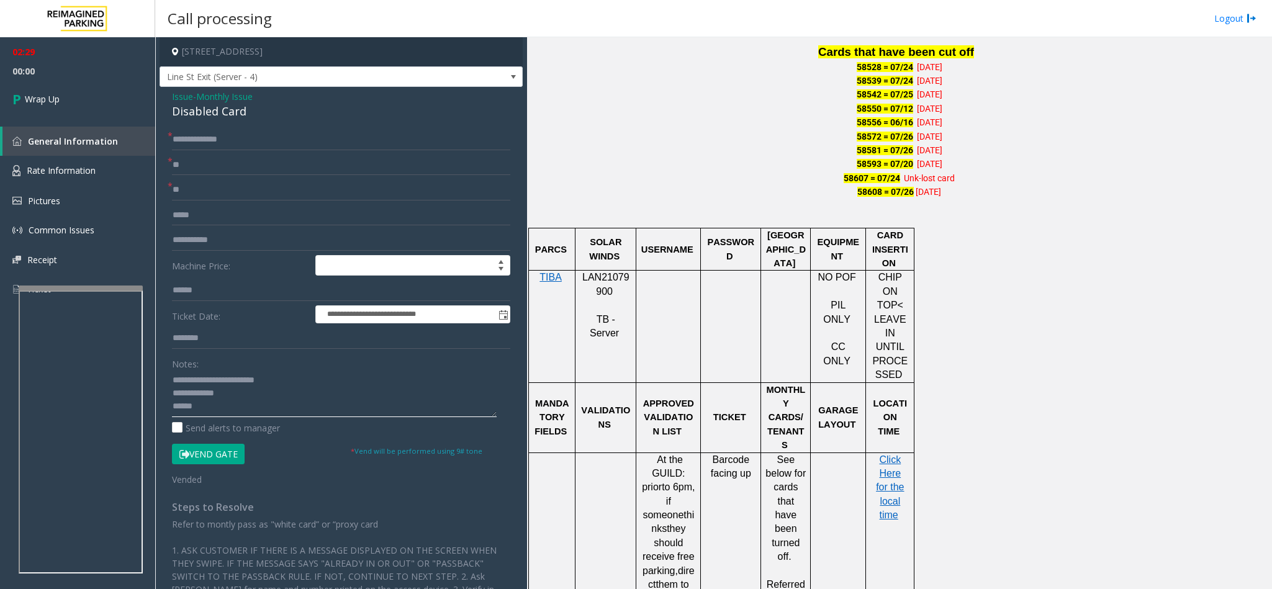
click at [251, 412] on textarea at bounding box center [334, 394] width 325 height 47
type textarea "**********"
click at [102, 95] on link "Wrap Up" at bounding box center [77, 99] width 155 height 37
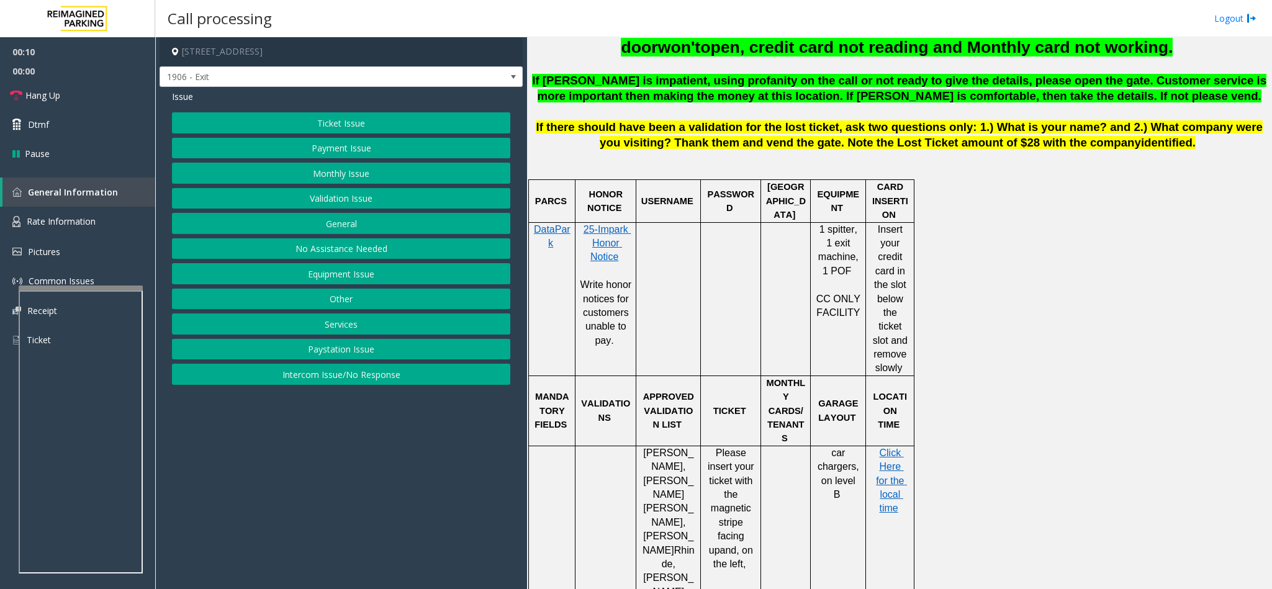
scroll to position [652, 0]
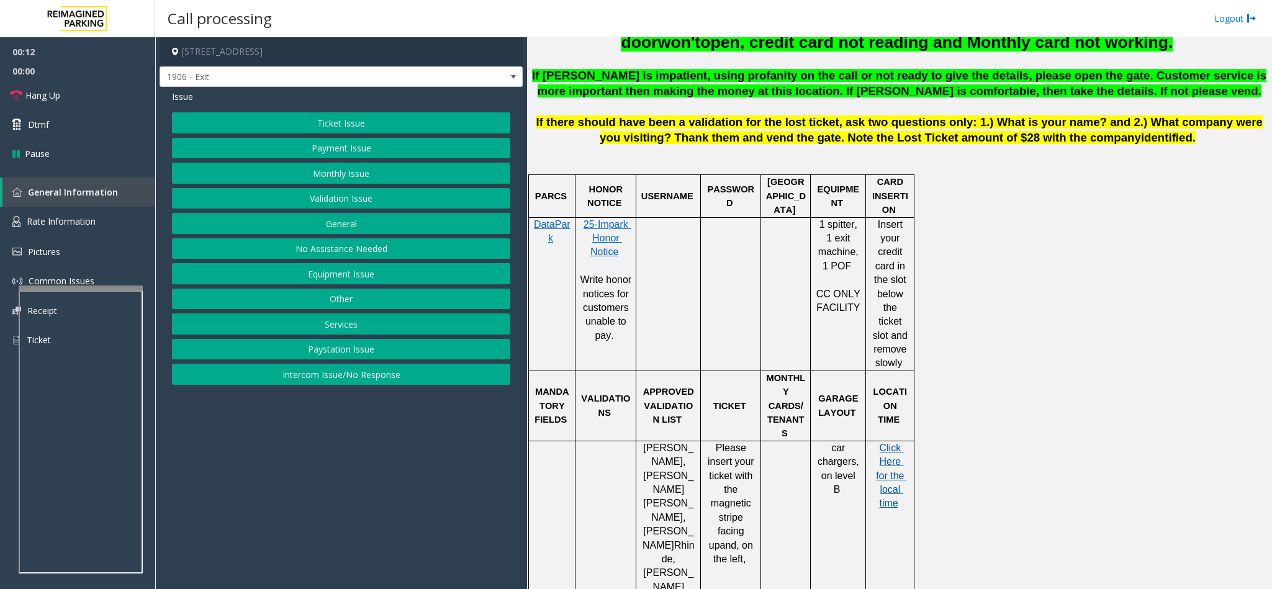
click at [885, 443] on span "Click Here for the local time" at bounding box center [891, 476] width 31 height 66
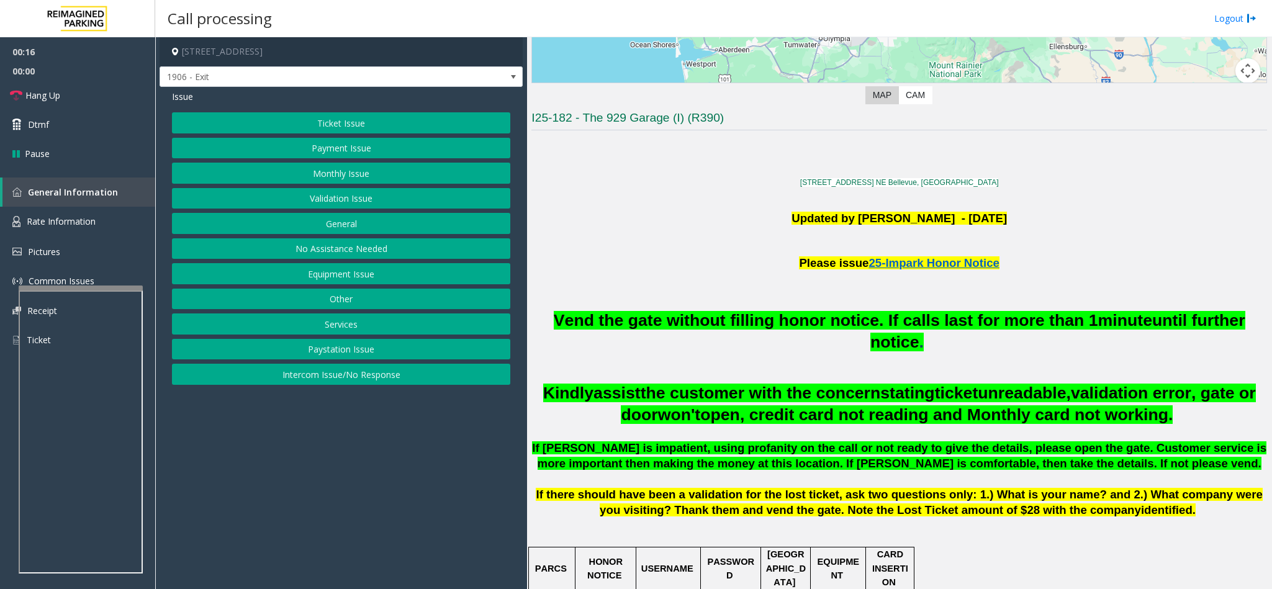
click at [360, 112] on button "Ticket Issue" at bounding box center [341, 122] width 338 height 21
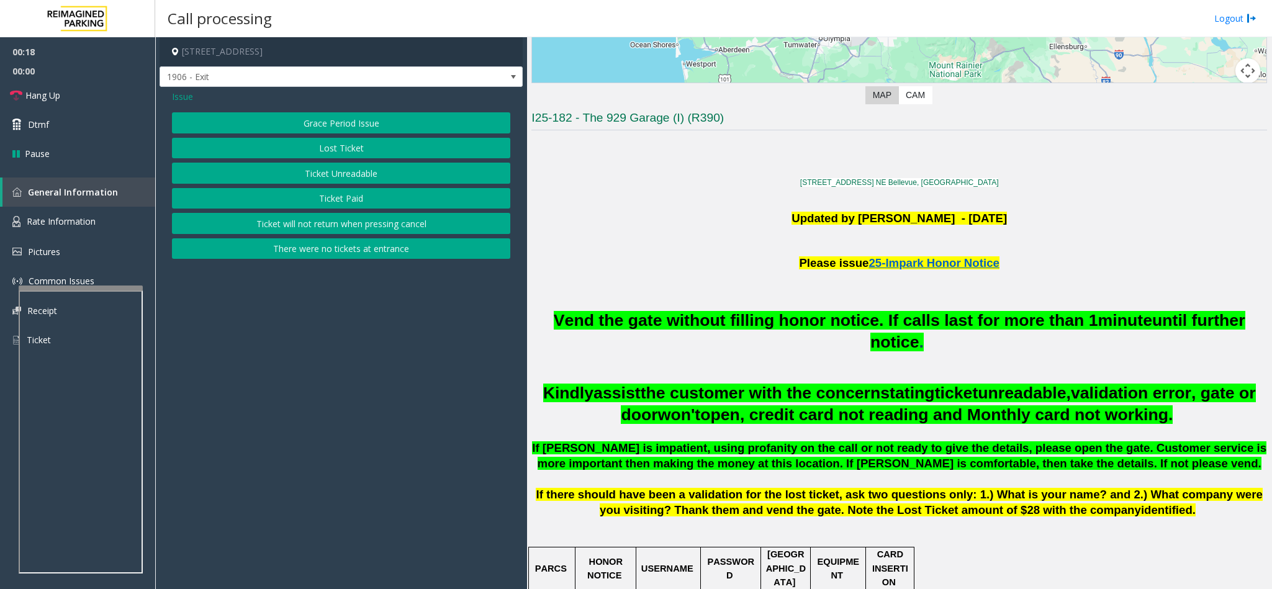
click at [334, 257] on button "There were no tickets at entrance" at bounding box center [341, 248] width 338 height 21
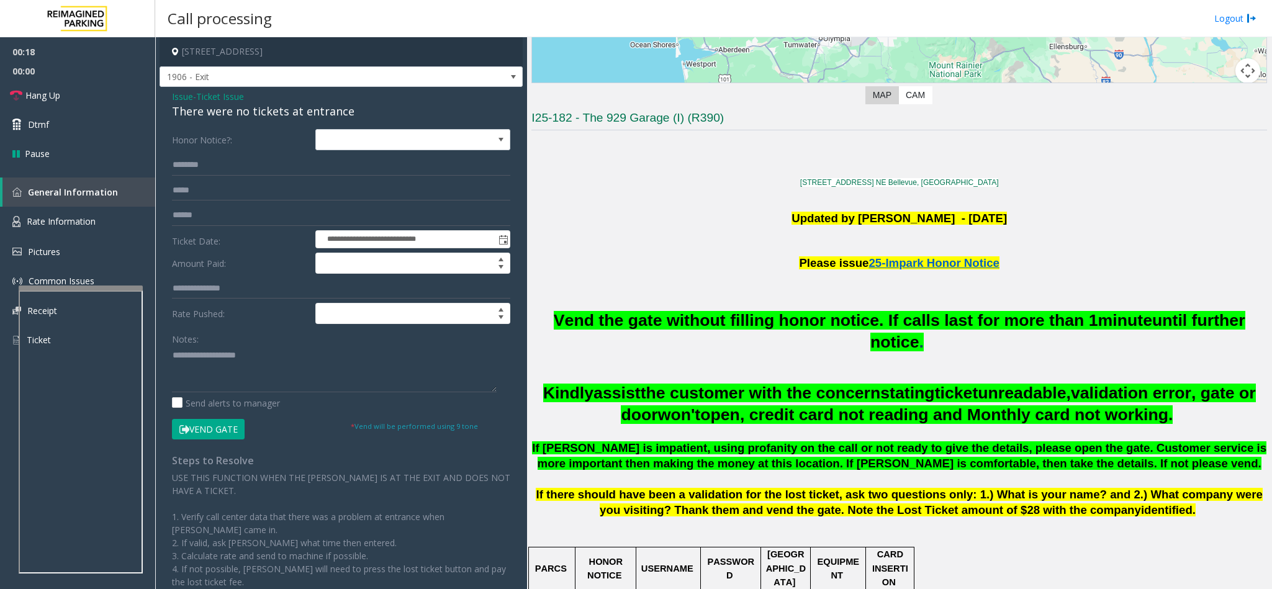
click at [230, 114] on div "There were no tickets at entrance" at bounding box center [341, 111] width 338 height 17
click at [173, 362] on textarea at bounding box center [334, 369] width 325 height 47
type textarea "**********"
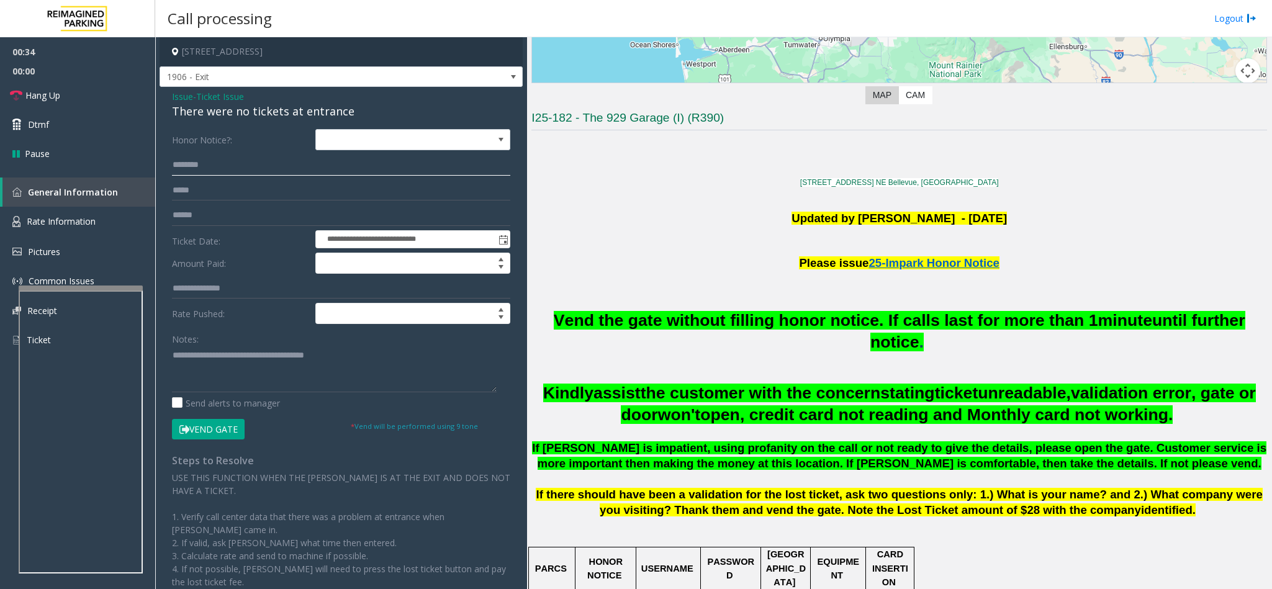
click at [252, 166] on input "text" at bounding box center [341, 165] width 338 height 21
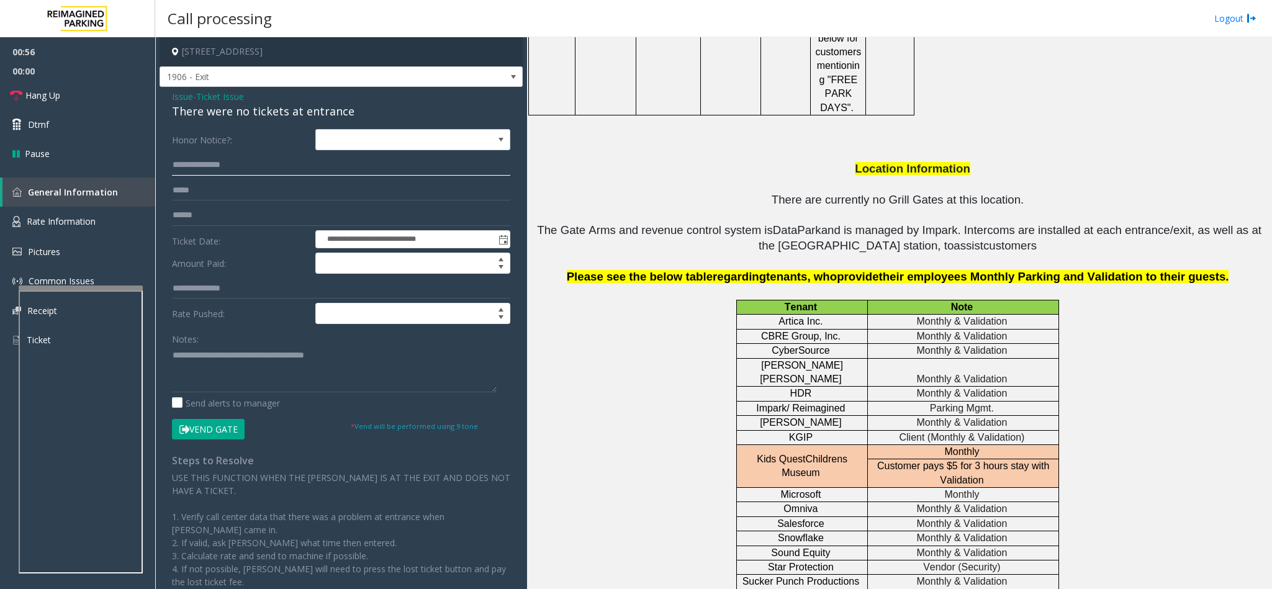
scroll to position [2593, 0]
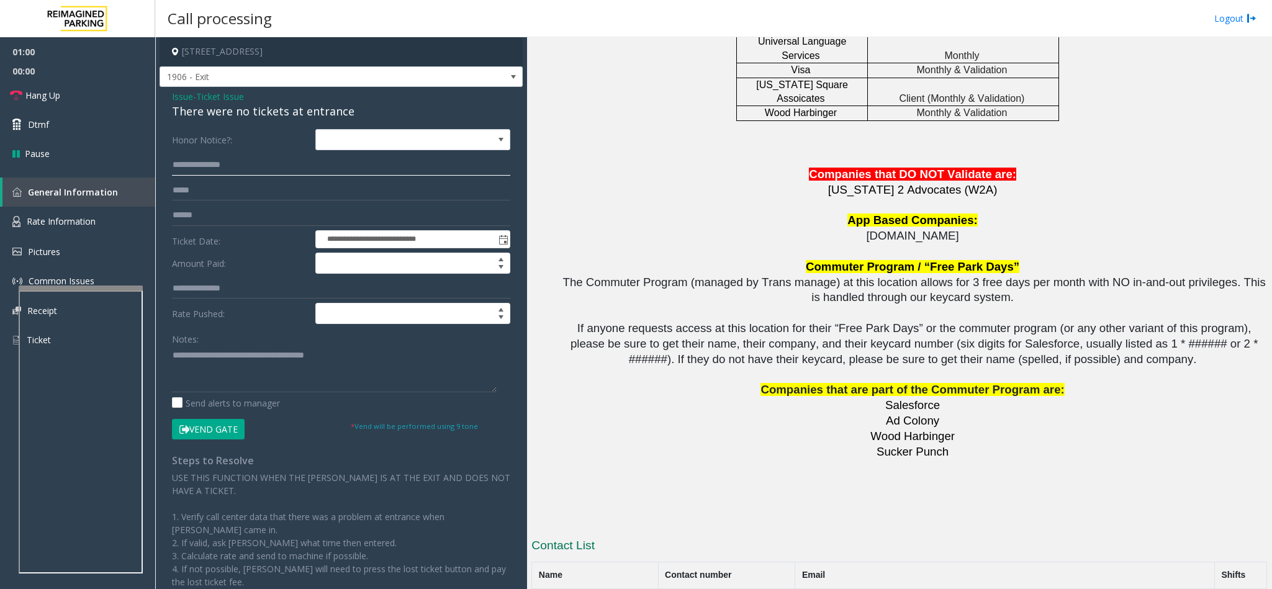
type input "**********"
click at [360, 367] on textarea at bounding box center [334, 369] width 325 height 47
click at [222, 431] on button "Vend Gate" at bounding box center [208, 429] width 73 height 21
click at [218, 377] on textarea at bounding box center [334, 369] width 325 height 47
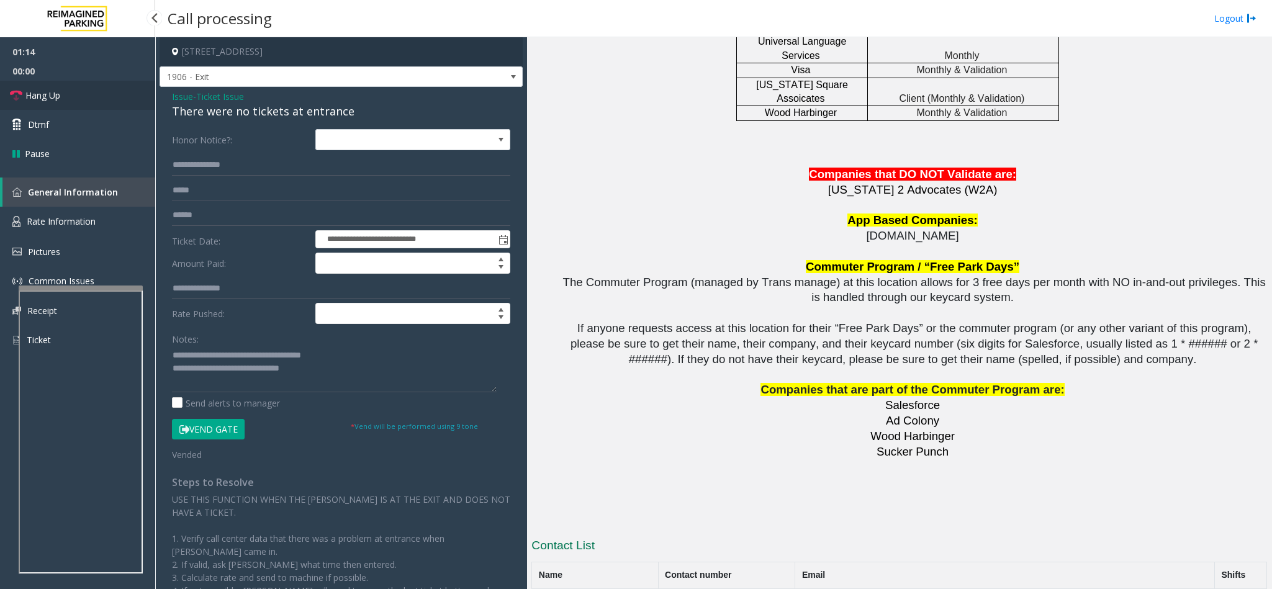
click at [55, 92] on span "Hang Up" at bounding box center [42, 95] width 35 height 13
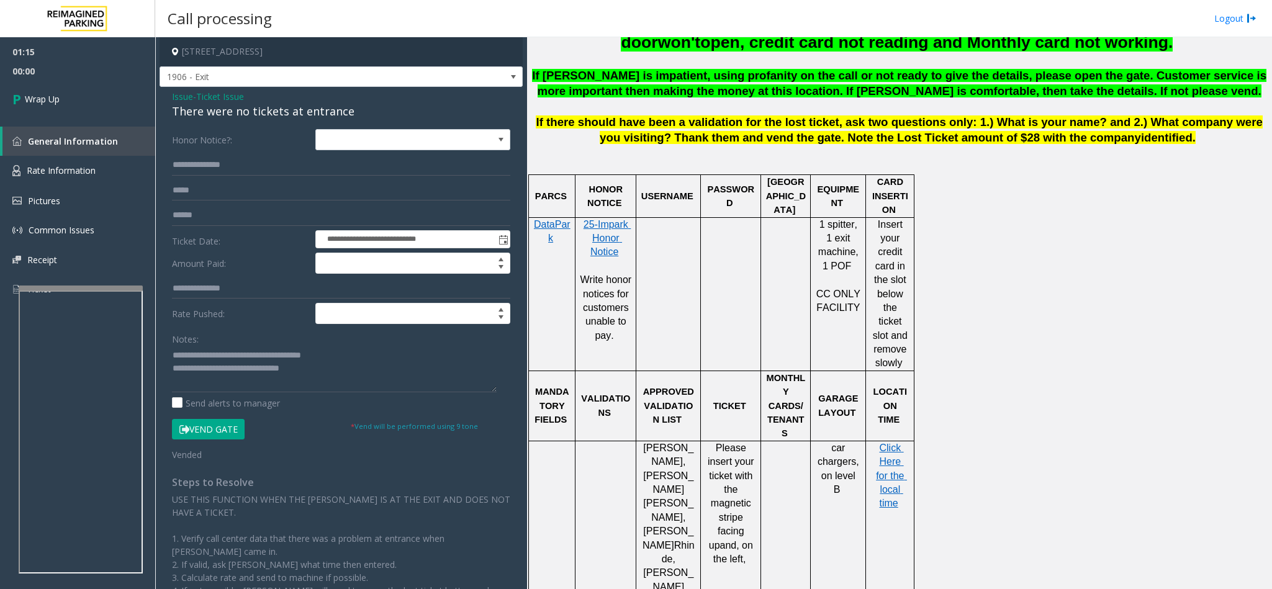
scroll to position [451, 0]
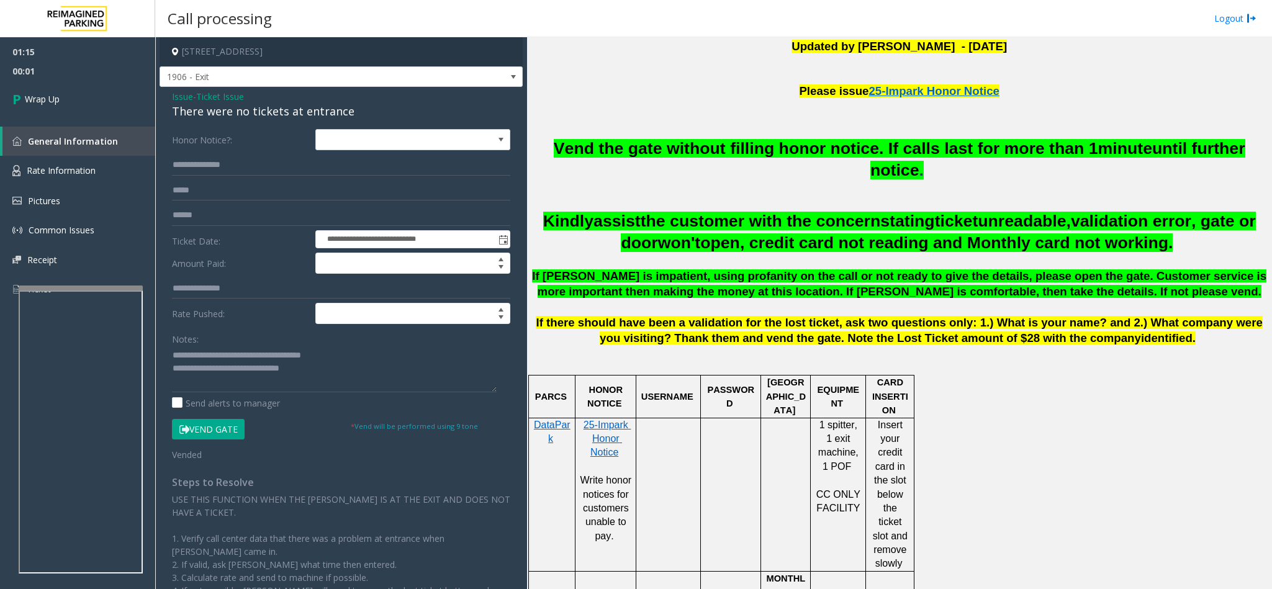
click at [665, 153] on span "Vend the gate without filling honor notice. If calls last for more than 1" at bounding box center [826, 148] width 544 height 19
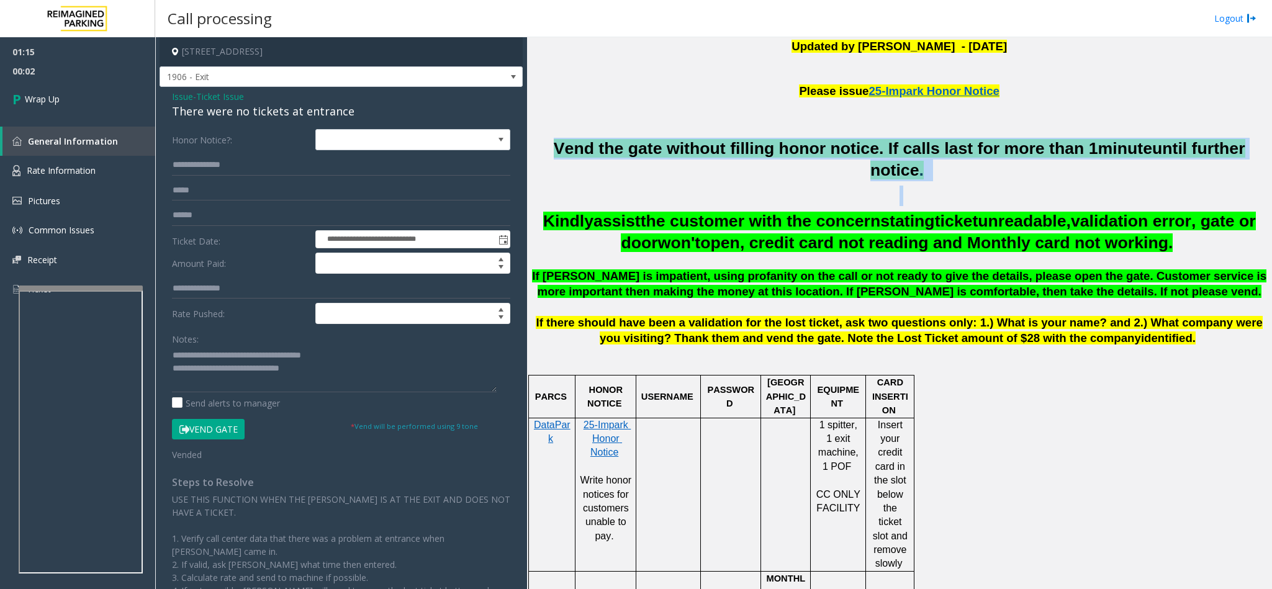
click at [665, 153] on span "Vend the gate without filling honor notice. If calls last for more than 1" at bounding box center [826, 148] width 544 height 19
copy h2 "Vend the gate without filling honor notice. If calls last for more than 1 minut…"
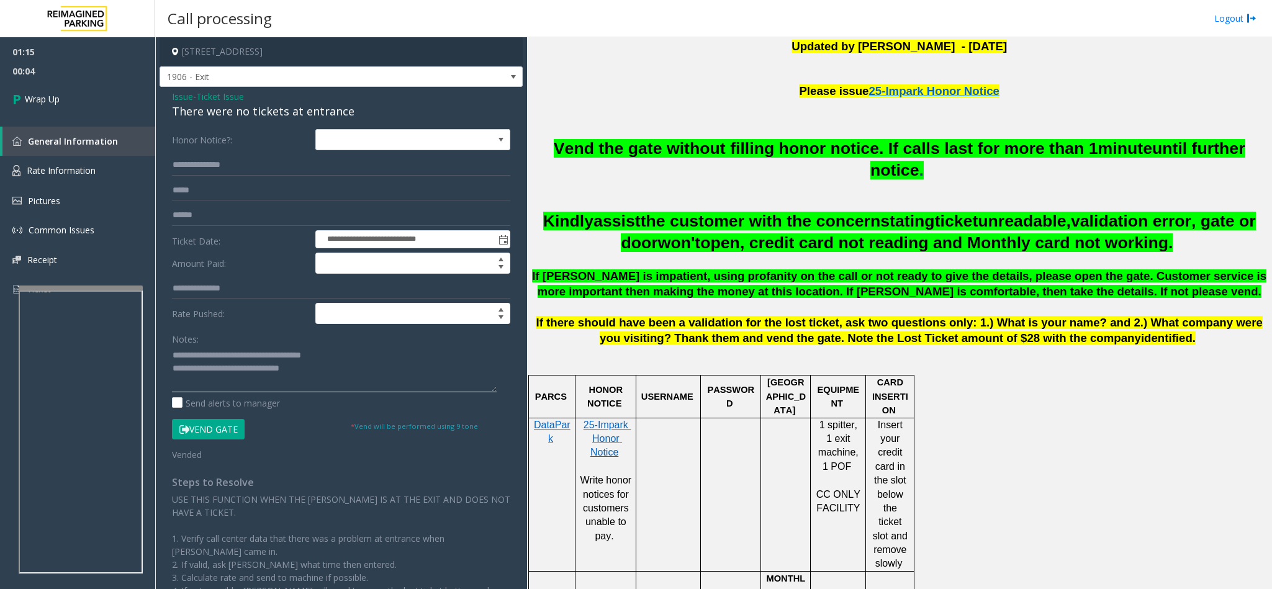
click at [331, 375] on textarea at bounding box center [334, 369] width 325 height 47
paste textarea "**********"
type textarea "**********"
click at [38, 116] on link "Wrap Up" at bounding box center [77, 99] width 155 height 37
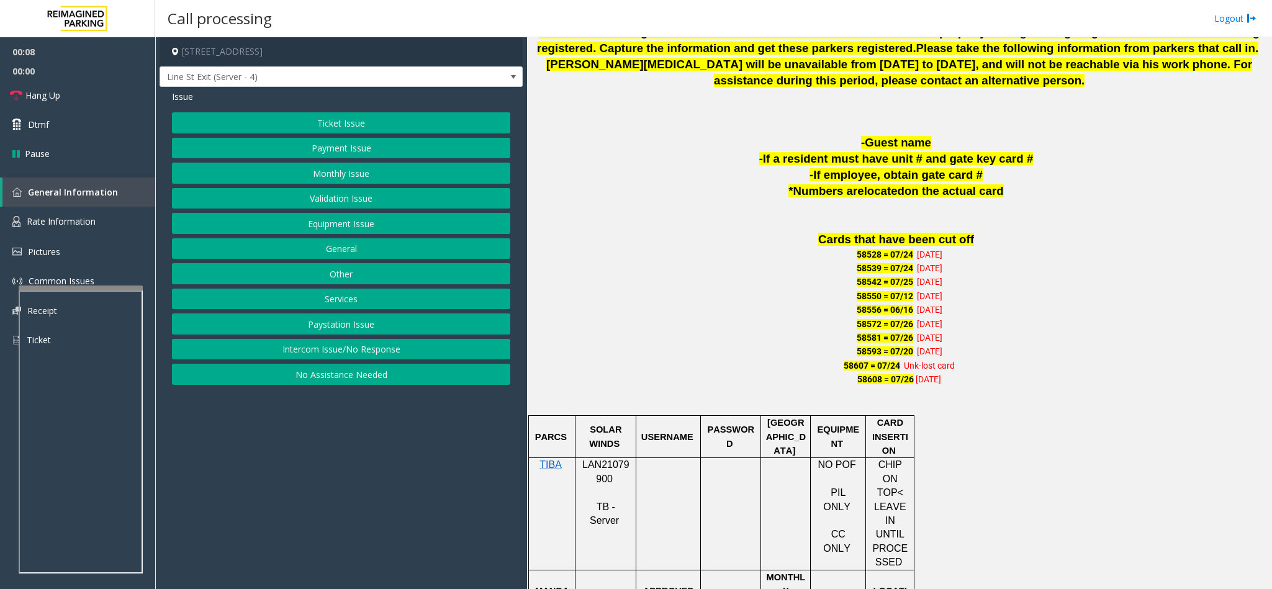
scroll to position [652, 0]
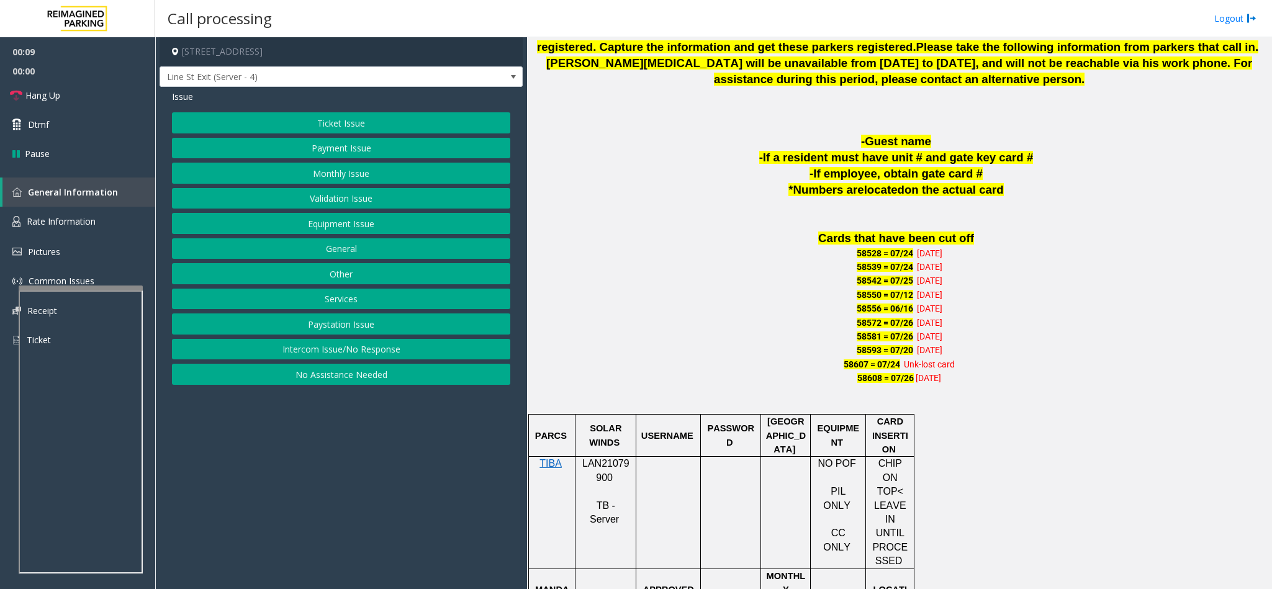
click at [602, 466] on span "LAN21079900" at bounding box center [605, 470] width 47 height 24
click at [358, 229] on button "Equipment Issue" at bounding box center [341, 223] width 338 height 21
click at [343, 147] on button "Ticket Jam" at bounding box center [341, 148] width 338 height 21
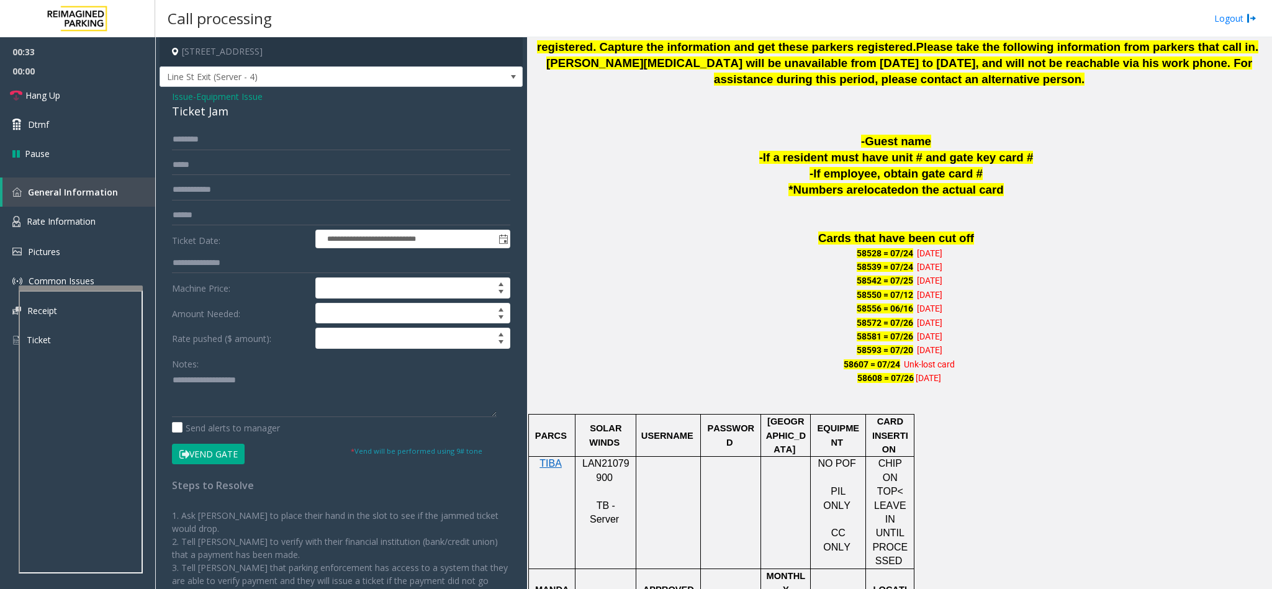
click at [184, 114] on div "Ticket Jam" at bounding box center [341, 111] width 338 height 17
click at [185, 112] on div "Ticket Jam" at bounding box center [341, 111] width 338 height 17
click at [174, 385] on textarea at bounding box center [334, 394] width 325 height 47
click at [79, 96] on link "Hang Up" at bounding box center [77, 95] width 155 height 29
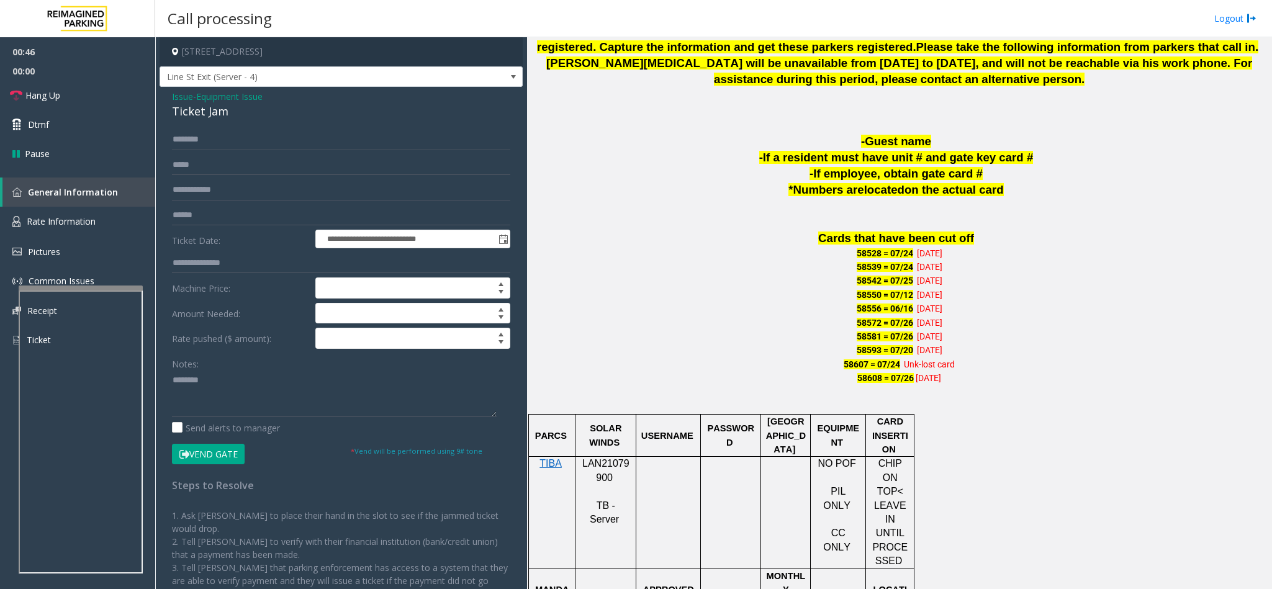
click at [190, 109] on div "Ticket Jam" at bounding box center [341, 111] width 338 height 17
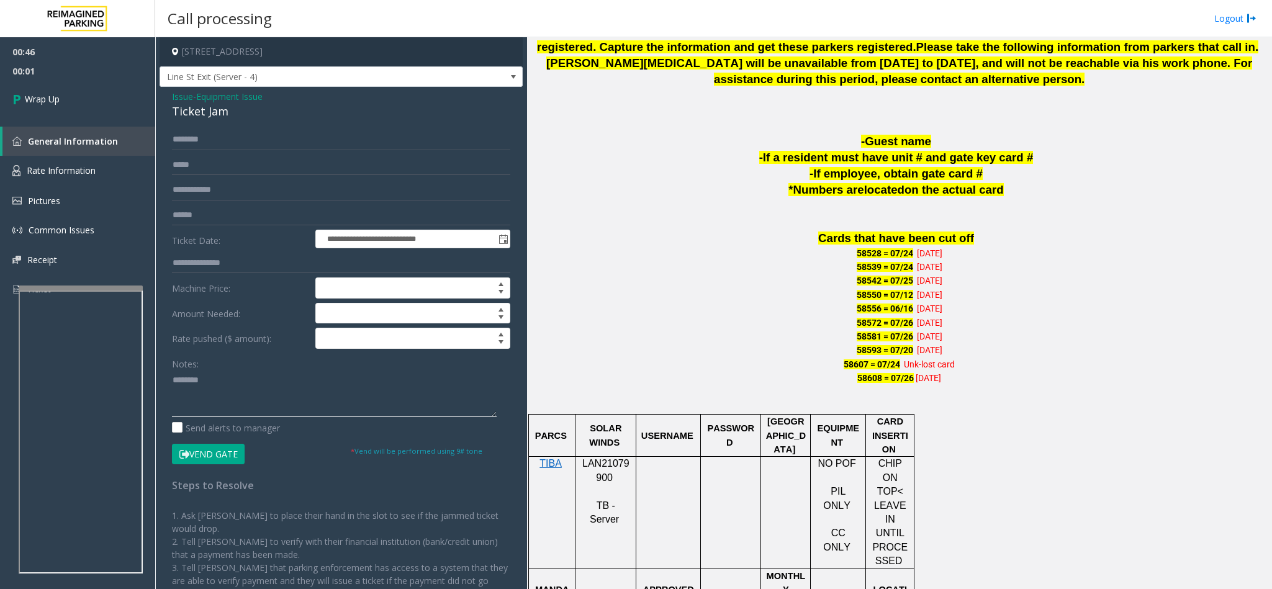
click at [223, 391] on textarea at bounding box center [334, 394] width 325 height 47
paste textarea "**********"
type textarea "**********"
click at [64, 88] on link "Wrap Up" at bounding box center [77, 99] width 155 height 37
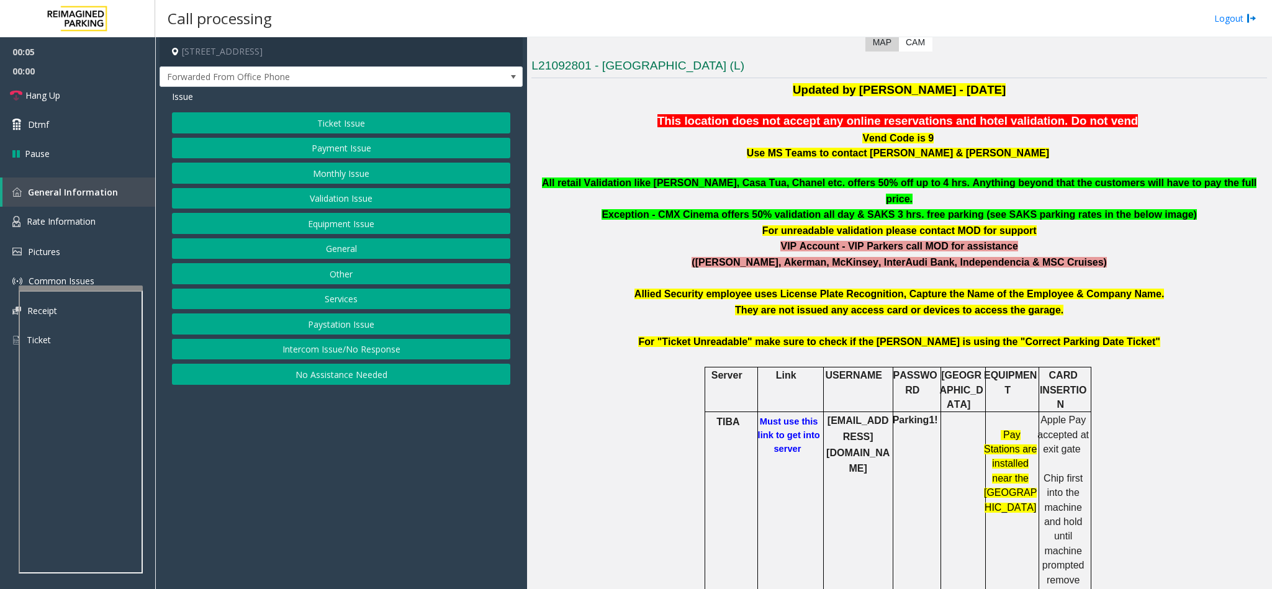
scroll to position [372, 0]
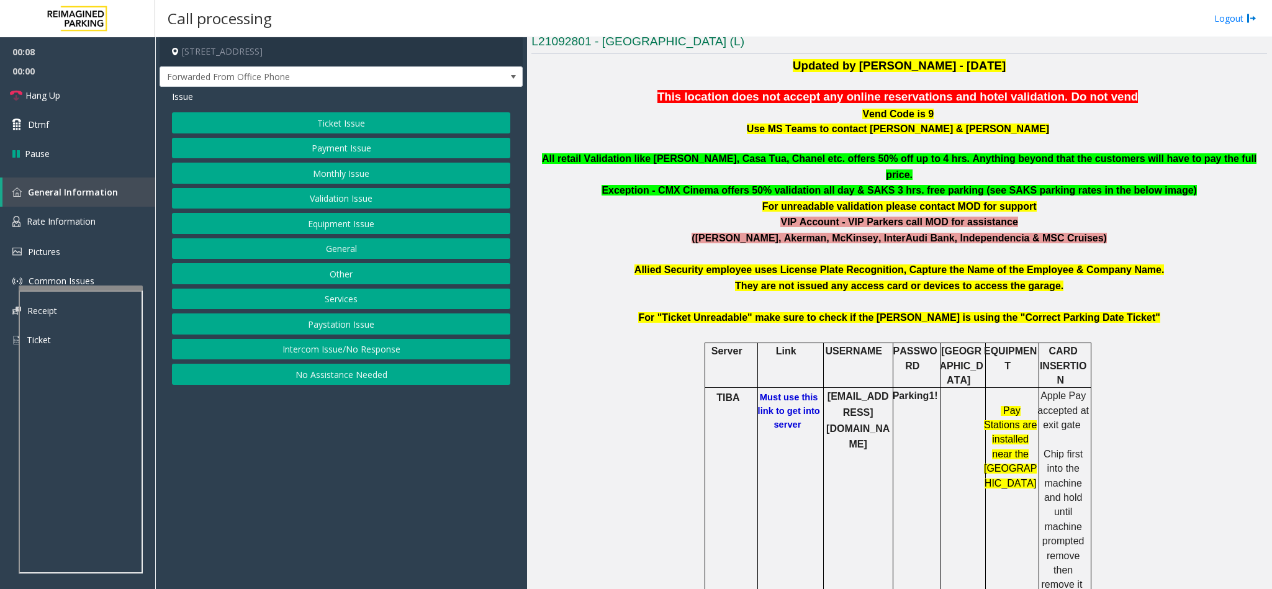
click at [775, 392] on b "Must use this link to get into server" at bounding box center [789, 410] width 62 height 37
click at [328, 179] on button "Monthly Issue" at bounding box center [341, 173] width 338 height 21
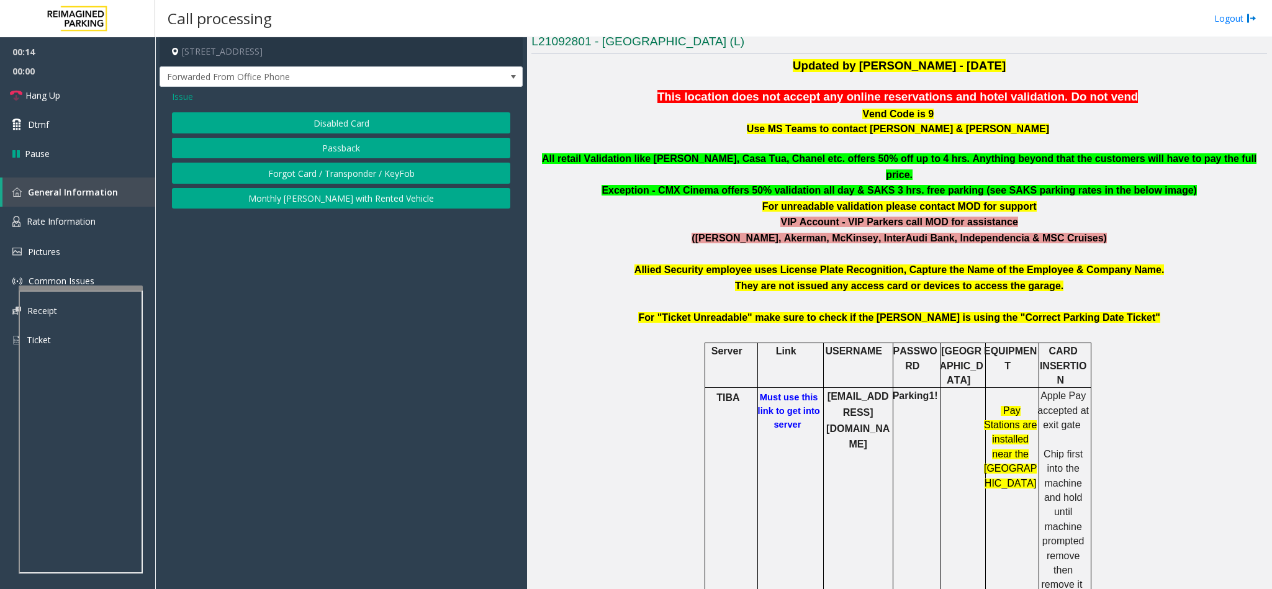
click at [188, 97] on span "Issue" at bounding box center [182, 96] width 21 height 13
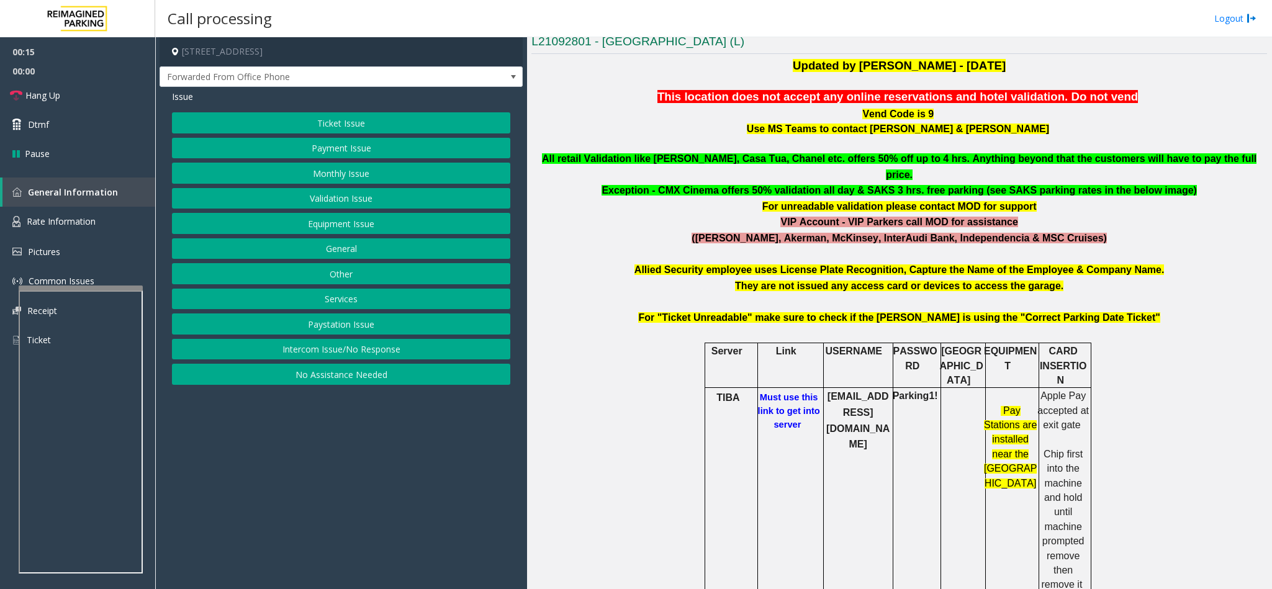
click at [384, 385] on button "No Assistance Needed" at bounding box center [341, 374] width 338 height 21
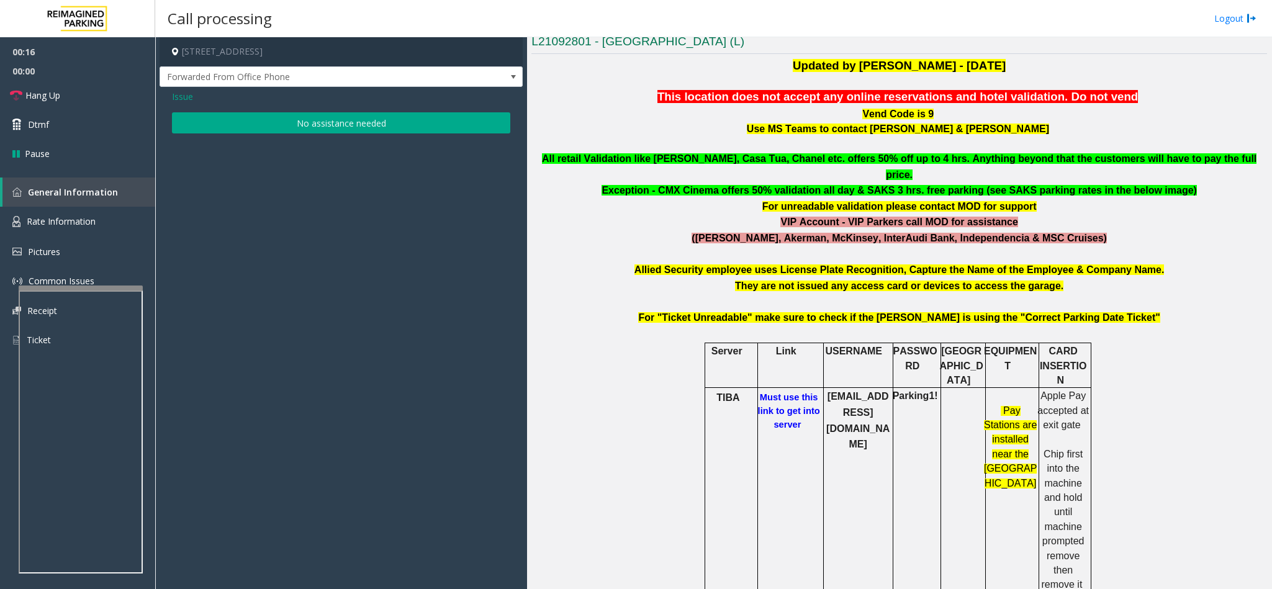
click at [294, 125] on button "No assistance needed" at bounding box center [341, 122] width 338 height 21
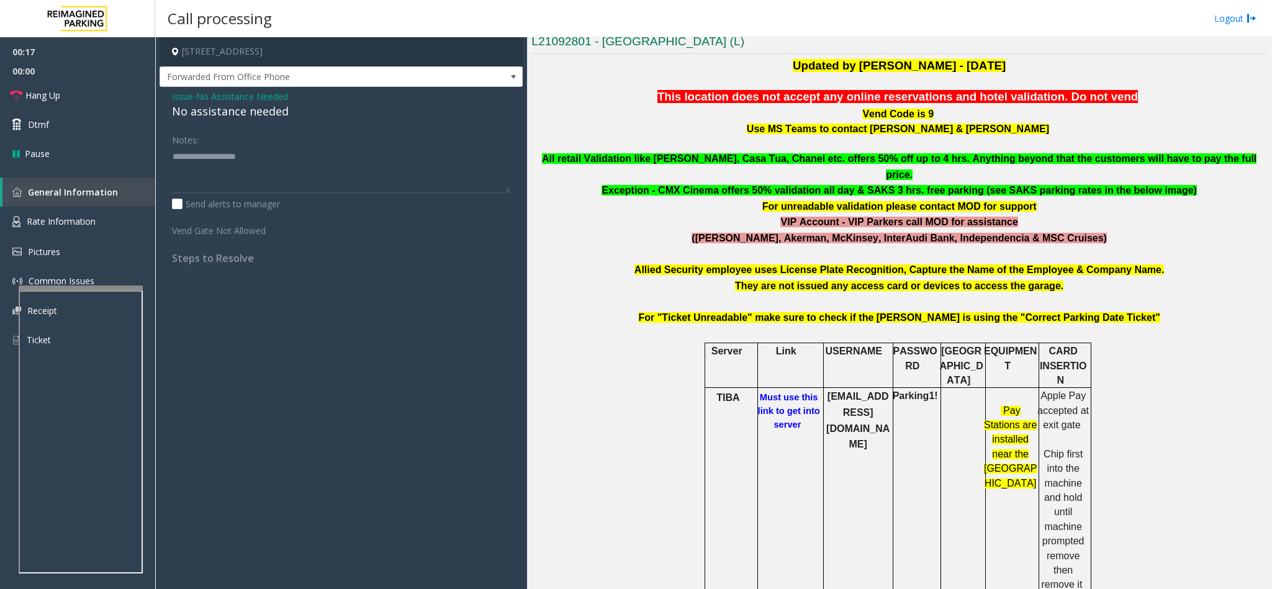
click at [245, 114] on div "No assistance needed" at bounding box center [341, 111] width 338 height 17
click at [287, 153] on textarea at bounding box center [341, 169] width 338 height 47
type textarea "**********"
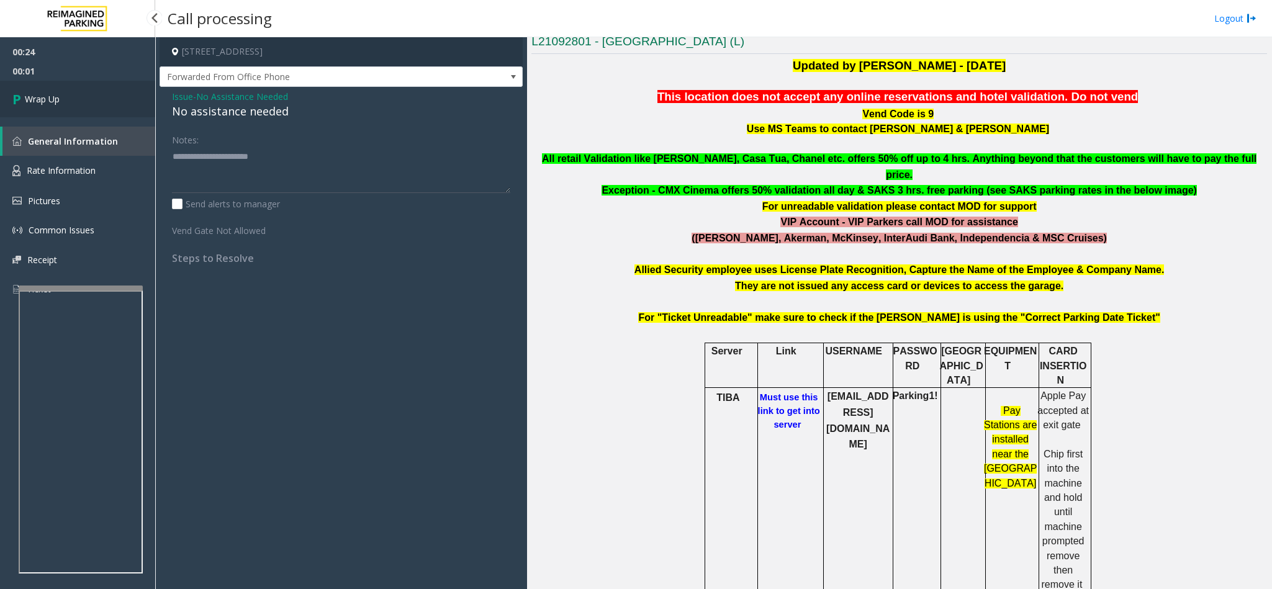
click at [114, 97] on link "Wrap Up" at bounding box center [77, 99] width 155 height 37
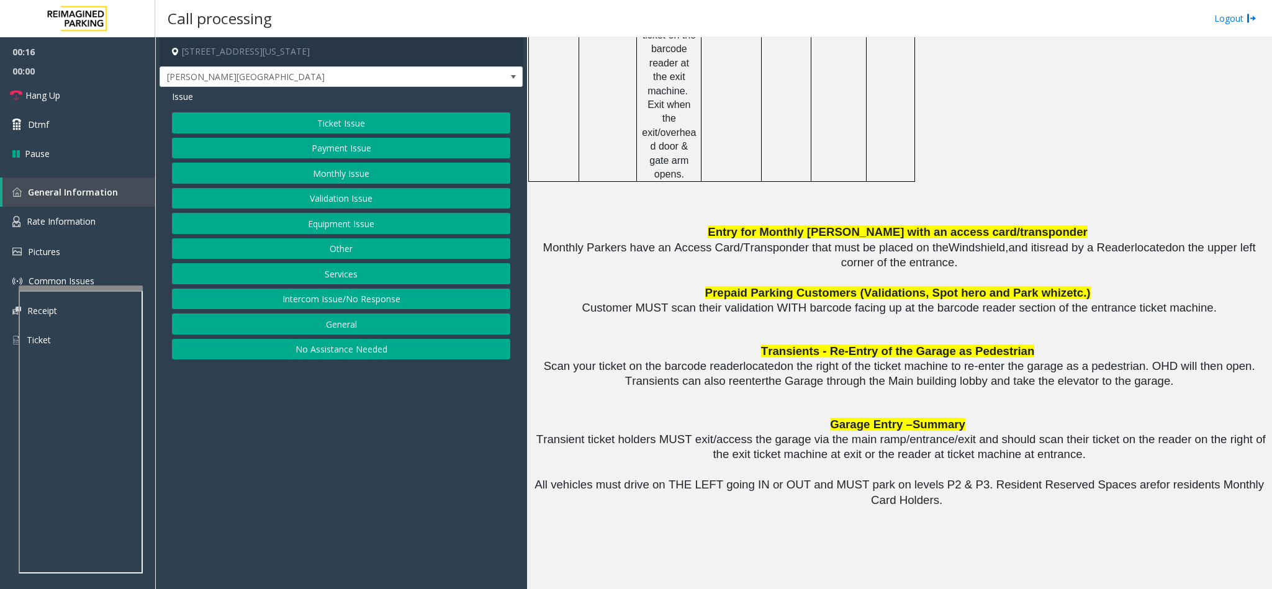
scroll to position [1388, 0]
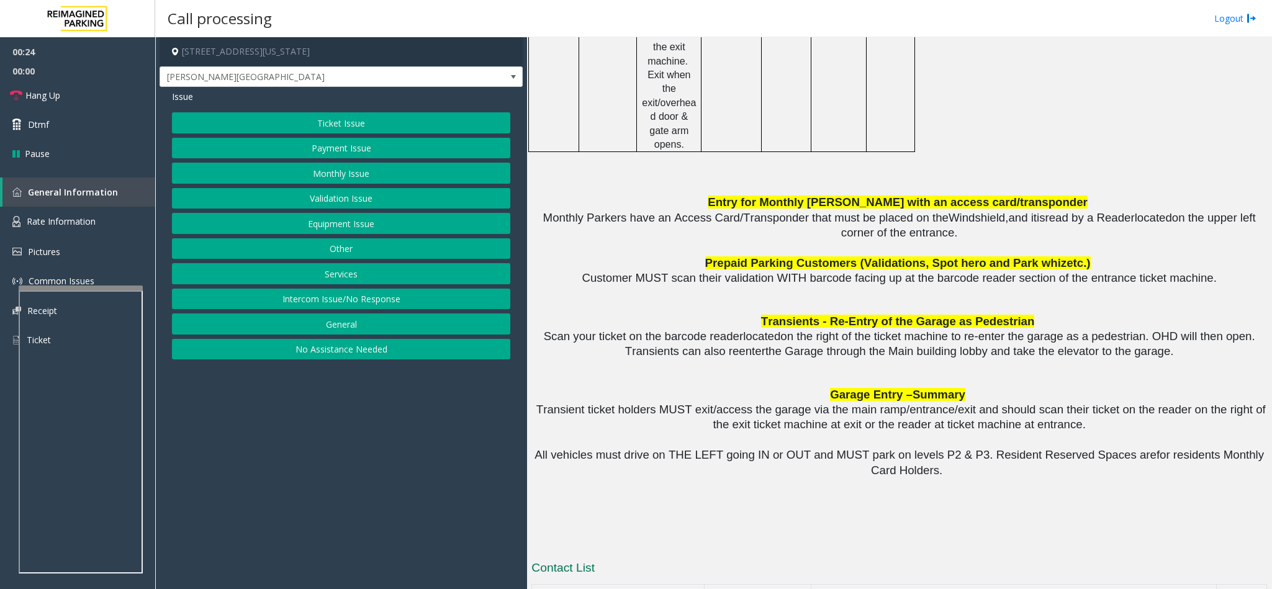
click at [338, 166] on button "Monthly Issue" at bounding box center [341, 173] width 338 height 21
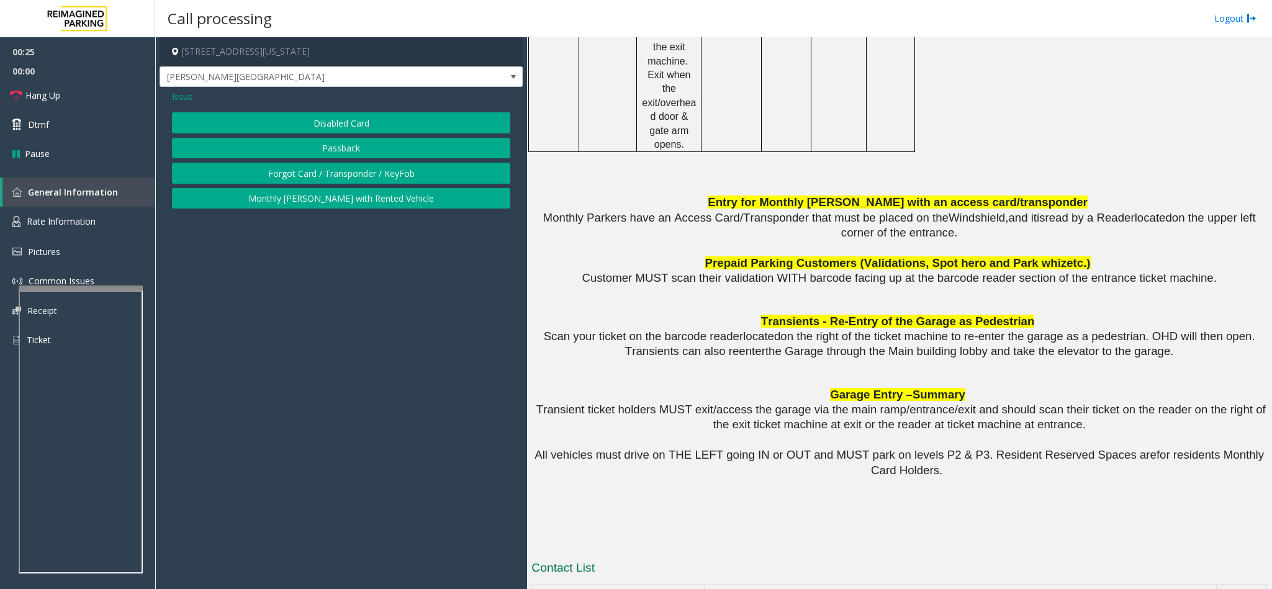
click at [324, 131] on button "Disabled Card" at bounding box center [341, 122] width 338 height 21
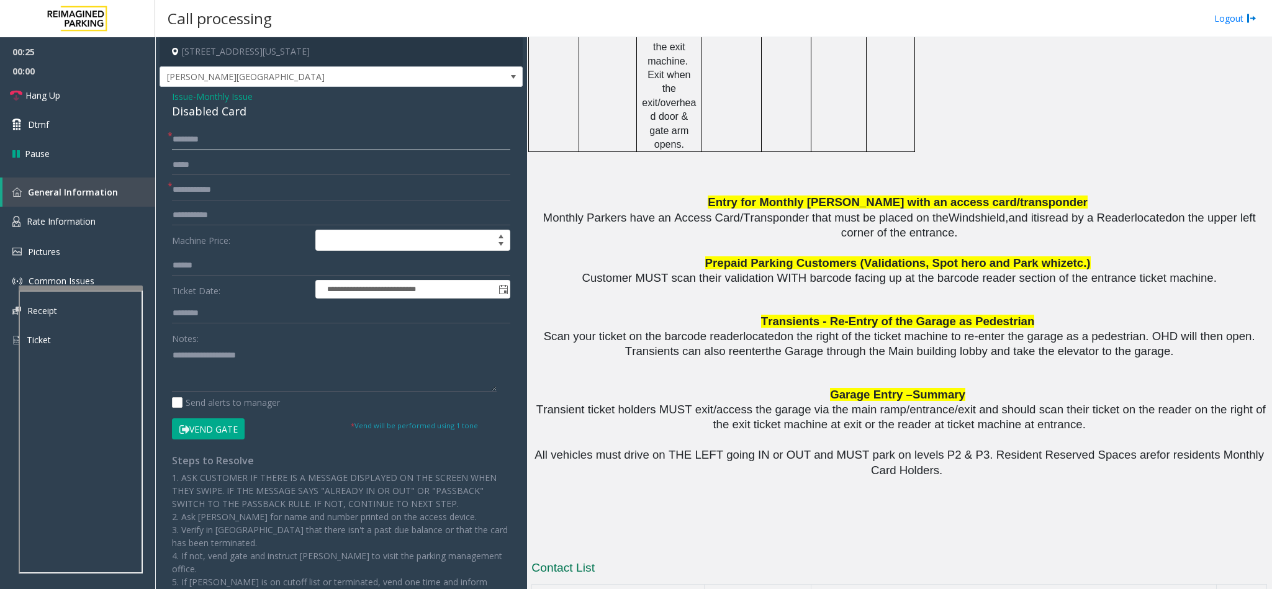
click at [254, 145] on input "text" at bounding box center [341, 139] width 338 height 21
type input "**********"
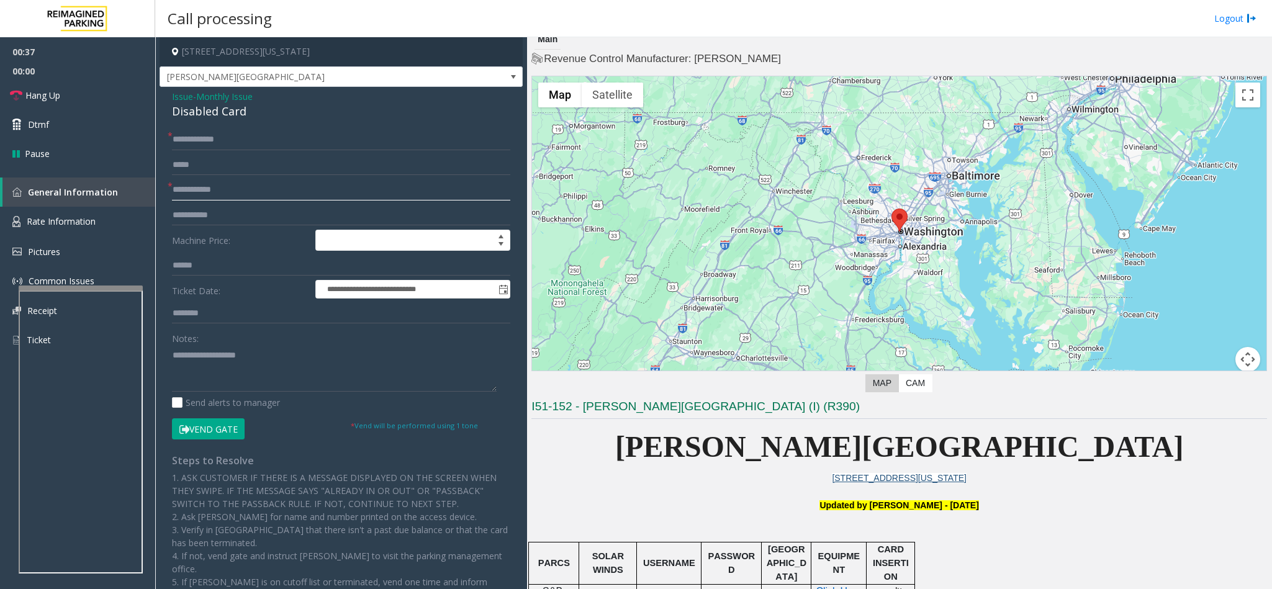
scroll to position [0, 0]
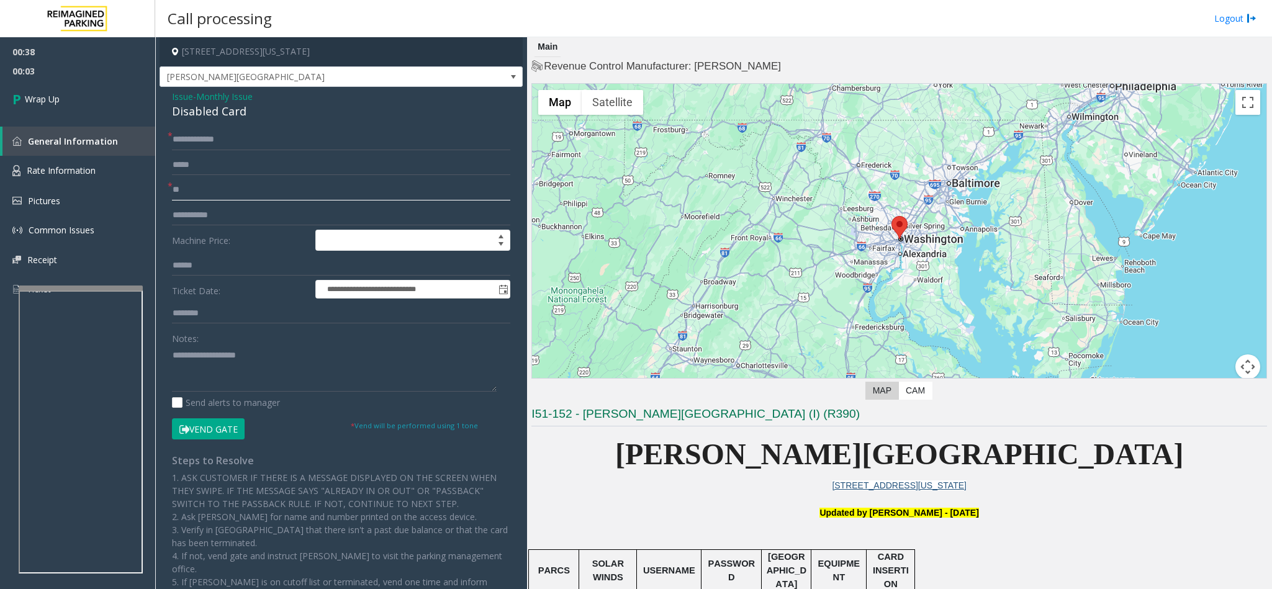
type input "**"
click at [209, 380] on textarea at bounding box center [334, 368] width 325 height 47
type textarea "**********"
click at [95, 94] on link "Wrap Up" at bounding box center [77, 99] width 155 height 37
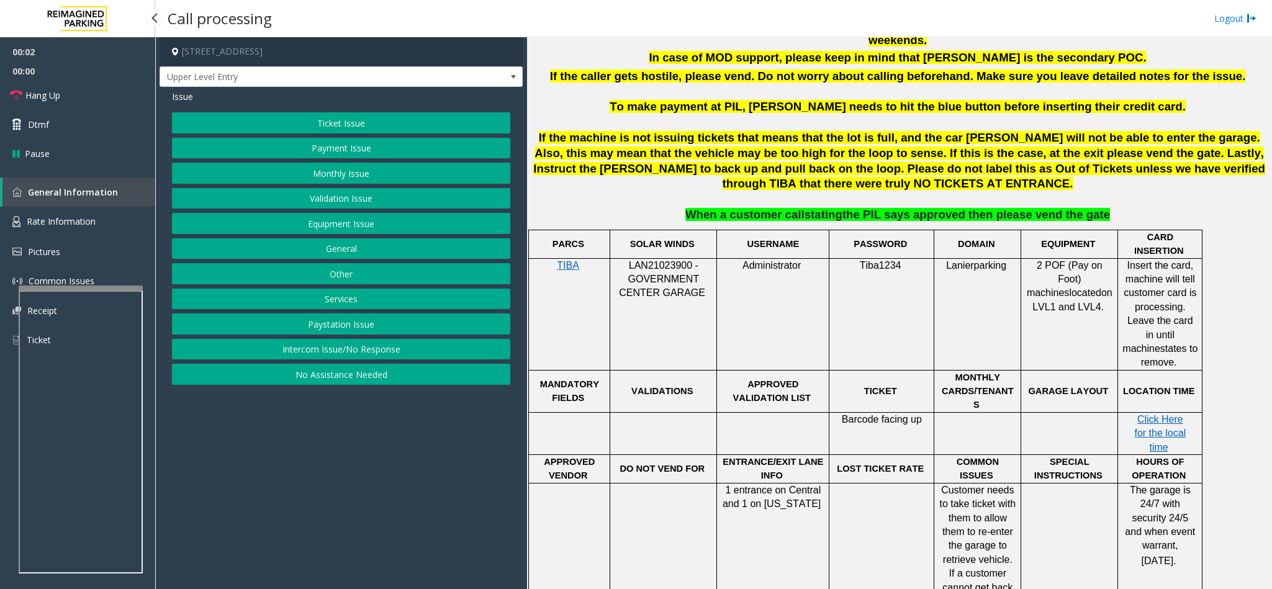
scroll to position [745, 0]
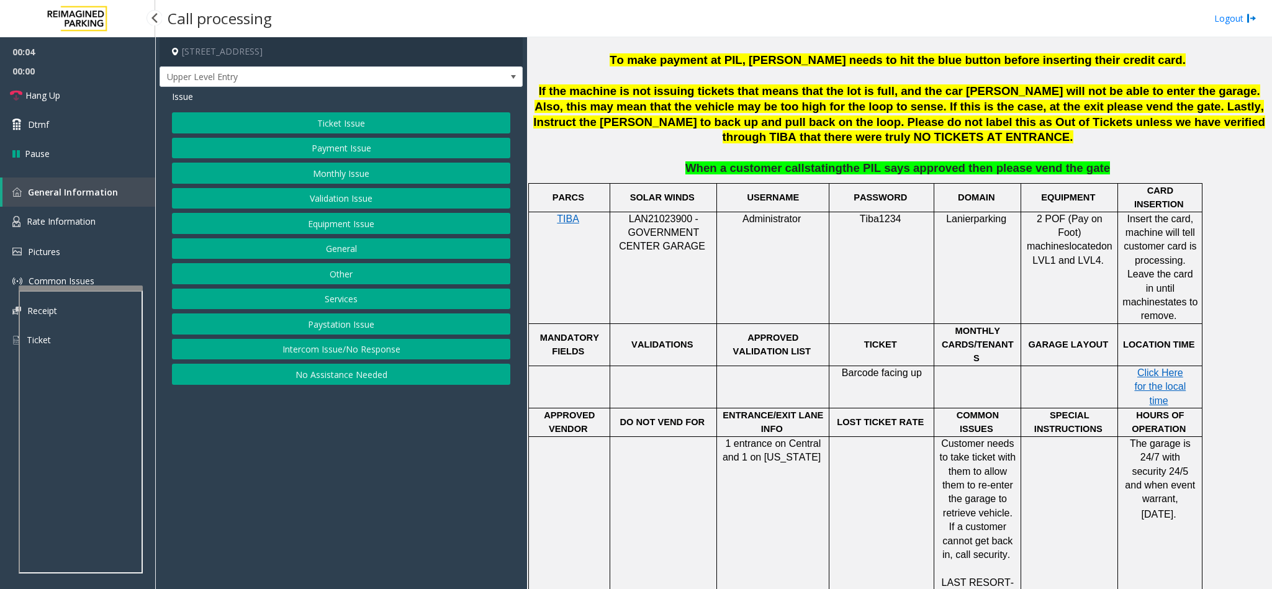
click at [367, 348] on button "Intercom Issue/No Response" at bounding box center [341, 349] width 338 height 21
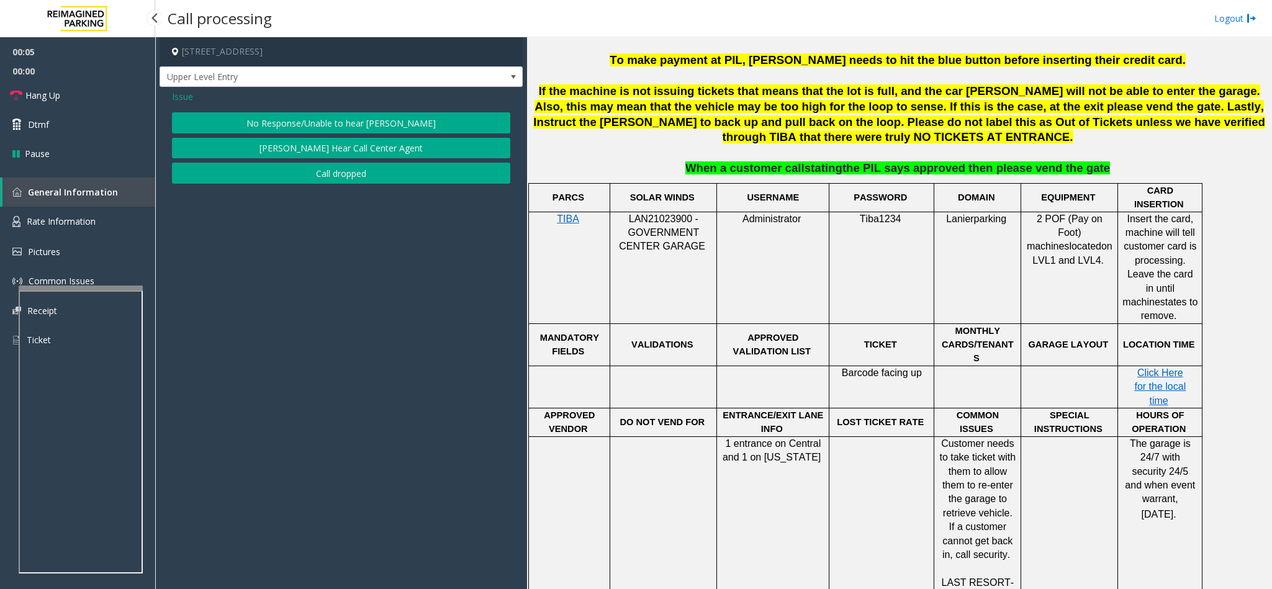
click at [283, 123] on button "No Response/Unable to hear [PERSON_NAME]" at bounding box center [341, 122] width 338 height 21
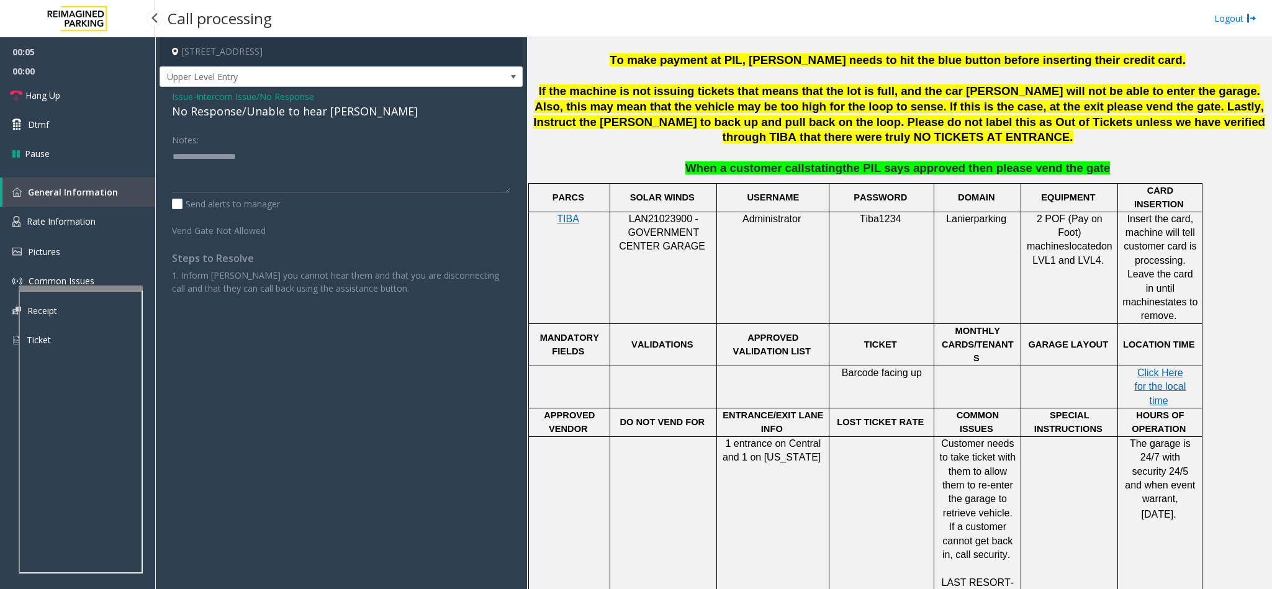
click at [256, 114] on div "No Response/Unable to hear [PERSON_NAME]" at bounding box center [341, 111] width 338 height 17
click at [333, 155] on textarea at bounding box center [341, 169] width 338 height 47
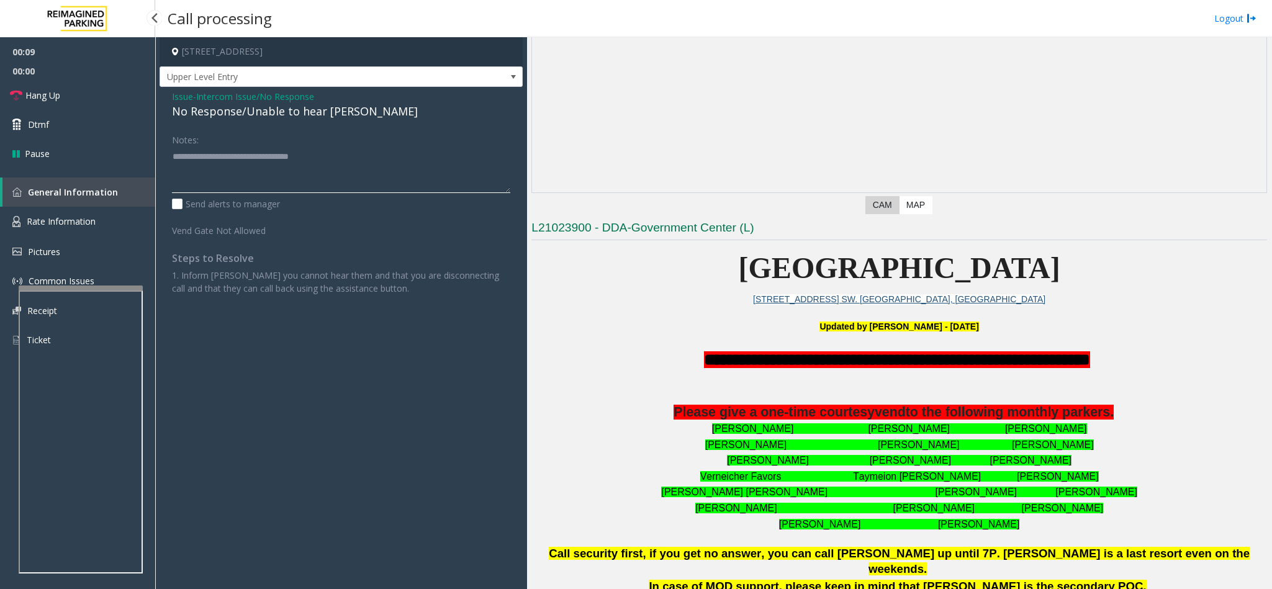
scroll to position [93, 0]
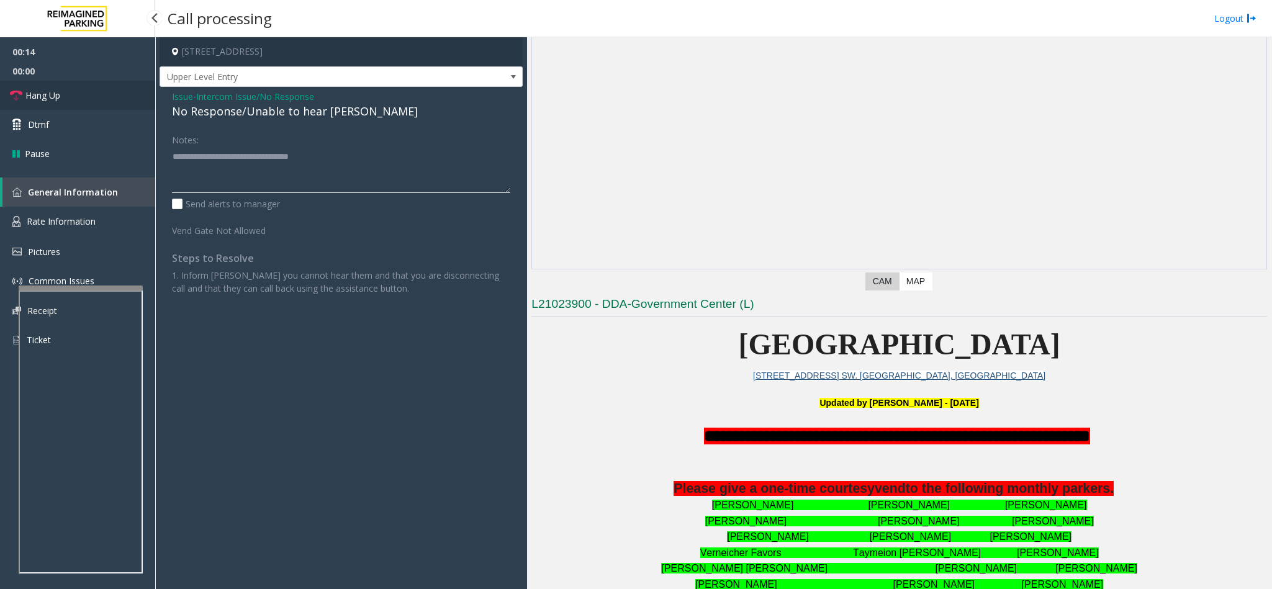
type textarea "**********"
click at [71, 96] on link "Hang Up" at bounding box center [77, 95] width 155 height 29
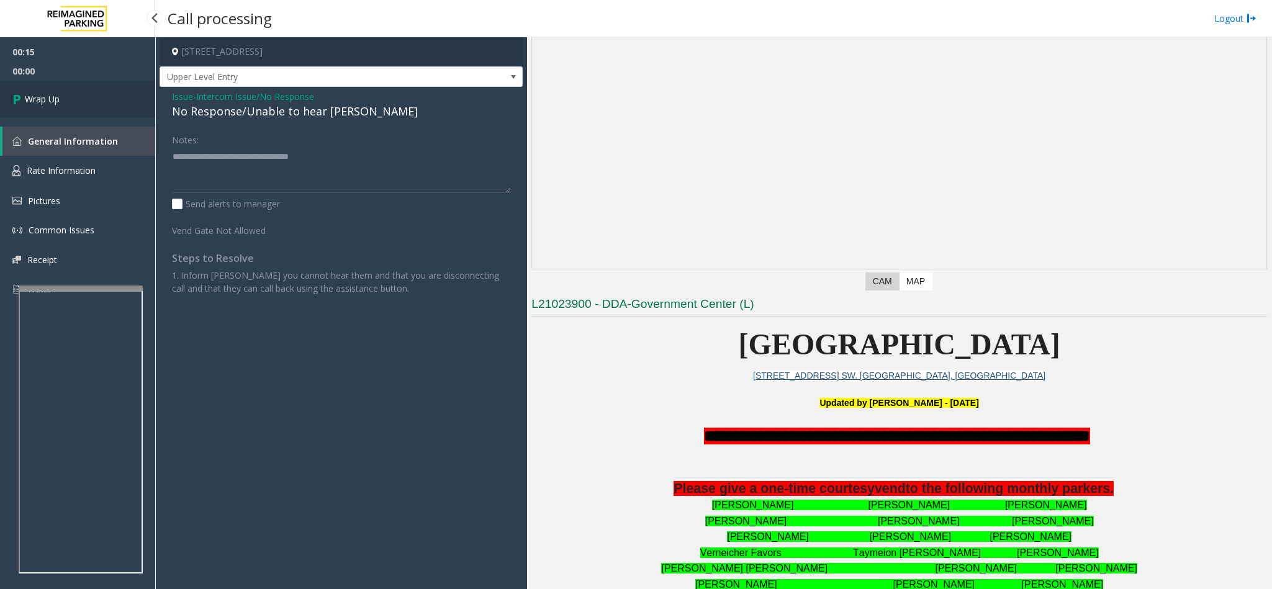
click at [71, 96] on link "Wrap Up" at bounding box center [77, 99] width 155 height 37
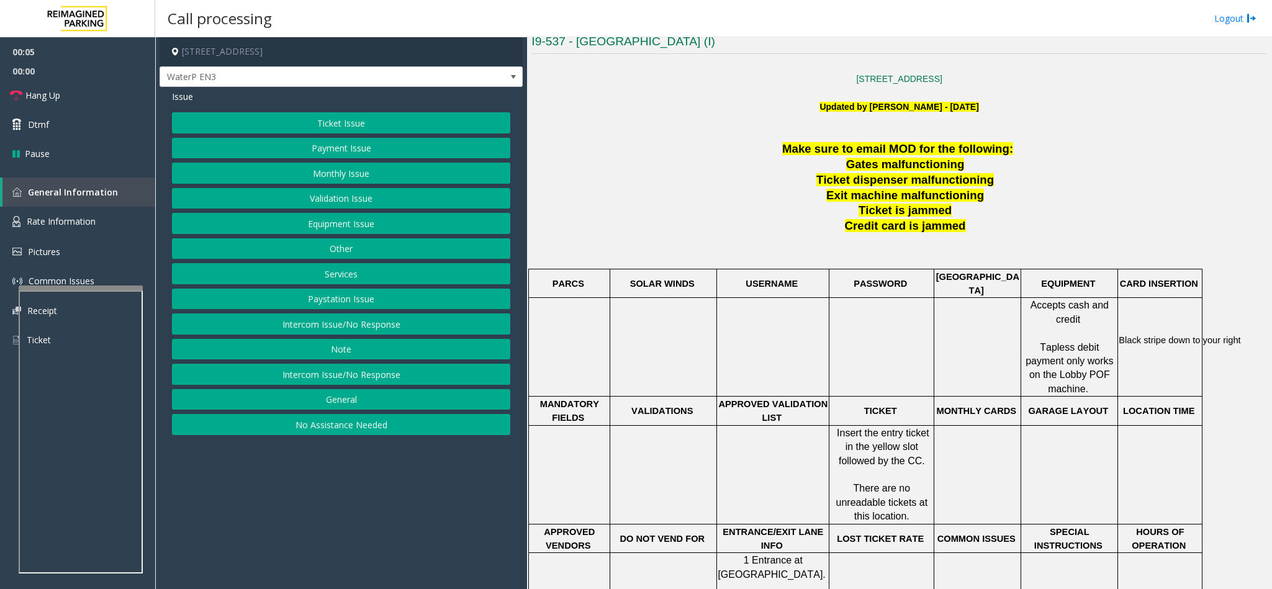
scroll to position [559, 0]
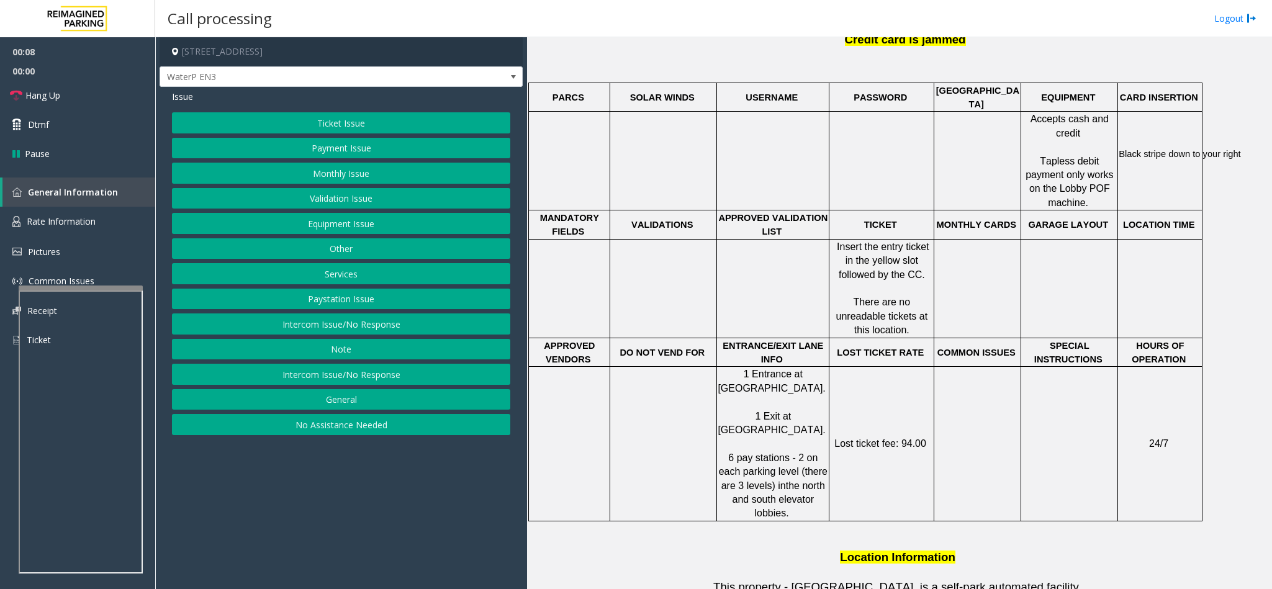
click at [349, 284] on button "Services" at bounding box center [341, 273] width 338 height 21
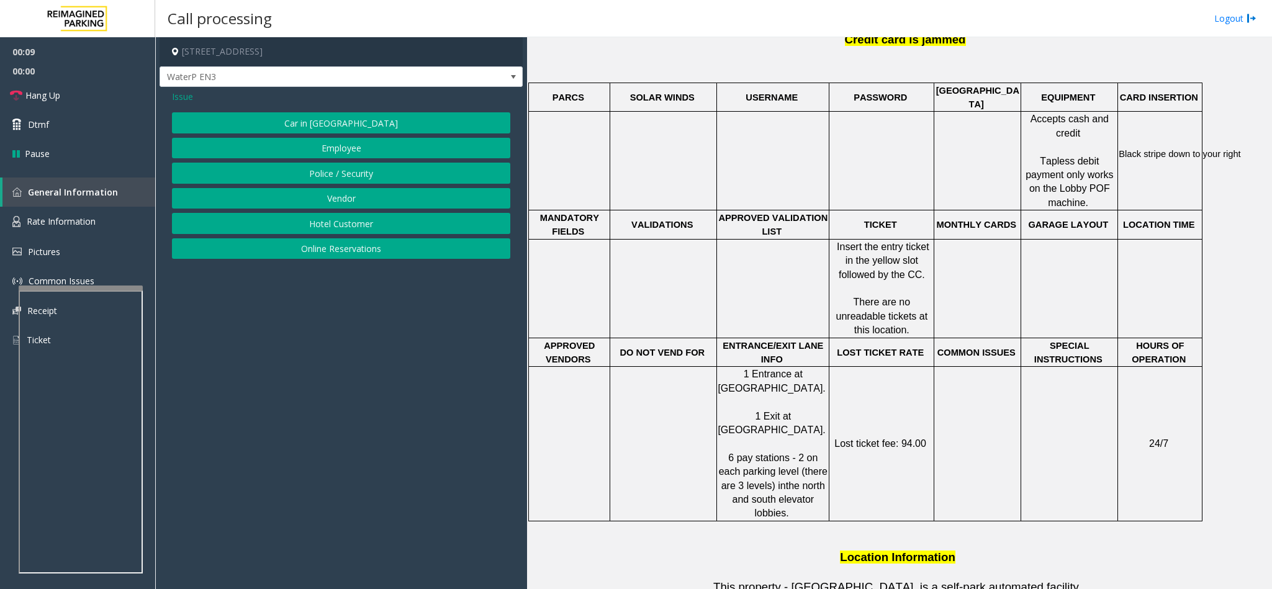
click at [331, 257] on button "Online Reservations" at bounding box center [341, 248] width 338 height 21
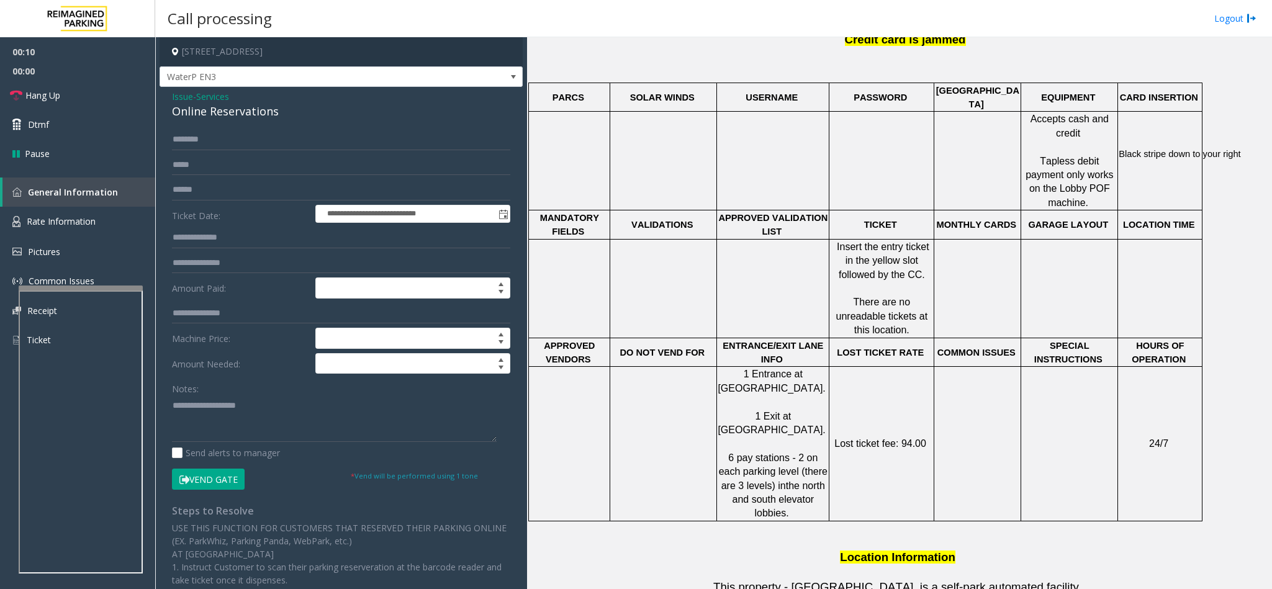
click at [202, 107] on div "Online Reservations" at bounding box center [341, 111] width 338 height 17
click at [173, 412] on textarea at bounding box center [334, 418] width 325 height 47
click at [304, 408] on textarea at bounding box center [334, 418] width 325 height 47
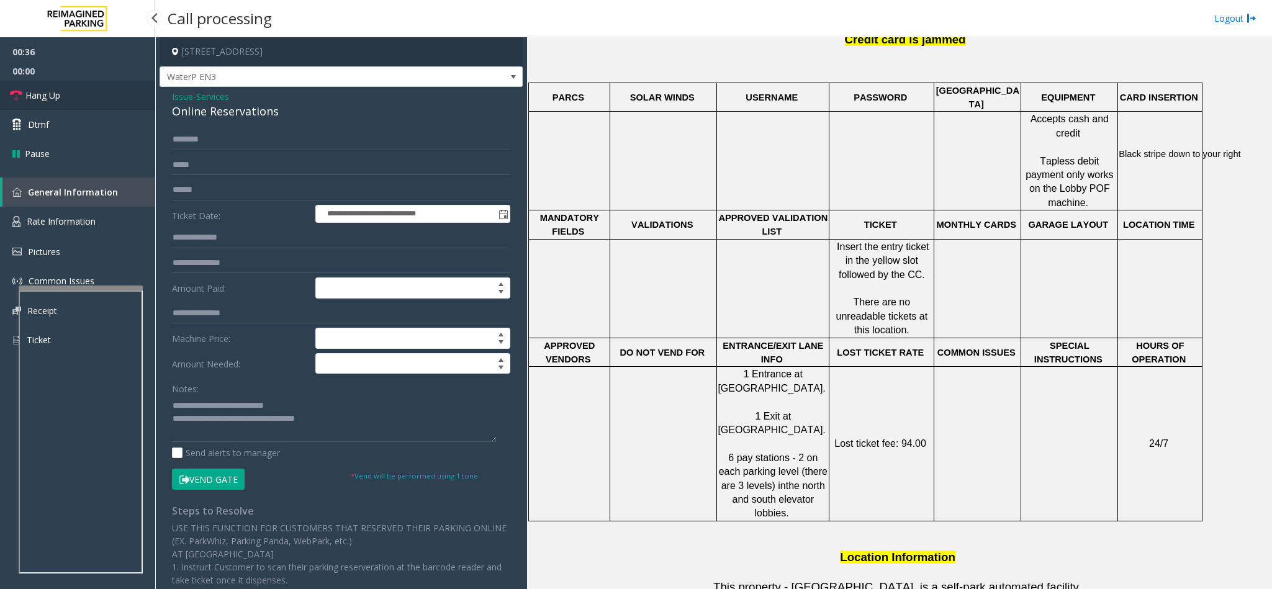
click at [60, 101] on span "Hang Up" at bounding box center [42, 95] width 35 height 13
click at [353, 426] on textarea at bounding box center [334, 418] width 325 height 47
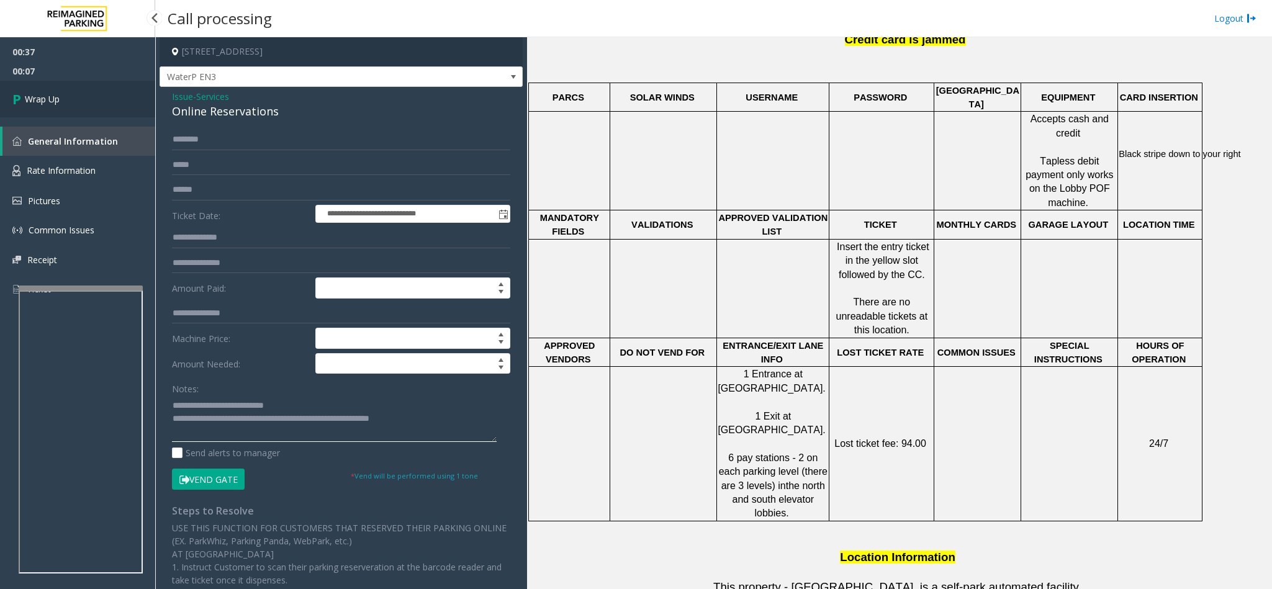
type textarea "**********"
click at [103, 108] on link "Wrap Up" at bounding box center [77, 99] width 155 height 37
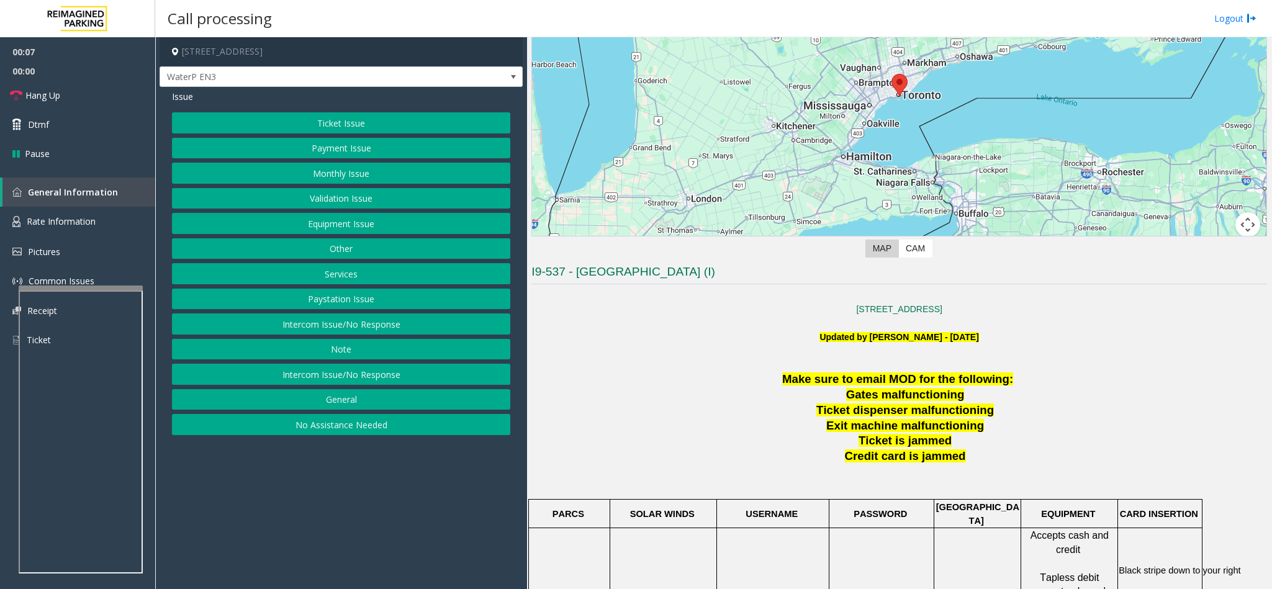
scroll to position [186, 0]
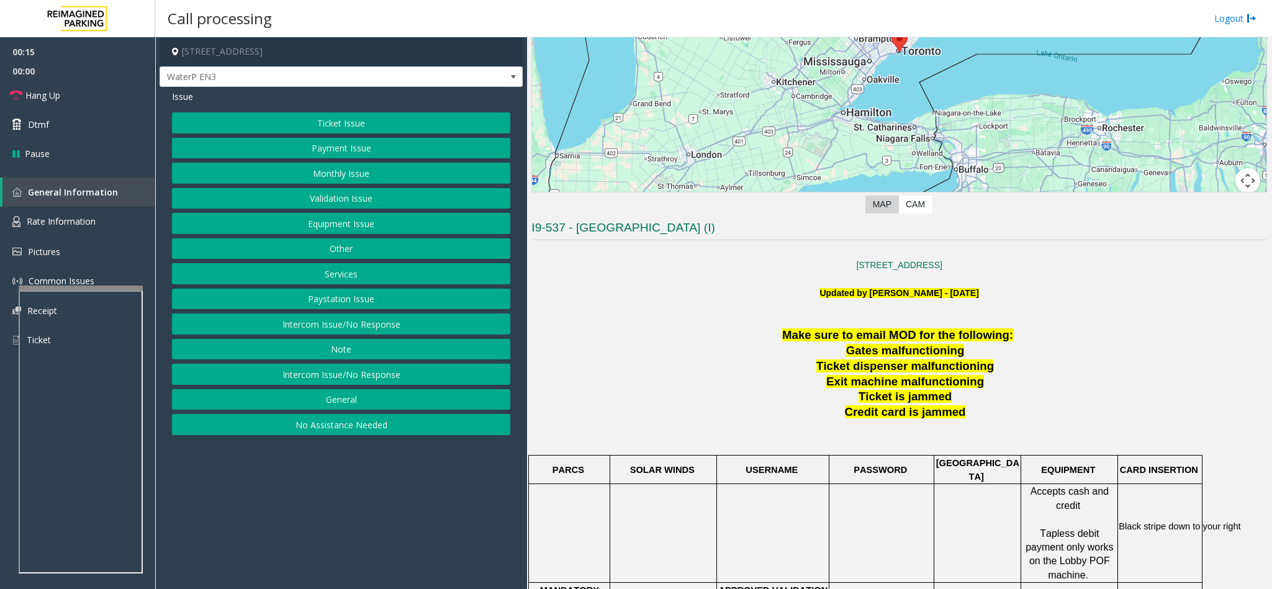
click at [339, 276] on button "Services" at bounding box center [341, 273] width 338 height 21
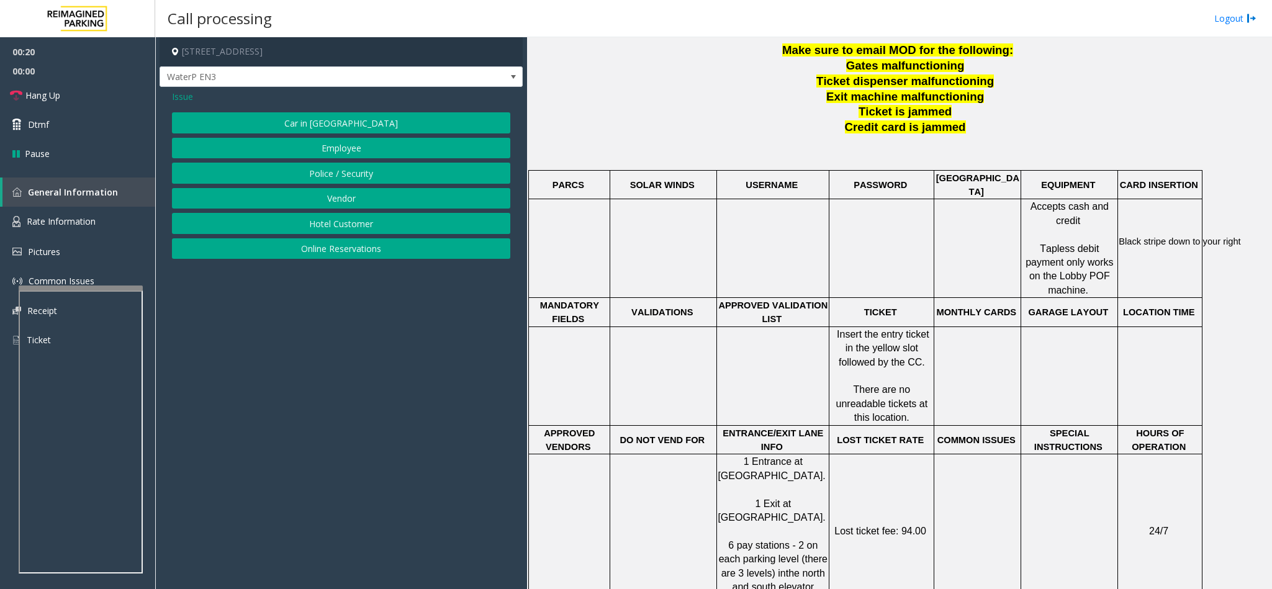
scroll to position [559, 0]
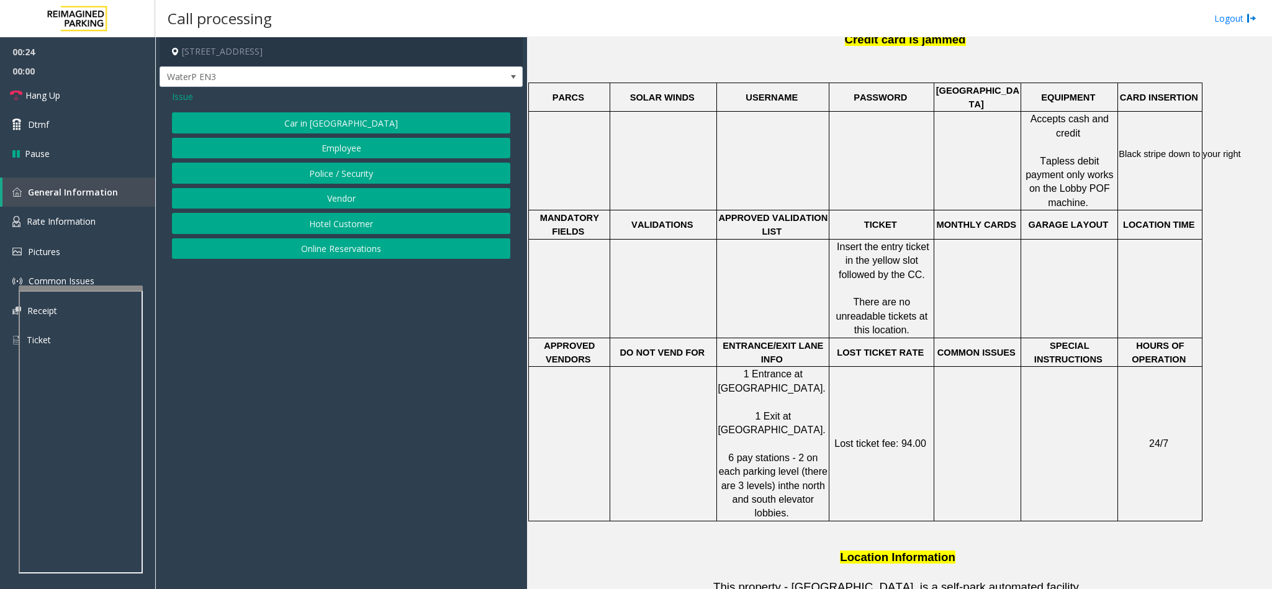
drag, startPoint x: 347, startPoint y: 244, endPoint x: 335, endPoint y: 242, distance: 11.9
click at [335, 242] on button "Online Reservations" at bounding box center [341, 248] width 338 height 21
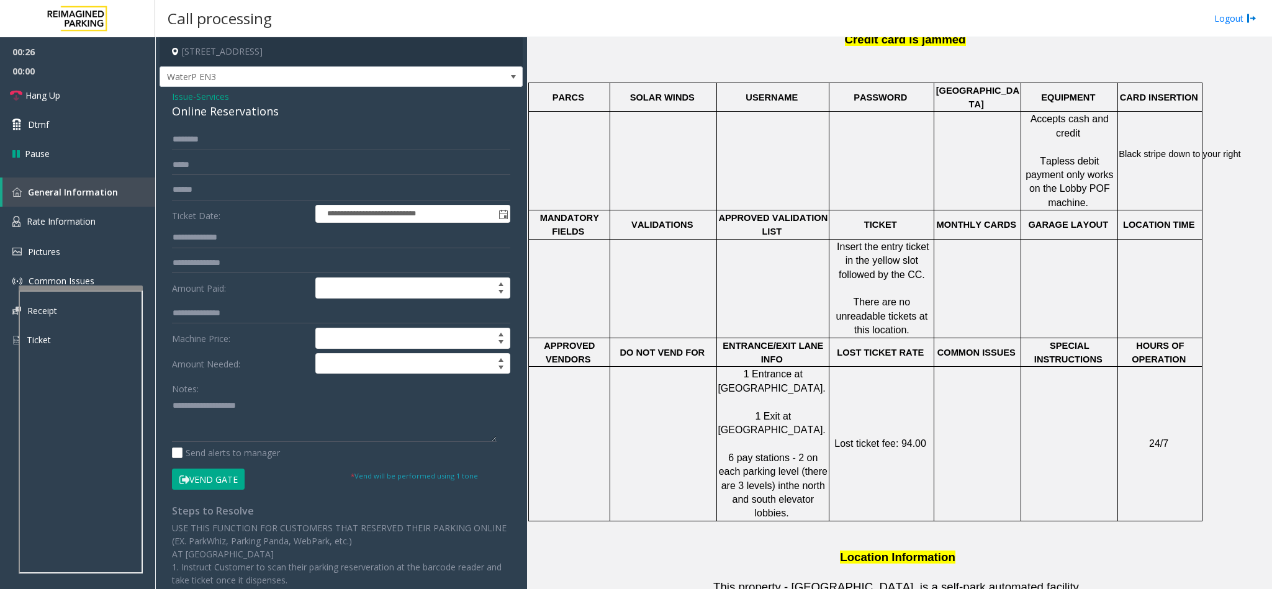
click at [222, 109] on div "Online Reservations" at bounding box center [341, 111] width 338 height 17
click at [174, 408] on textarea at bounding box center [334, 418] width 325 height 47
click at [366, 412] on textarea at bounding box center [334, 418] width 325 height 47
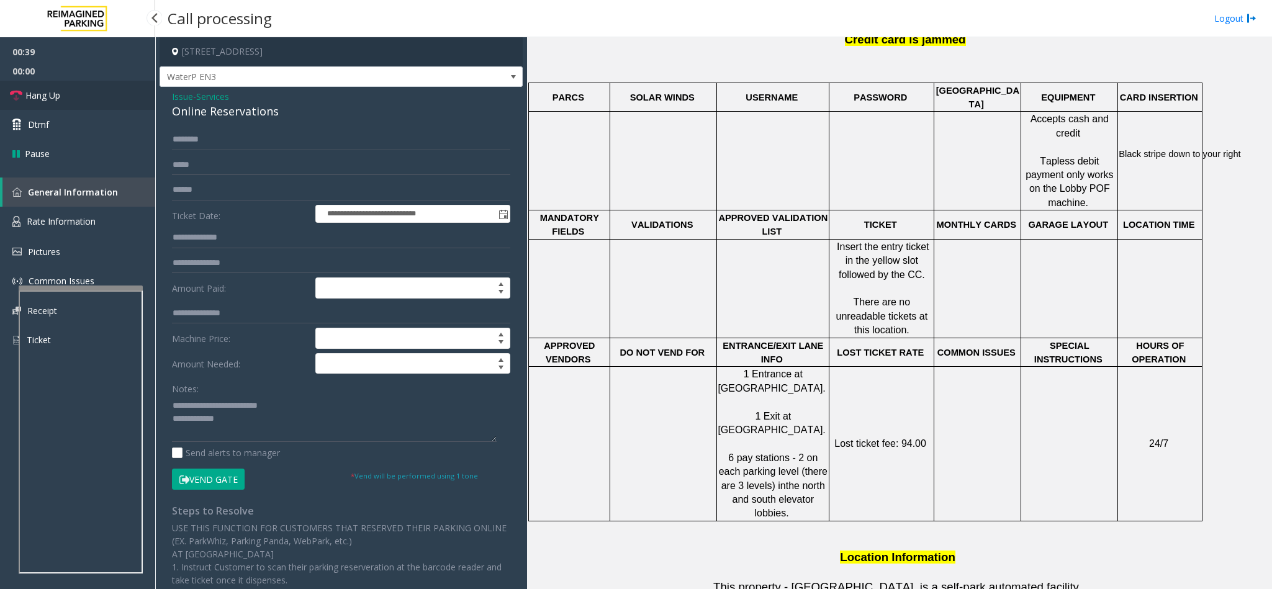
click at [99, 81] on link "Hang Up" at bounding box center [77, 95] width 155 height 29
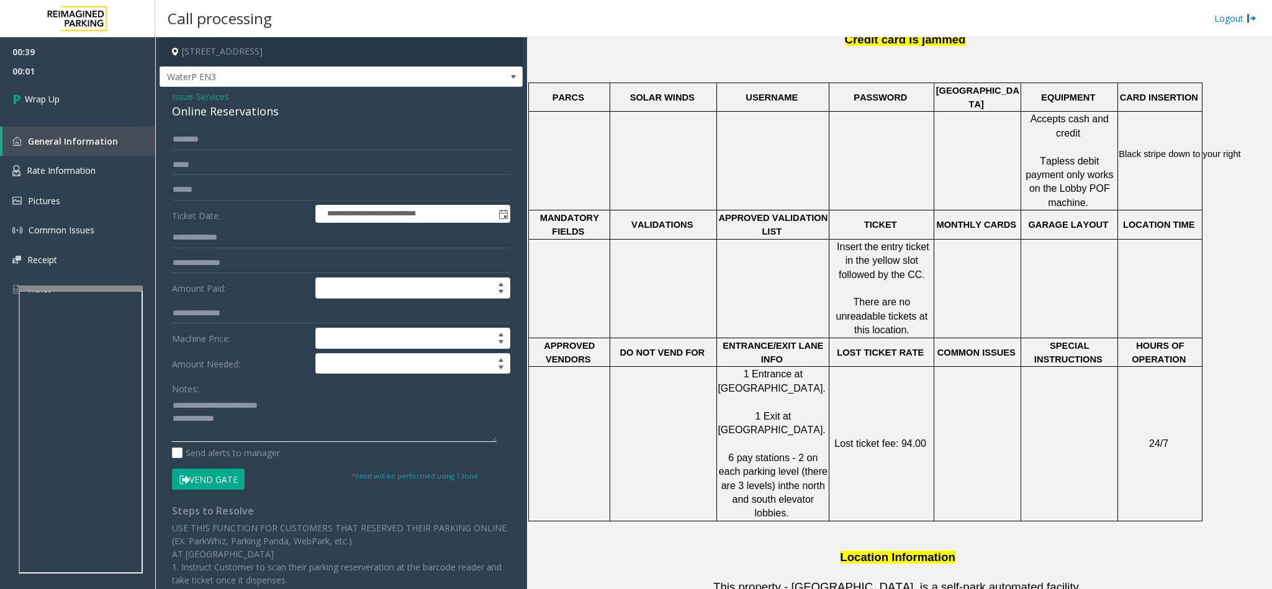
click at [199, 423] on textarea at bounding box center [334, 418] width 325 height 47
click at [272, 428] on textarea at bounding box center [334, 418] width 325 height 47
type textarea "**********"
click at [97, 90] on link "Wrap Up" at bounding box center [77, 99] width 155 height 37
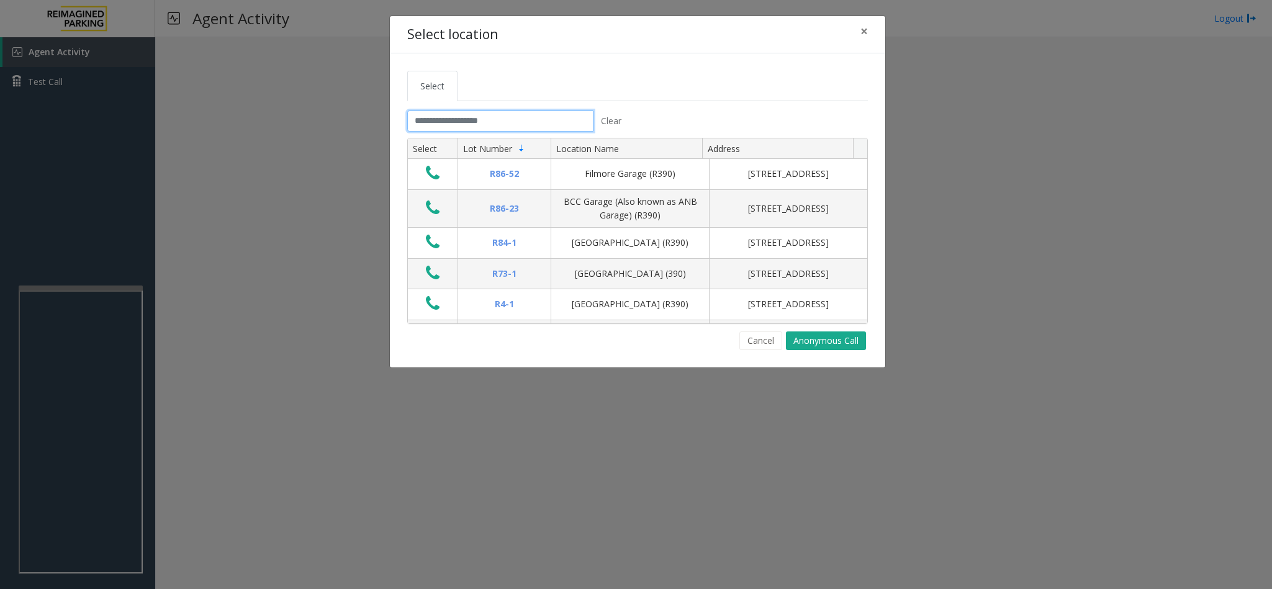
click at [458, 125] on input "text" at bounding box center [500, 120] width 186 height 21
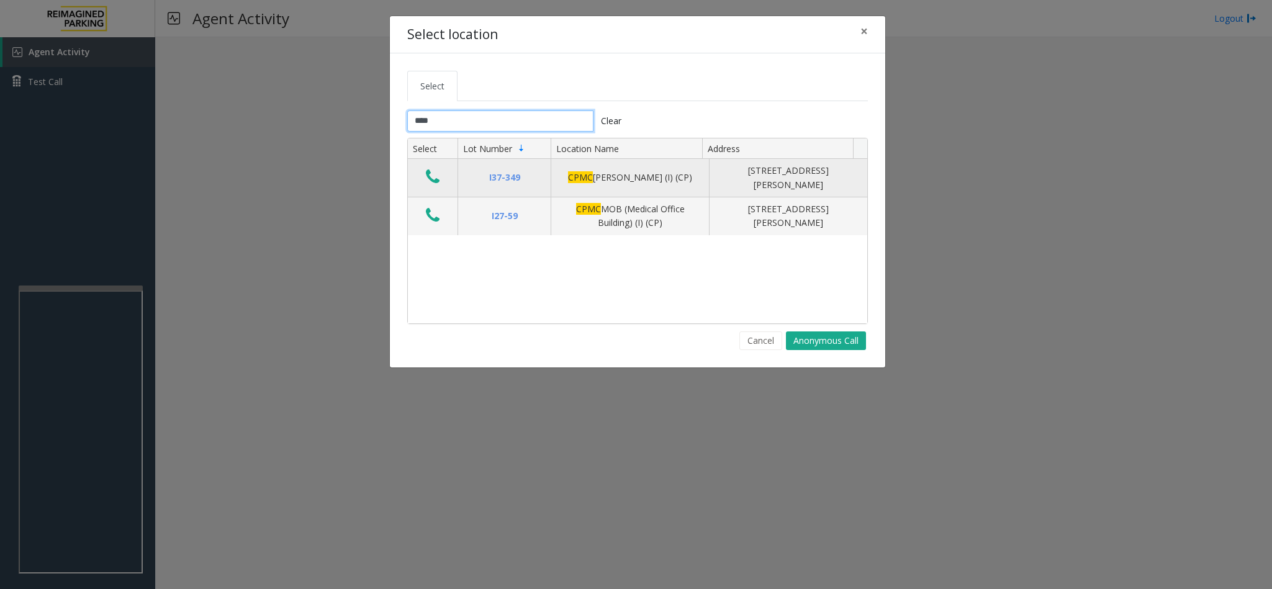
type input "****"
click at [429, 178] on icon "Data table" at bounding box center [433, 176] width 14 height 17
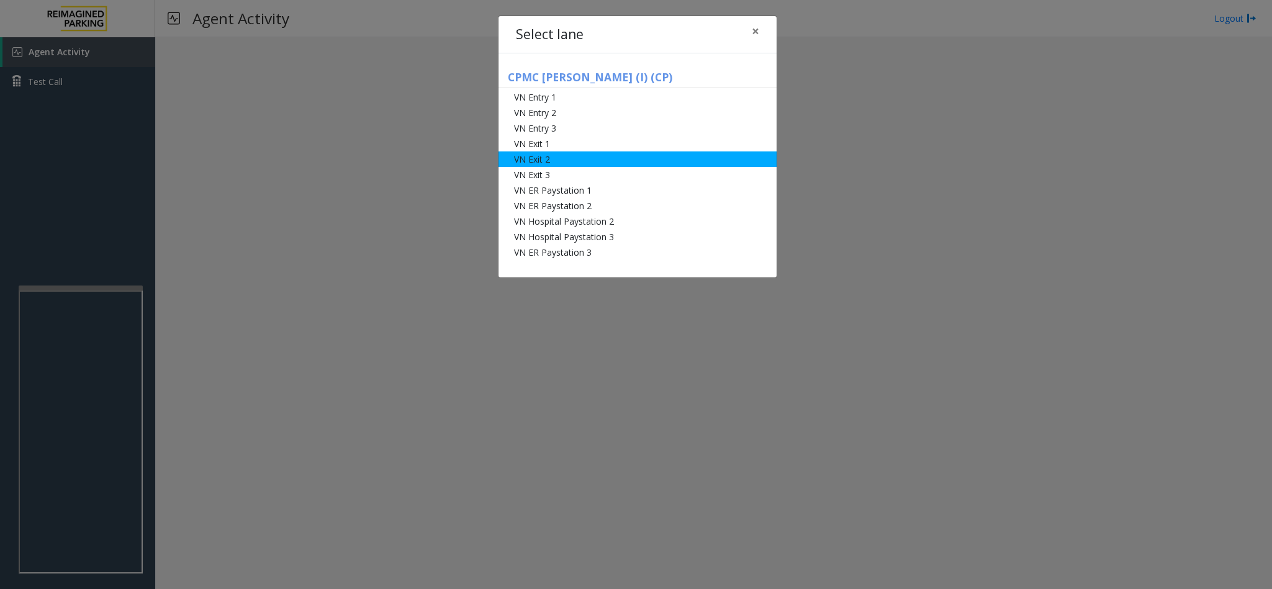
click at [556, 156] on li "VN Exit 2" at bounding box center [637, 159] width 278 height 16
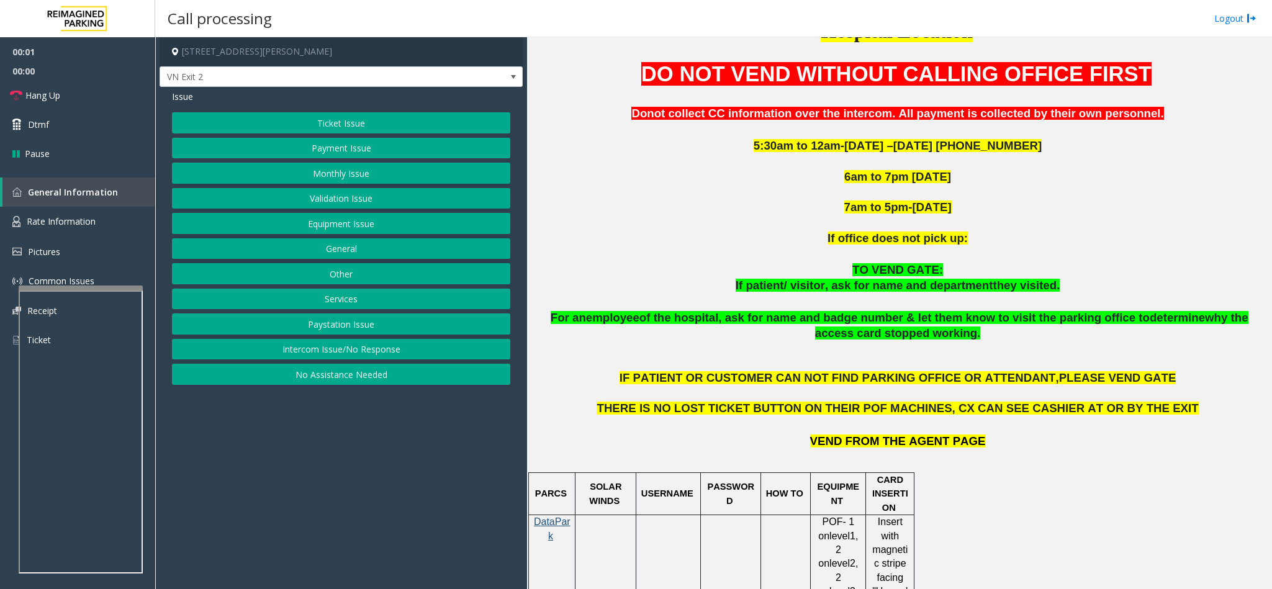
scroll to position [559, 0]
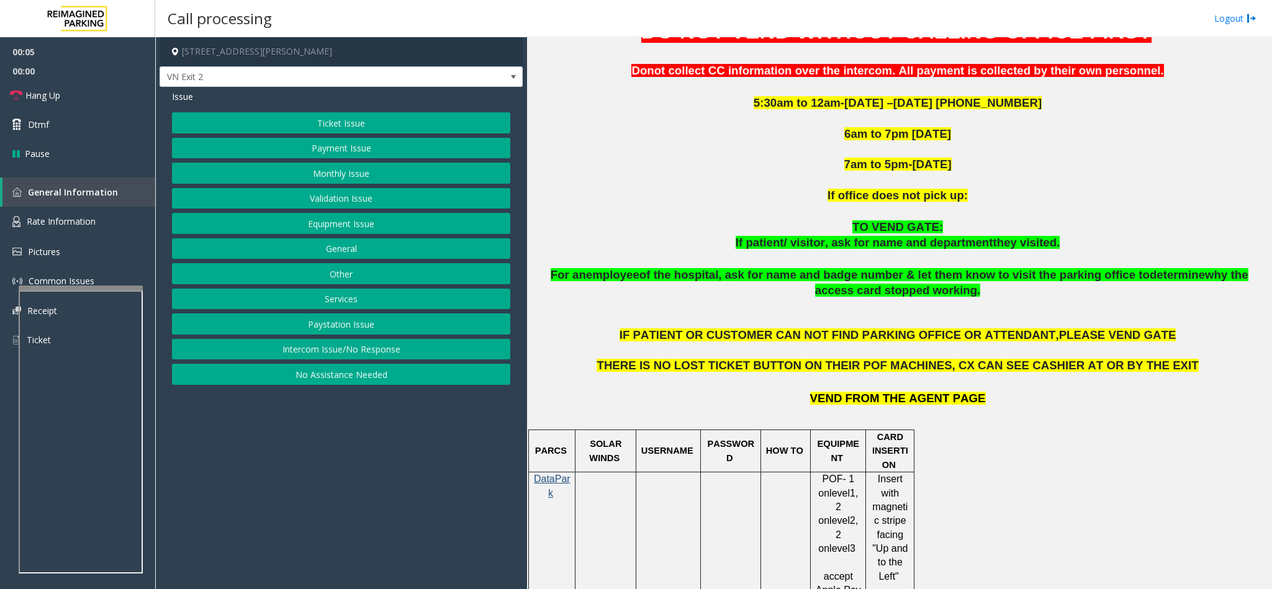
click at [367, 227] on button "Equipment Issue" at bounding box center [341, 223] width 338 height 21
click at [349, 232] on button "Gate / Door Won't Open" at bounding box center [341, 223] width 338 height 21
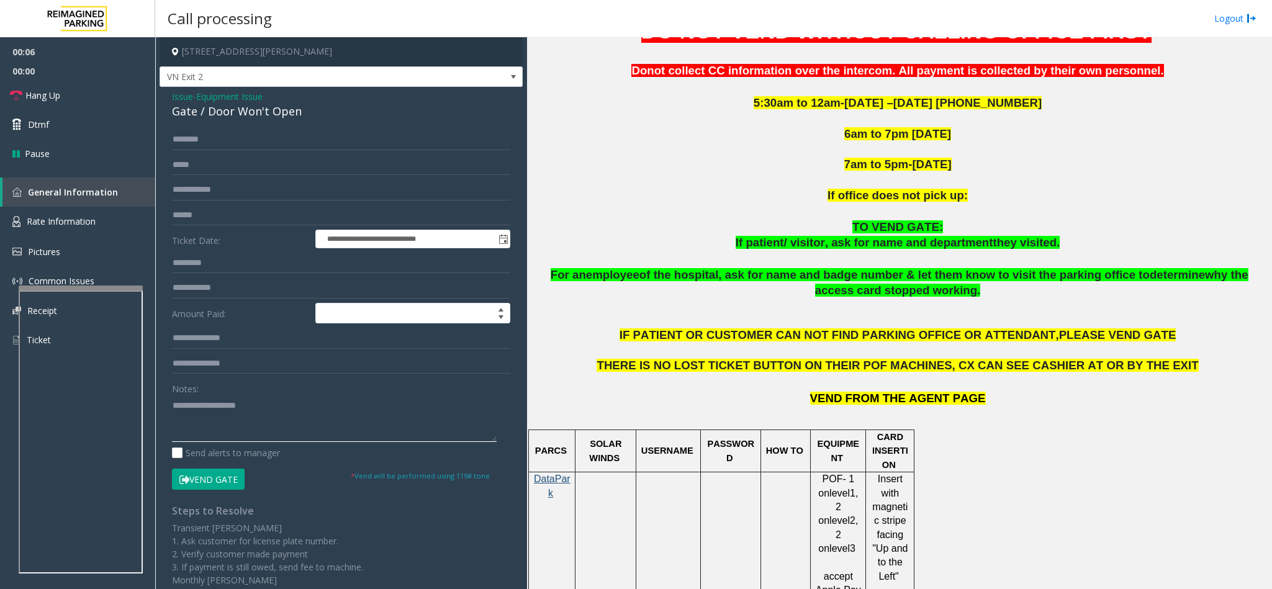
click at [211, 412] on textarea at bounding box center [334, 418] width 325 height 47
click at [279, 77] on span "VN Exit 2" at bounding box center [305, 77] width 290 height 20
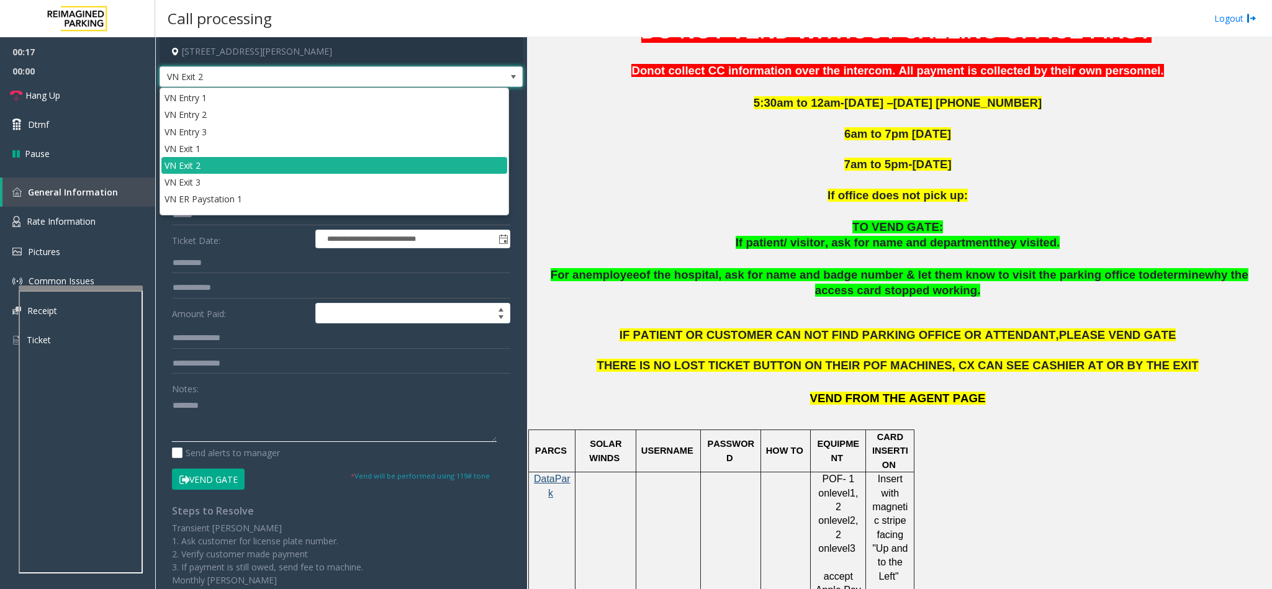
click at [228, 407] on textarea at bounding box center [334, 418] width 325 height 47
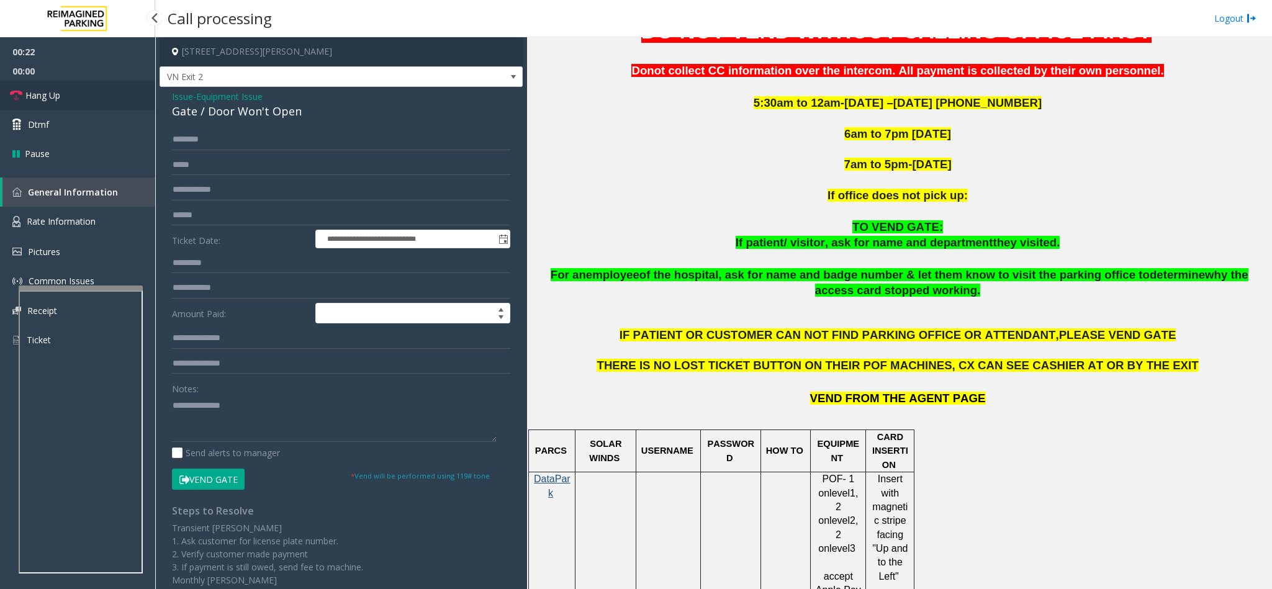
click at [83, 99] on link "Hang Up" at bounding box center [77, 95] width 155 height 29
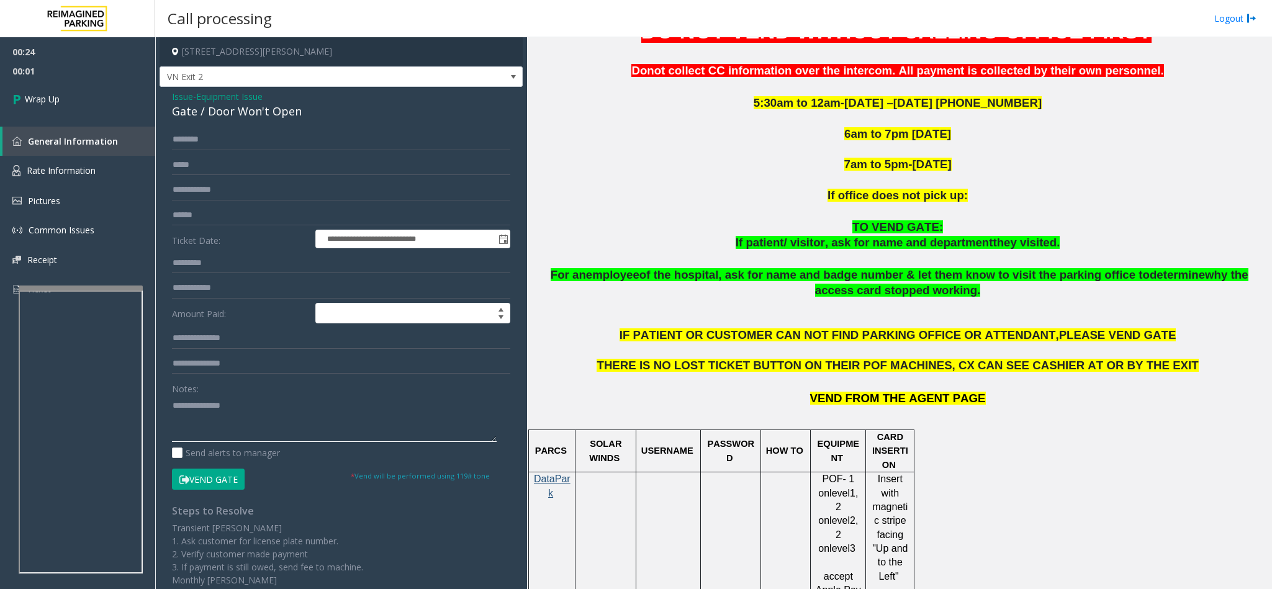
click at [239, 406] on textarea at bounding box center [334, 418] width 325 height 47
type textarea "**********"
